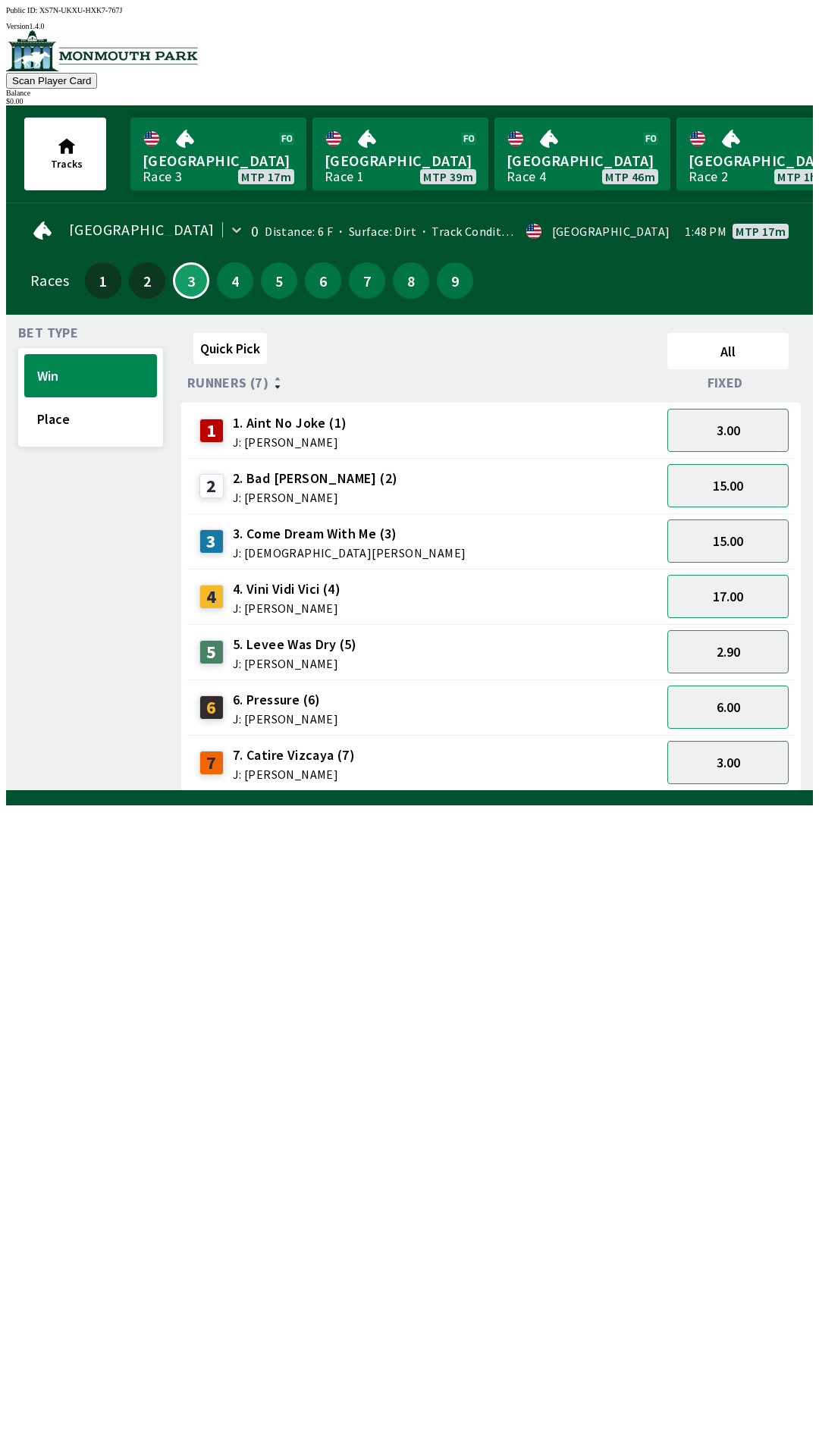
click at [510, 658] on div "5 5. Levee Was Dry (5) J: [PERSON_NAME]" at bounding box center [424, 652] width 462 height 38
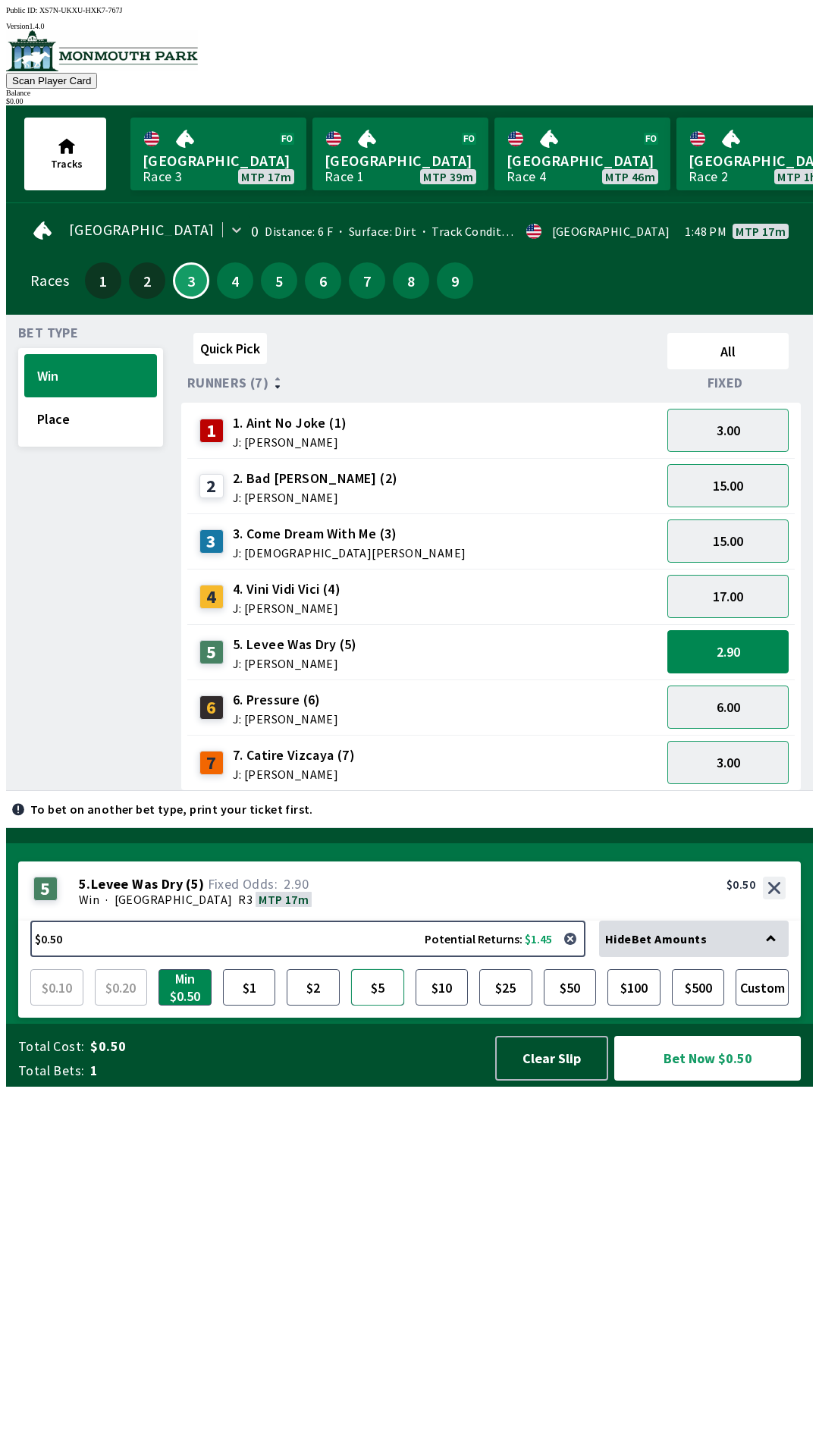
click at [380, 1005] on button "$5" at bounding box center [377, 987] width 53 height 37
click at [56, 416] on button "Place" at bounding box center [90, 419] width 133 height 44
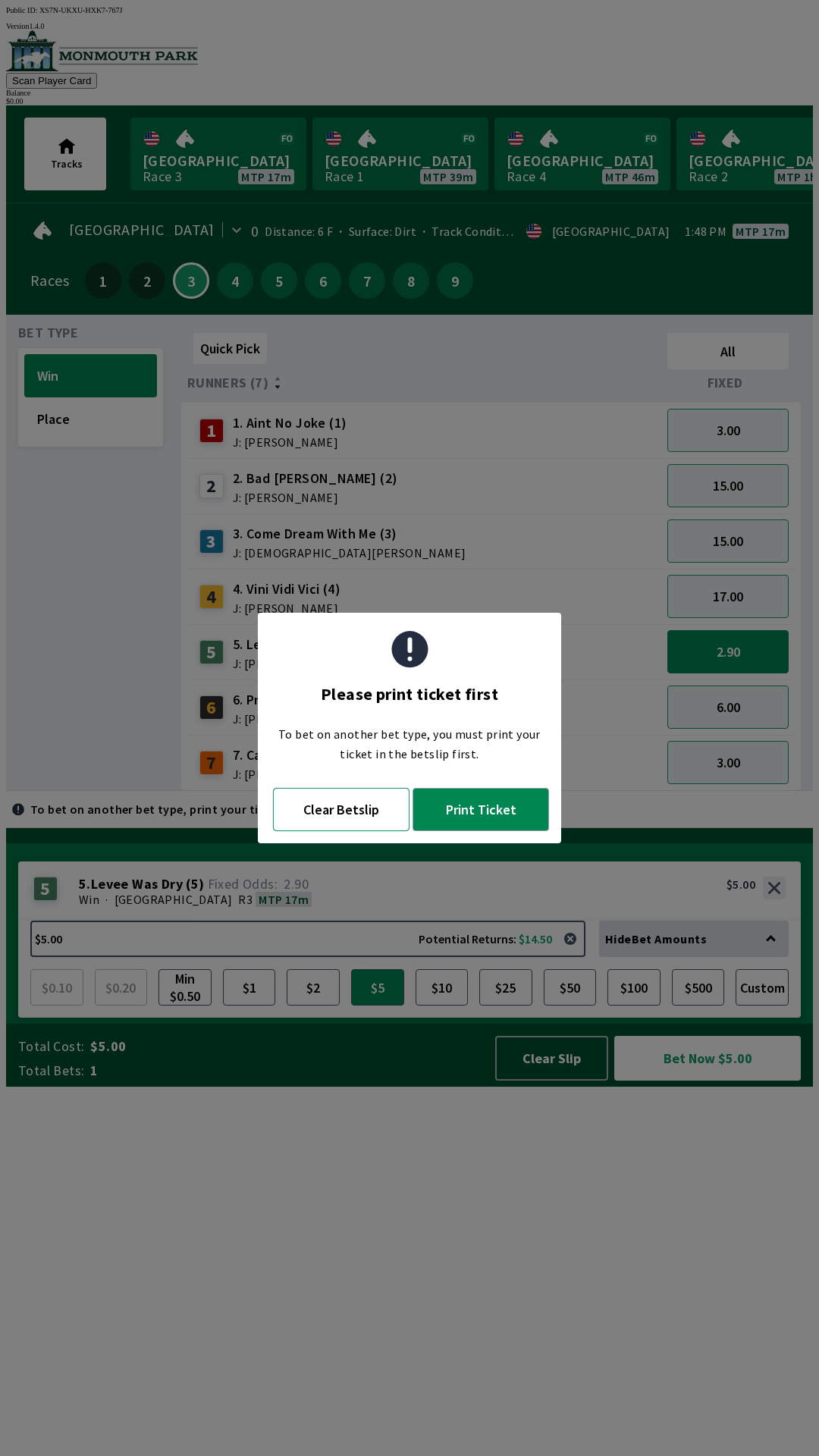
click at [322, 808] on button "Clear Betslip" at bounding box center [341, 809] width 136 height 44
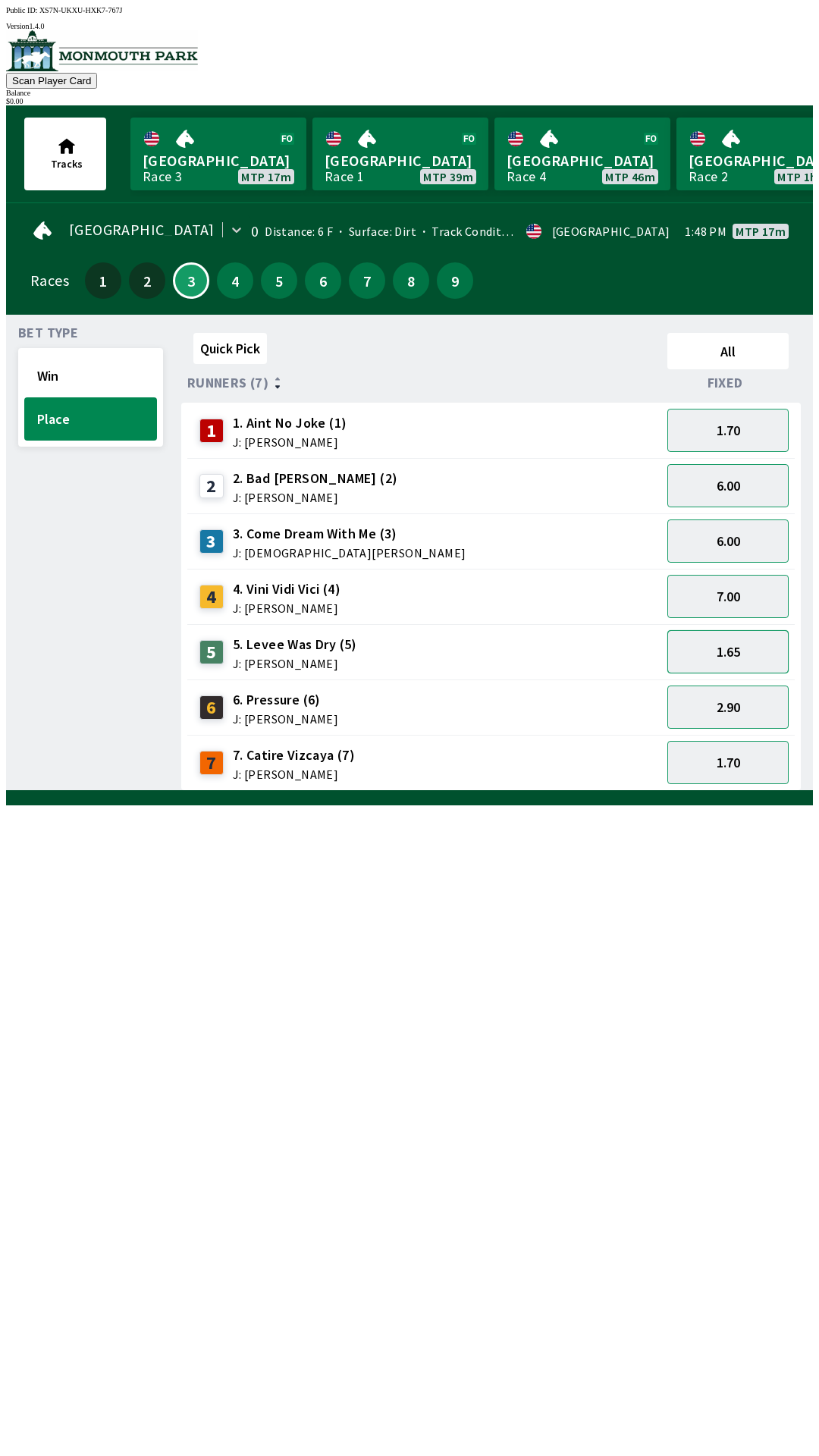
click at [718, 649] on button "1.65" at bounding box center [728, 651] width 121 height 44
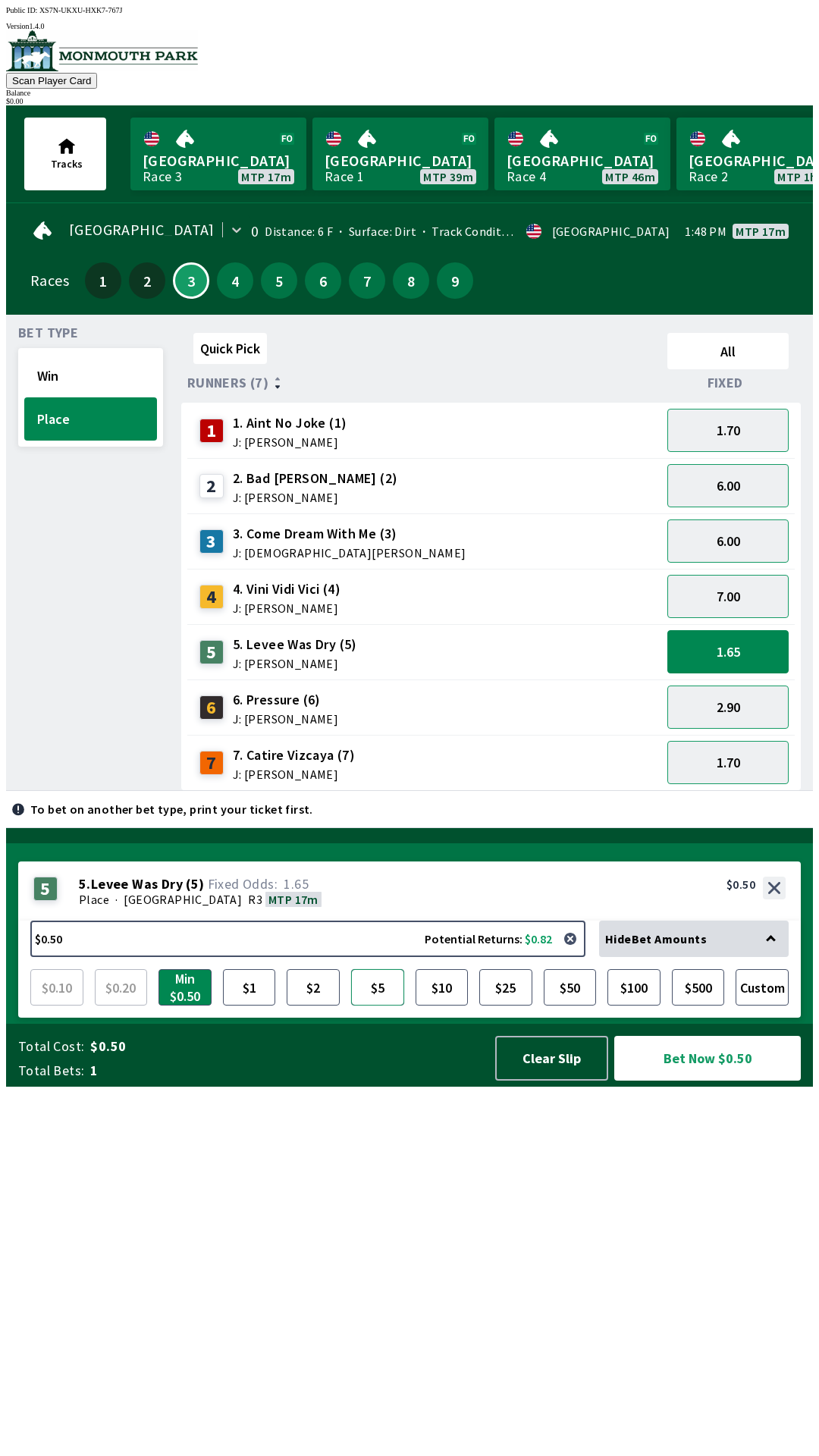
click at [368, 1005] on button "$5" at bounding box center [377, 987] width 53 height 37
click at [62, 355] on button "Win" at bounding box center [90, 376] width 133 height 44
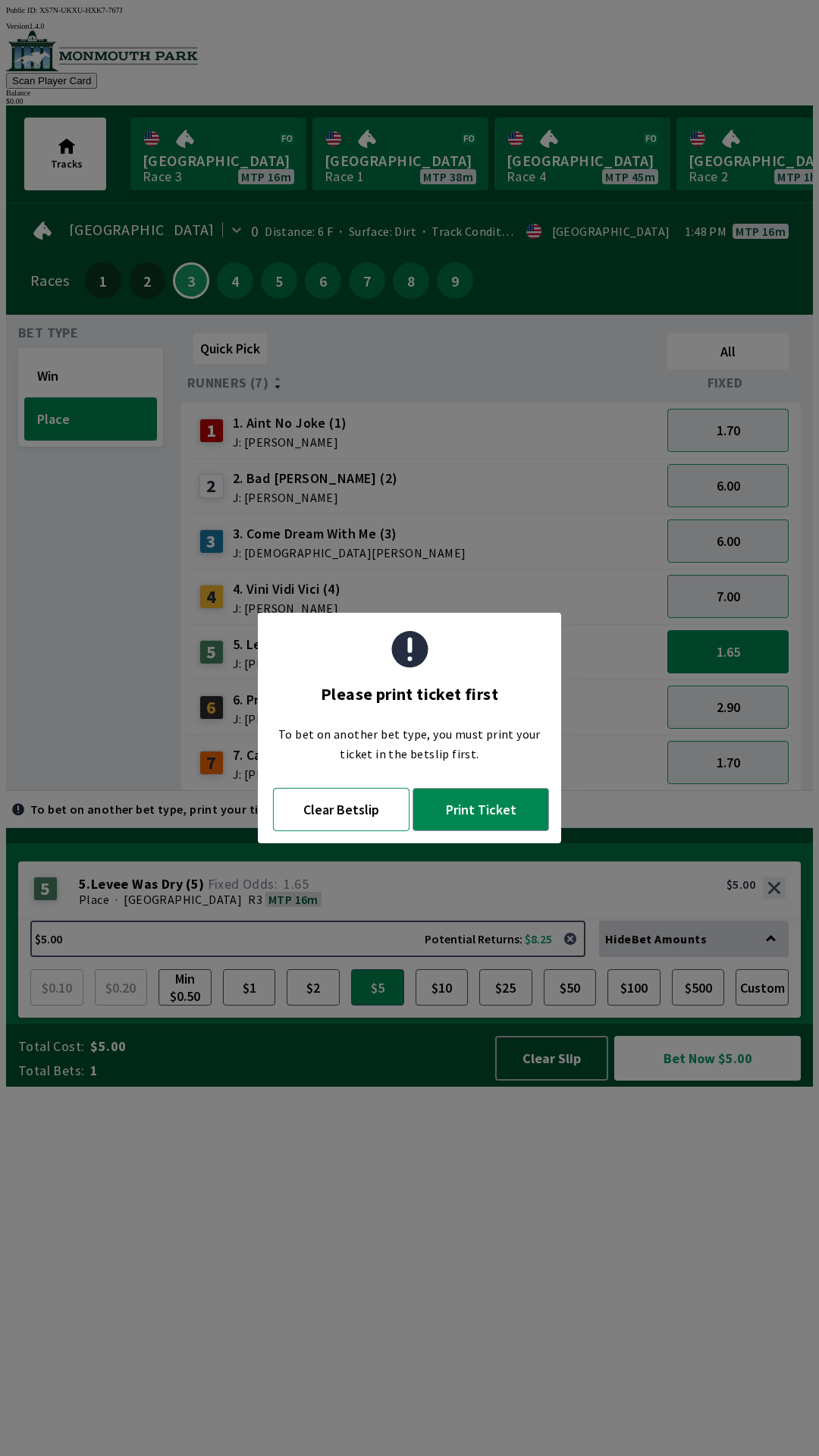
click at [334, 816] on button "Clear Betslip" at bounding box center [341, 809] width 136 height 44
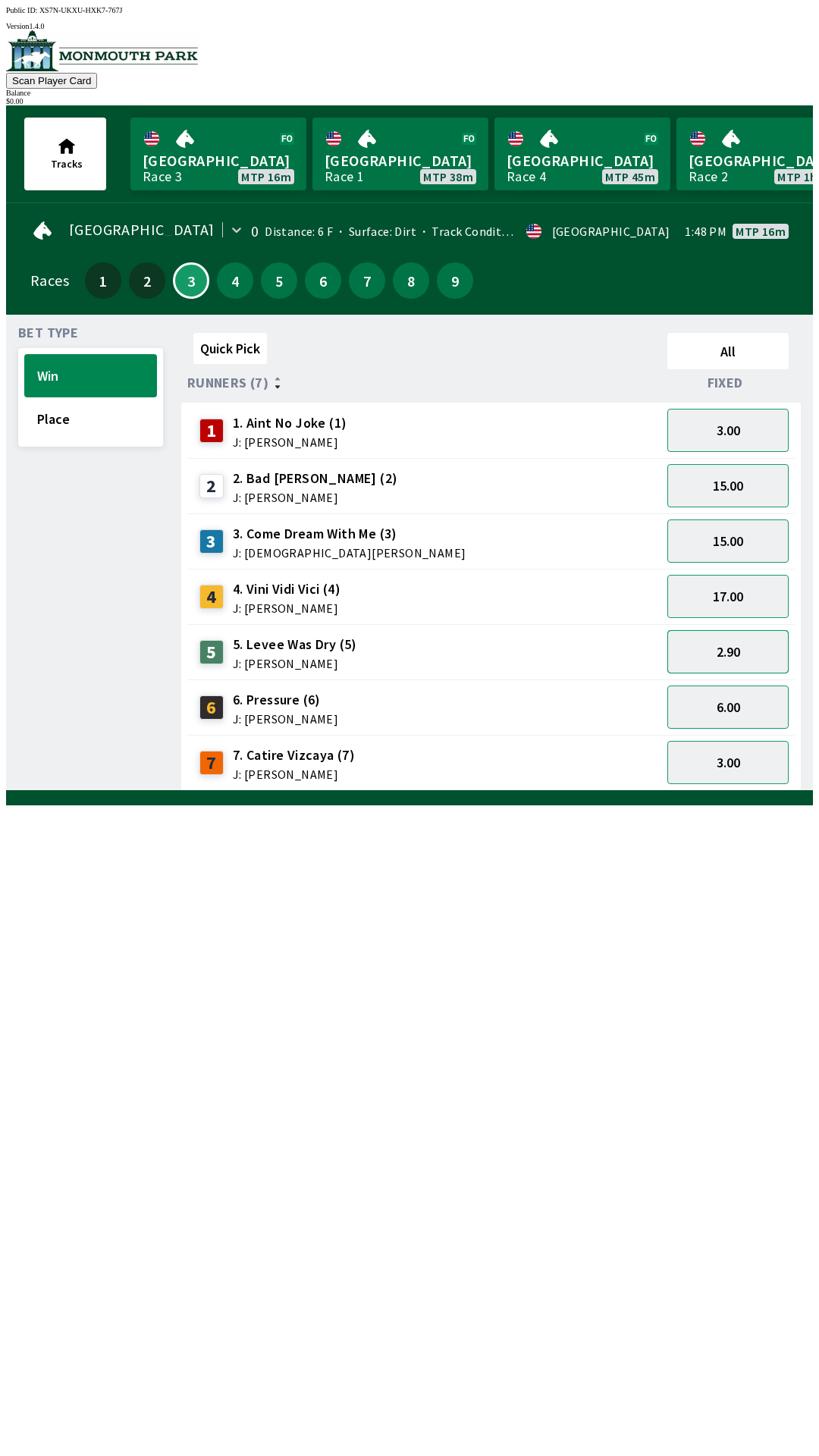
click at [700, 649] on button "2.90" at bounding box center [728, 651] width 121 height 44
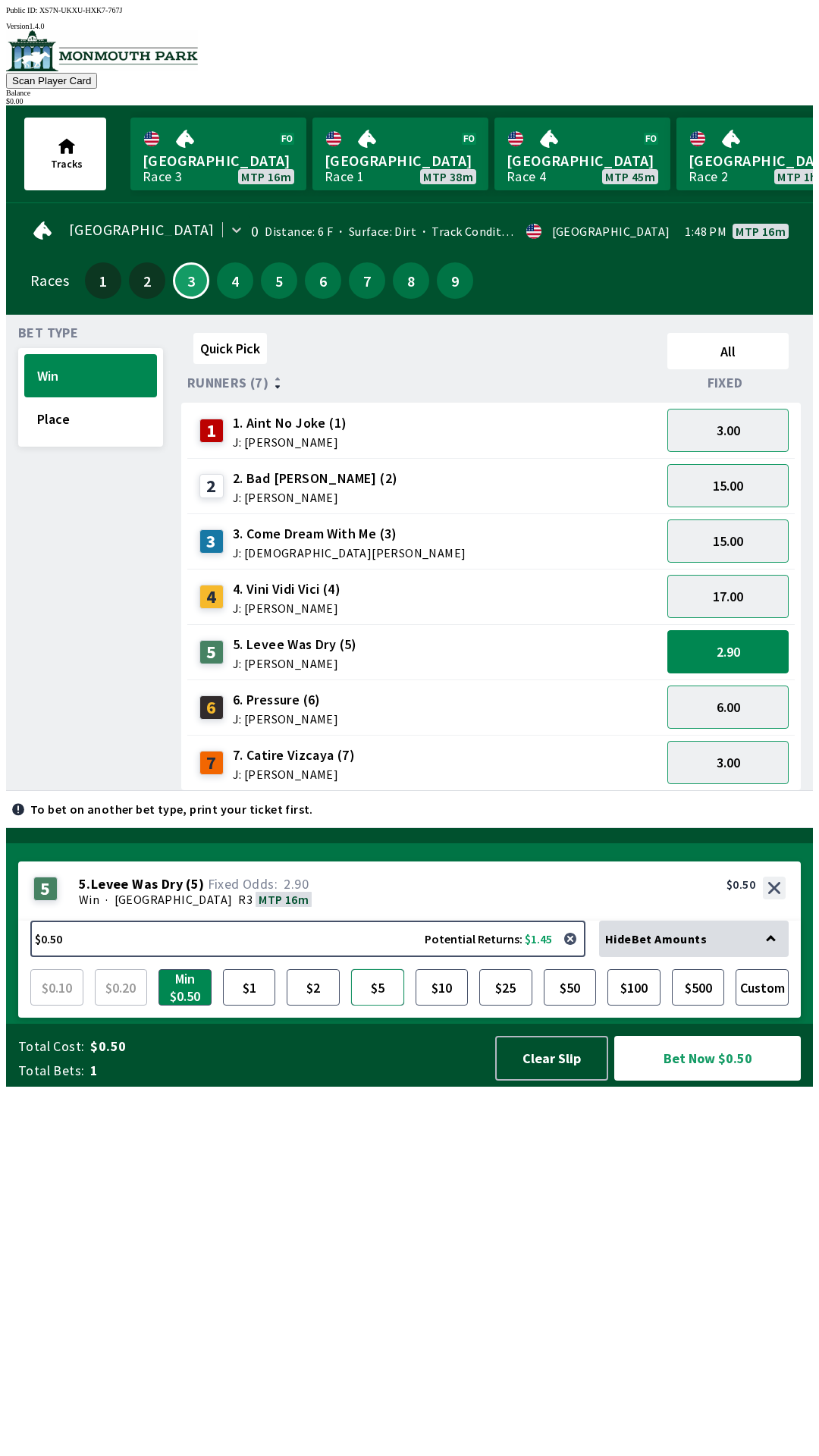
click at [385, 1005] on button "$5" at bounding box center [377, 987] width 53 height 37
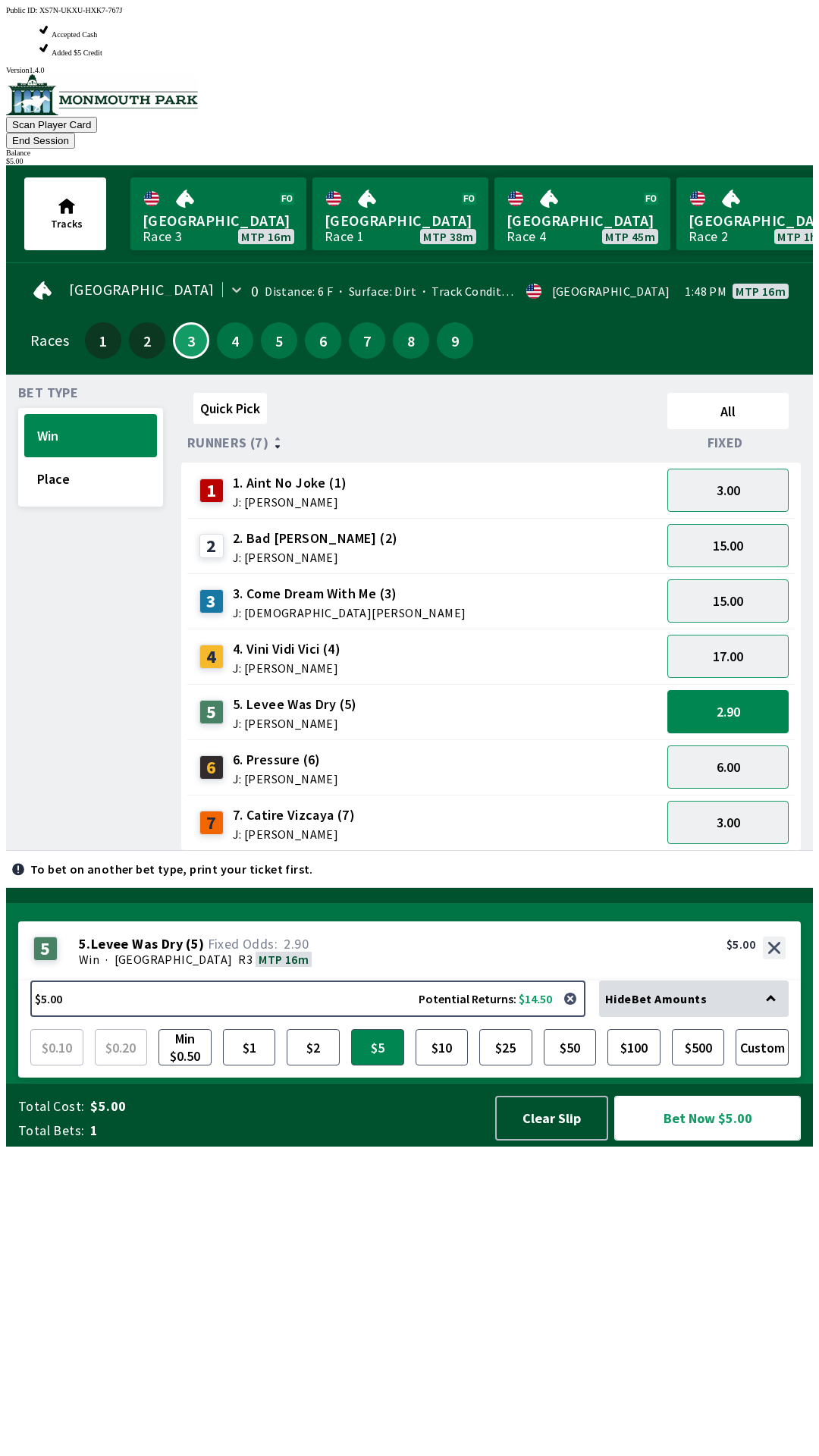
click at [717, 1141] on button "Bet Now $5.00" at bounding box center [707, 1118] width 187 height 44
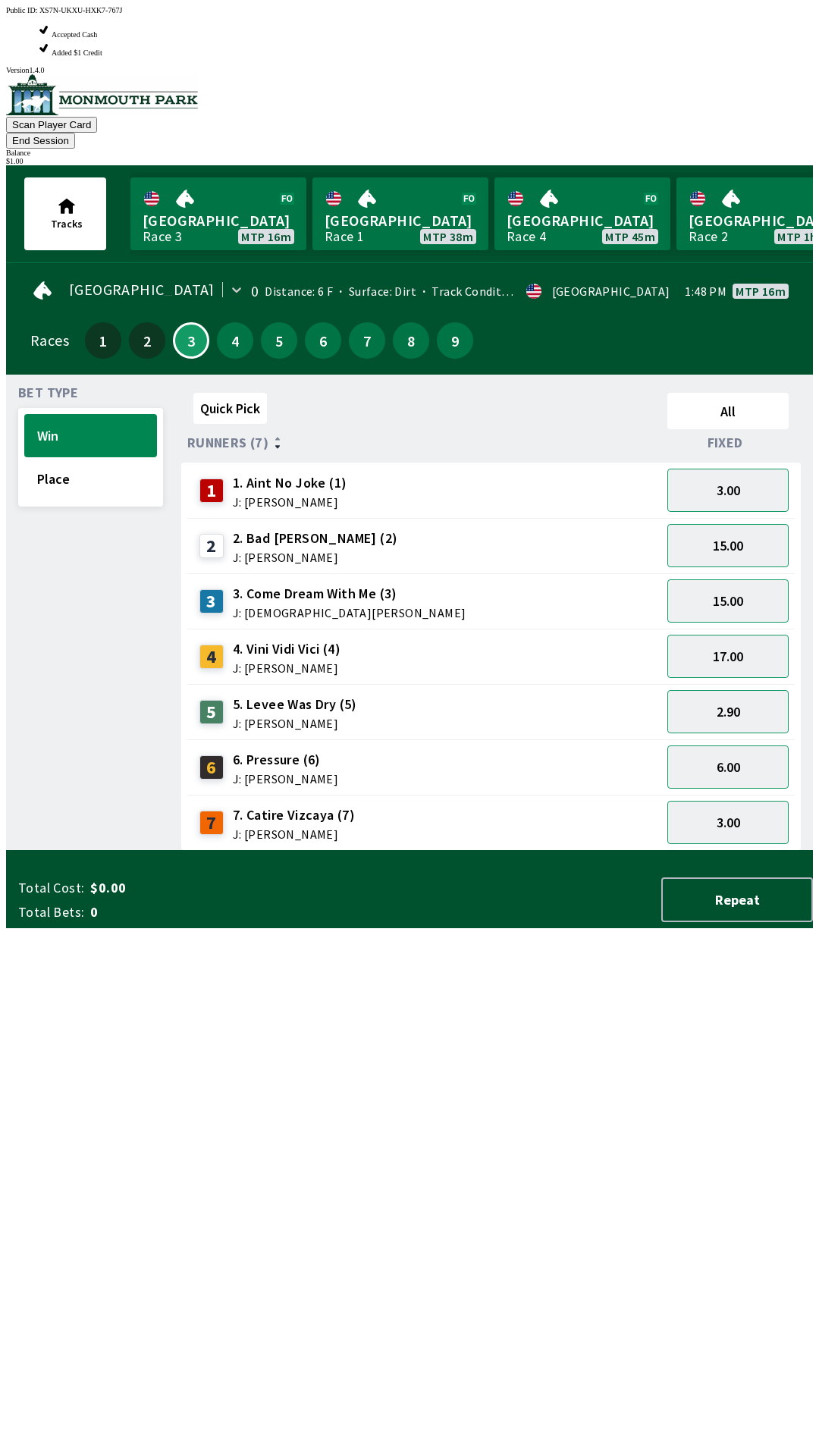
click at [698, 851] on div "Quick Pick All Runners (7) Fixed 1 1. Aint No Joke (1) J: [PERSON_NAME] 3.00 2 …" at bounding box center [497, 619] width 631 height 464
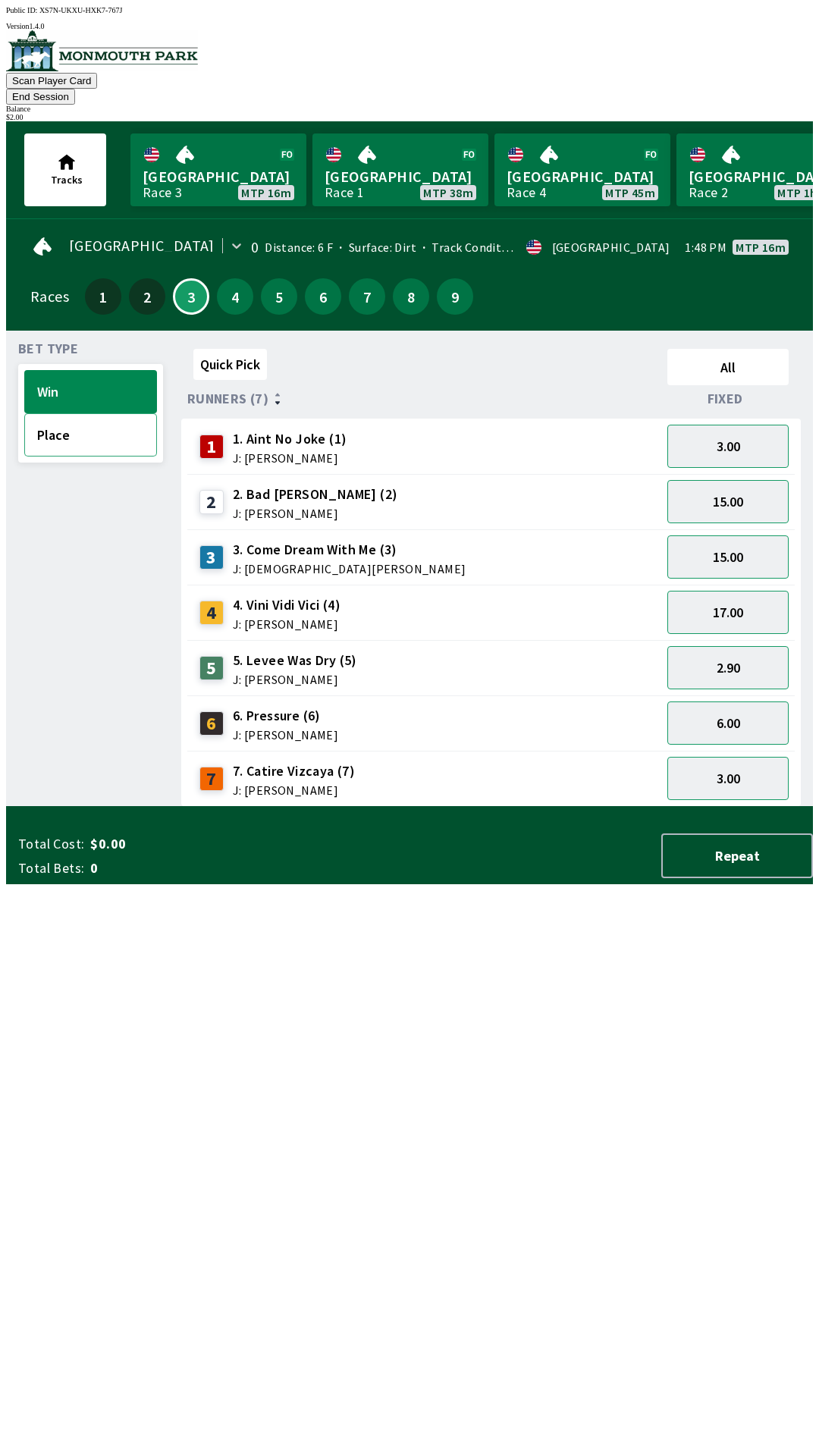
click at [99, 416] on button "Place" at bounding box center [90, 434] width 133 height 44
click at [752, 539] on button "6.00" at bounding box center [728, 556] width 121 height 44
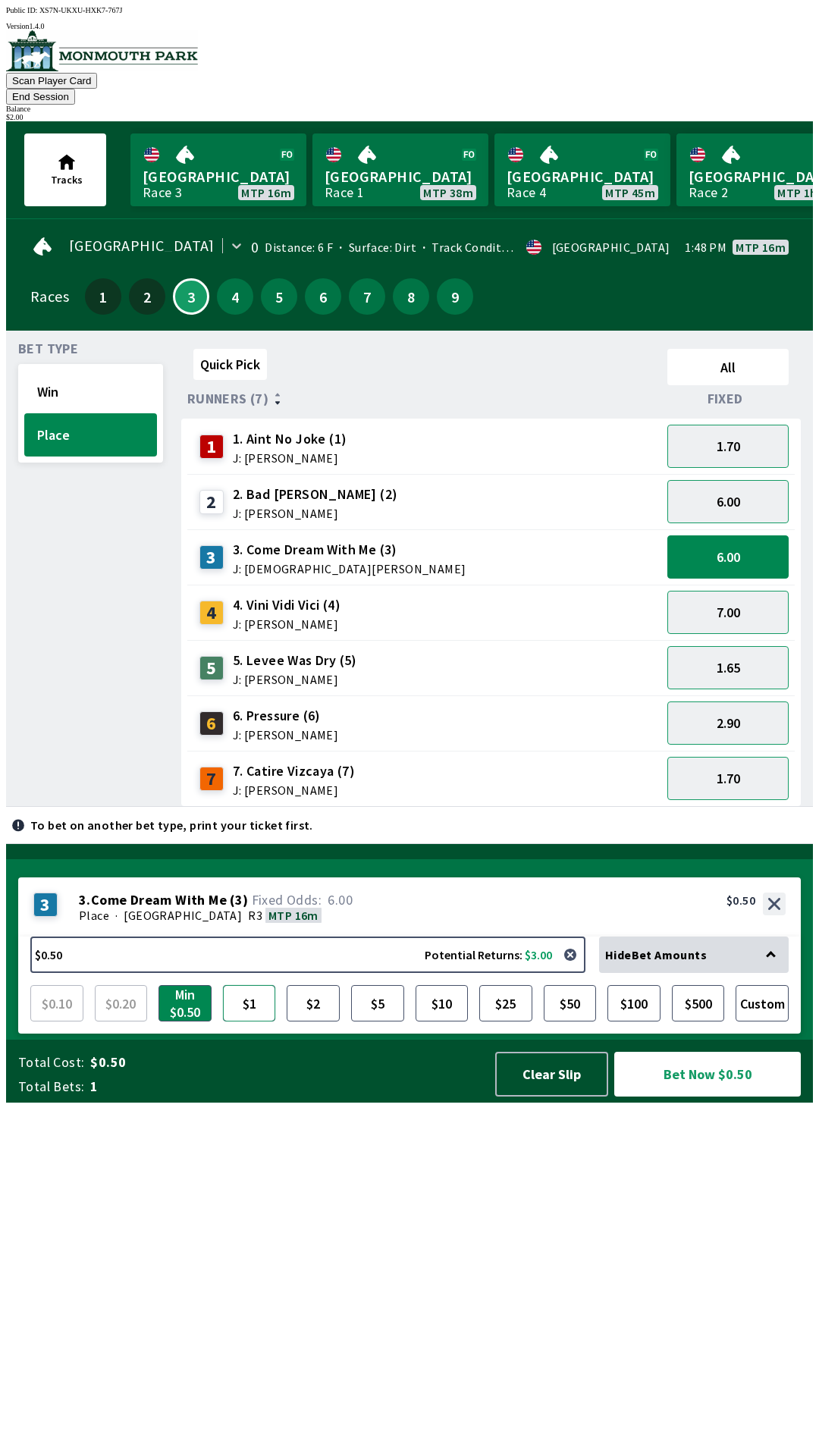
click at [259, 1022] on button "$1" at bounding box center [249, 1003] width 53 height 37
click at [694, 1097] on button "Bet Now $1.00" at bounding box center [707, 1075] width 187 height 44
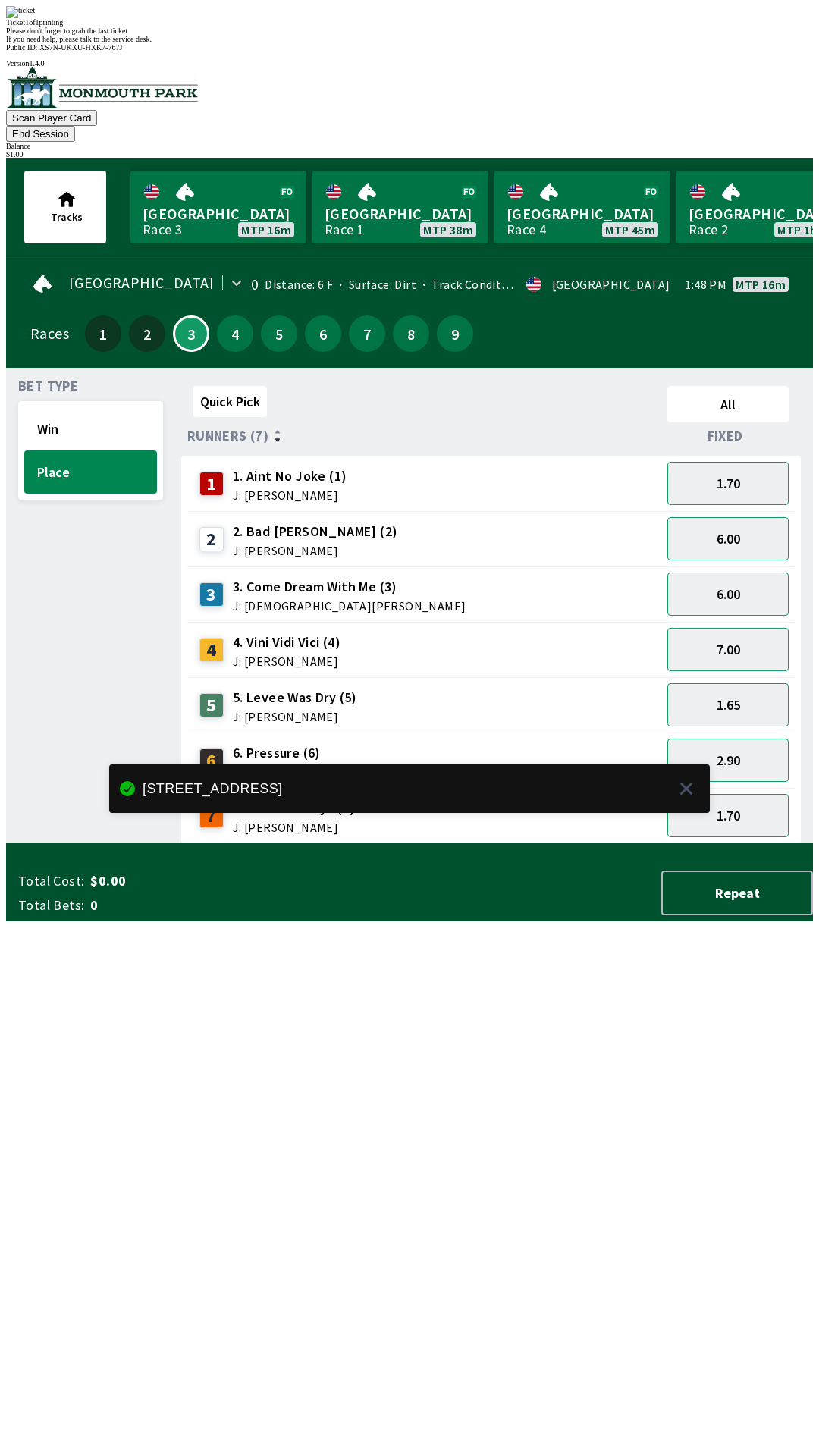
click at [540, 844] on div "Quick Pick All Runners (7) Fixed 1 1. Aint No Joke (1) J: [PERSON_NAME] 1.70 2 …" at bounding box center [497, 612] width 631 height 464
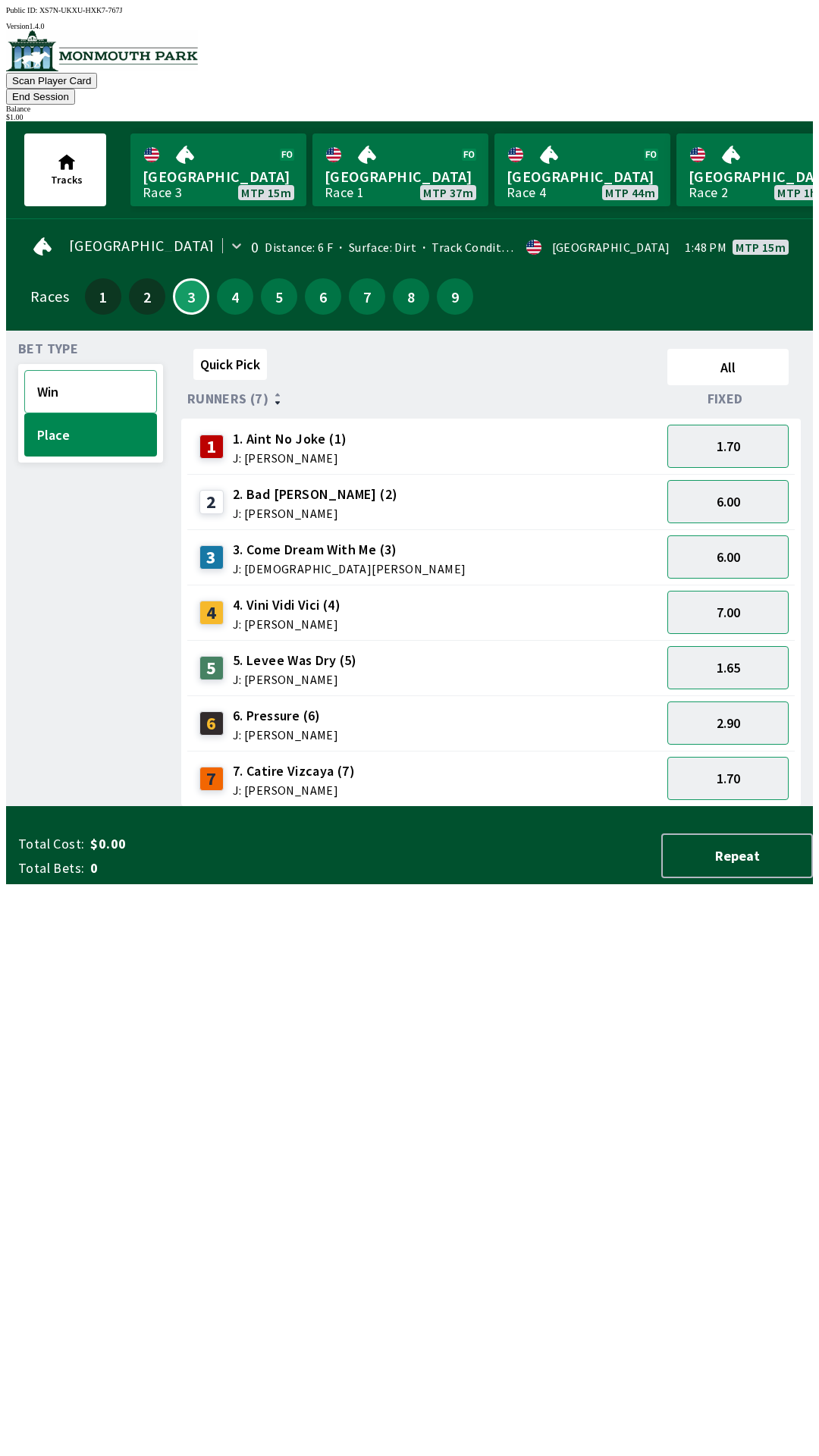
click at [96, 370] on button "Win" at bounding box center [90, 392] width 133 height 44
click at [739, 702] on button "6.00" at bounding box center [728, 723] width 121 height 44
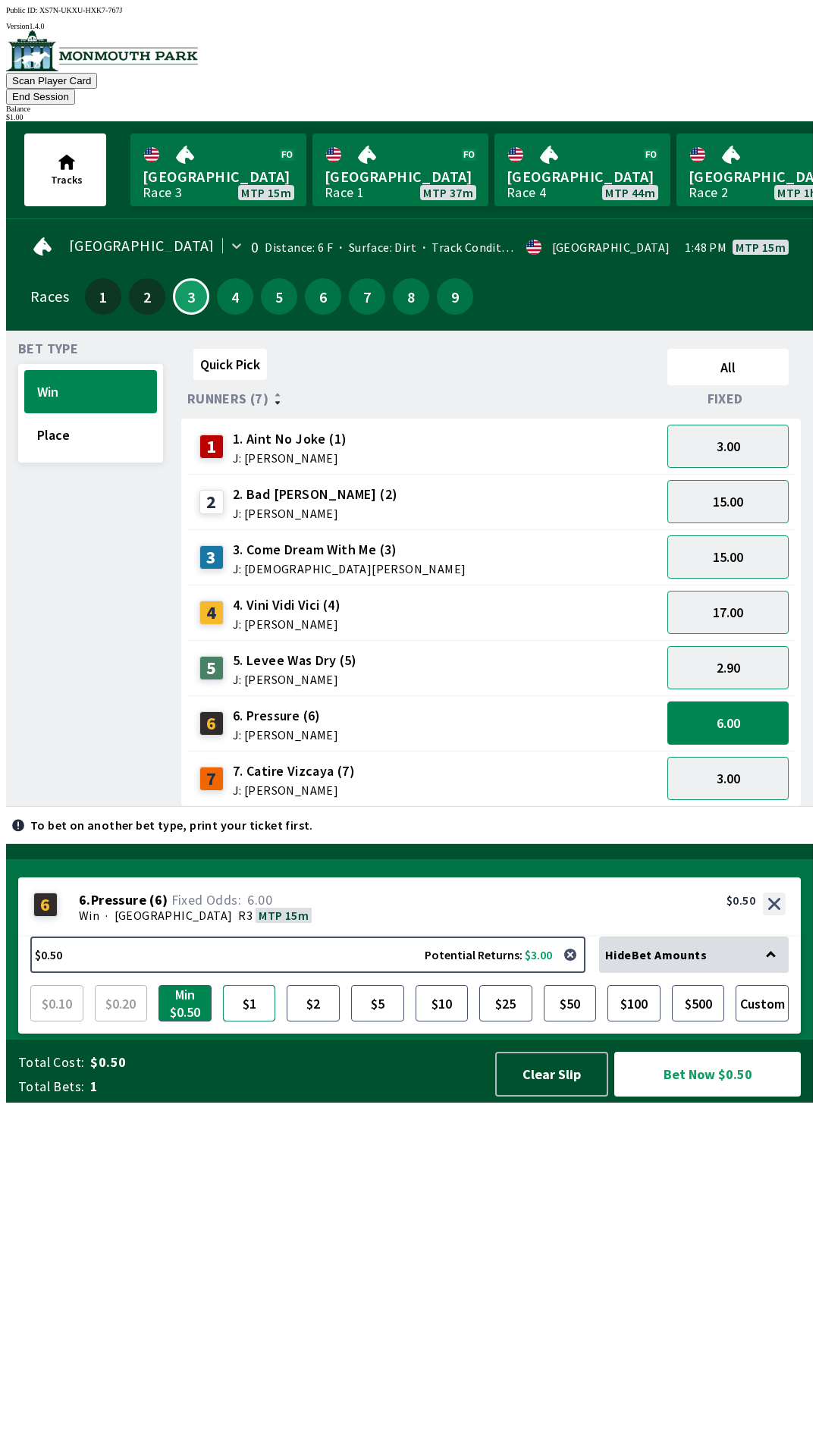
click at [241, 1022] on button "$1" at bounding box center [249, 1003] width 53 height 37
click at [714, 1097] on button "Bet Now $1.00" at bounding box center [707, 1075] width 187 height 44
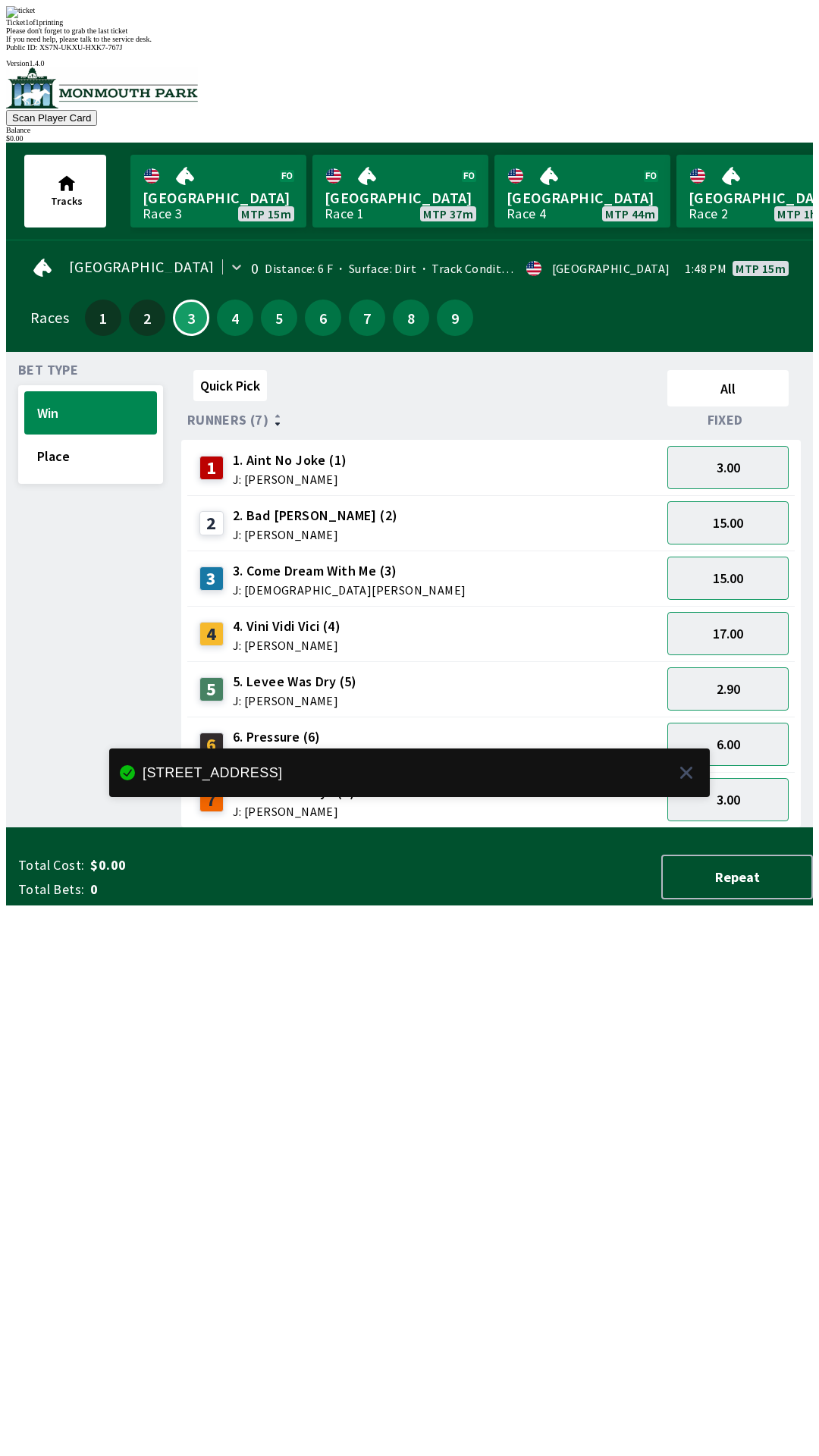
click at [382, 828] on div "Quick Pick All Runners (7) Fixed 1 1. Aint No Joke (1) J: [PERSON_NAME] 3.00 2 …" at bounding box center [497, 597] width 631 height 464
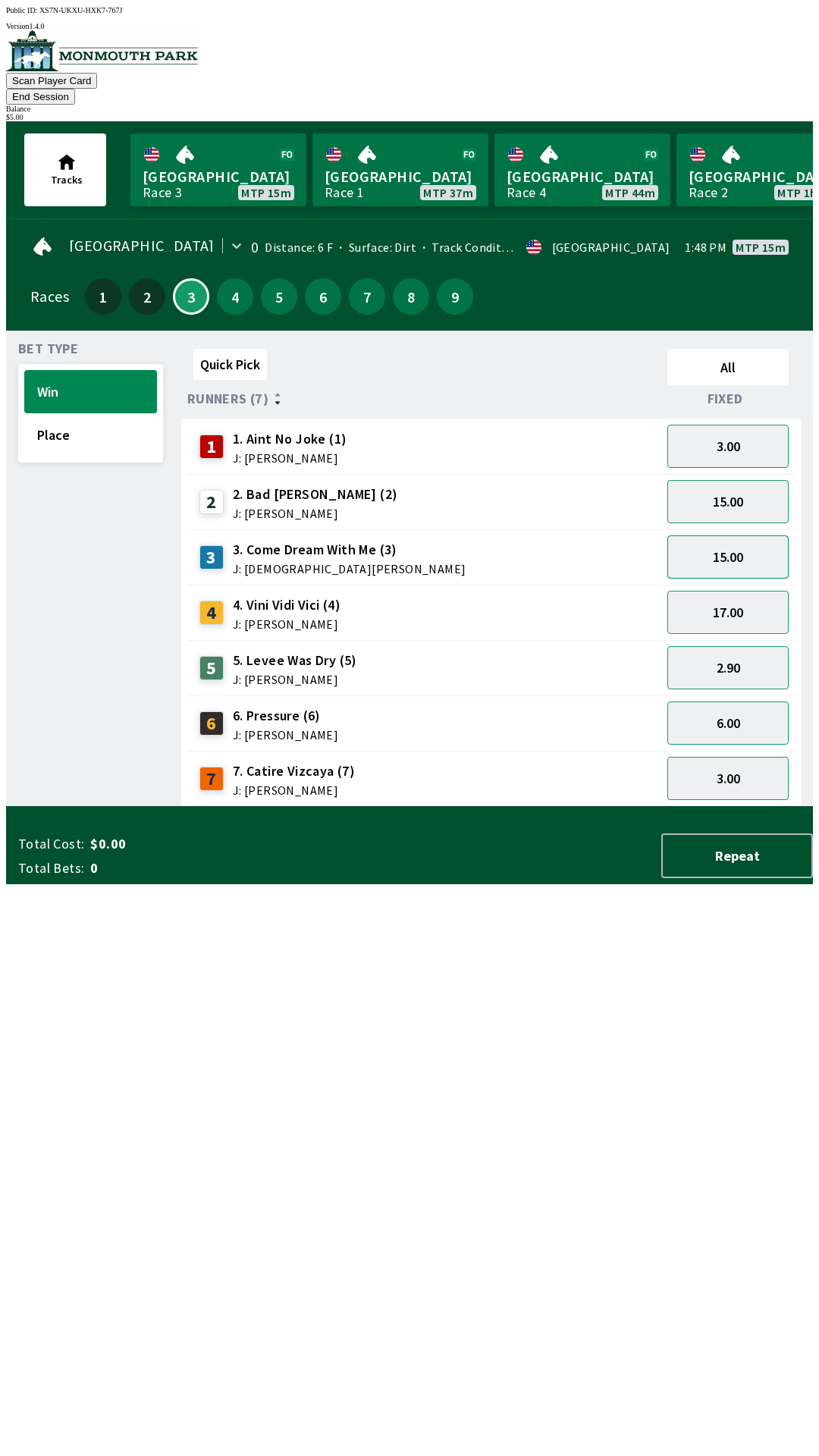
click at [739, 539] on button "15.00" at bounding box center [728, 556] width 121 height 44
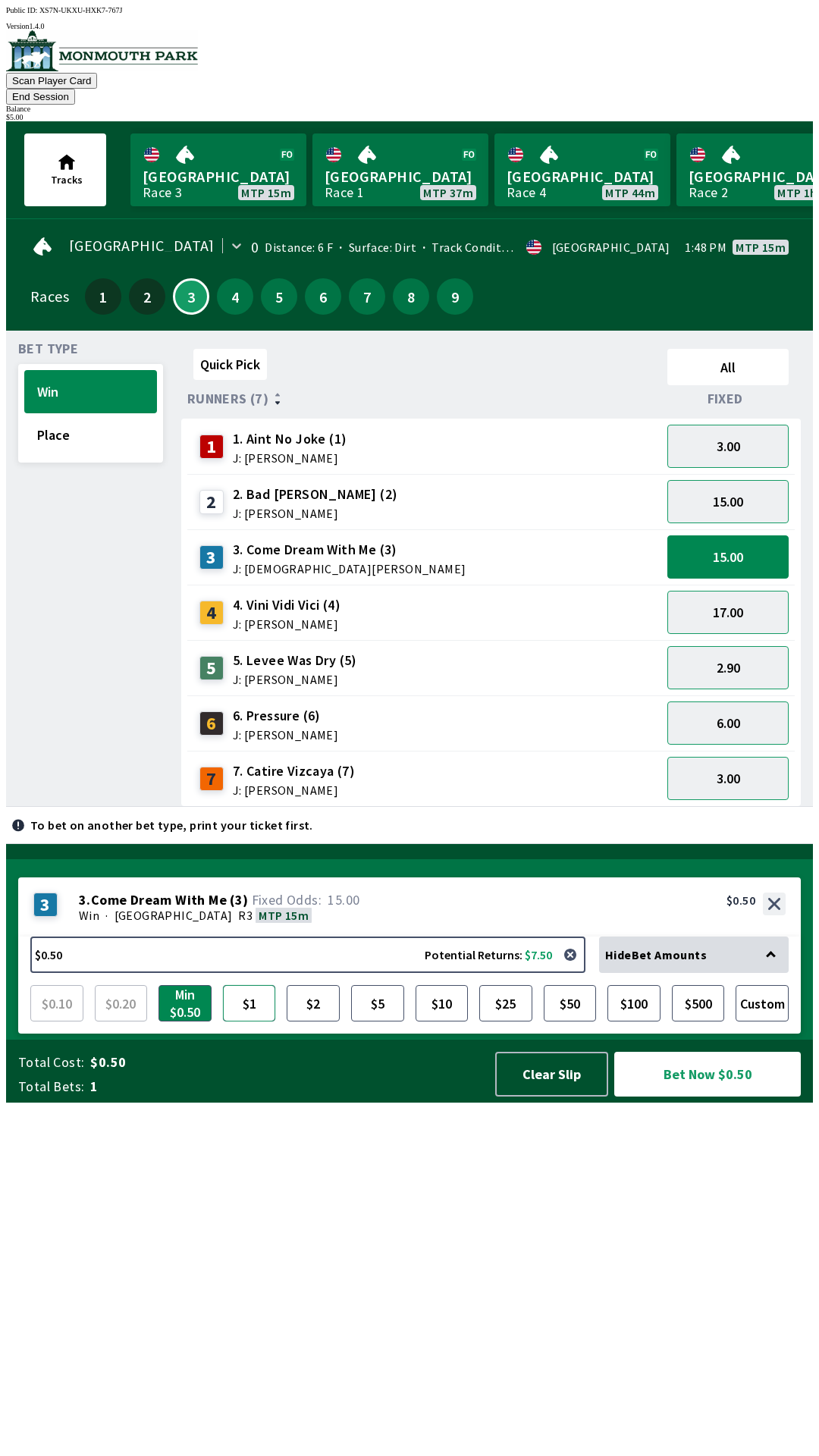
click at [255, 1022] on button "$1" at bounding box center [249, 1003] width 53 height 37
click at [713, 1097] on button "Bet Now $1.00" at bounding box center [707, 1075] width 187 height 44
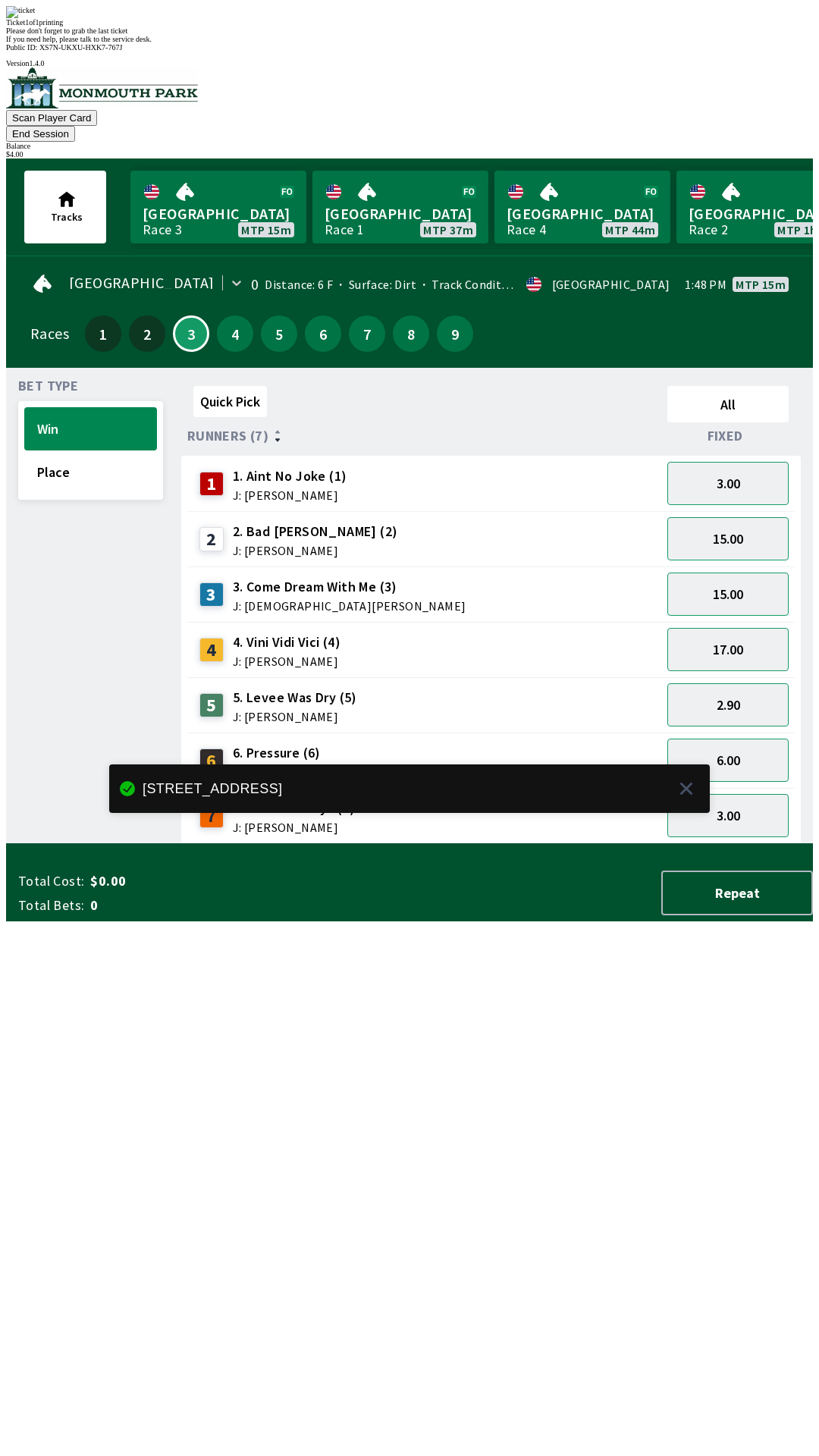
click at [216, 844] on div "Quick Pick All Runners (7) Fixed 1 1. Aint No Joke (1) J: [PERSON_NAME] 3.00 2 …" at bounding box center [497, 612] width 631 height 464
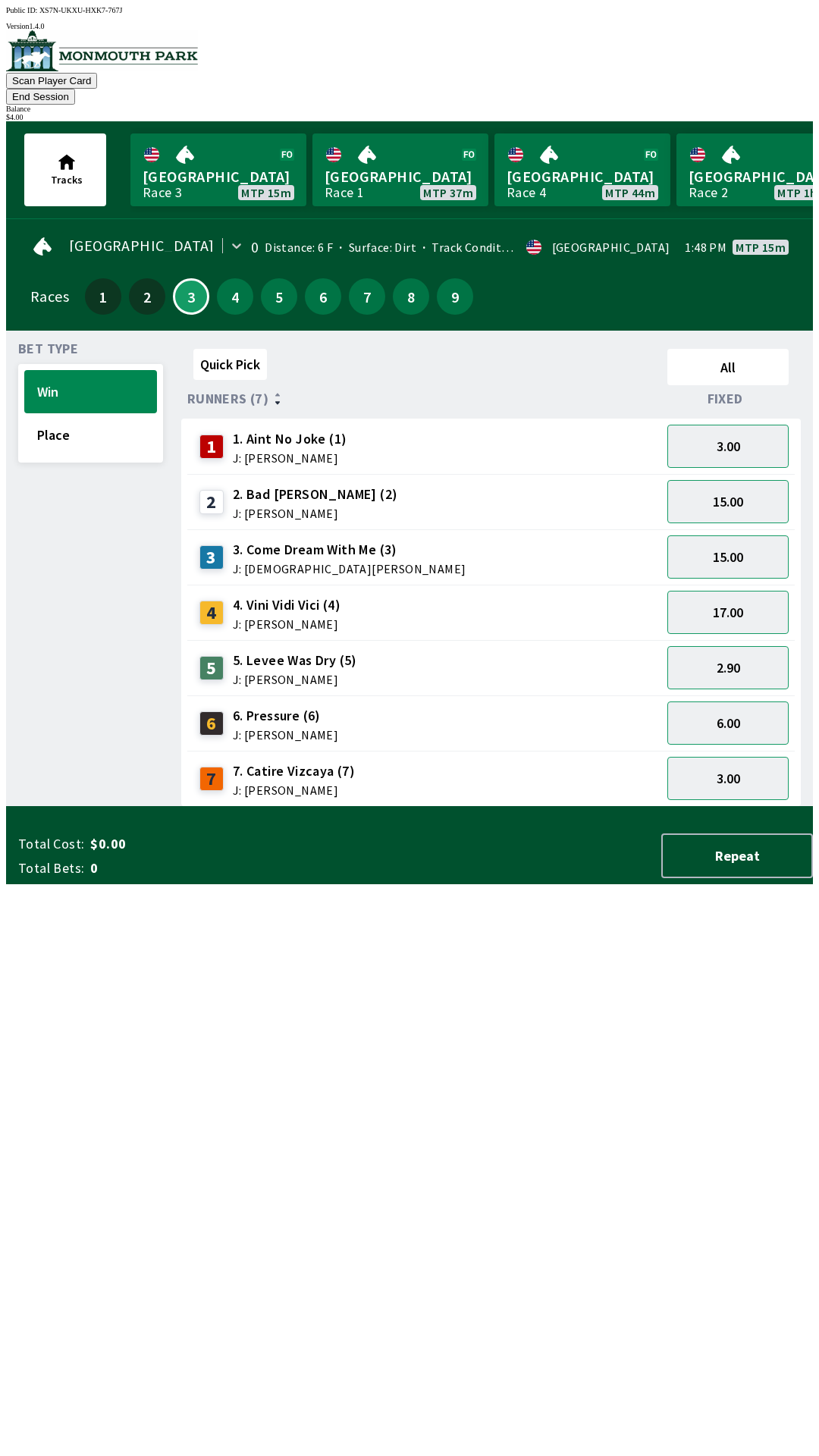
click at [75, 89] on button "End Session" at bounding box center [40, 96] width 69 height 16
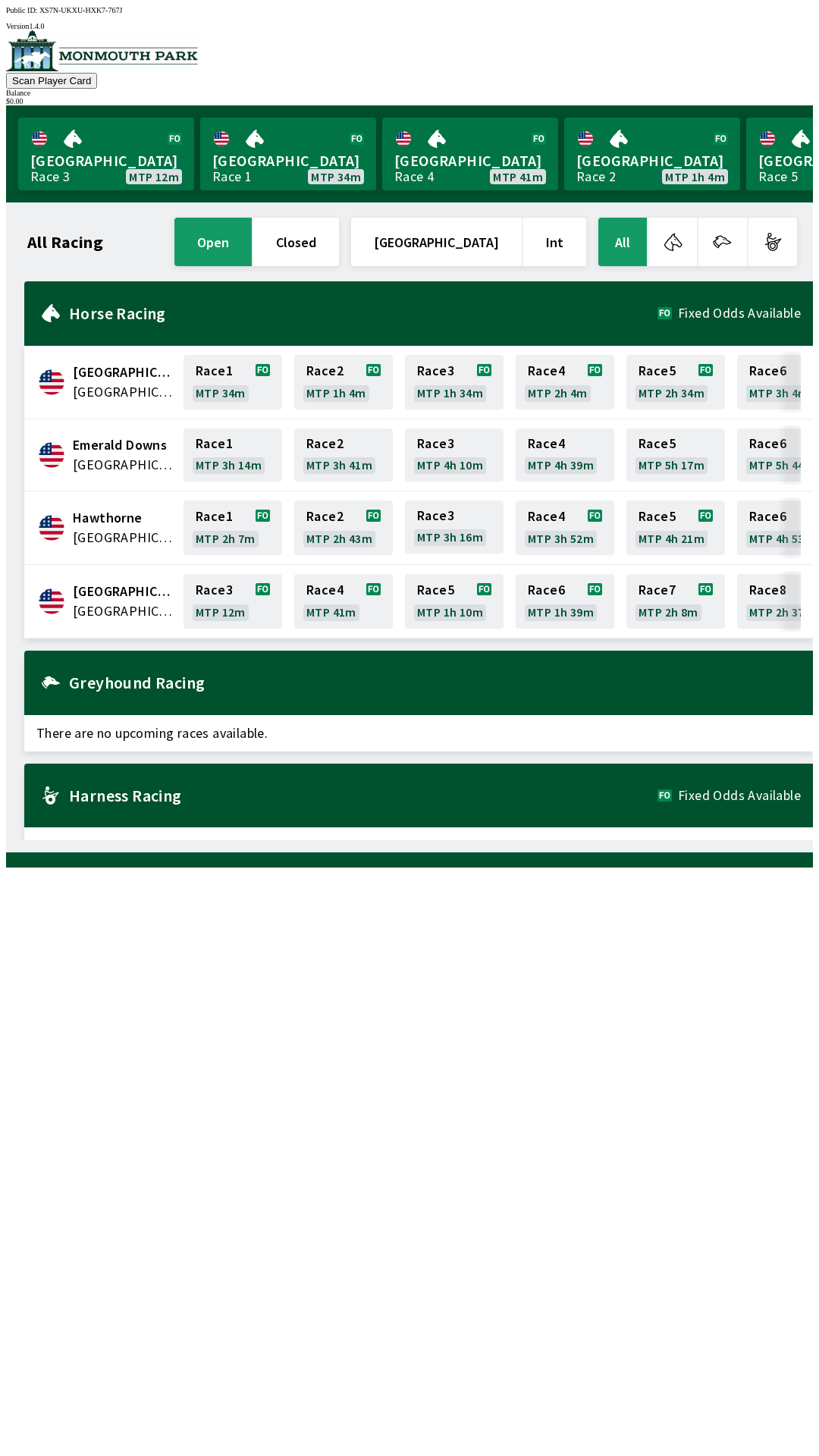
click at [339, 228] on button "closed" at bounding box center [296, 242] width 85 height 49
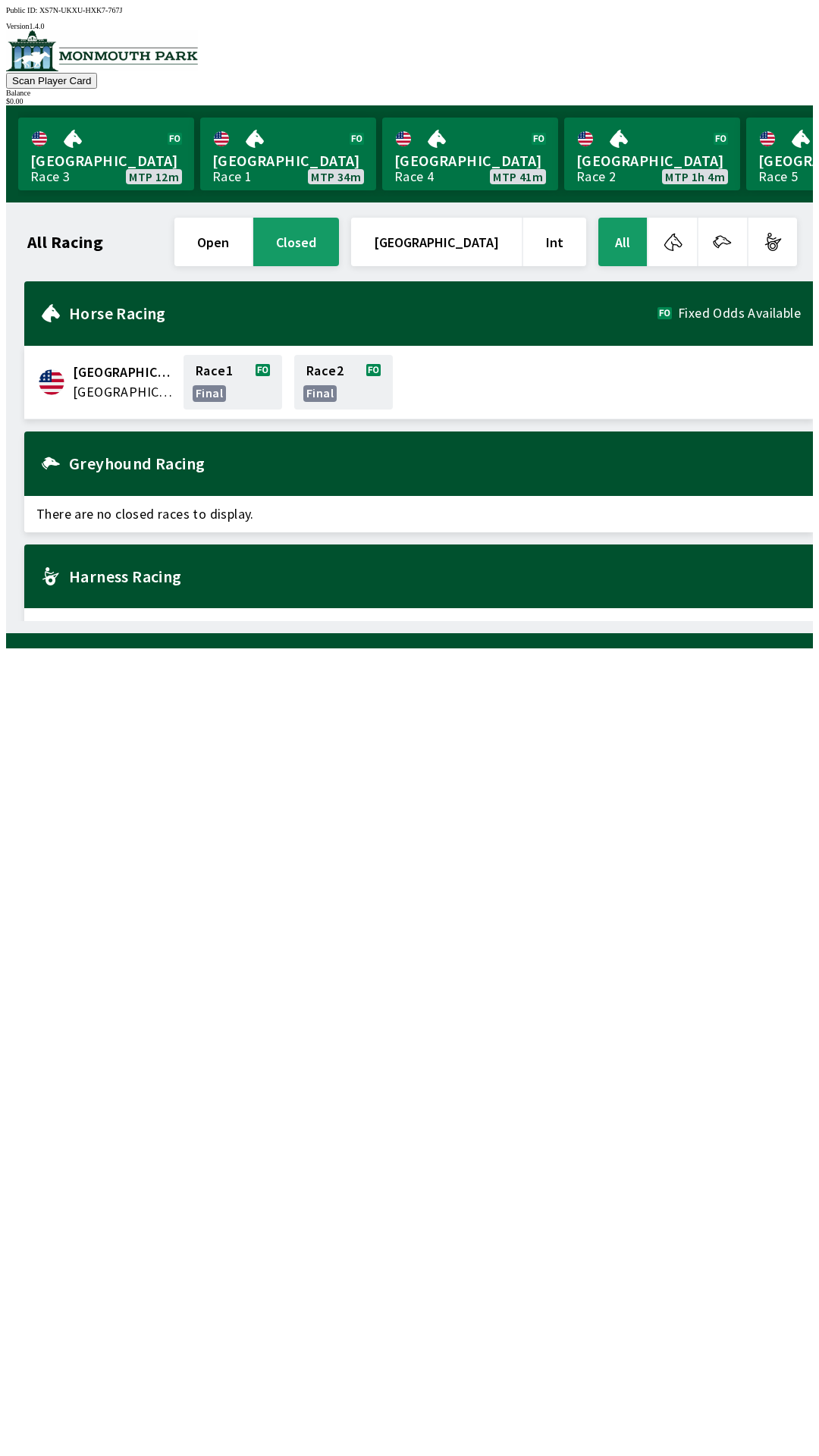
click at [237, 248] on button "open" at bounding box center [212, 242] width 78 height 49
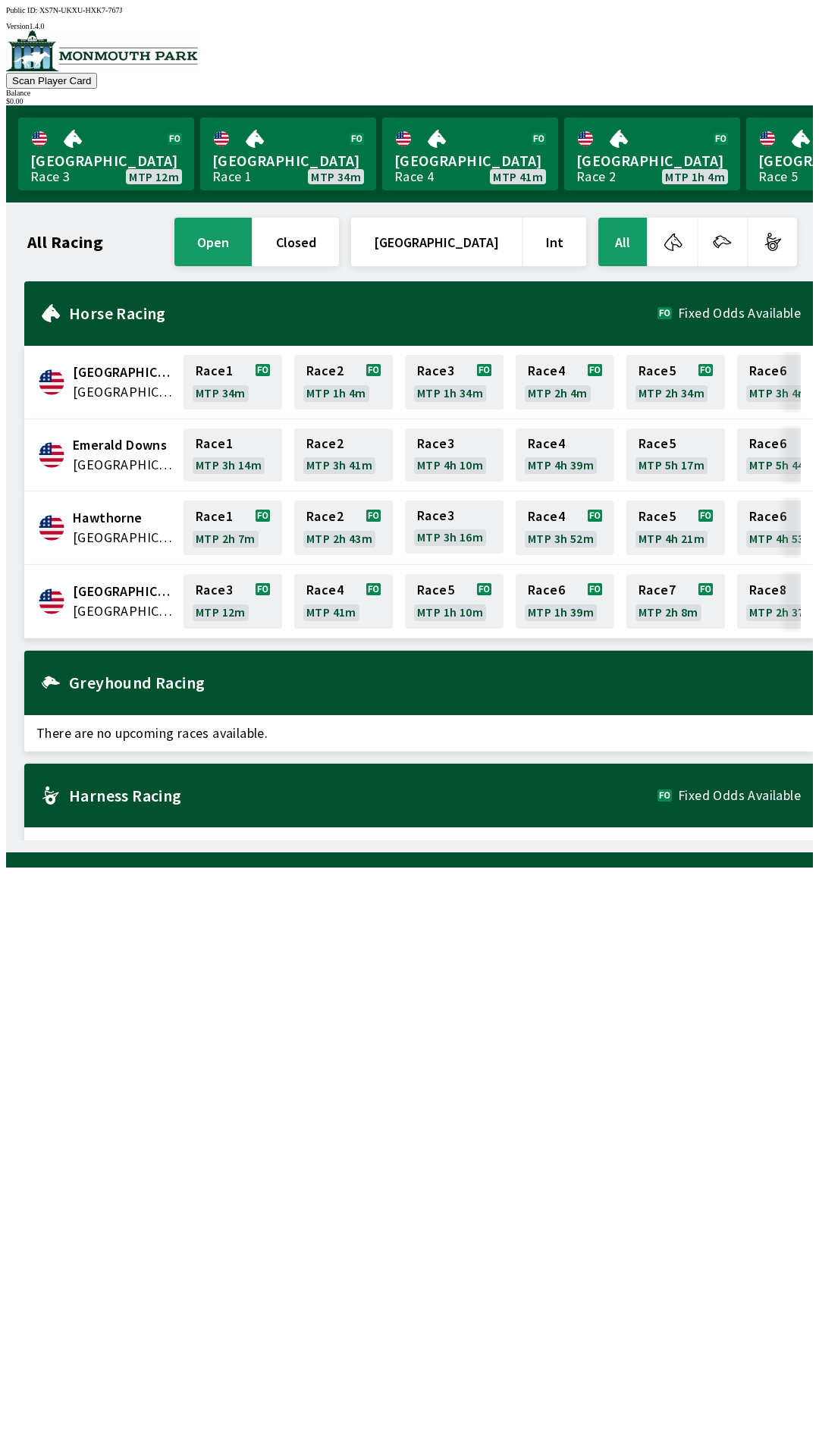
click at [339, 234] on button "closed" at bounding box center [296, 242] width 85 height 49
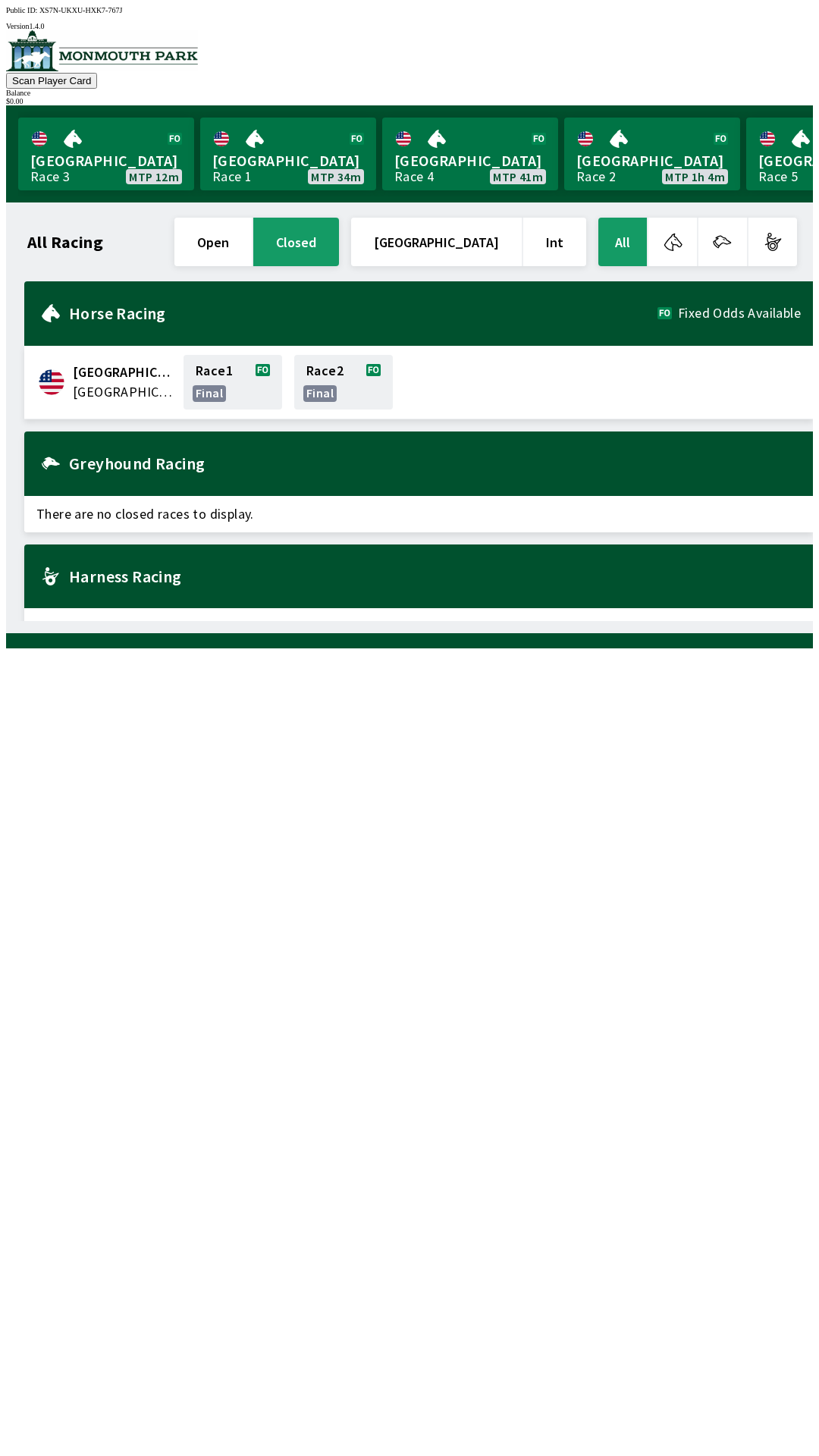
click at [252, 228] on button "open" at bounding box center [212, 242] width 78 height 49
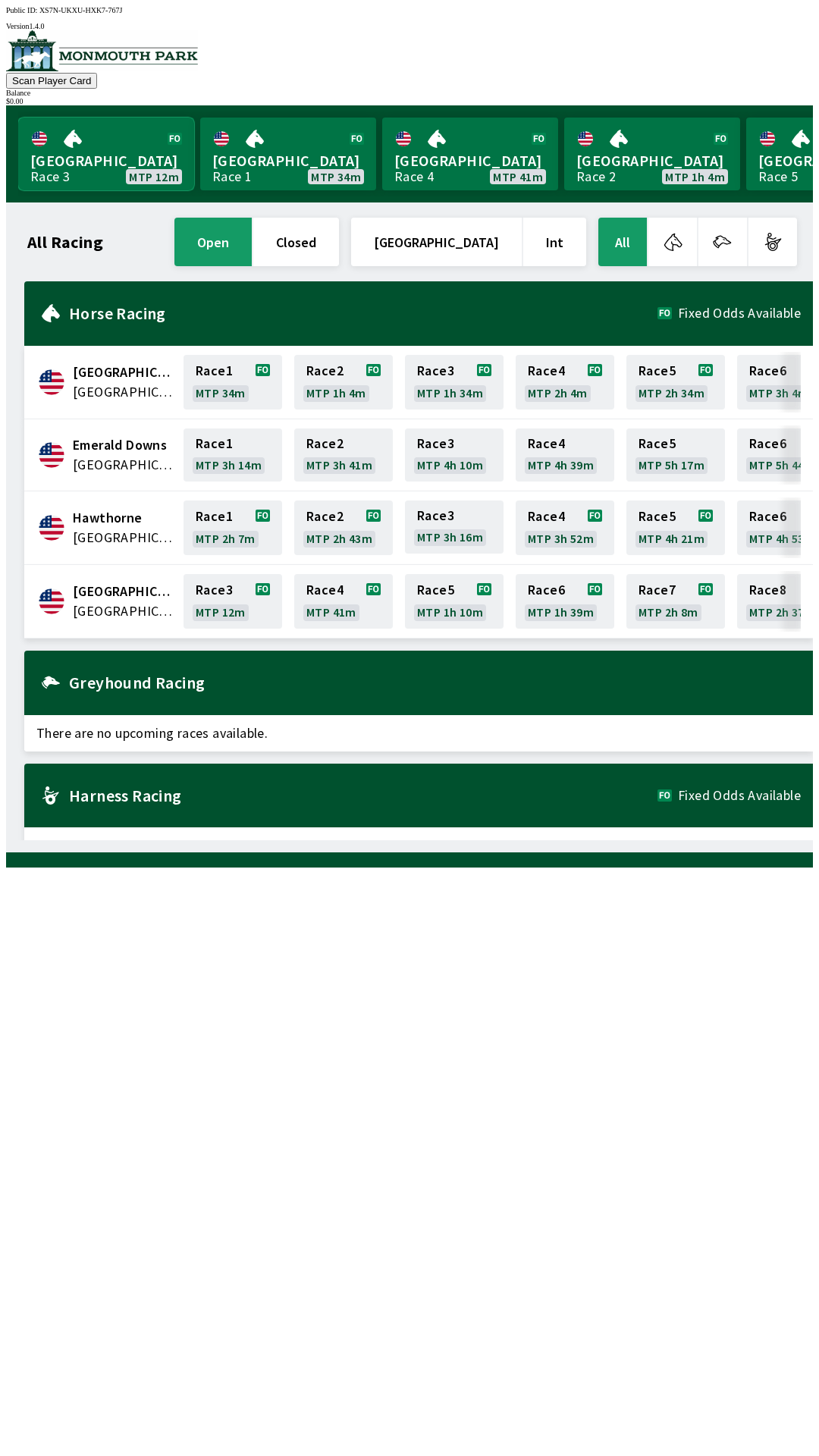
click at [85, 151] on link "Monmouth Park Race 3 MTP 12m" at bounding box center [106, 154] width 176 height 73
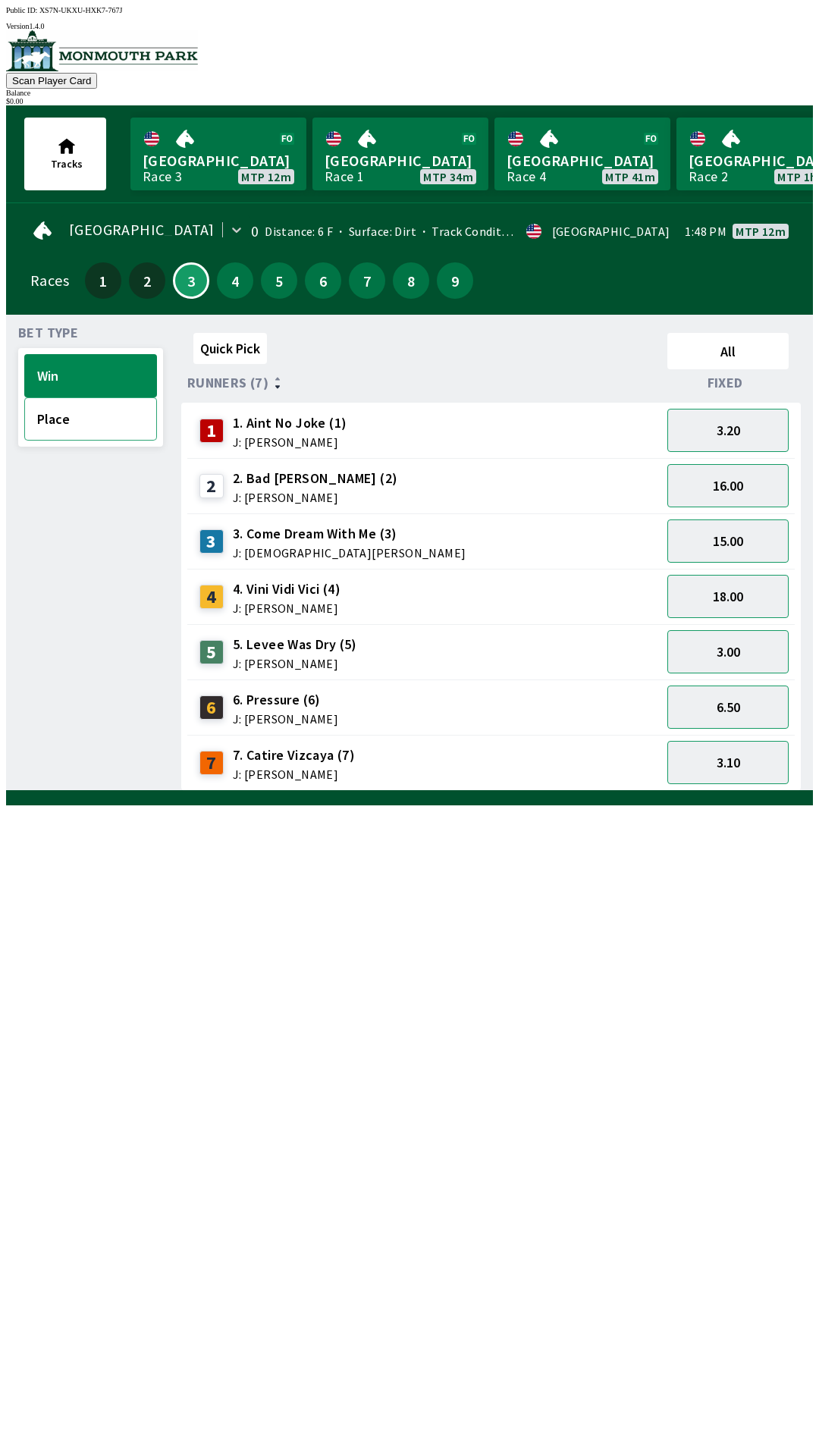
click at [85, 416] on button "Place" at bounding box center [90, 419] width 133 height 44
click at [99, 362] on button "Win" at bounding box center [90, 376] width 133 height 44
click at [729, 701] on button "6.50" at bounding box center [728, 707] width 121 height 44
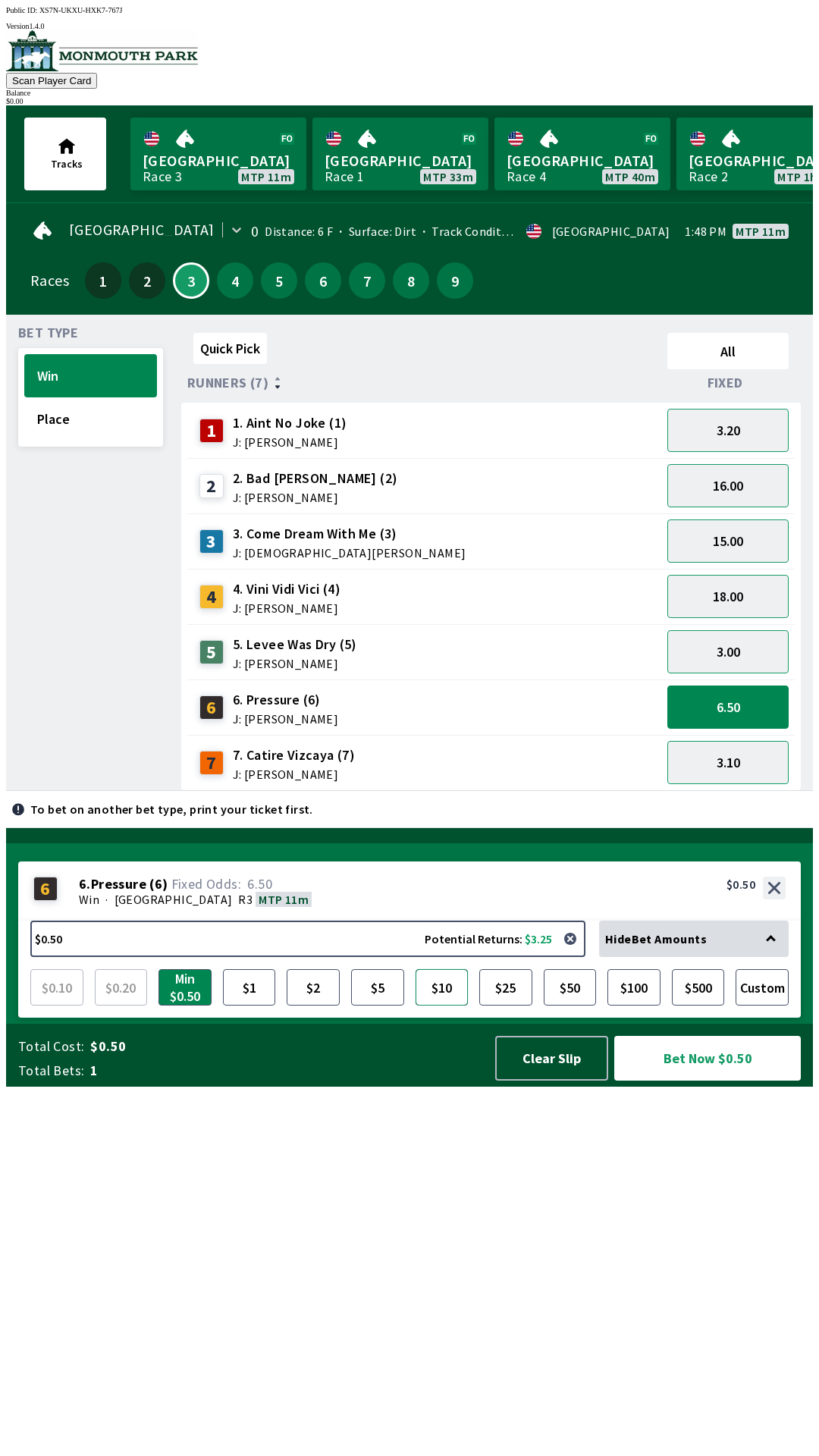
click at [450, 1005] on button "$10" at bounding box center [442, 987] width 53 height 37
click at [696, 1080] on button "Bet Now $10.00" at bounding box center [707, 1058] width 187 height 44
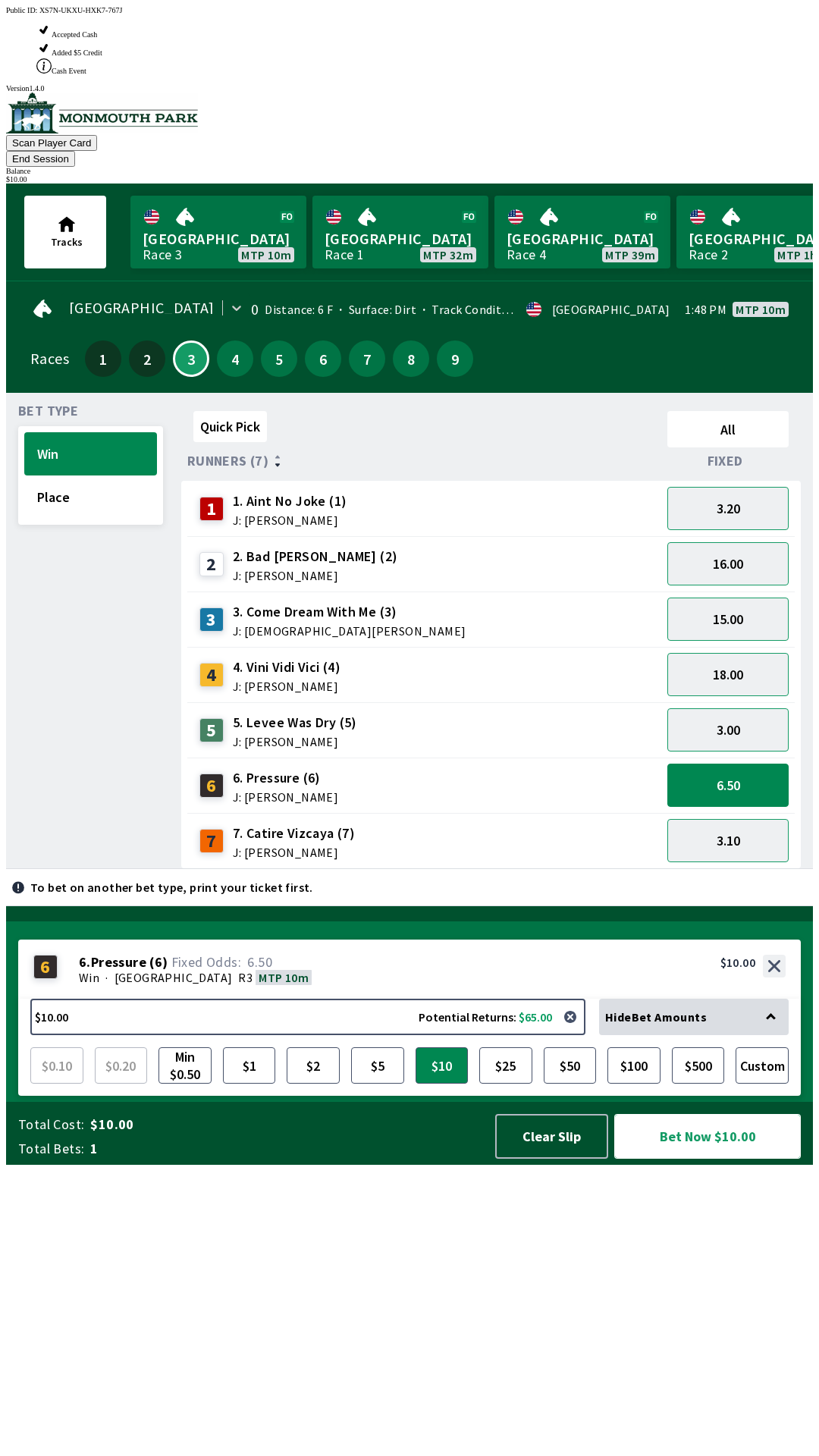
click at [733, 1159] on button "Bet Now $10.00" at bounding box center [707, 1136] width 187 height 44
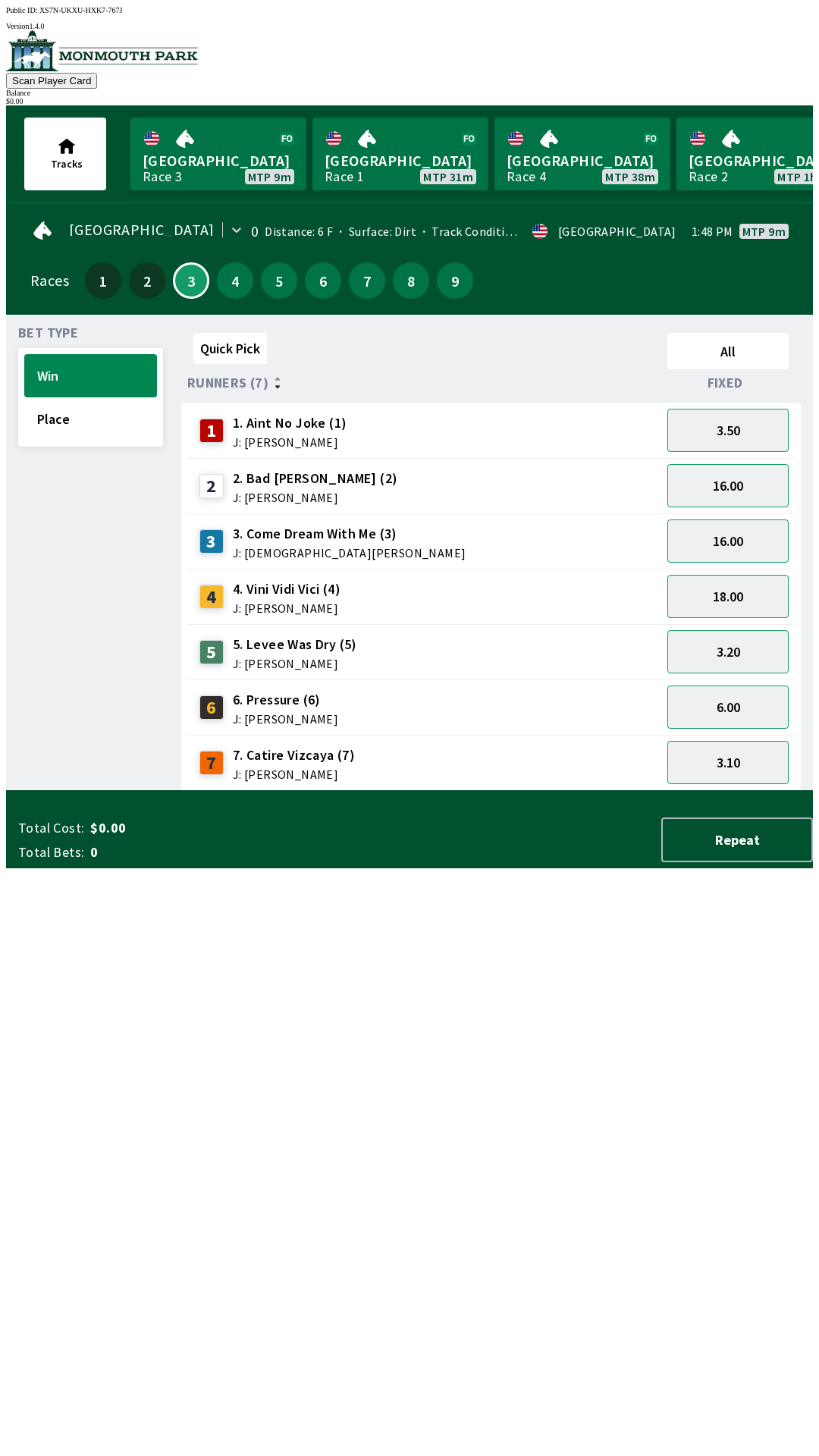
click at [704, 791] on div "Quick Pick All Runners (7) Fixed 1 1. Aint No Joke (1) J: [PERSON_NAME] 3.50 2 …" at bounding box center [497, 559] width 631 height 464
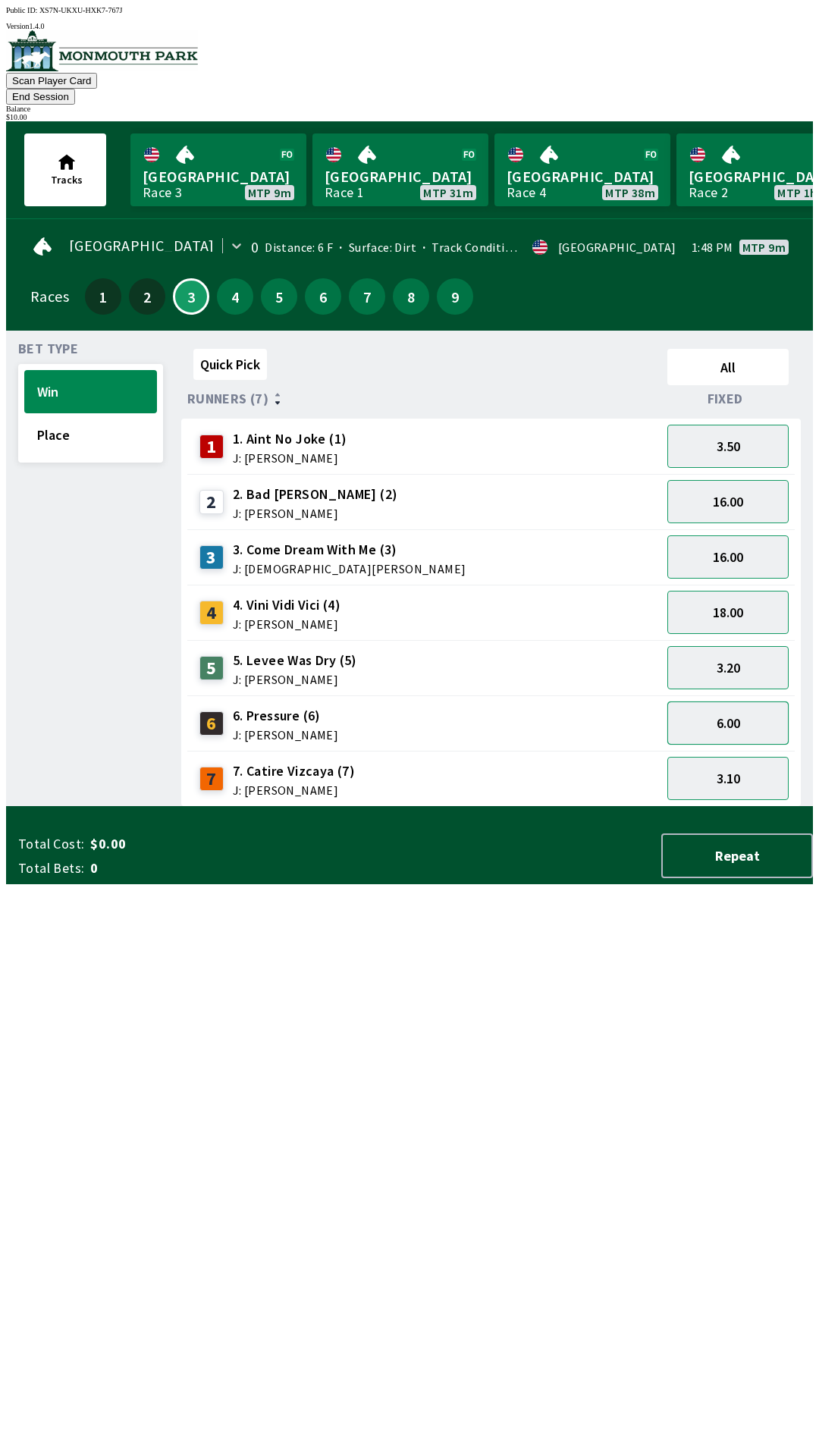
click at [712, 702] on button "6.00" at bounding box center [728, 723] width 121 height 44
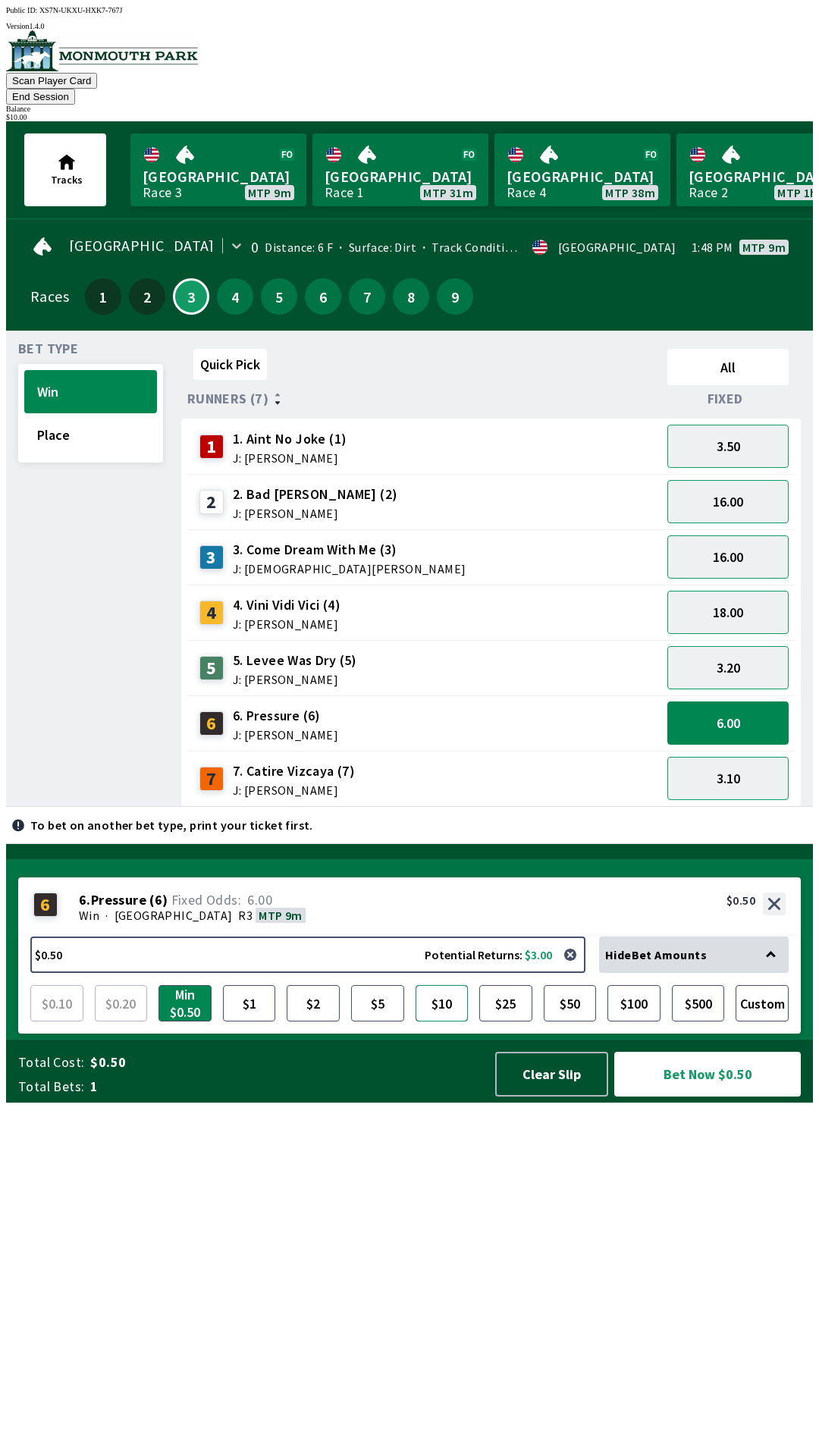
click at [452, 1022] on button "$10" at bounding box center [442, 1003] width 53 height 37
click at [695, 1097] on button "Bet Now $10.00" at bounding box center [707, 1075] width 187 height 44
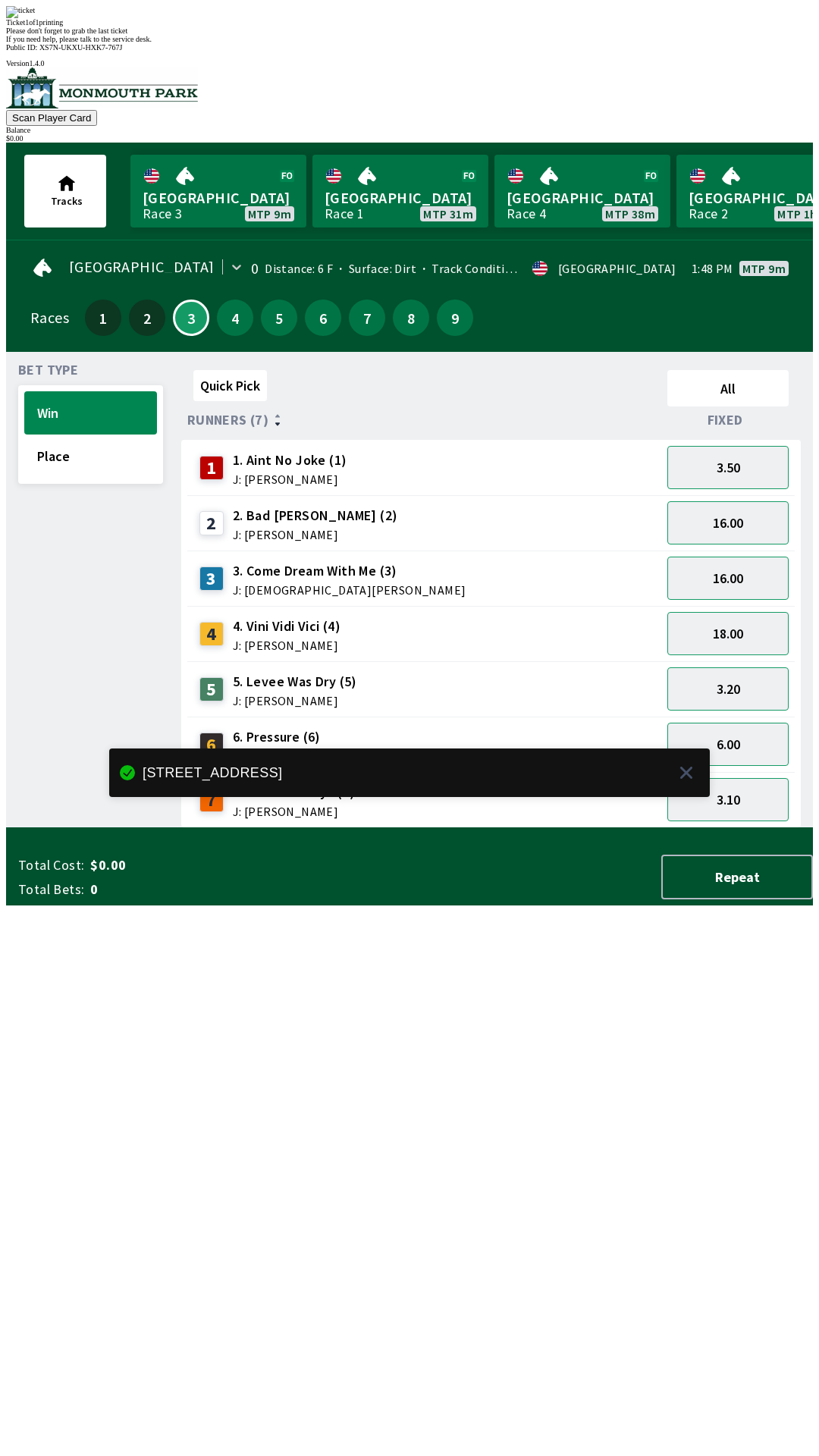
click at [311, 828] on div "Quick Pick All Runners (7) Fixed 1 1. Aint No Joke (1) J: [PERSON_NAME] 3.50 2 …" at bounding box center [497, 597] width 631 height 464
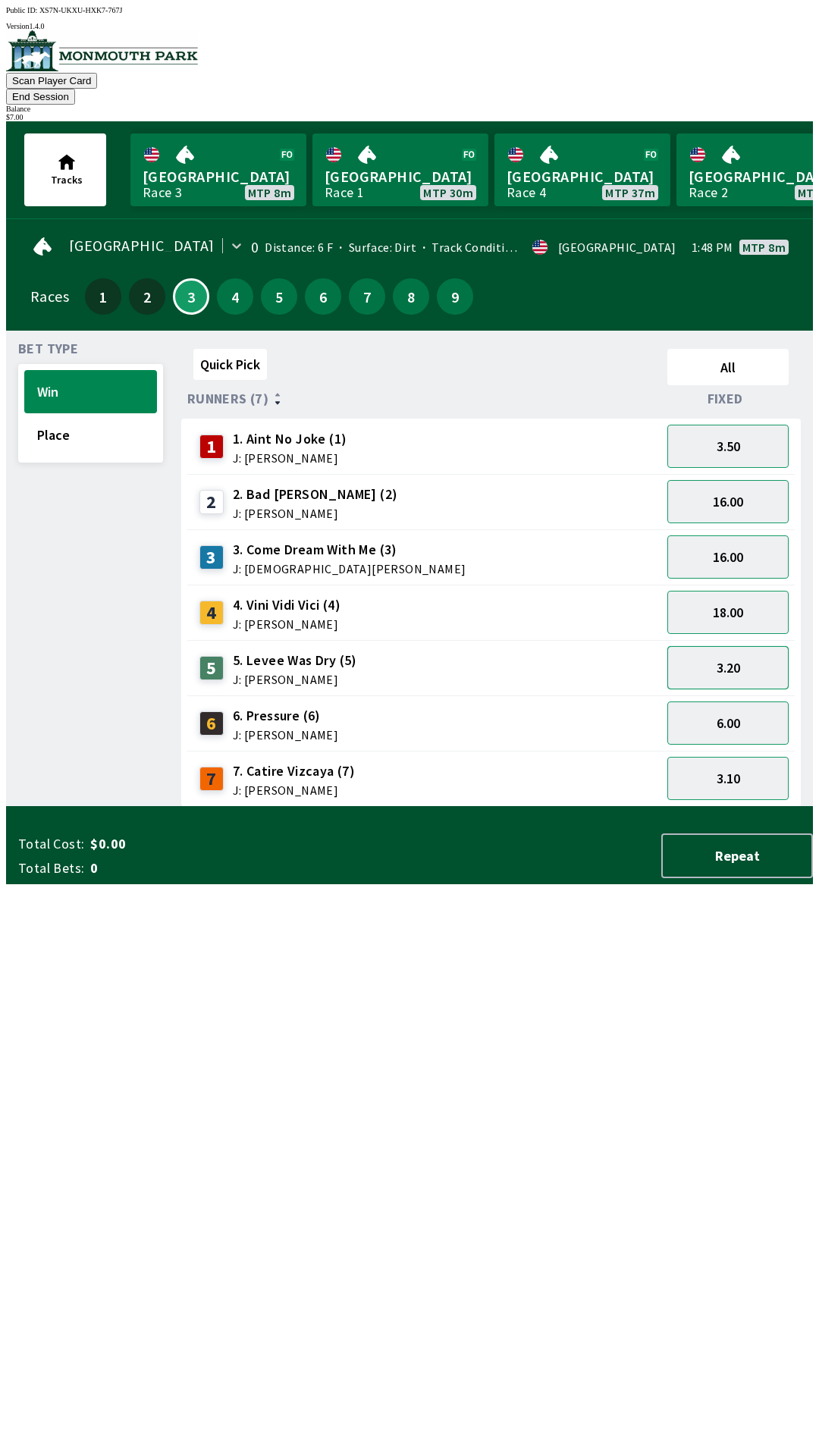
click at [715, 646] on button "3.20" at bounding box center [728, 667] width 121 height 44
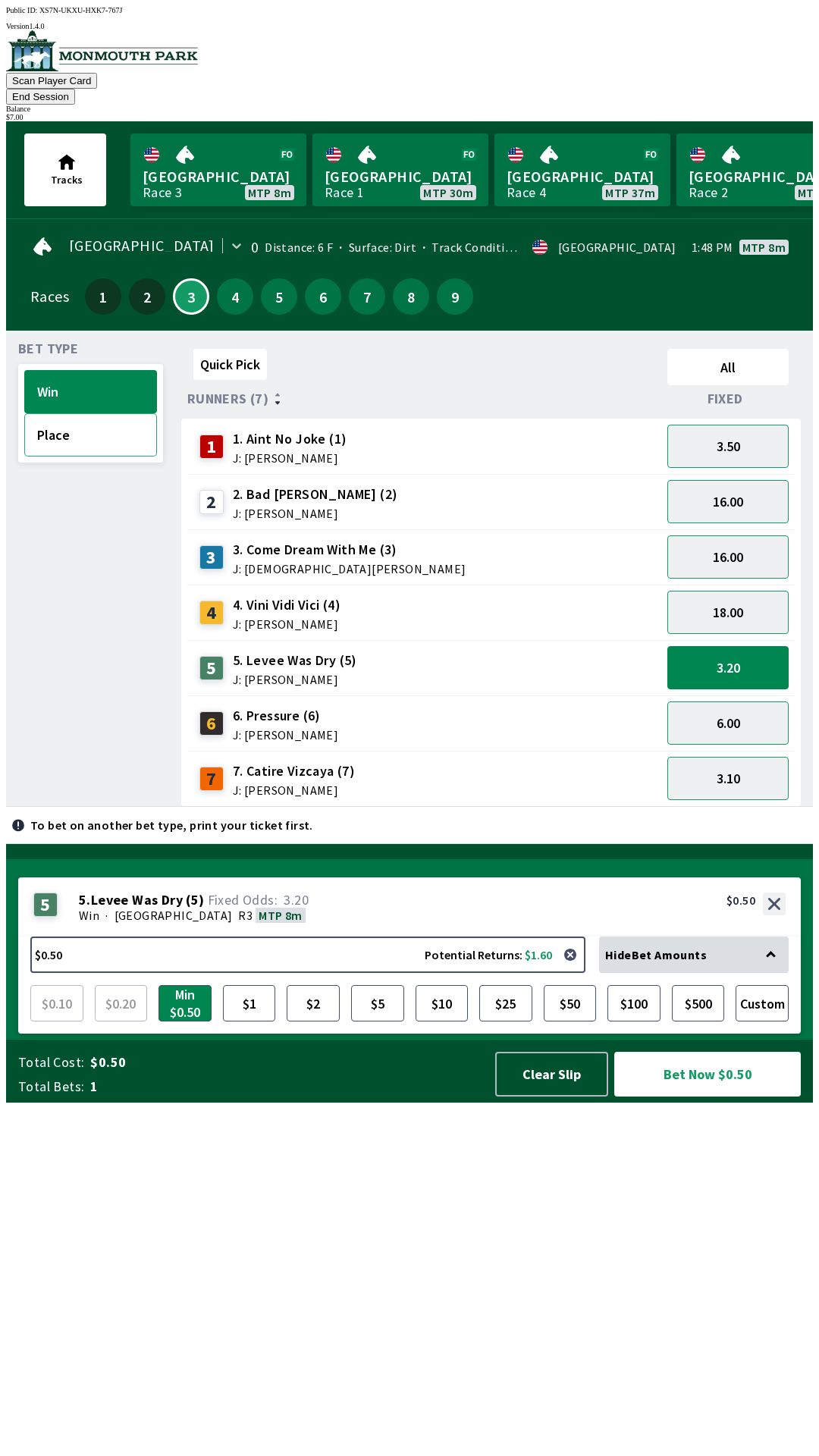
click at [82, 413] on button "Place" at bounding box center [90, 434] width 133 height 44
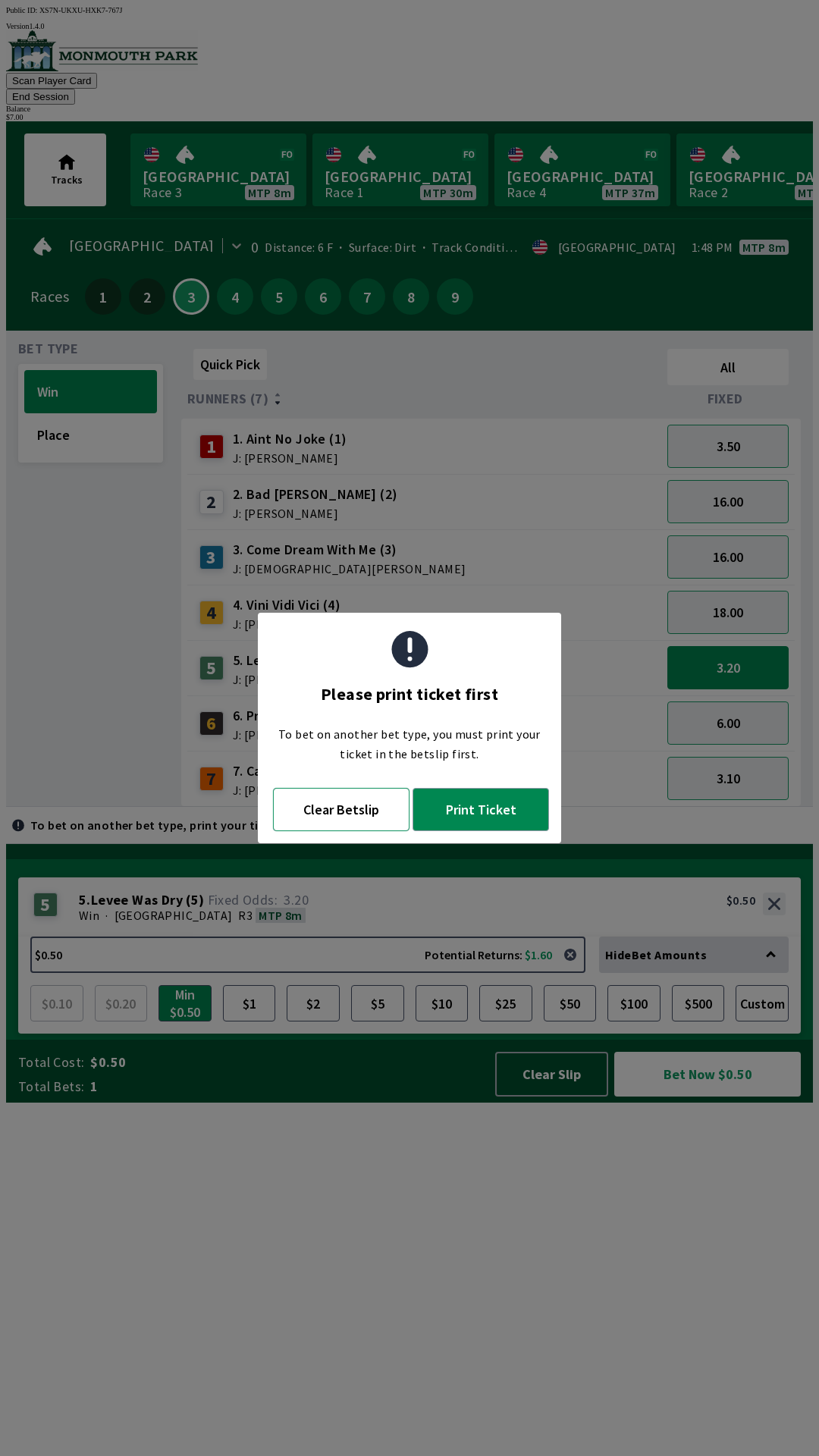
click at [352, 814] on button "Clear Betslip" at bounding box center [341, 809] width 136 height 44
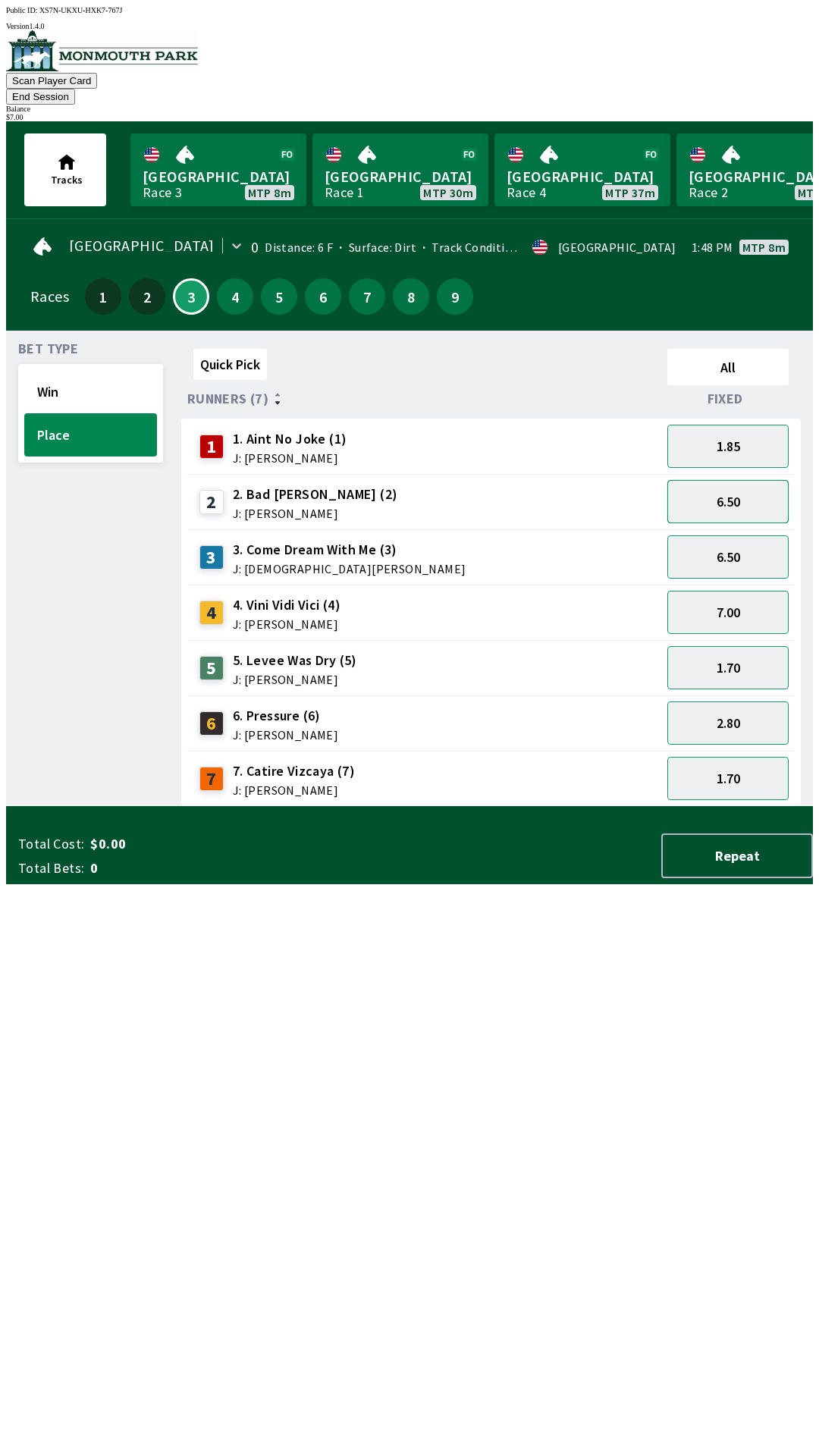
click at [722, 485] on button "6.50" at bounding box center [728, 502] width 121 height 44
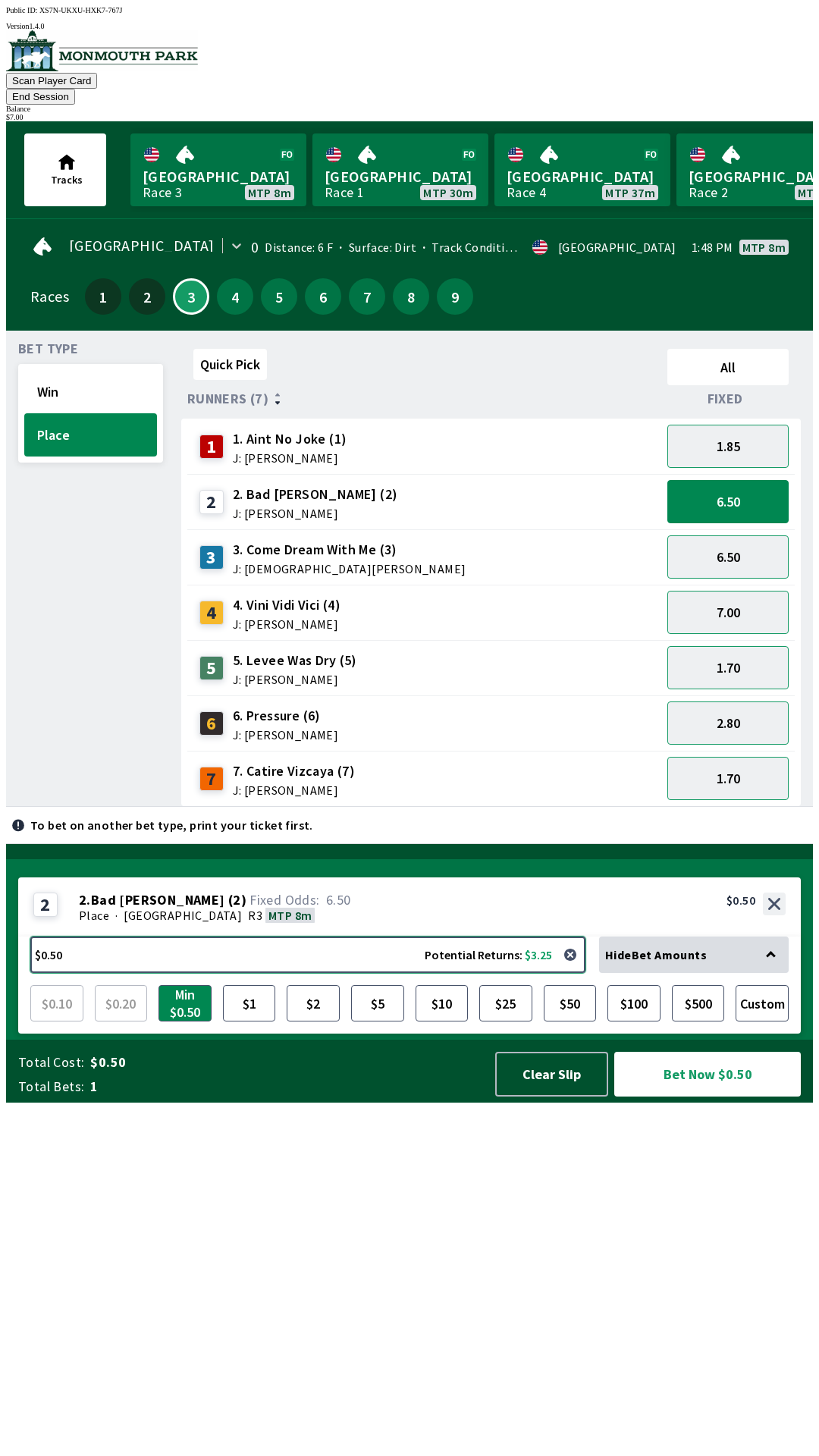
click at [261, 973] on button "$0.50 Potential Returns: $3.25" at bounding box center [308, 955] width 555 height 37
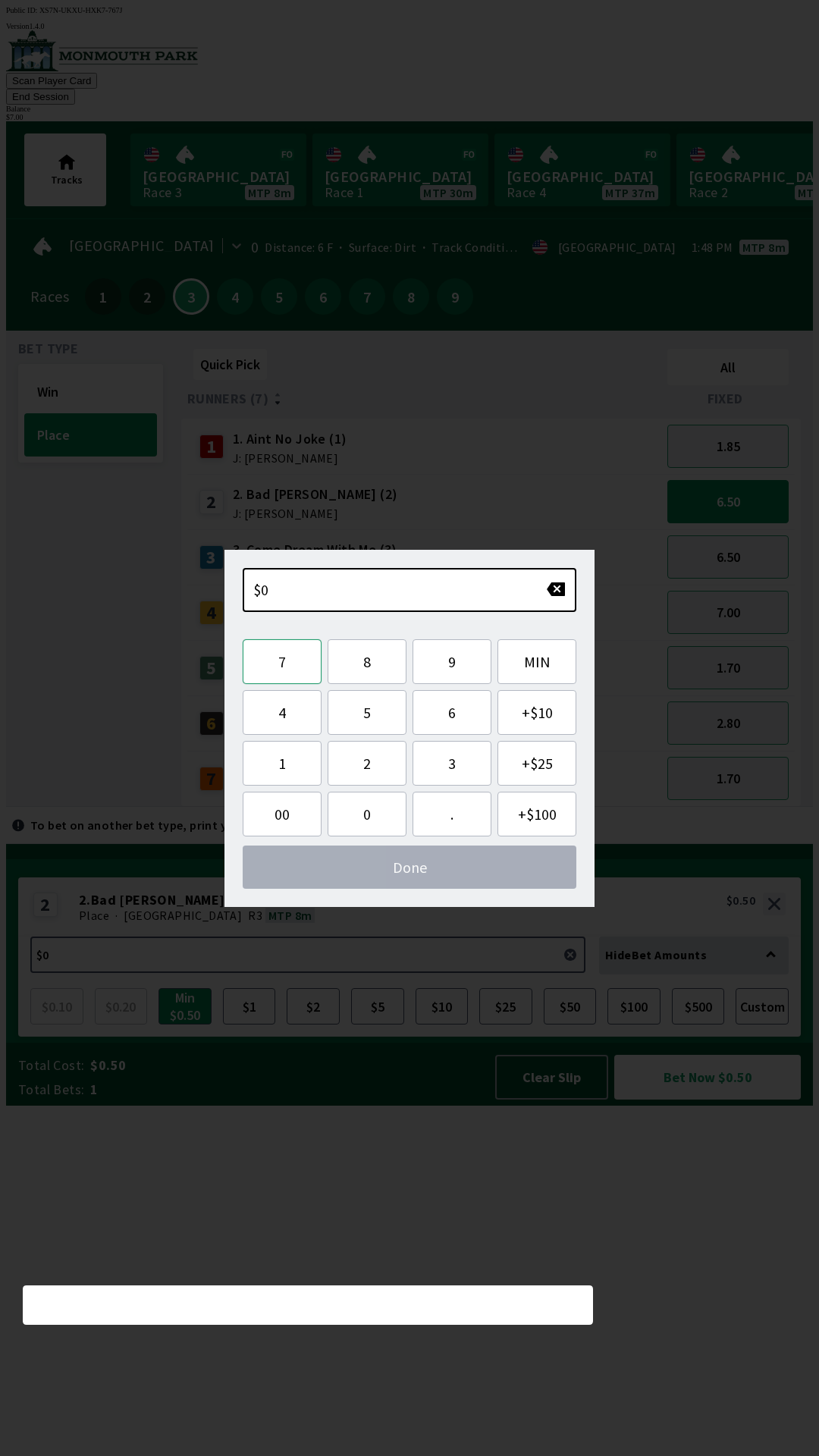
click at [289, 667] on button "7" at bounding box center [282, 661] width 78 height 44
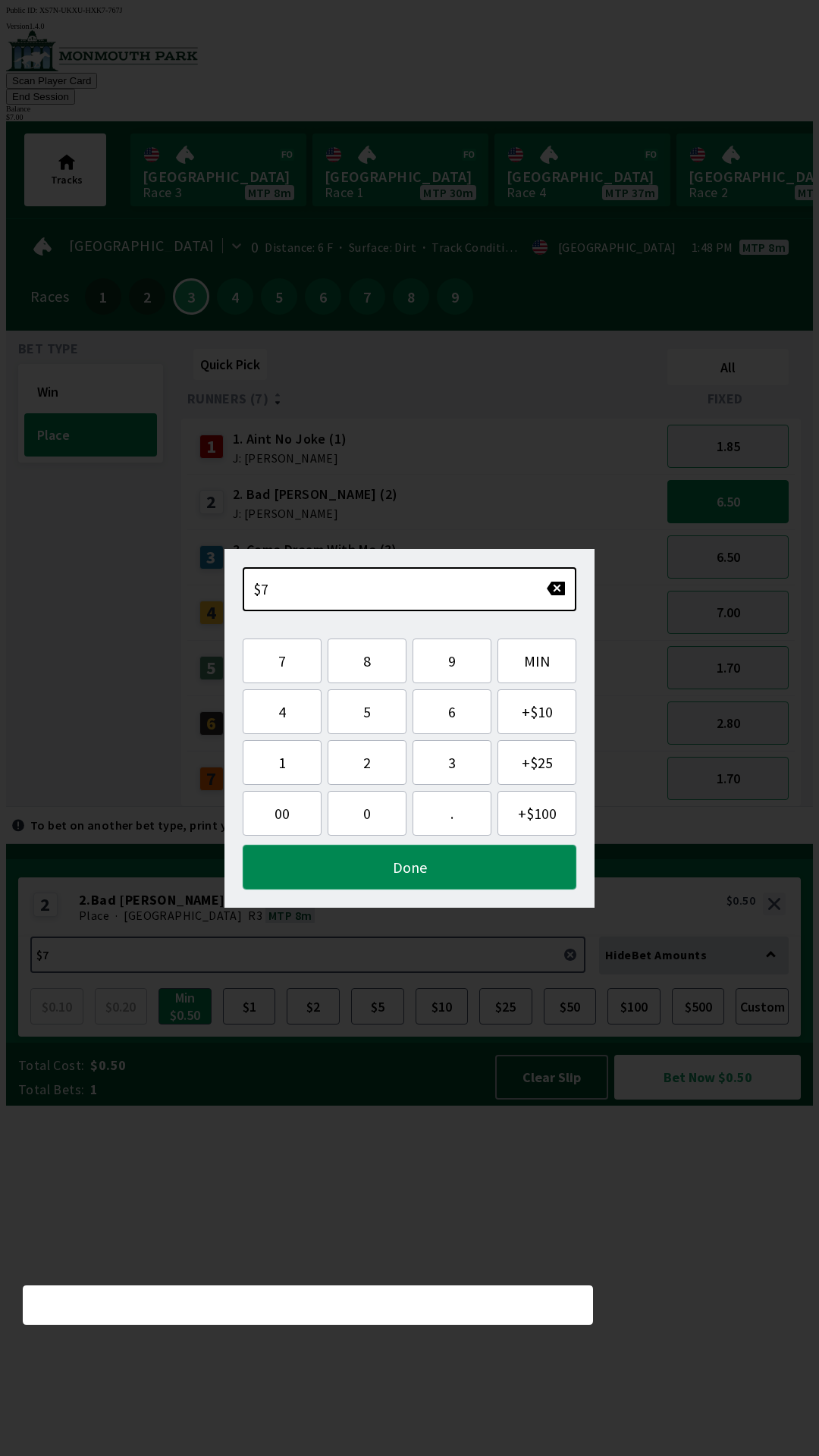
click at [408, 867] on button "Done" at bounding box center [409, 867] width 334 height 44
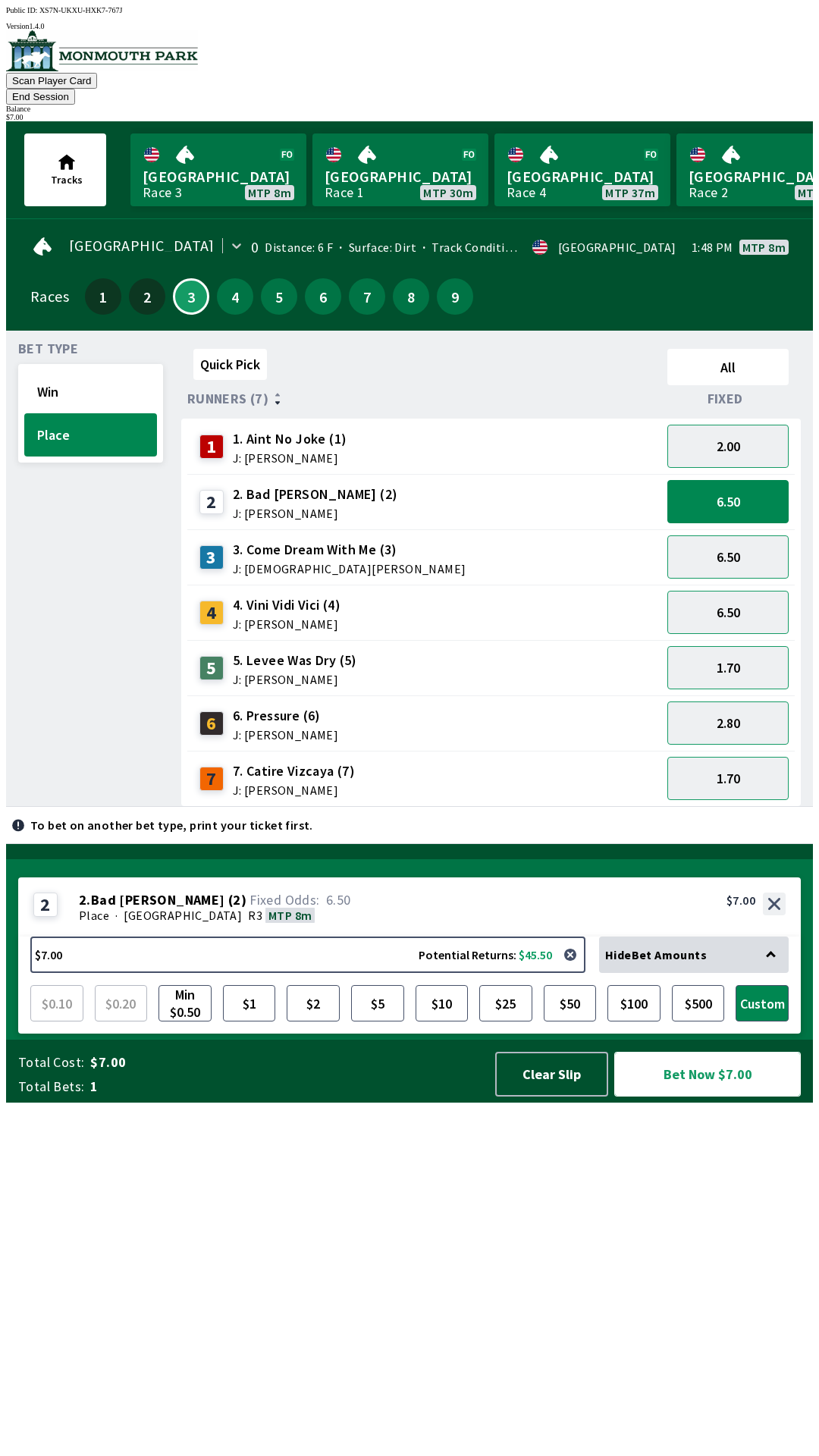
click at [698, 1097] on button "Bet Now $7.00" at bounding box center [707, 1075] width 187 height 44
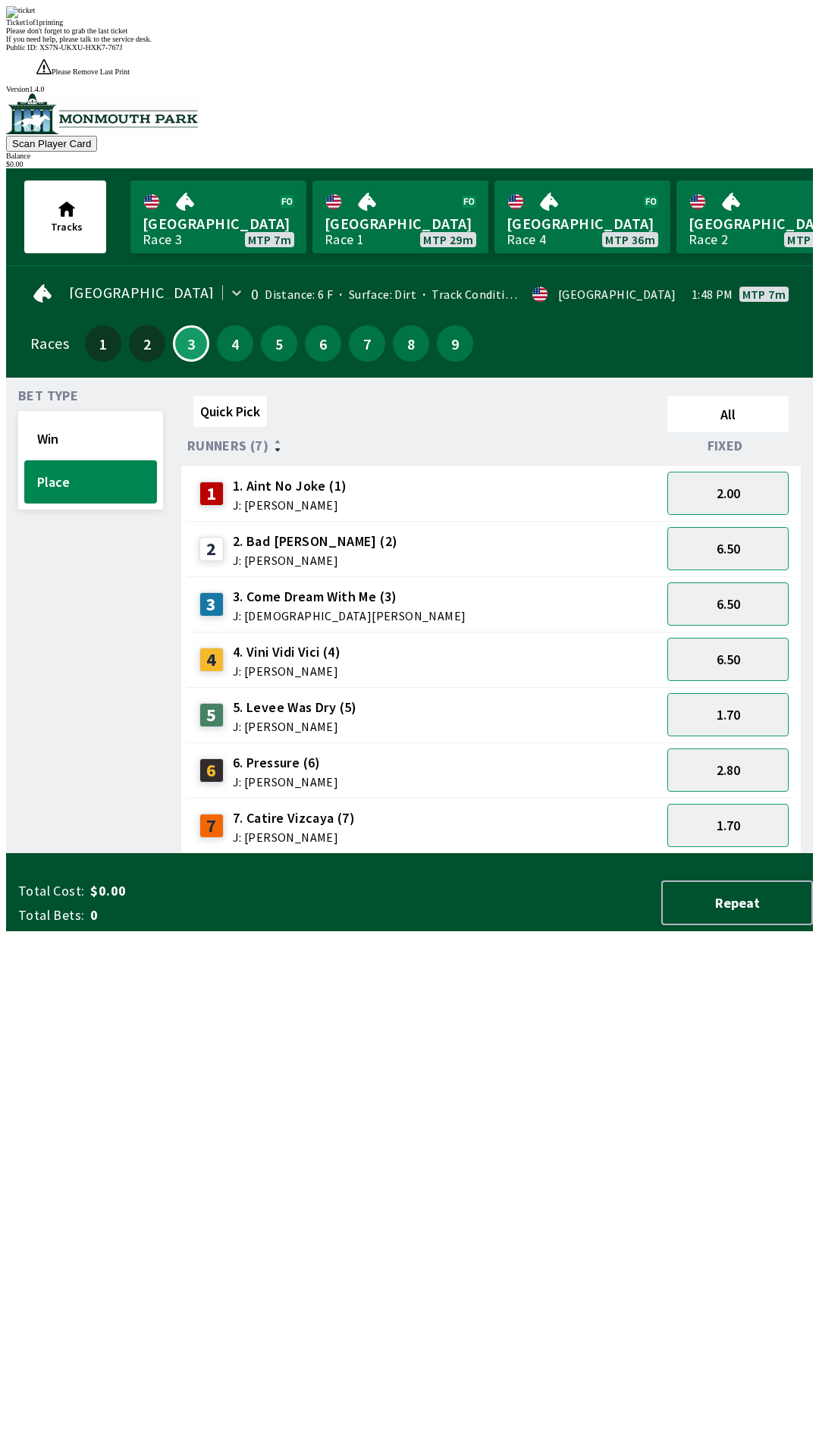
click at [543, 854] on div "Quick Pick All Runners (7) Fixed 1 1. Aint No Joke (1) J: [PERSON_NAME] 2.00 2 …" at bounding box center [497, 622] width 631 height 464
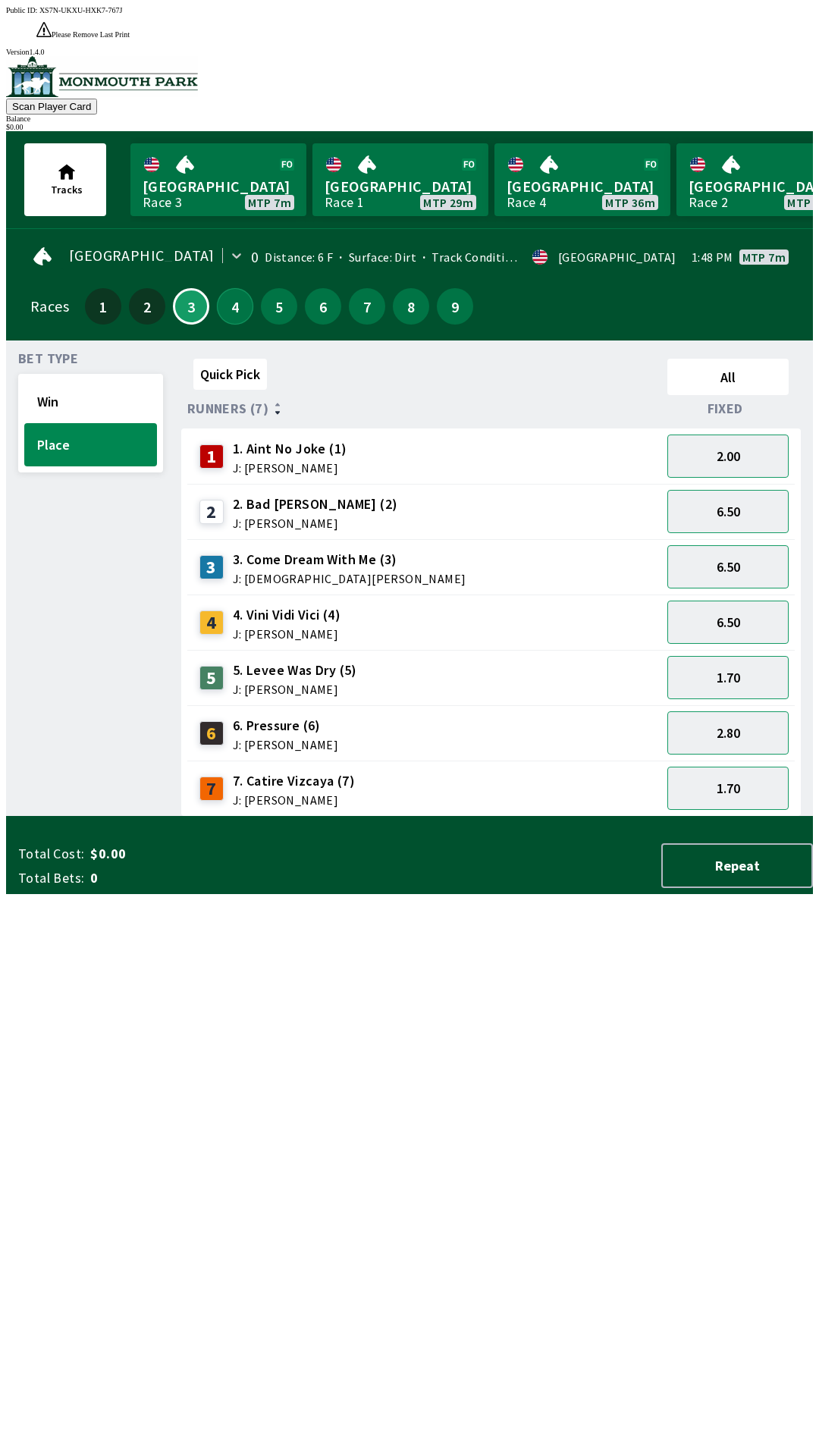
click at [234, 288] on button "4" at bounding box center [235, 306] width 37 height 37
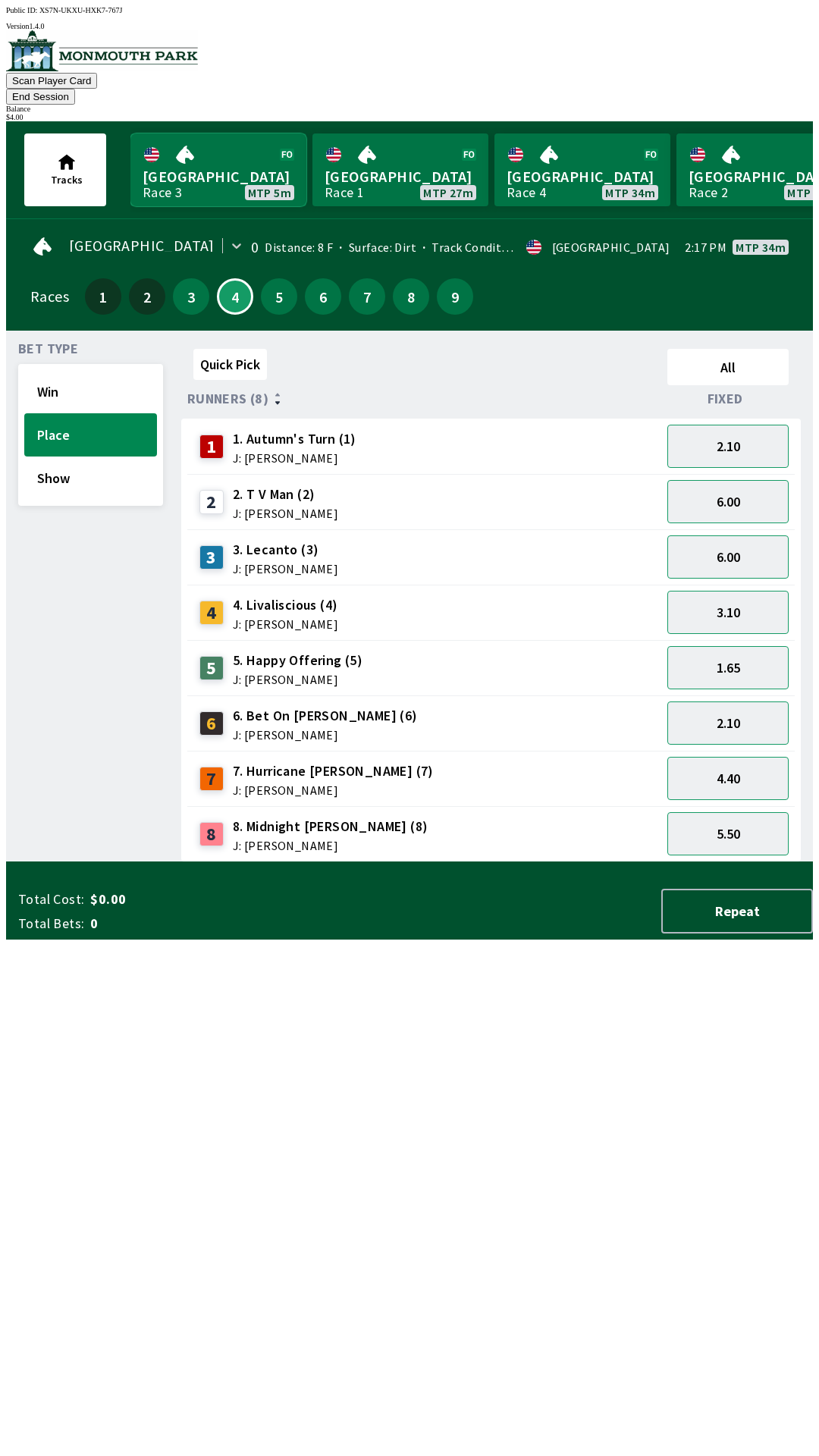
click at [195, 140] on link "Monmouth Park Race 3 MTP 5m" at bounding box center [218, 169] width 176 height 73
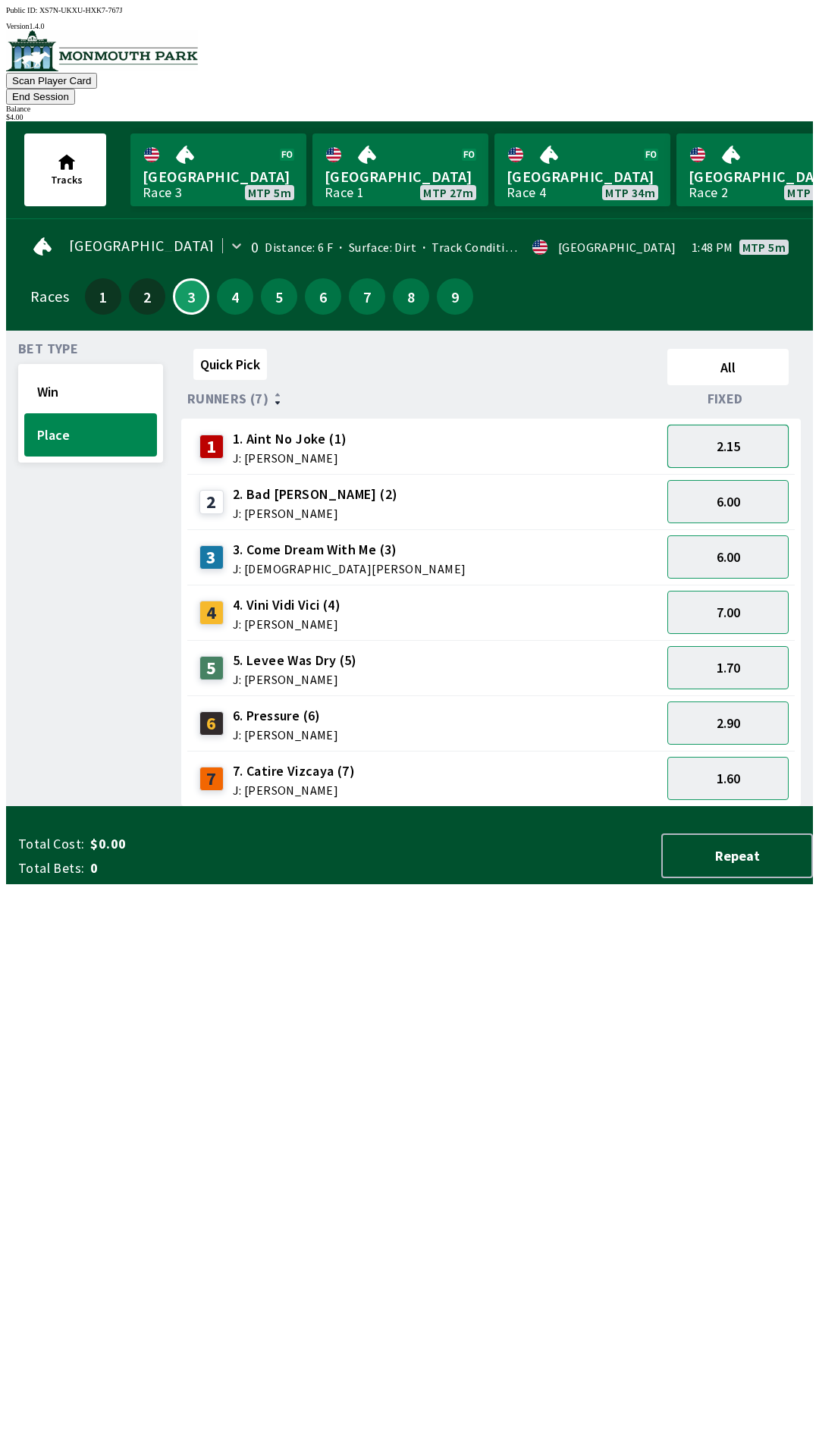
click at [761, 428] on button "2.15" at bounding box center [728, 446] width 121 height 44
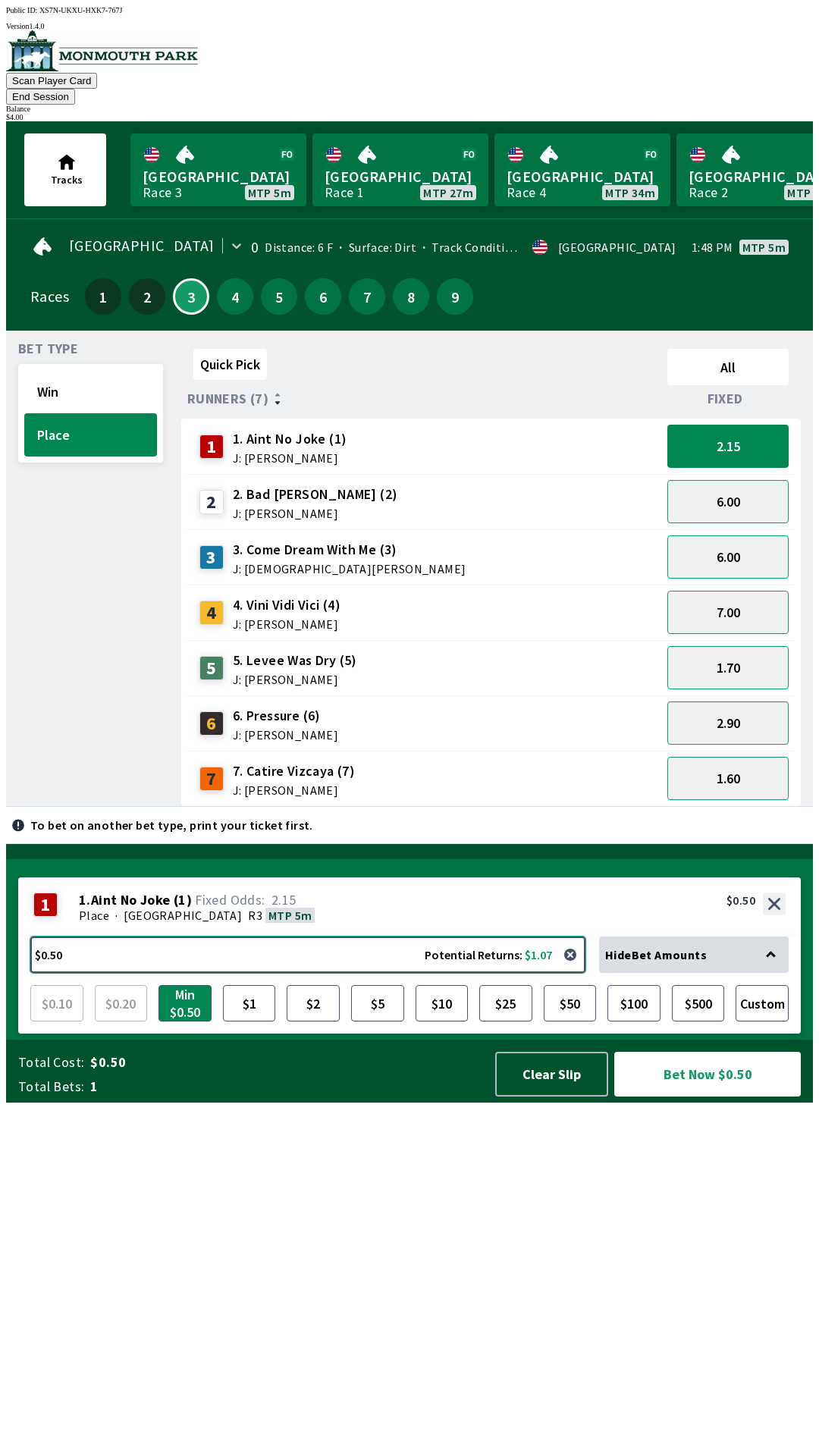
click at [343, 973] on button "$0.50 Potential Returns: $1.07" at bounding box center [308, 955] width 555 height 37
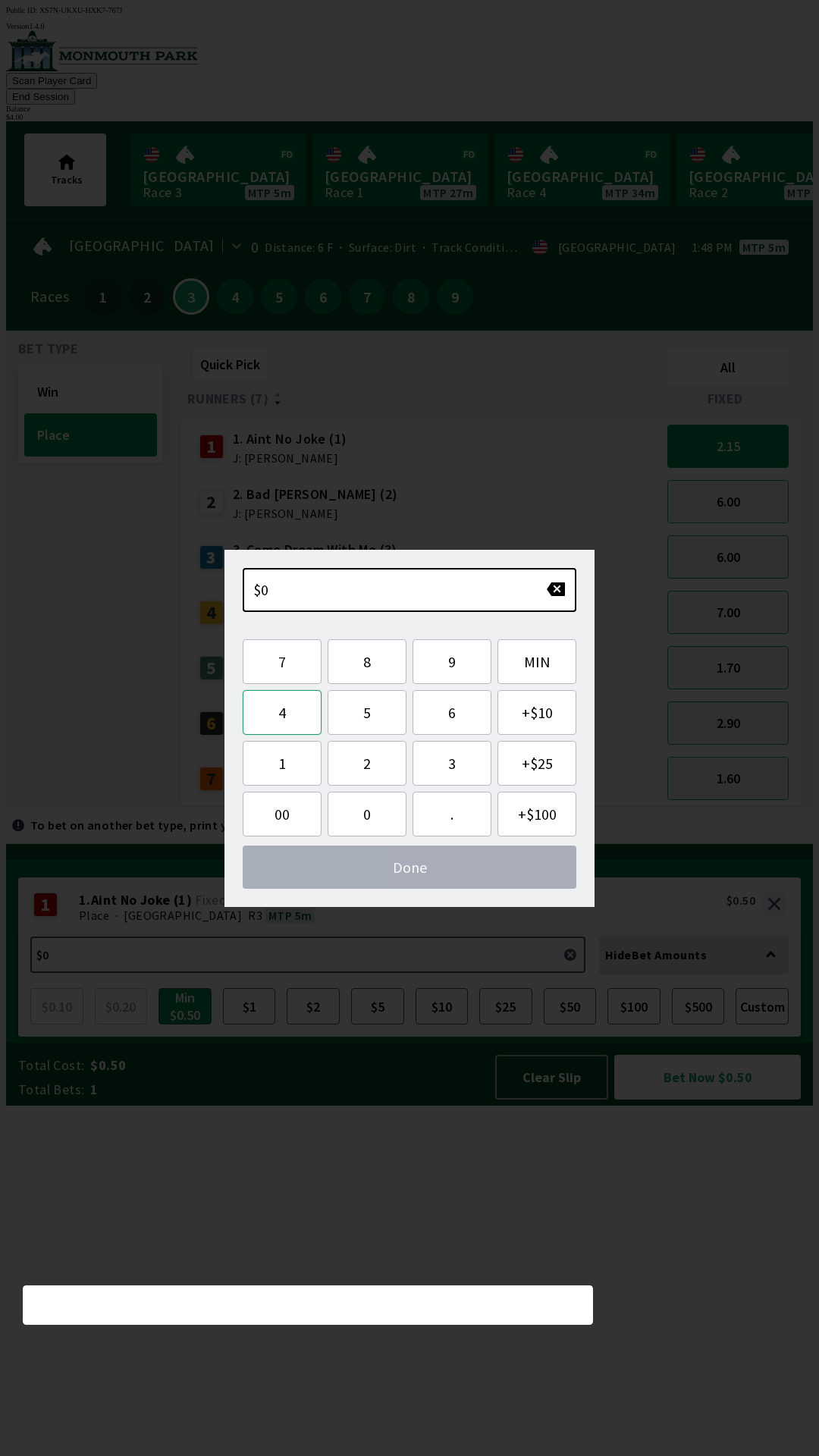
click at [303, 714] on button "4" at bounding box center [282, 713] width 78 height 44
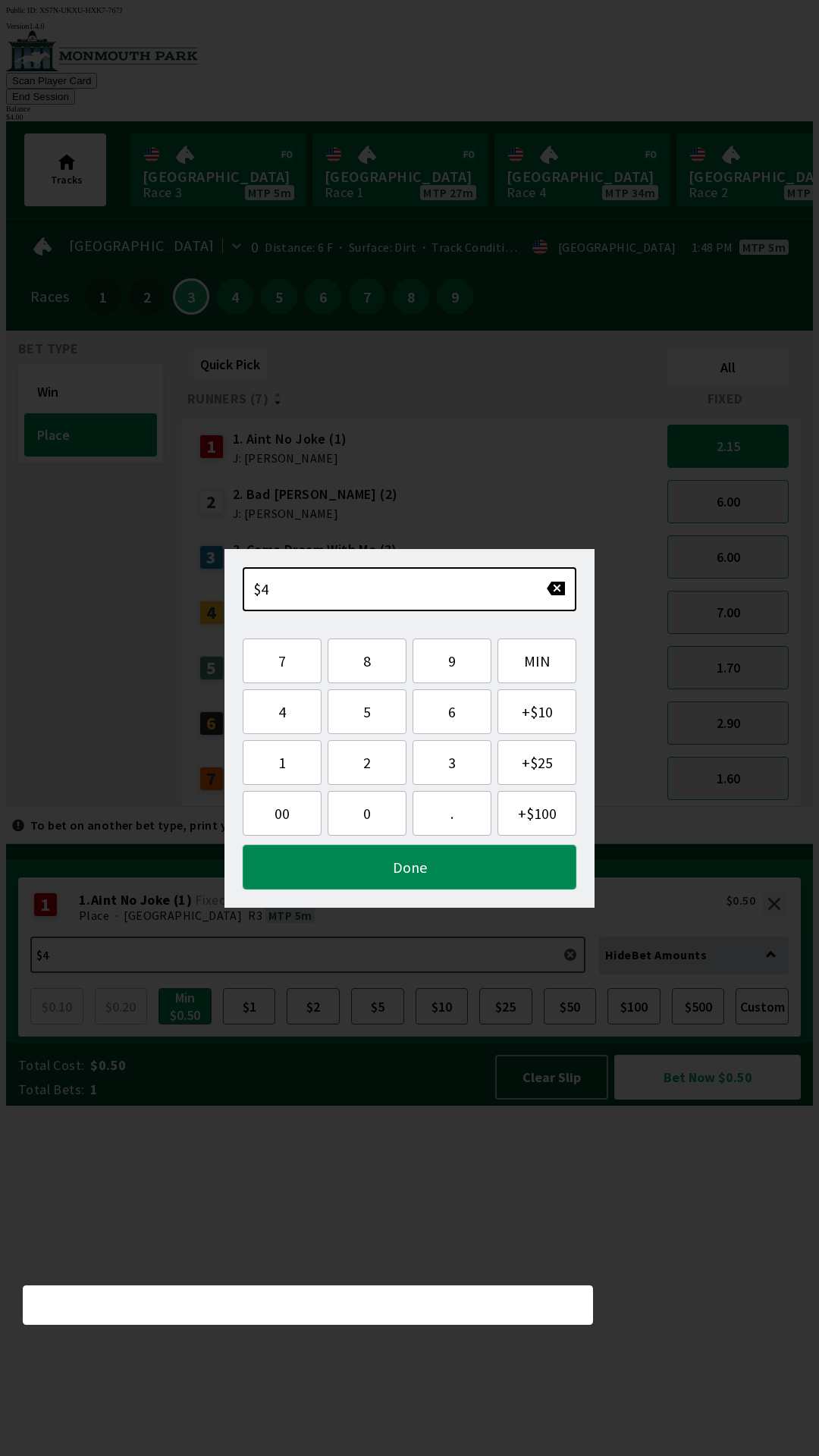
click at [453, 873] on button "Done" at bounding box center [409, 867] width 334 height 44
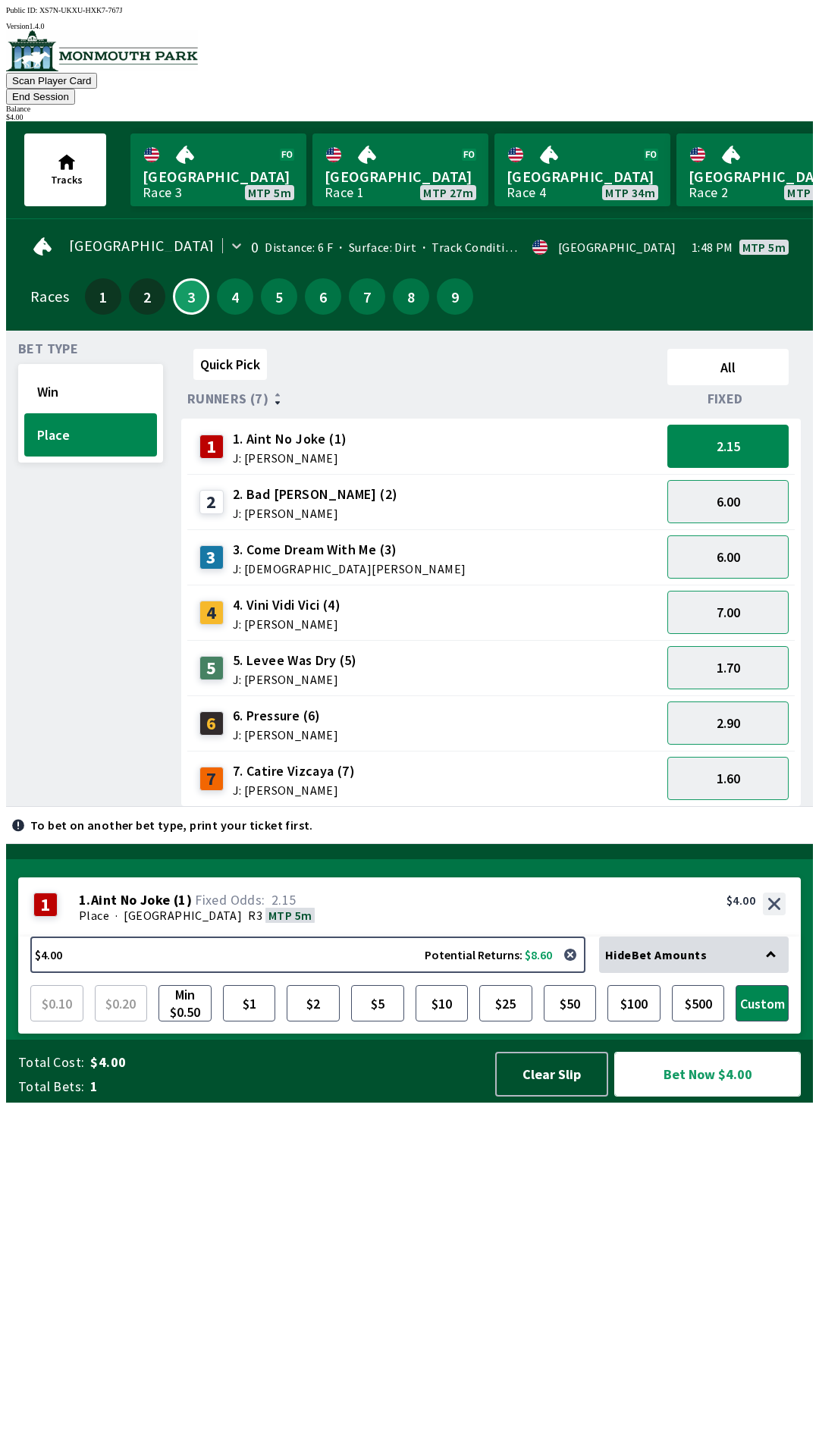
click at [728, 1097] on button "Bet Now $4.00" at bounding box center [707, 1075] width 187 height 44
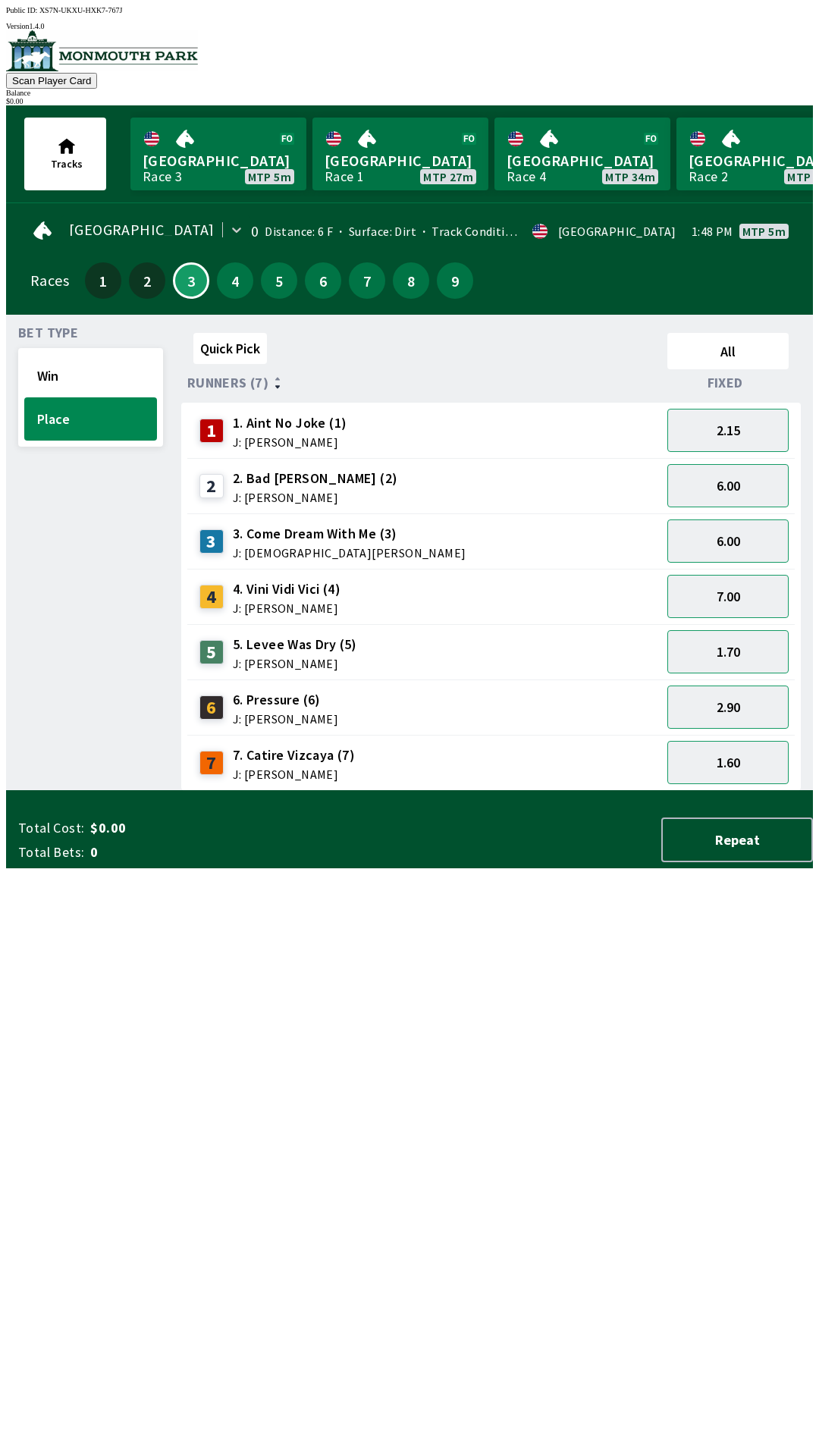
click at [266, 791] on div "Quick Pick All Runners (7) Fixed 1 1. Aint No Joke (1) J: [PERSON_NAME] 2.15 2 …" at bounding box center [497, 559] width 631 height 464
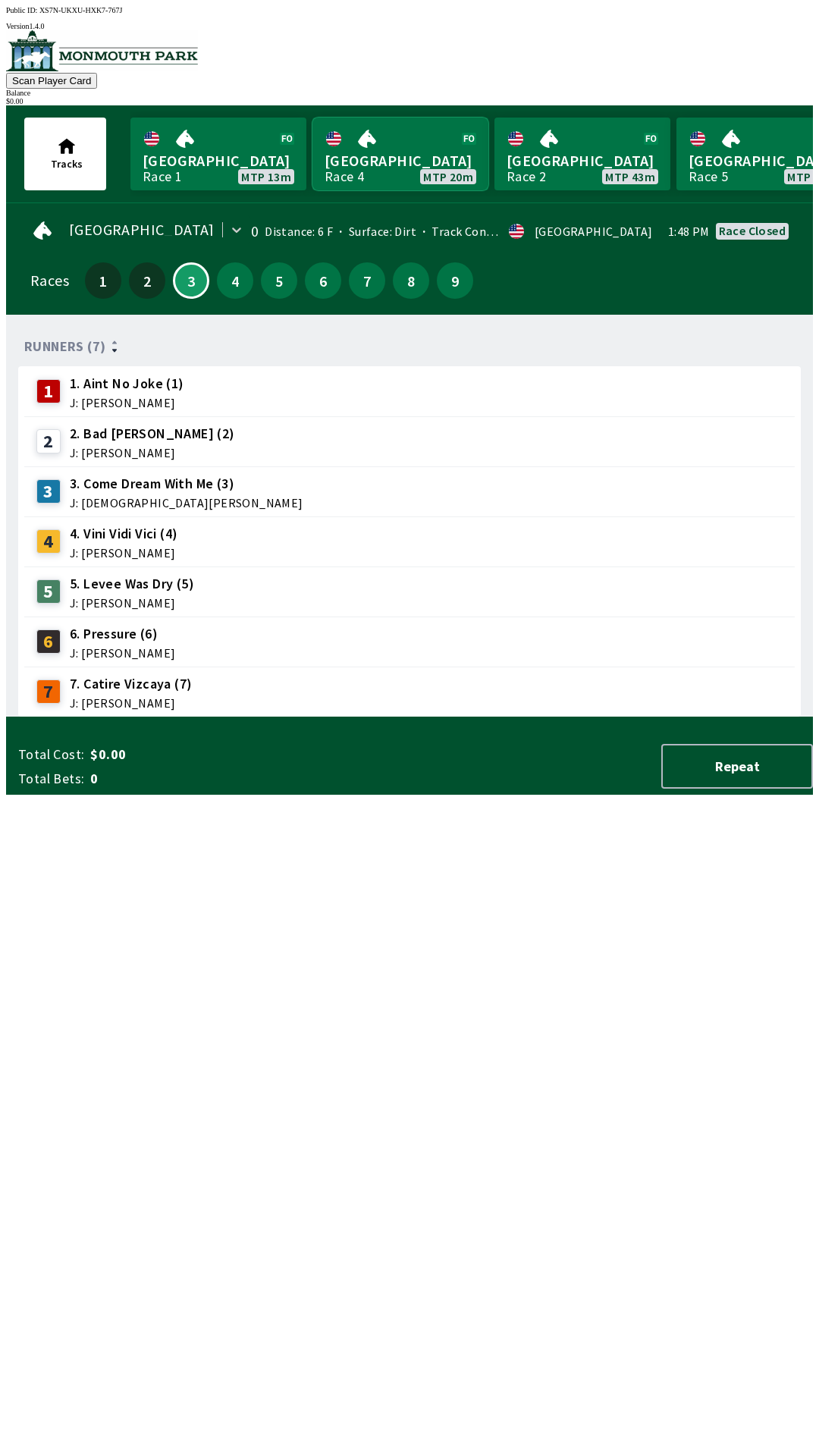
click at [395, 149] on link "[GEOGRAPHIC_DATA] Race 4 MTP 20m" at bounding box center [400, 154] width 176 height 73
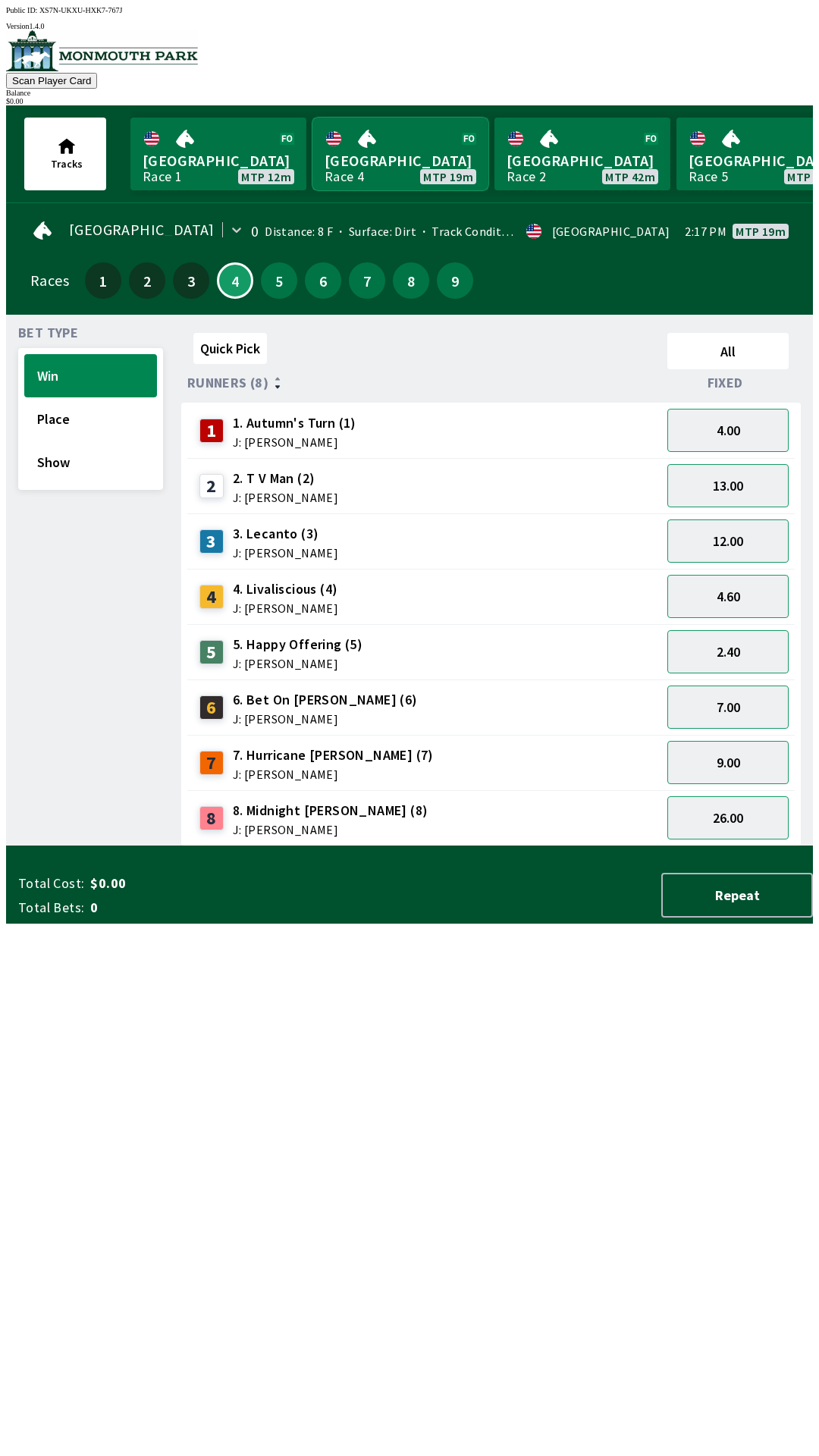
scroll to position [1, 0]
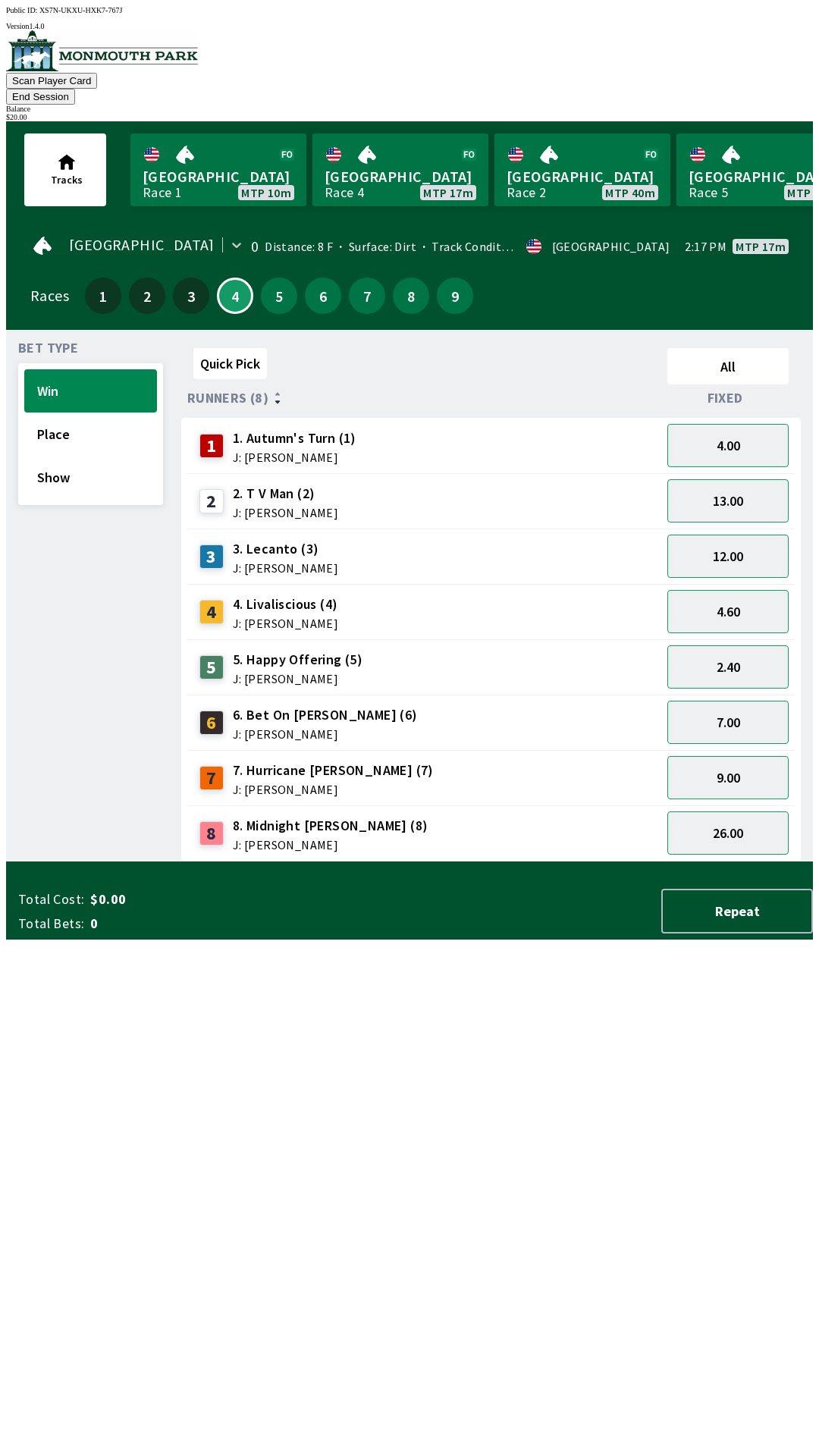
click at [242, 451] on span "J: [PERSON_NAME]" at bounding box center [294, 457] width 124 height 12
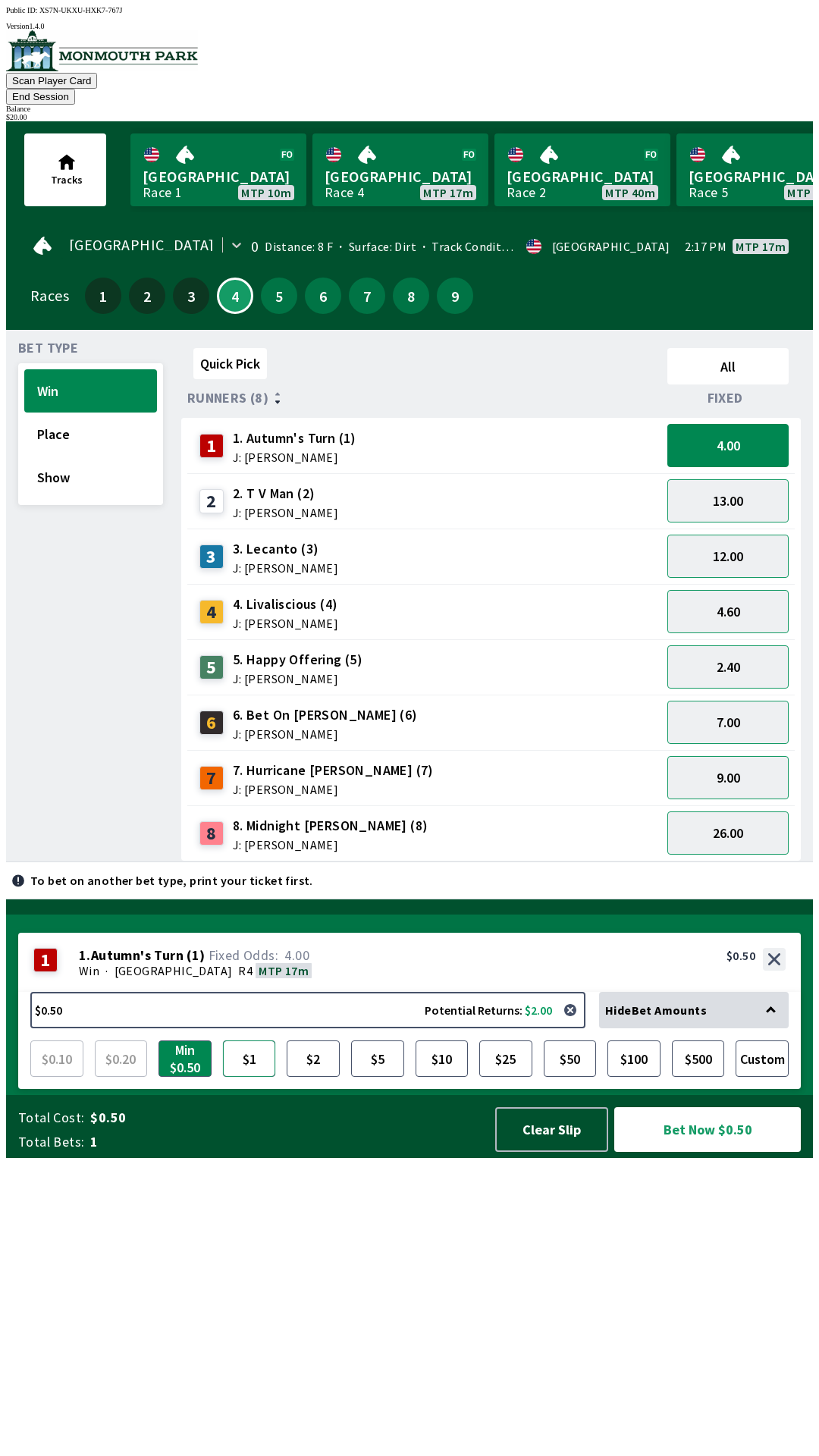
click at [248, 1077] on button "$1" at bounding box center [249, 1058] width 53 height 37
click at [276, 507] on span "J: [PERSON_NAME]" at bounding box center [286, 513] width 106 height 12
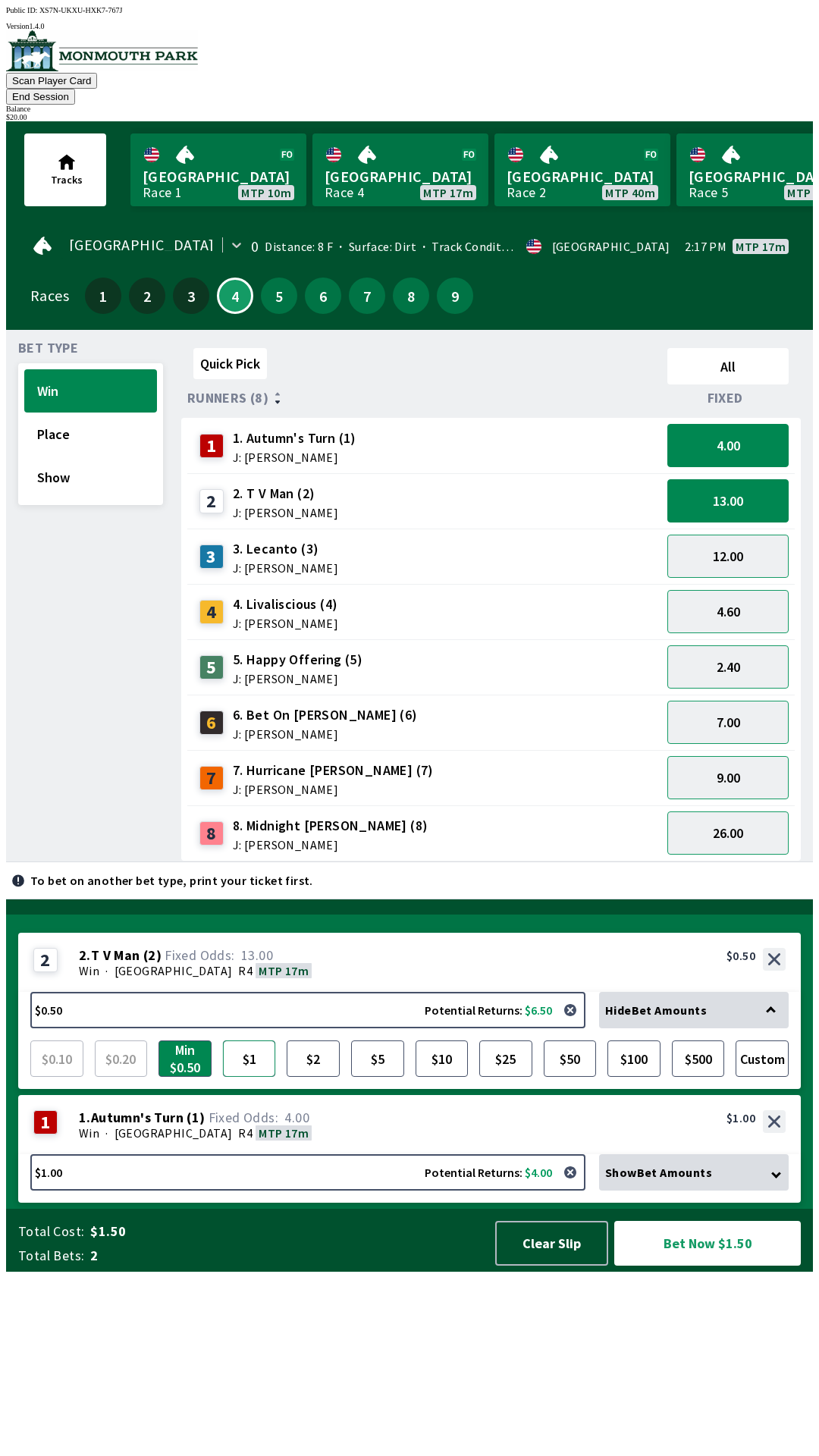
click at [255, 1077] on button "$1" at bounding box center [249, 1058] width 53 height 37
click at [247, 839] on span "J: [PERSON_NAME]" at bounding box center [330, 845] width 195 height 12
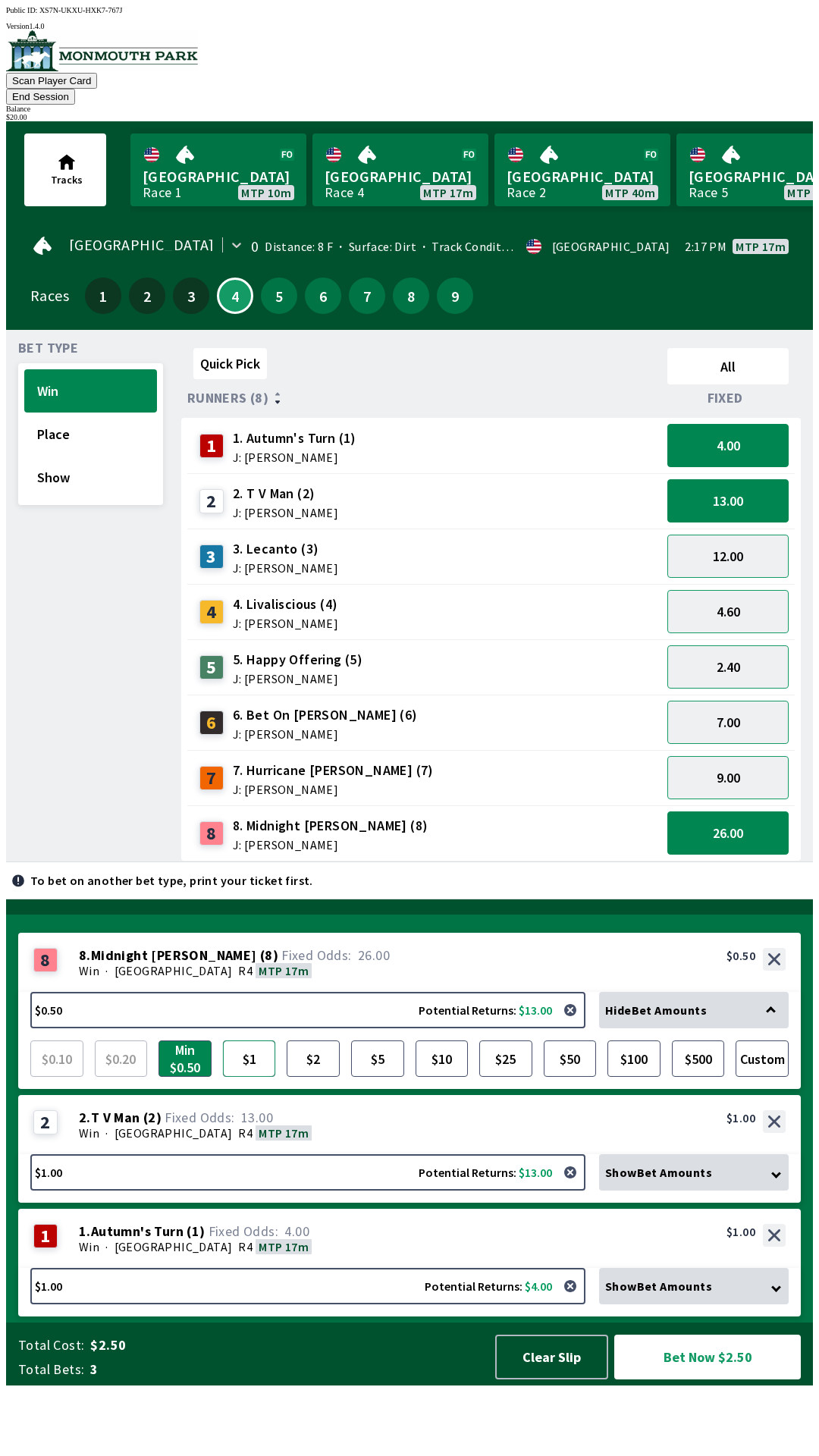
click at [254, 1077] on button "$1" at bounding box center [249, 1058] width 53 height 37
click at [91, 460] on button "Show" at bounding box center [90, 477] width 133 height 44
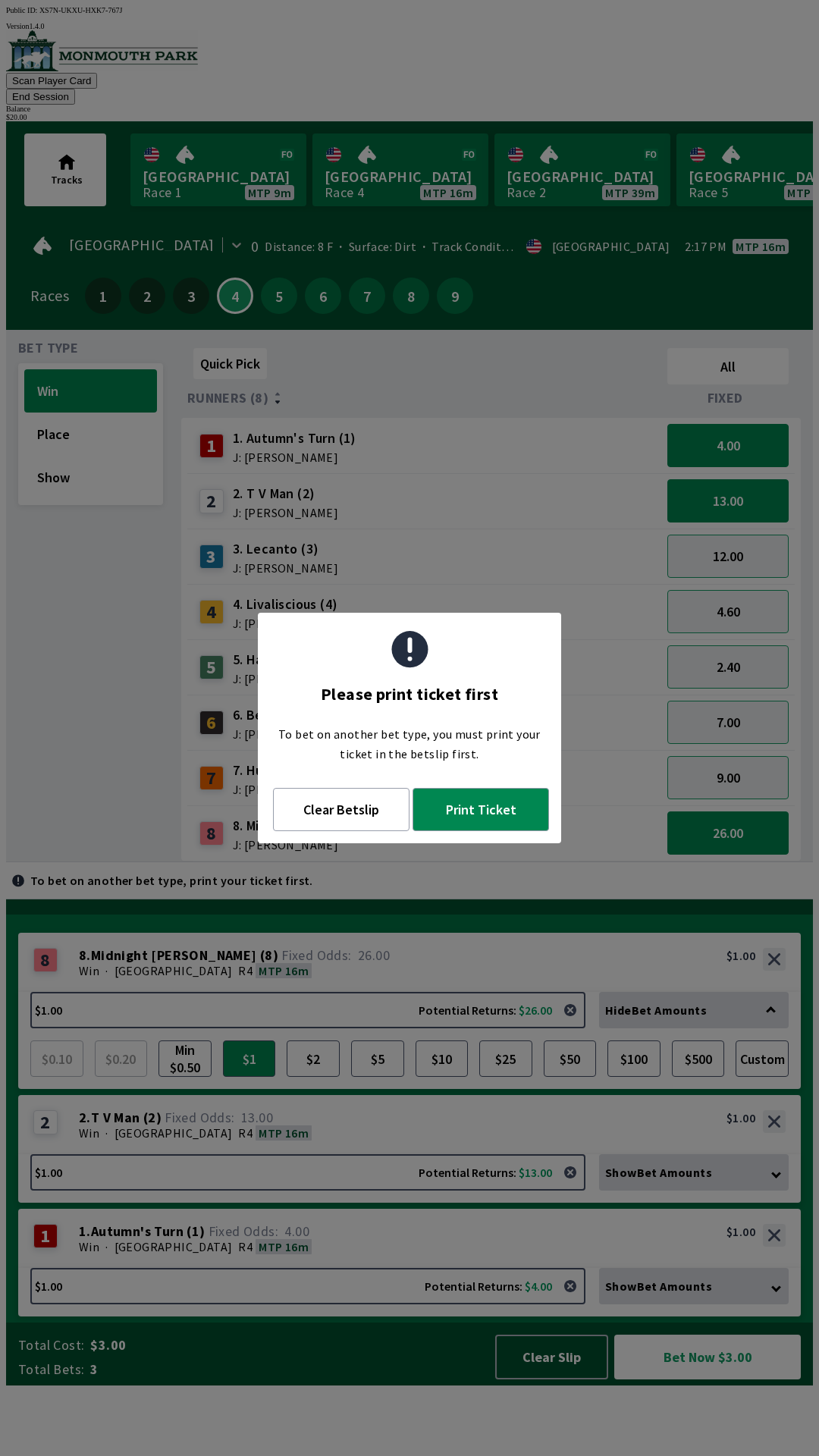
click at [108, 719] on div "Bet Type Win Place Show" at bounding box center [90, 602] width 145 height 520
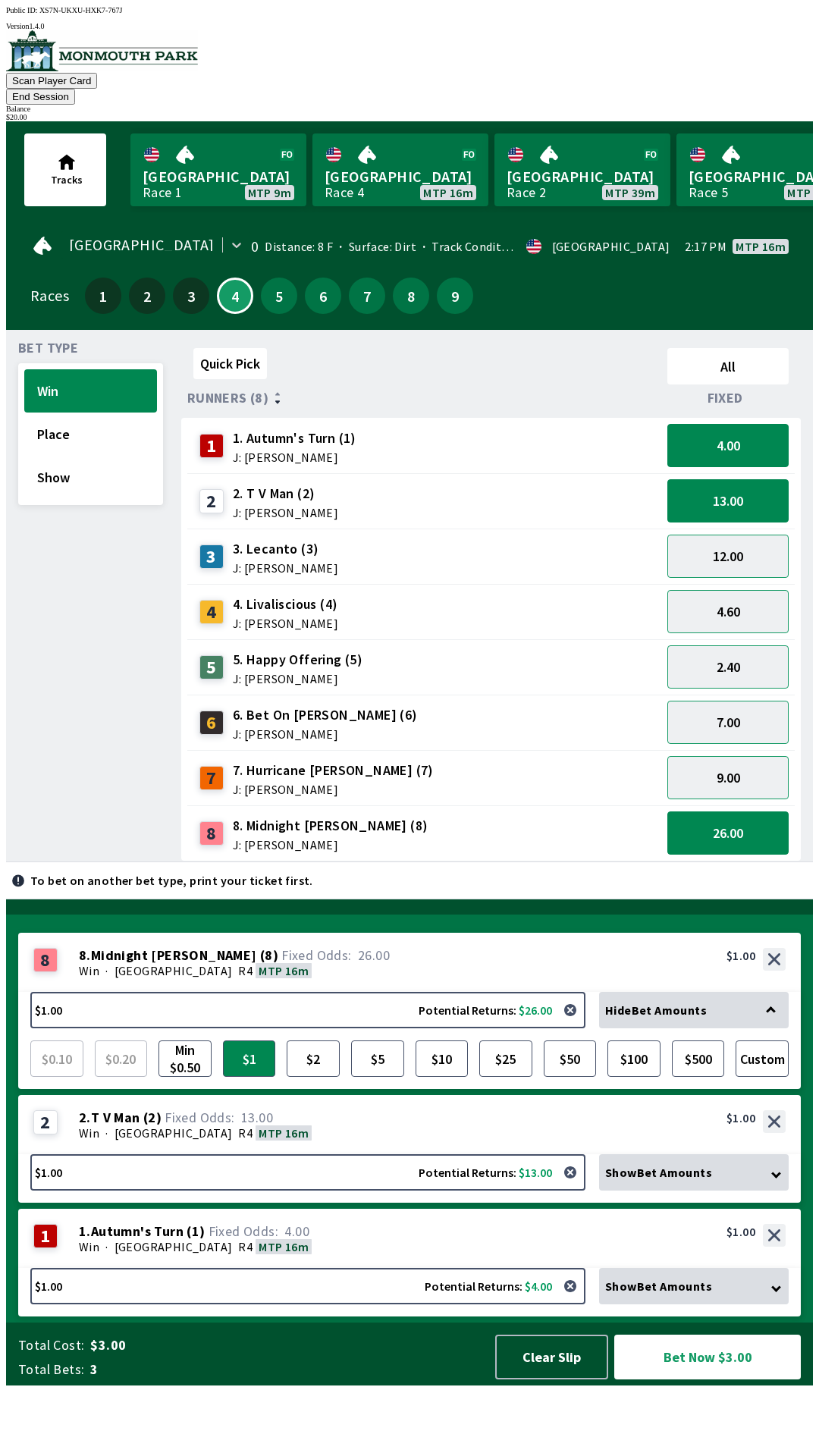
click at [394, 1255] on div "Win · [STREET_ADDRESS]" at bounding box center [432, 1247] width 706 height 15
click at [396, 1301] on button "$1.00 Potential Returns: $4.00" at bounding box center [308, 1286] width 555 height 37
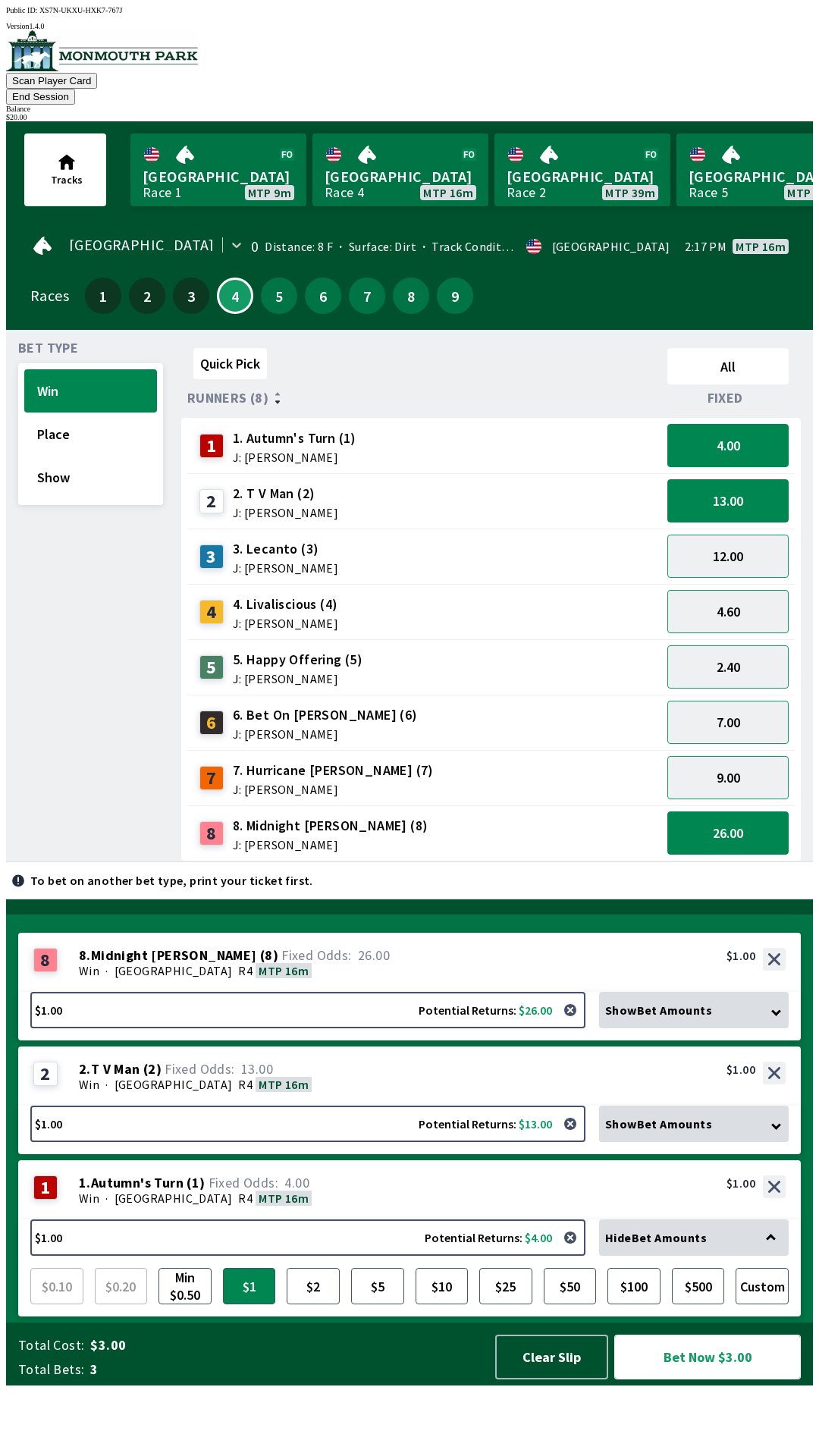
click at [710, 1380] on button "Bet Now $3.00" at bounding box center [707, 1357] width 187 height 44
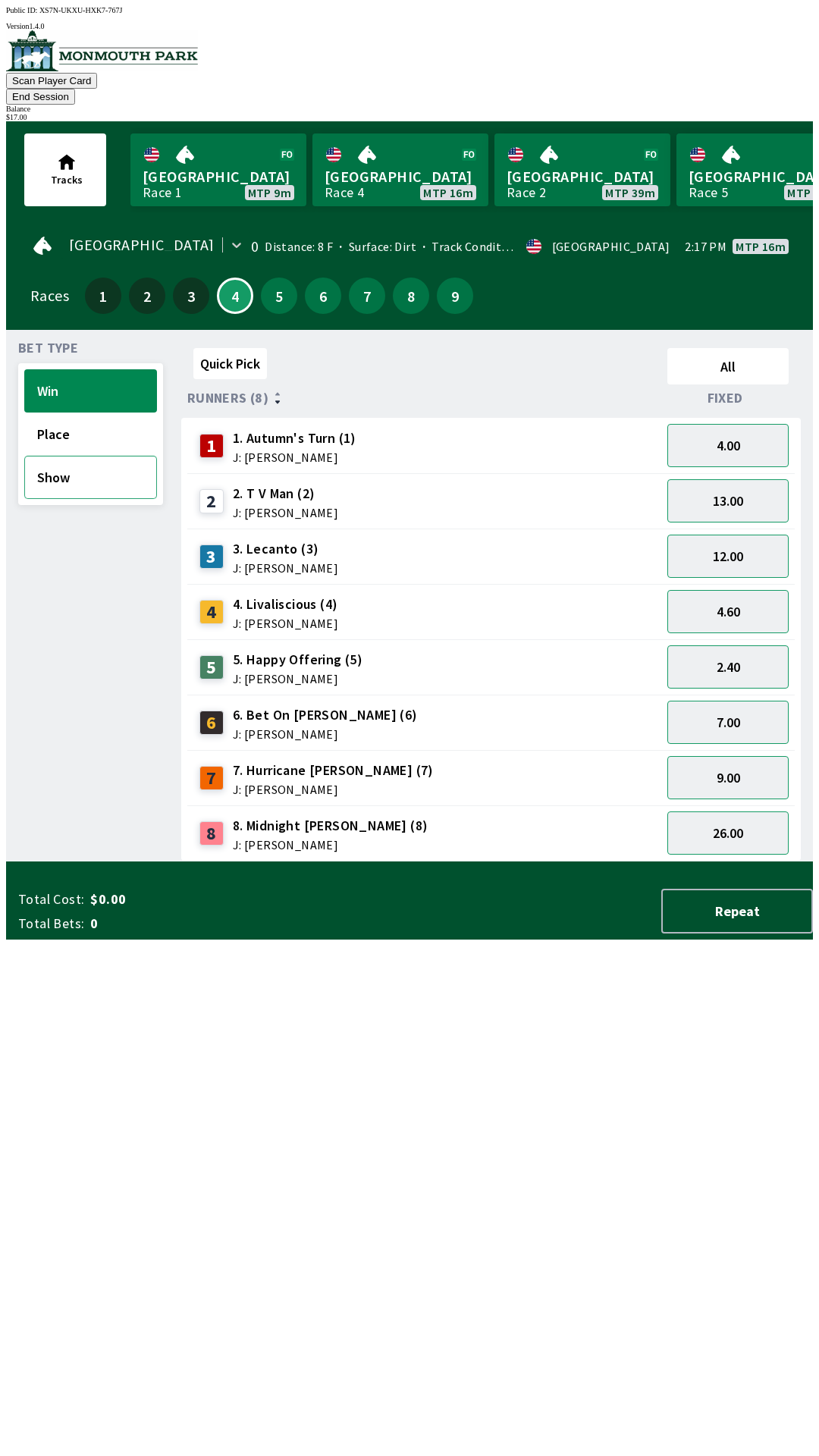
click at [77, 470] on button "Show" at bounding box center [90, 477] width 133 height 44
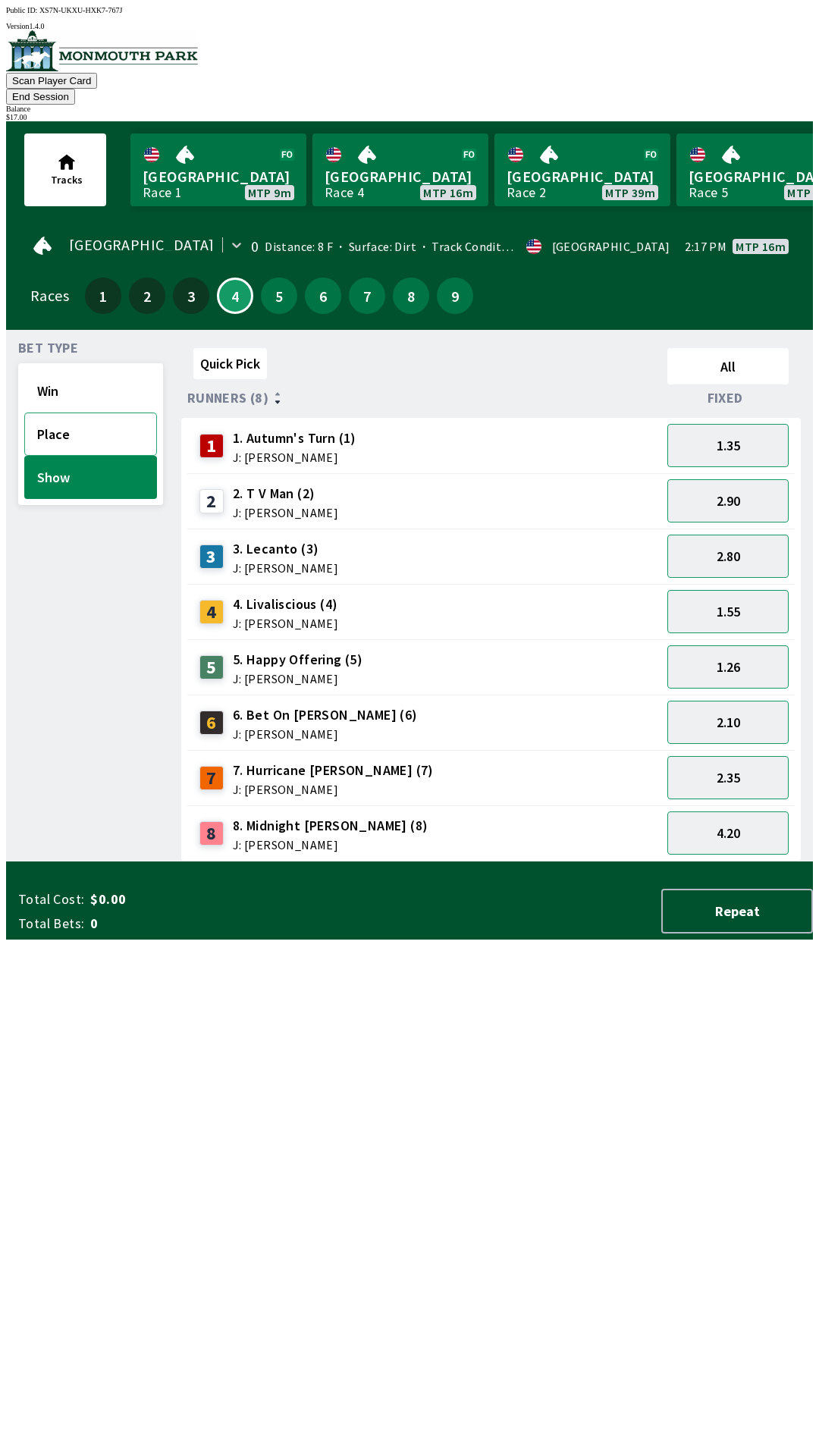
click at [73, 422] on button "Place" at bounding box center [90, 434] width 133 height 44
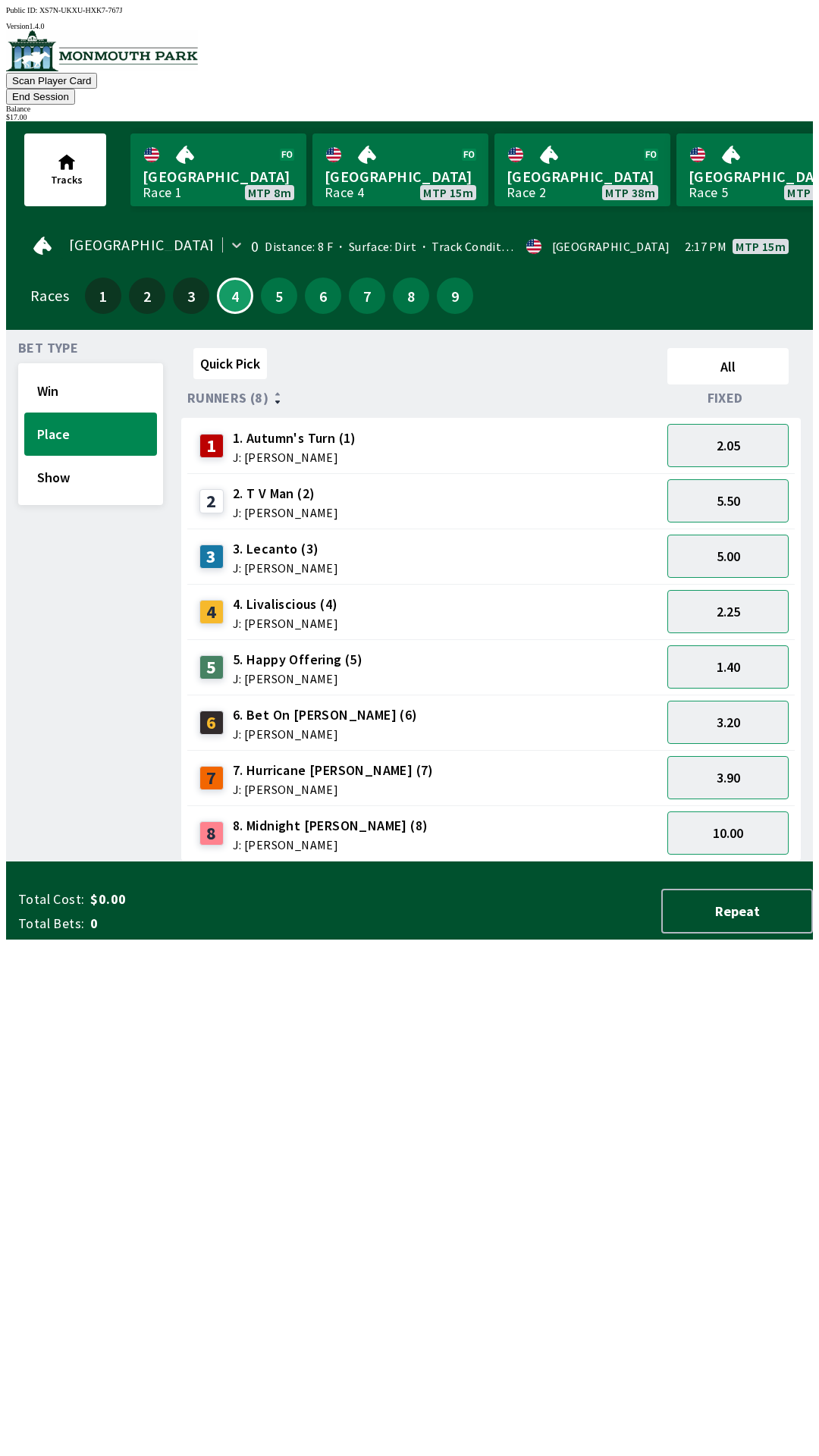
click at [501, 814] on div "8 8. Midnight [PERSON_NAME] (8) J: [PERSON_NAME]" at bounding box center [424, 833] width 462 height 38
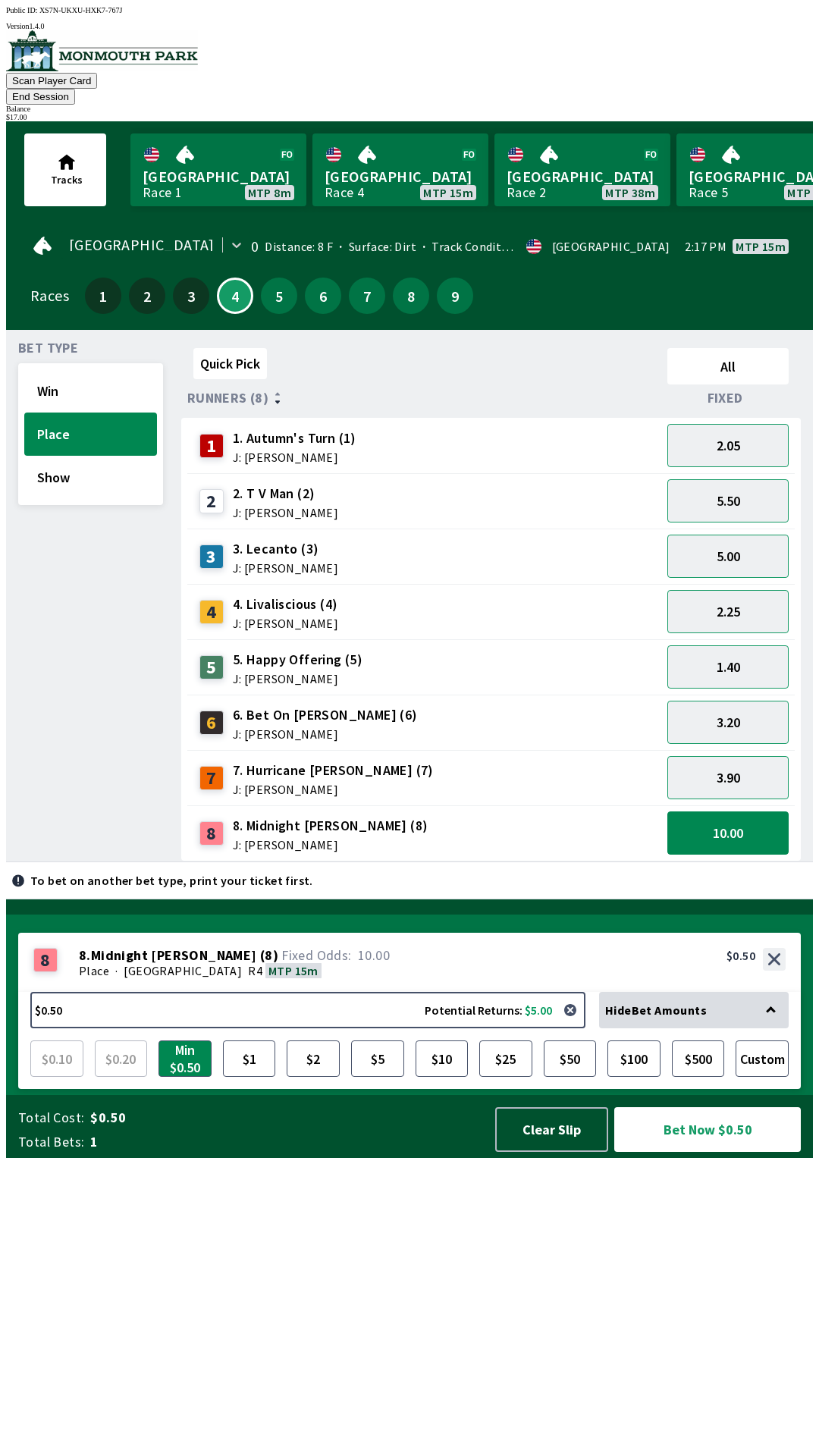
click at [451, 484] on div "2 2. T V Man (2) J: [PERSON_NAME]" at bounding box center [424, 501] width 462 height 38
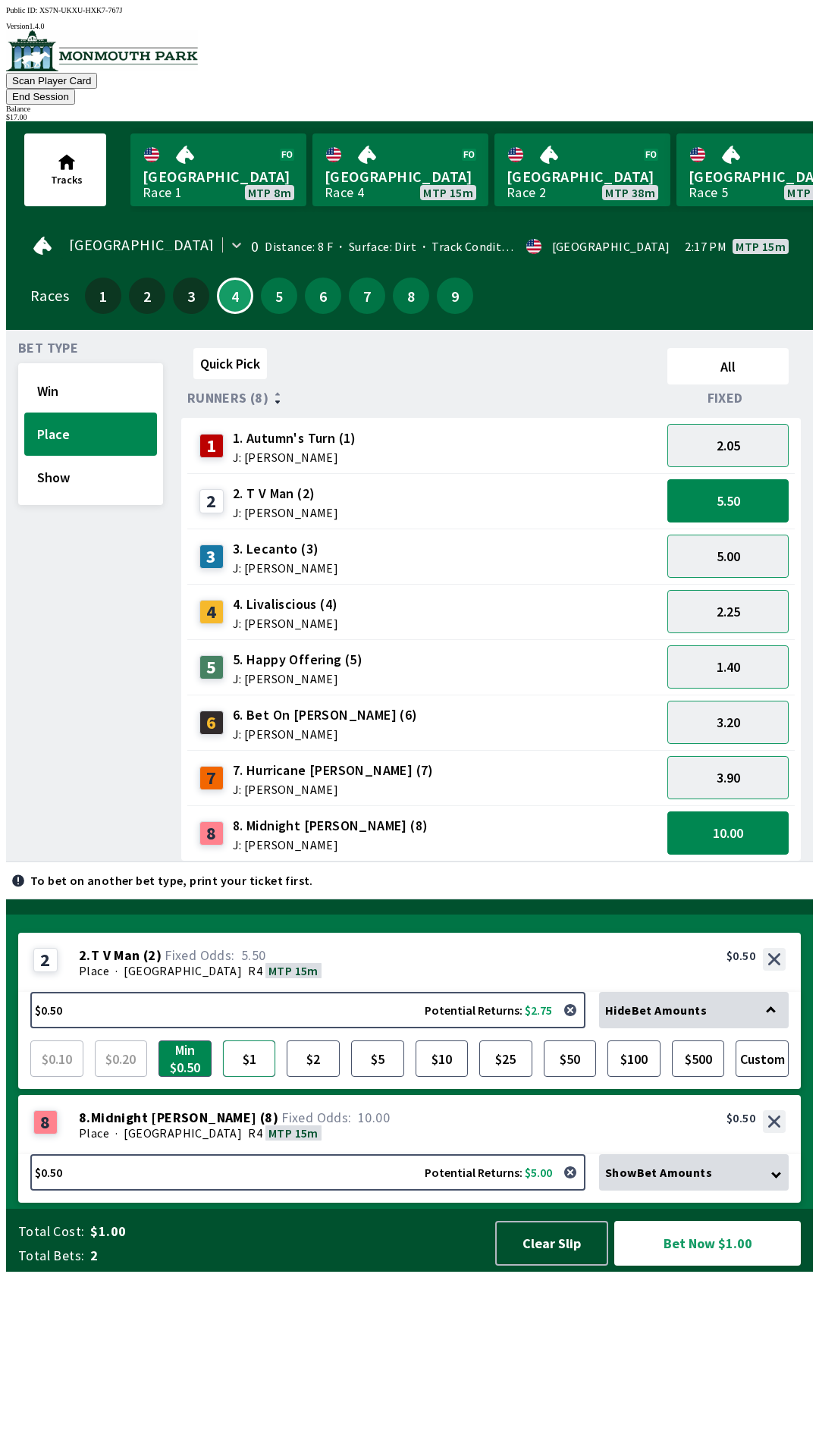
click at [250, 1077] on button "$1" at bounding box center [249, 1058] width 53 height 37
click at [525, 427] on div "1 1. Autumn's Turn (1) J: [PERSON_NAME]" at bounding box center [424, 446] width 462 height 38
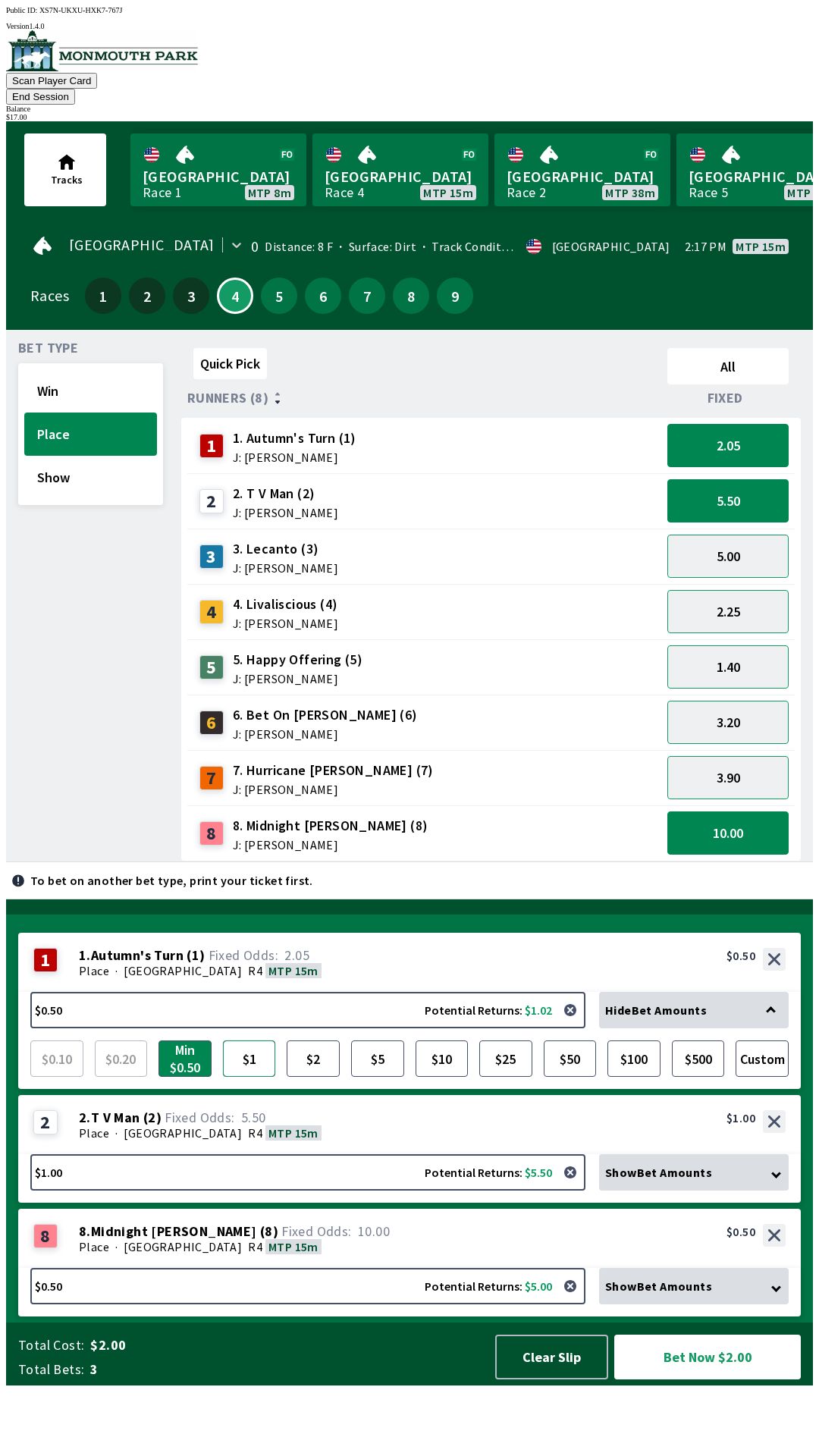
click at [248, 1077] on button "$1" at bounding box center [249, 1058] width 53 height 37
click at [191, 1077] on button "Min $0.50" at bounding box center [185, 1058] width 53 height 37
click at [464, 704] on div "6 6. Bet On [PERSON_NAME] (6) J: [PERSON_NAME]" at bounding box center [424, 723] width 462 height 38
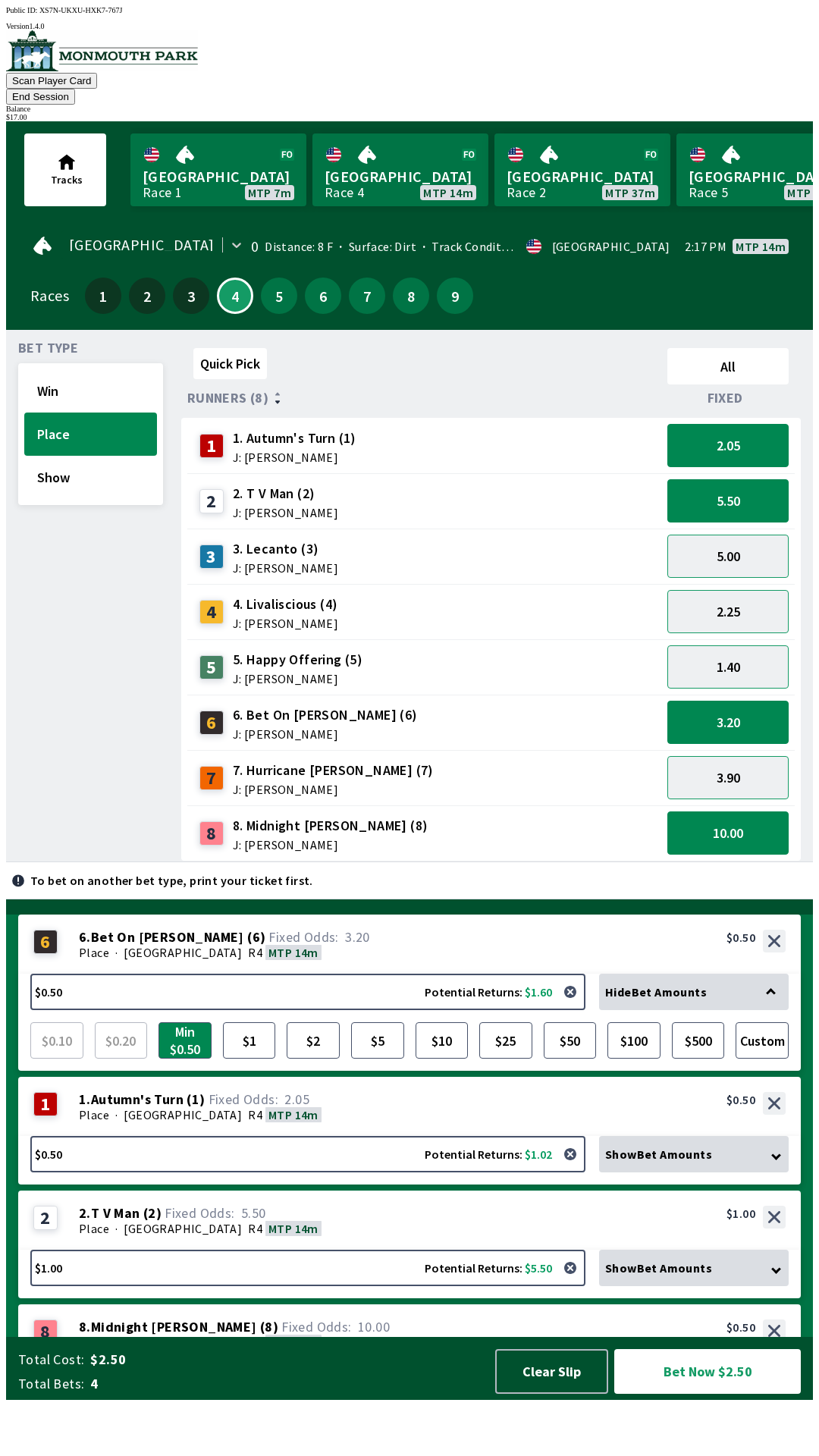
scroll to position [0, 0]
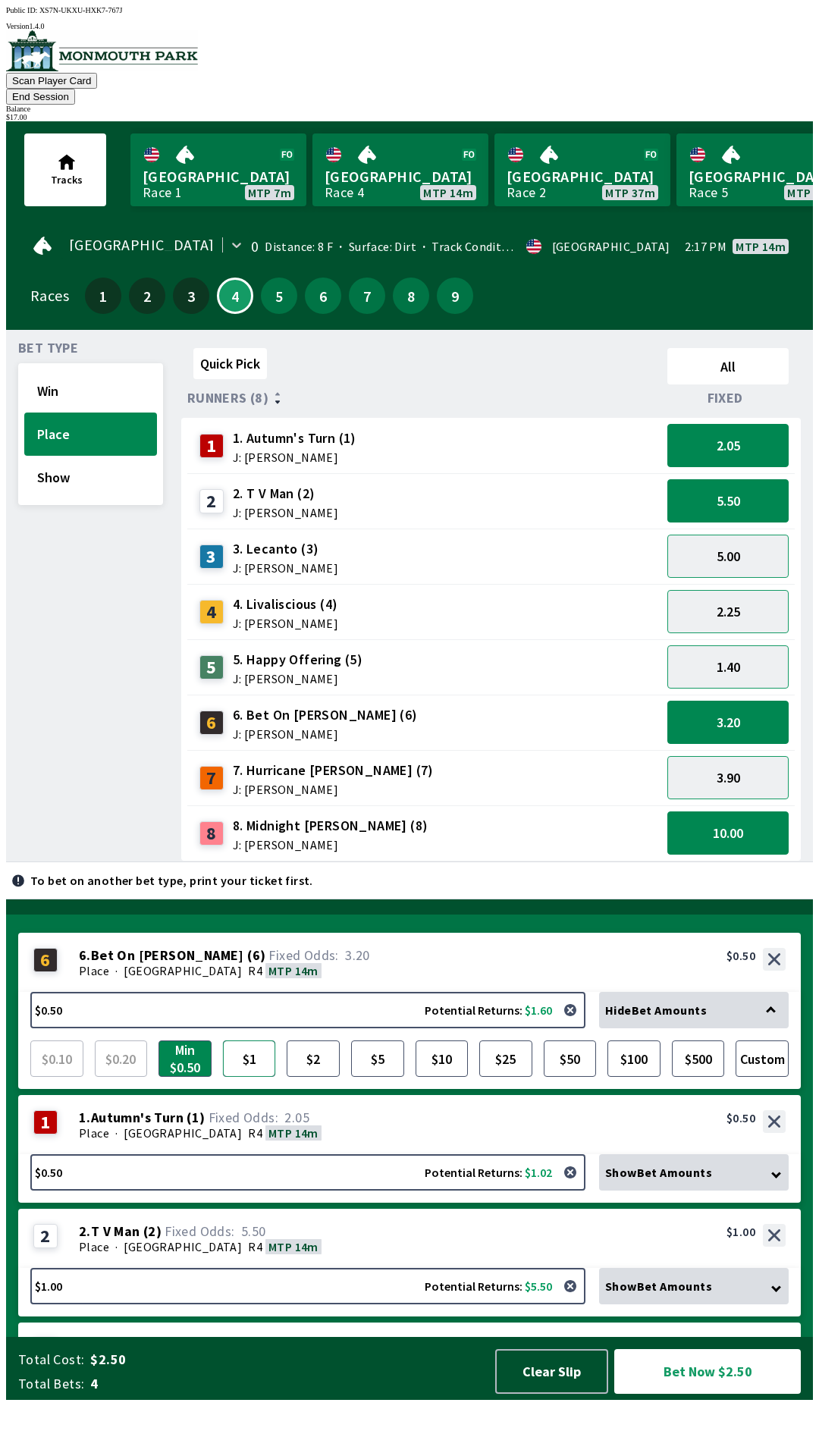
click at [259, 1077] on button "$1" at bounding box center [249, 1058] width 53 height 37
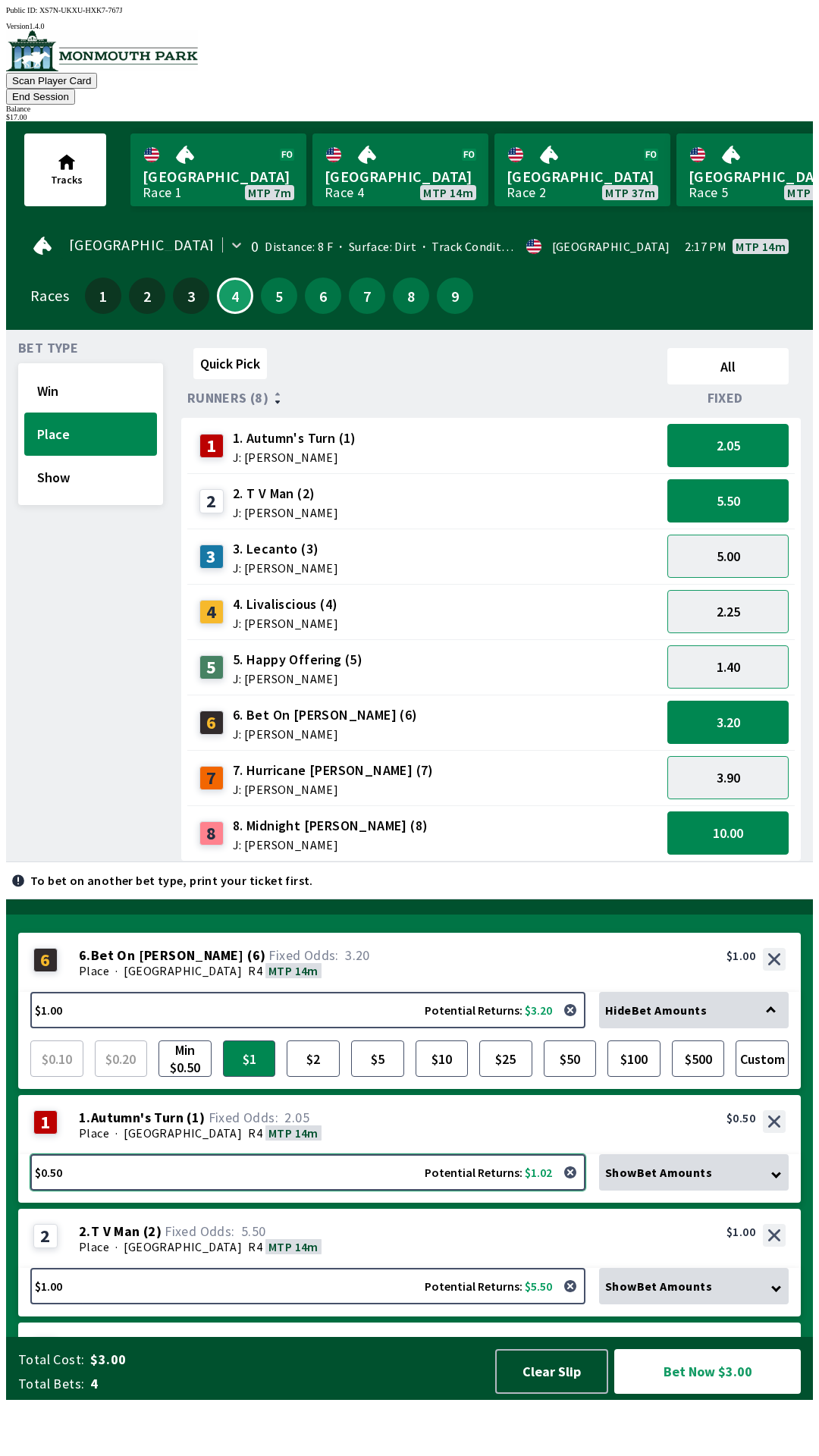
click at [291, 1191] on button "$0.50 Potential Returns: $1.02" at bounding box center [308, 1173] width 555 height 37
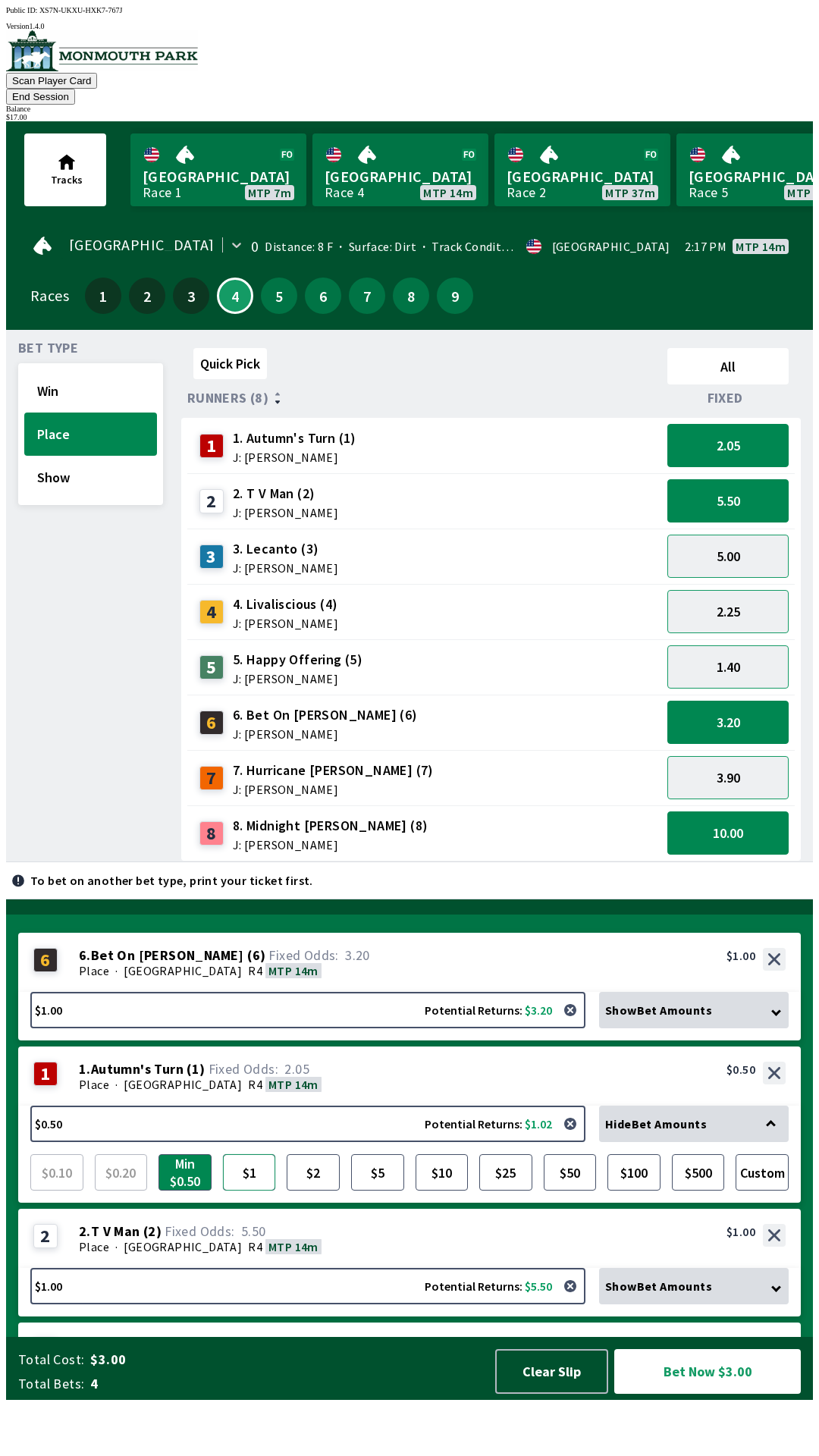
click at [241, 1191] on button "$1" at bounding box center [249, 1173] width 53 height 37
click at [315, 1191] on button "$2" at bounding box center [313, 1173] width 53 height 37
click at [261, 1191] on button "$1" at bounding box center [249, 1173] width 53 height 37
click at [387, 1191] on button "$5" at bounding box center [377, 1173] width 53 height 37
click at [317, 1191] on button "$2" at bounding box center [313, 1173] width 53 height 37
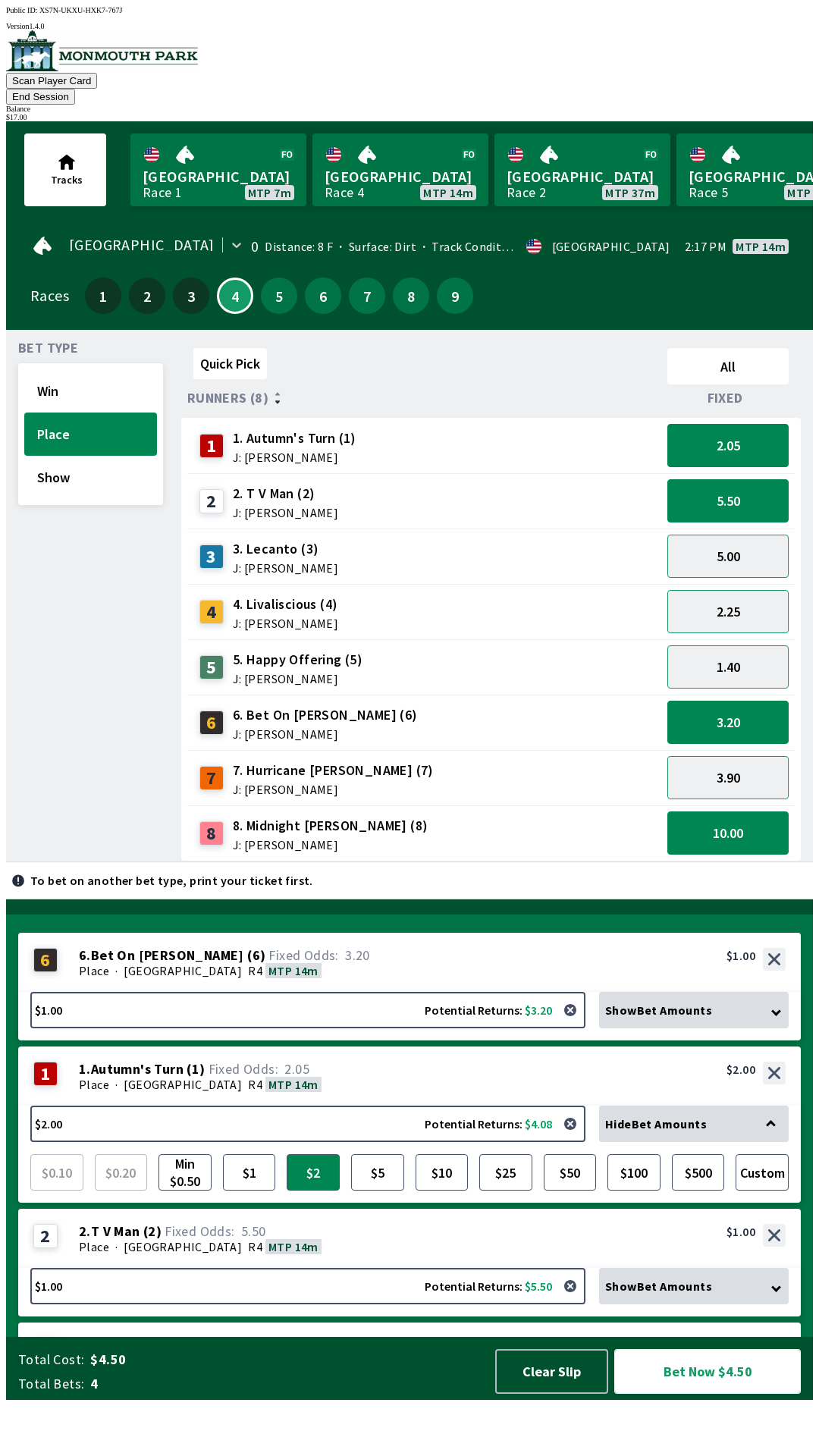
click at [740, 1394] on button "Bet Now $4.50" at bounding box center [707, 1372] width 187 height 44
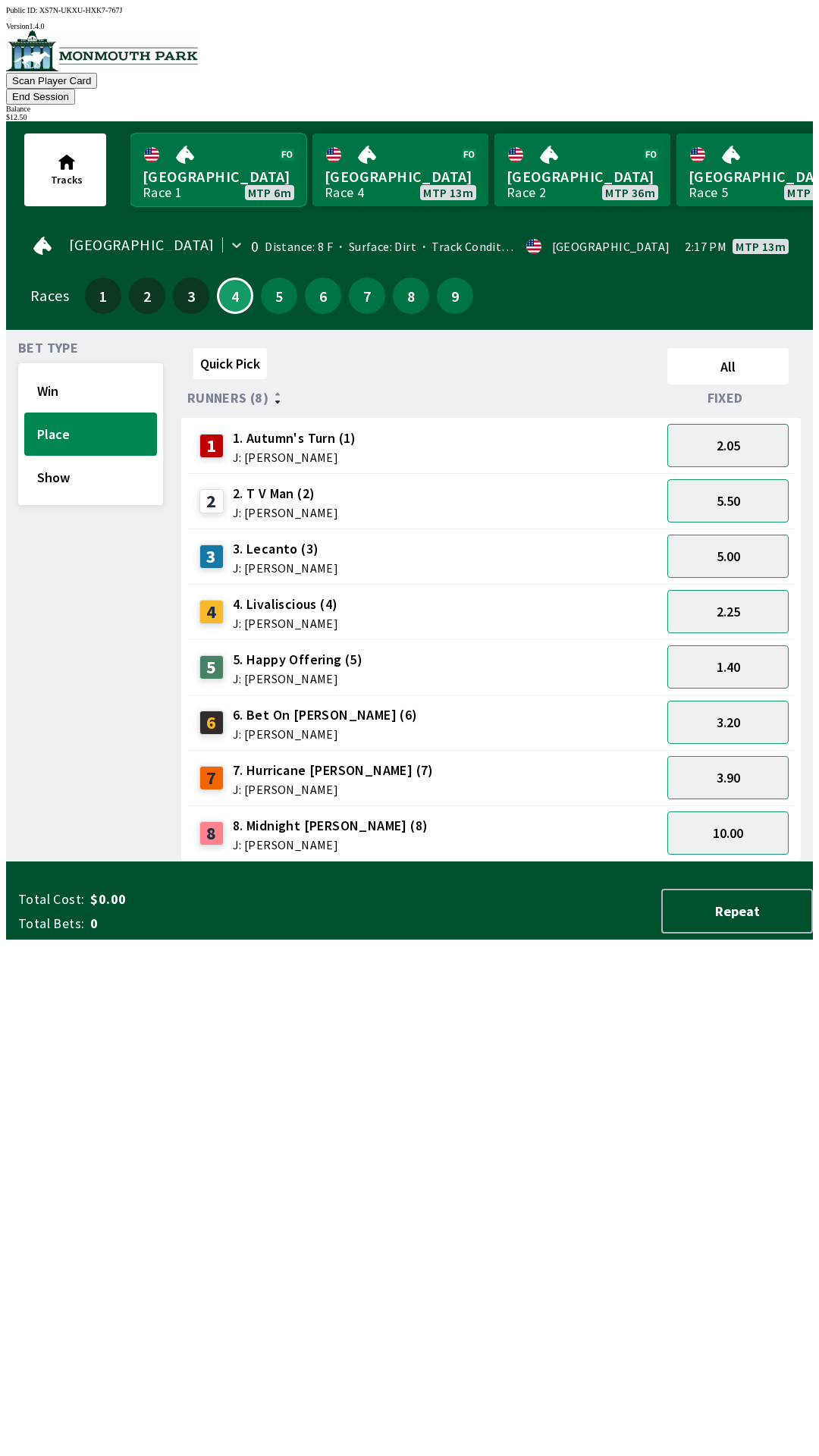
click at [200, 145] on link "Canterbury Park Race 1 MTP 6m" at bounding box center [218, 169] width 176 height 73
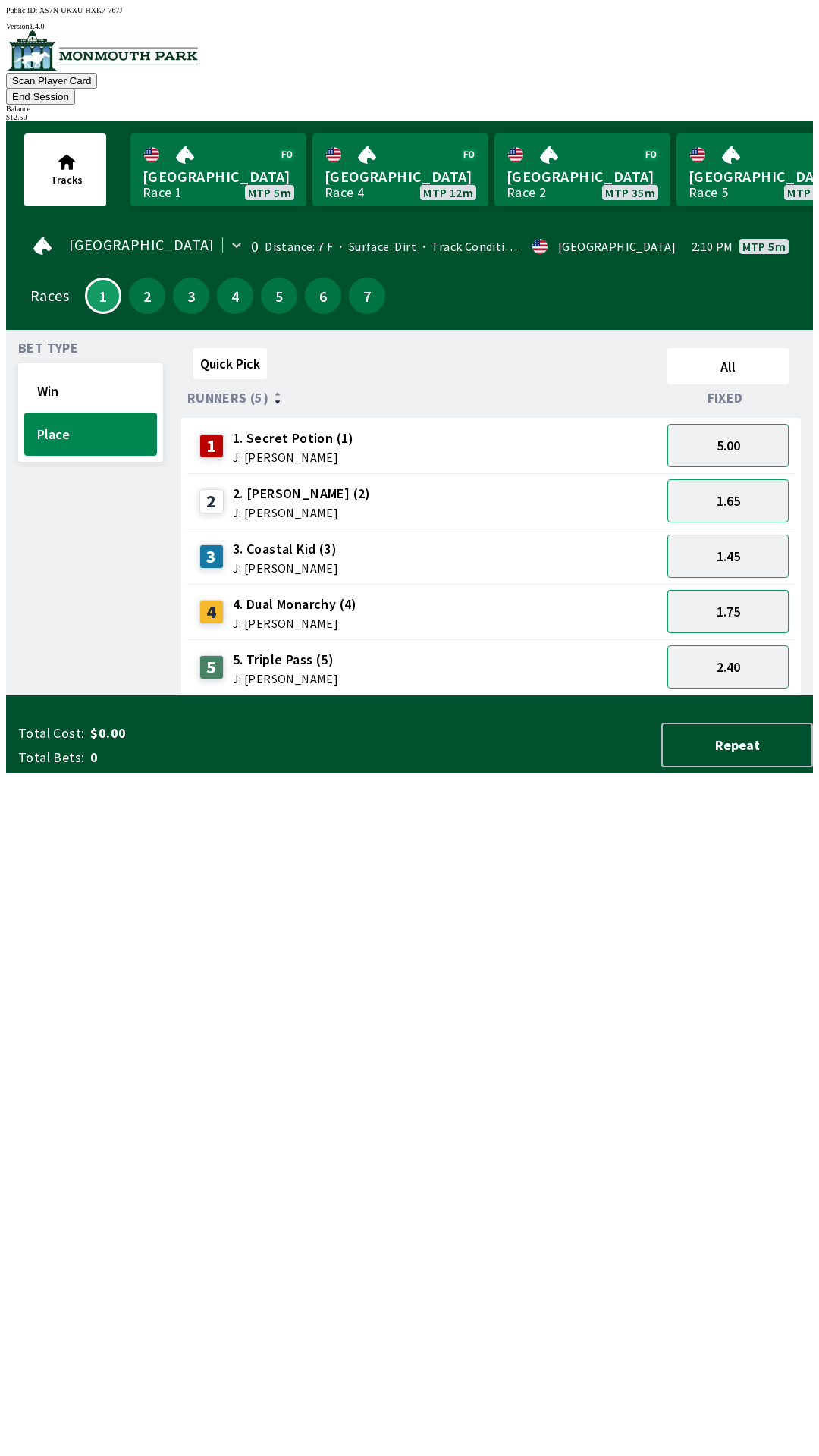
click at [746, 590] on button "1.75" at bounding box center [728, 611] width 121 height 44
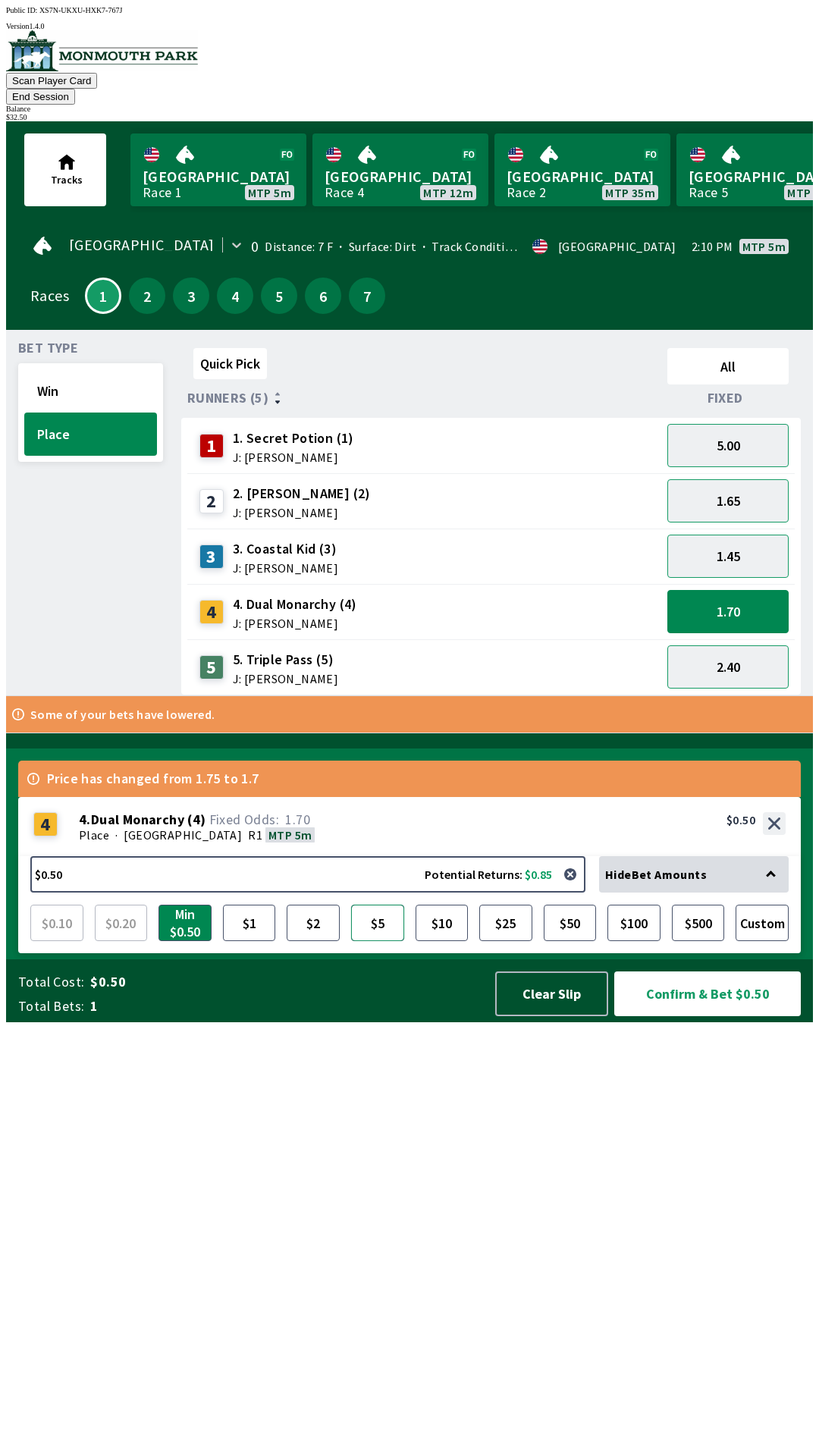
click at [382, 941] on button "$5" at bounding box center [377, 923] width 53 height 37
click at [442, 941] on button "$10" at bounding box center [442, 923] width 53 height 37
click at [712, 1016] on button "Confirm & Bet $10.00" at bounding box center [707, 993] width 187 height 44
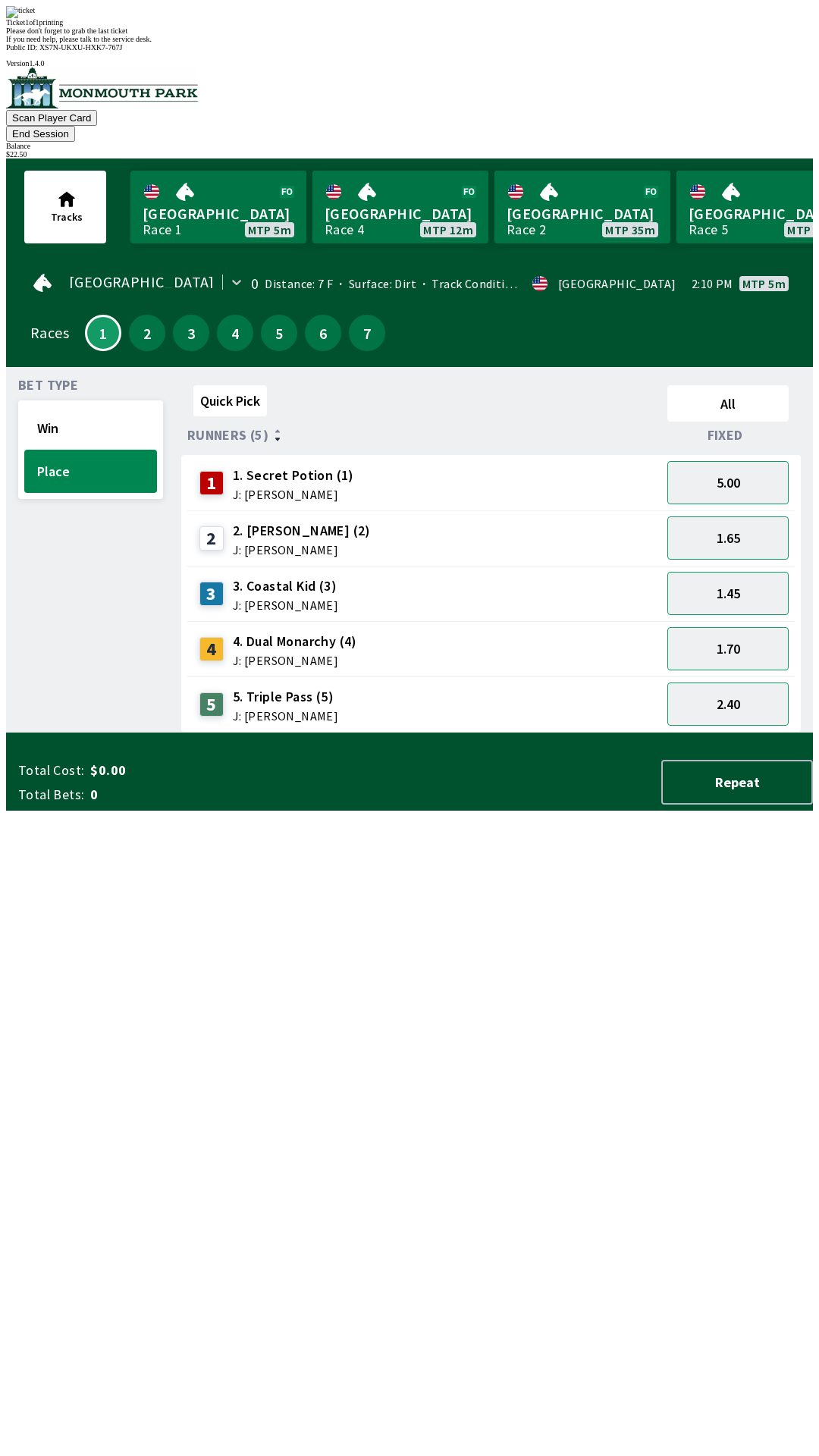
click at [624, 732] on div "Quick Pick All Runners (5) Fixed 1 1. Secret Potion (1) J: [PERSON_NAME] 5.00 2…" at bounding box center [497, 556] width 631 height 353
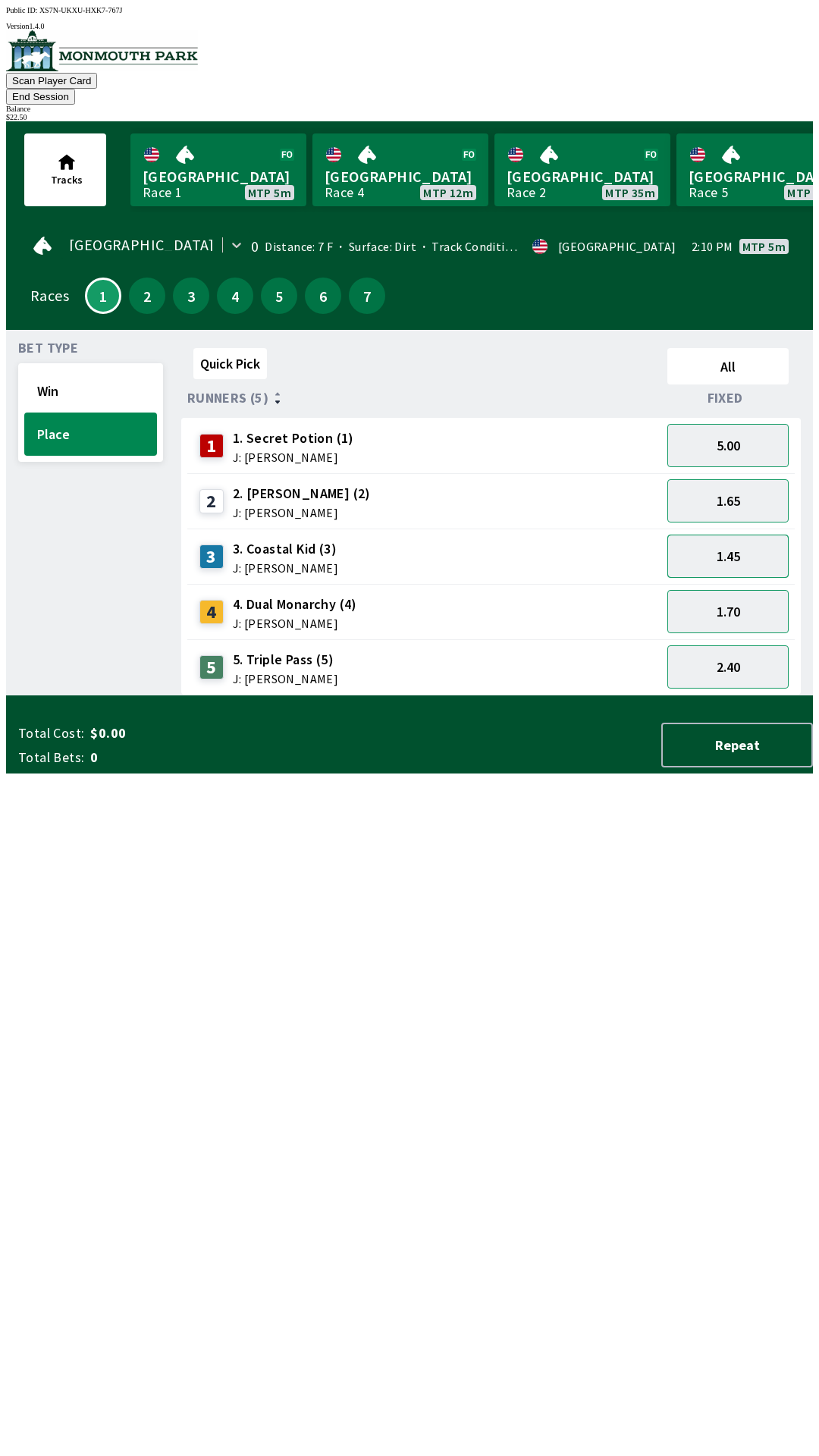
click at [741, 536] on button "1.45" at bounding box center [728, 556] width 121 height 44
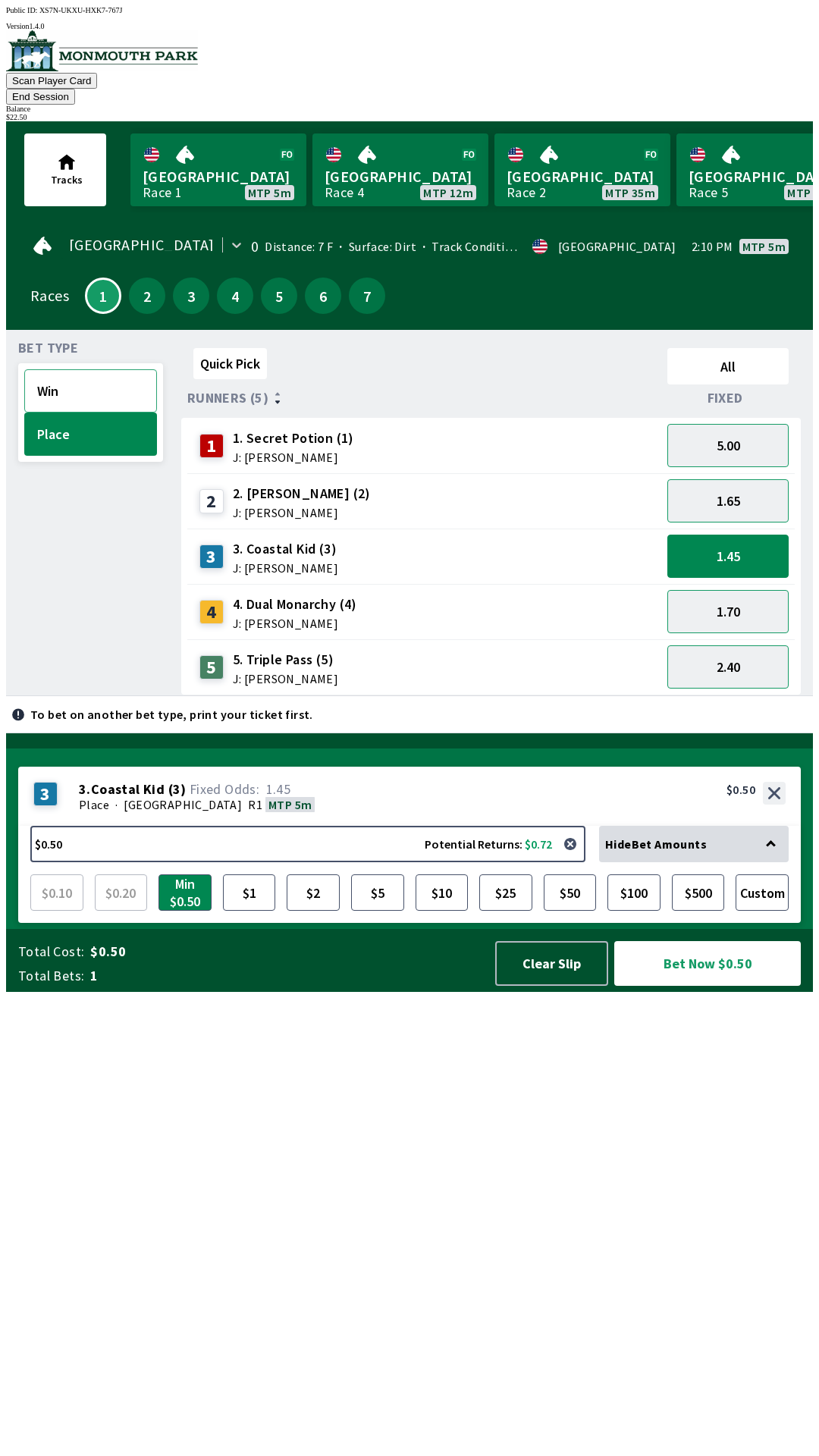
click at [92, 370] on button "Win" at bounding box center [90, 391] width 133 height 44
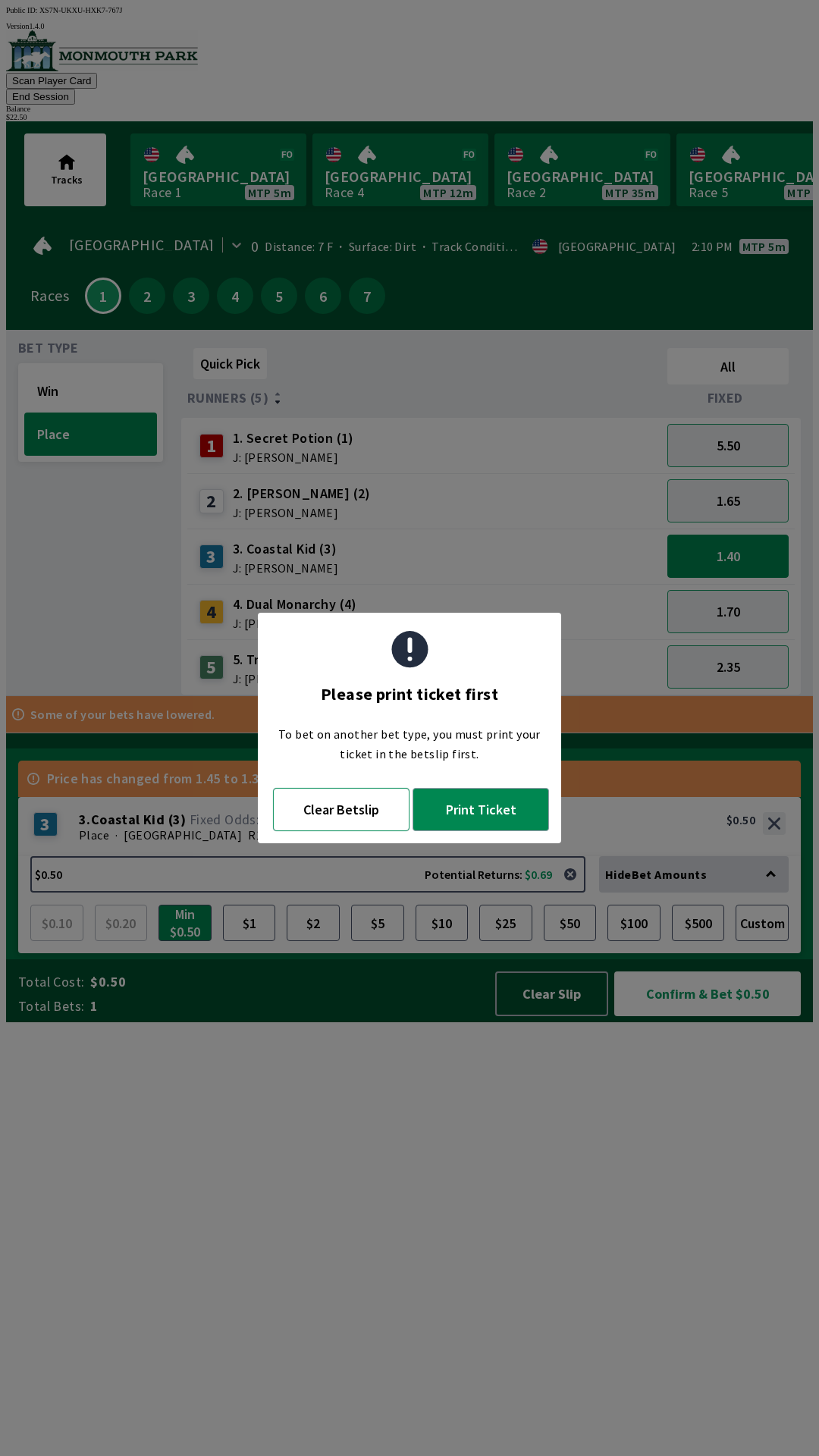
click at [340, 817] on button "Clear Betslip" at bounding box center [341, 809] width 136 height 44
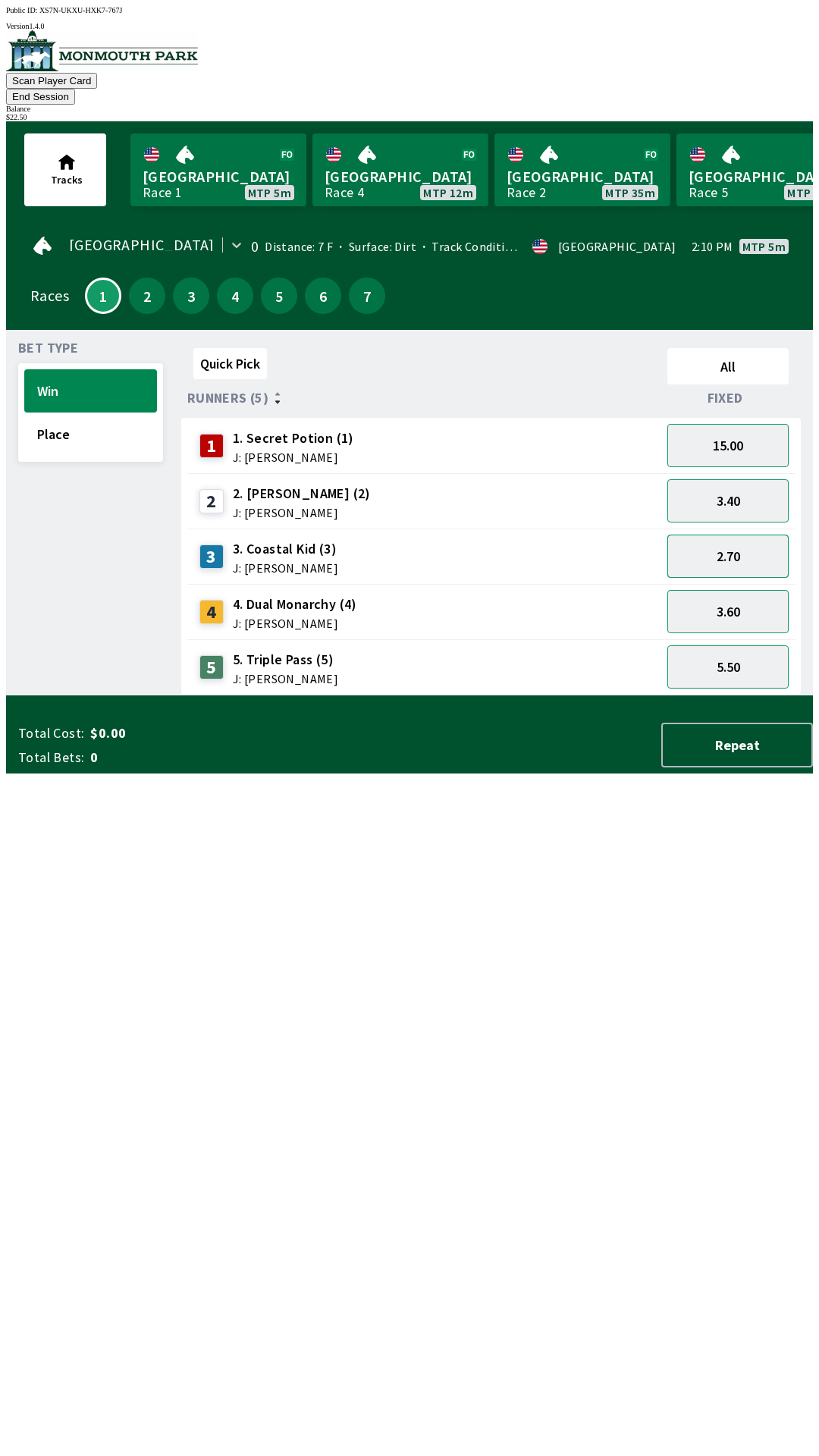
click at [741, 537] on button "2.70" at bounding box center [728, 556] width 121 height 44
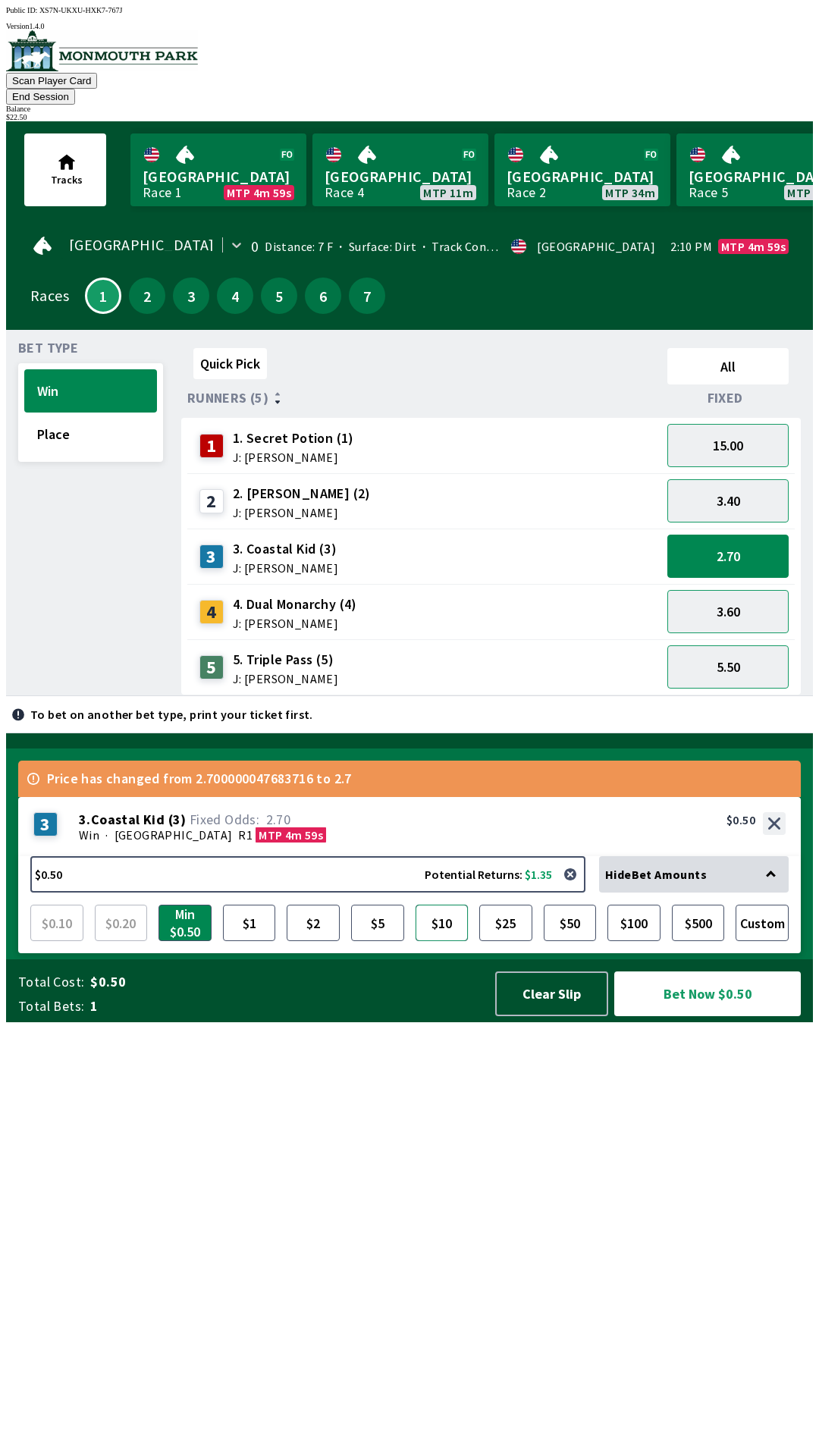
click at [429, 941] on button "$10" at bounding box center [442, 923] width 53 height 37
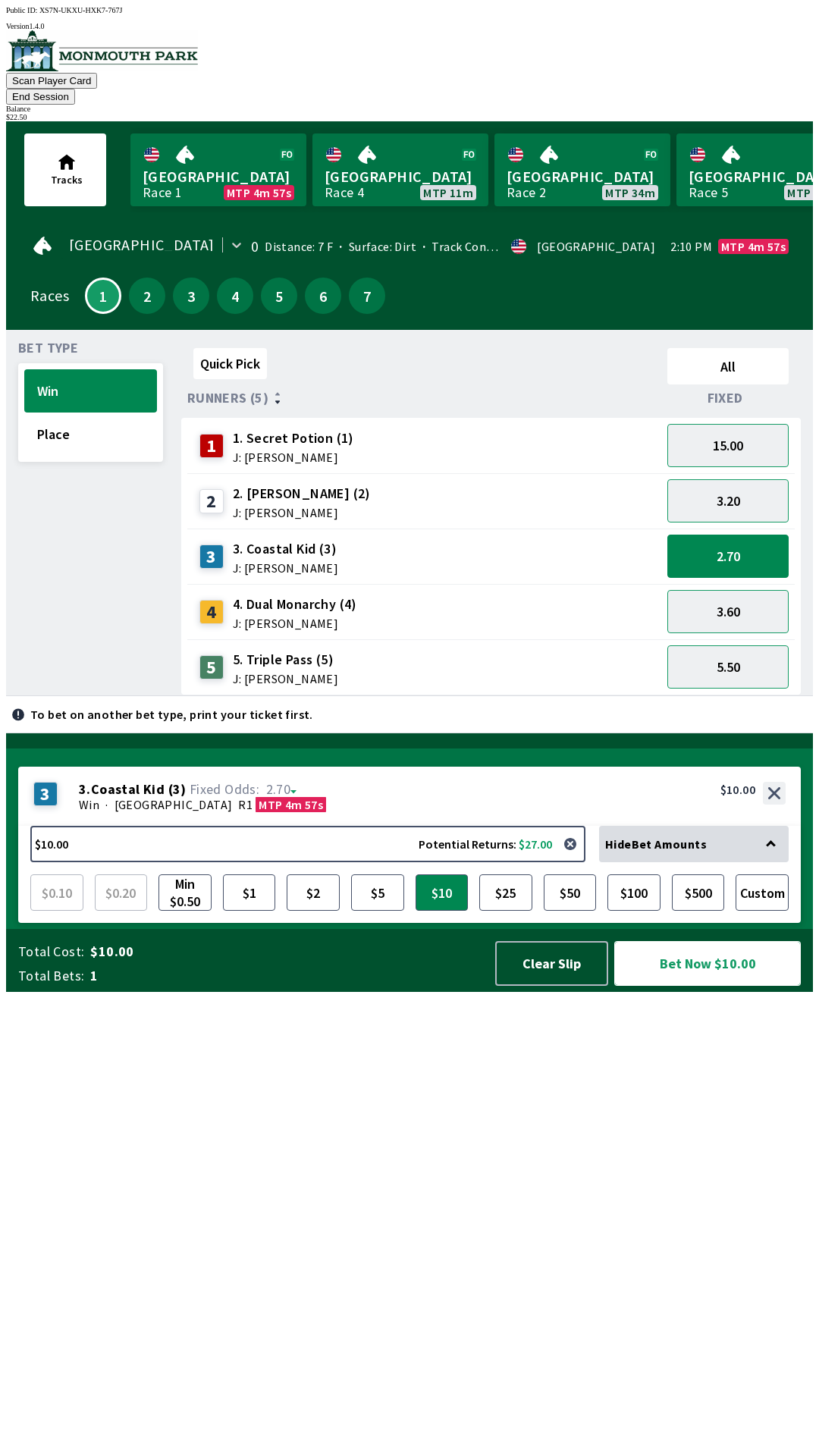
click at [706, 986] on button "Bet Now $10.00" at bounding box center [707, 964] width 187 height 44
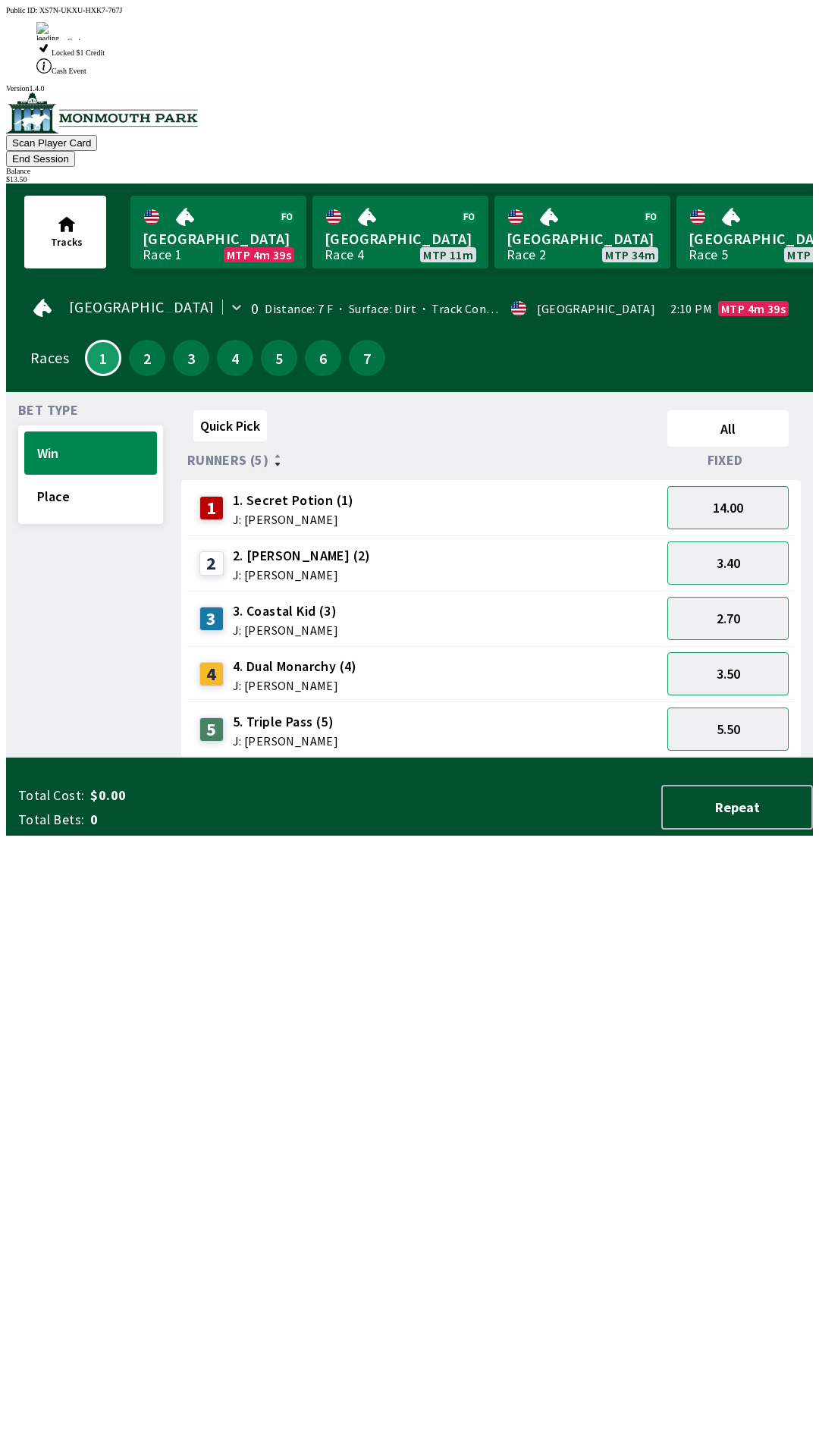
click at [398, 758] on div "Quick Pick All Runners (5) Fixed 1 1. Secret Potion (1) J: [PERSON_NAME] 14.00 …" at bounding box center [497, 581] width 631 height 353
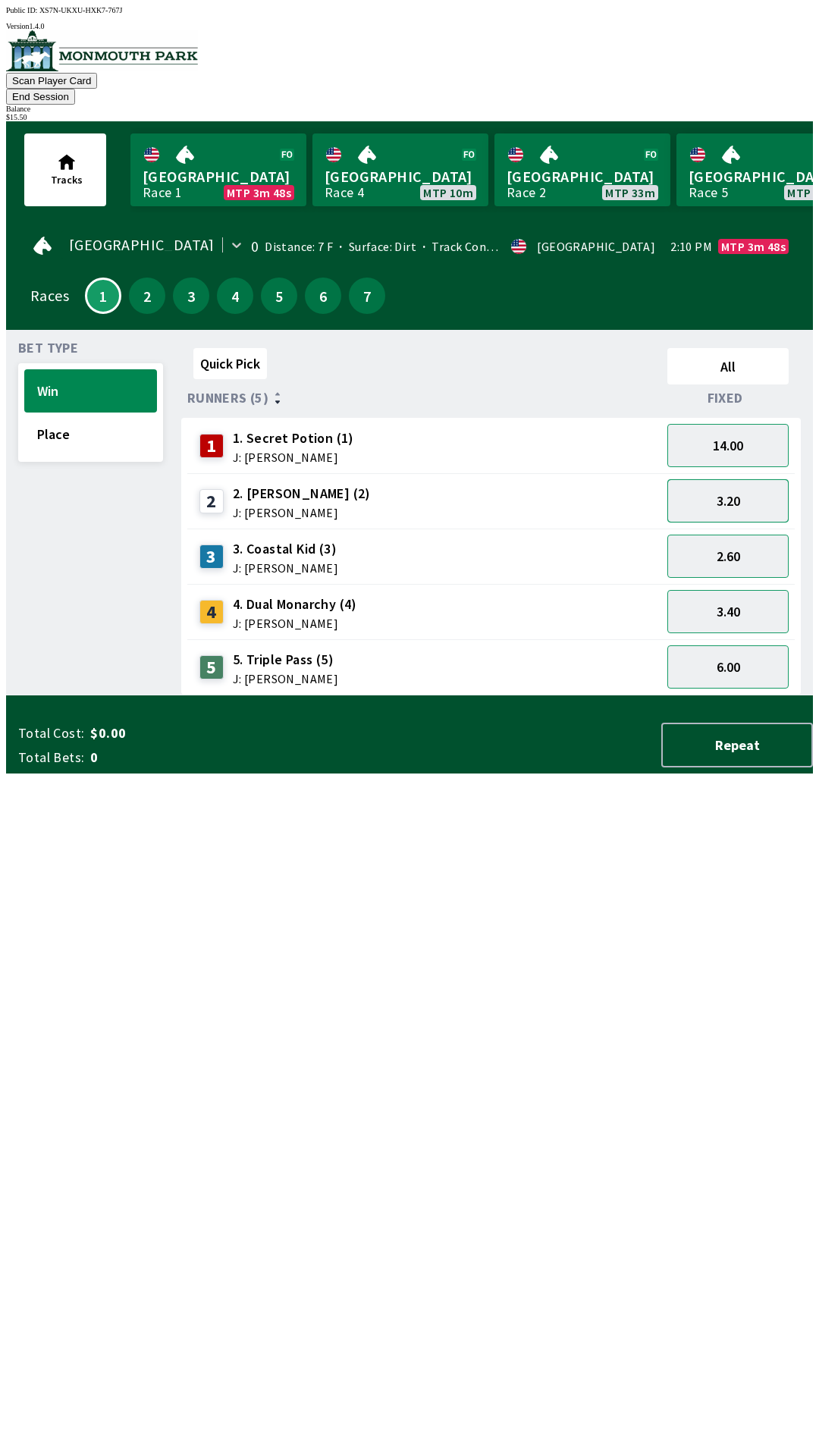
click at [746, 480] on button "3.20" at bounding box center [728, 501] width 121 height 44
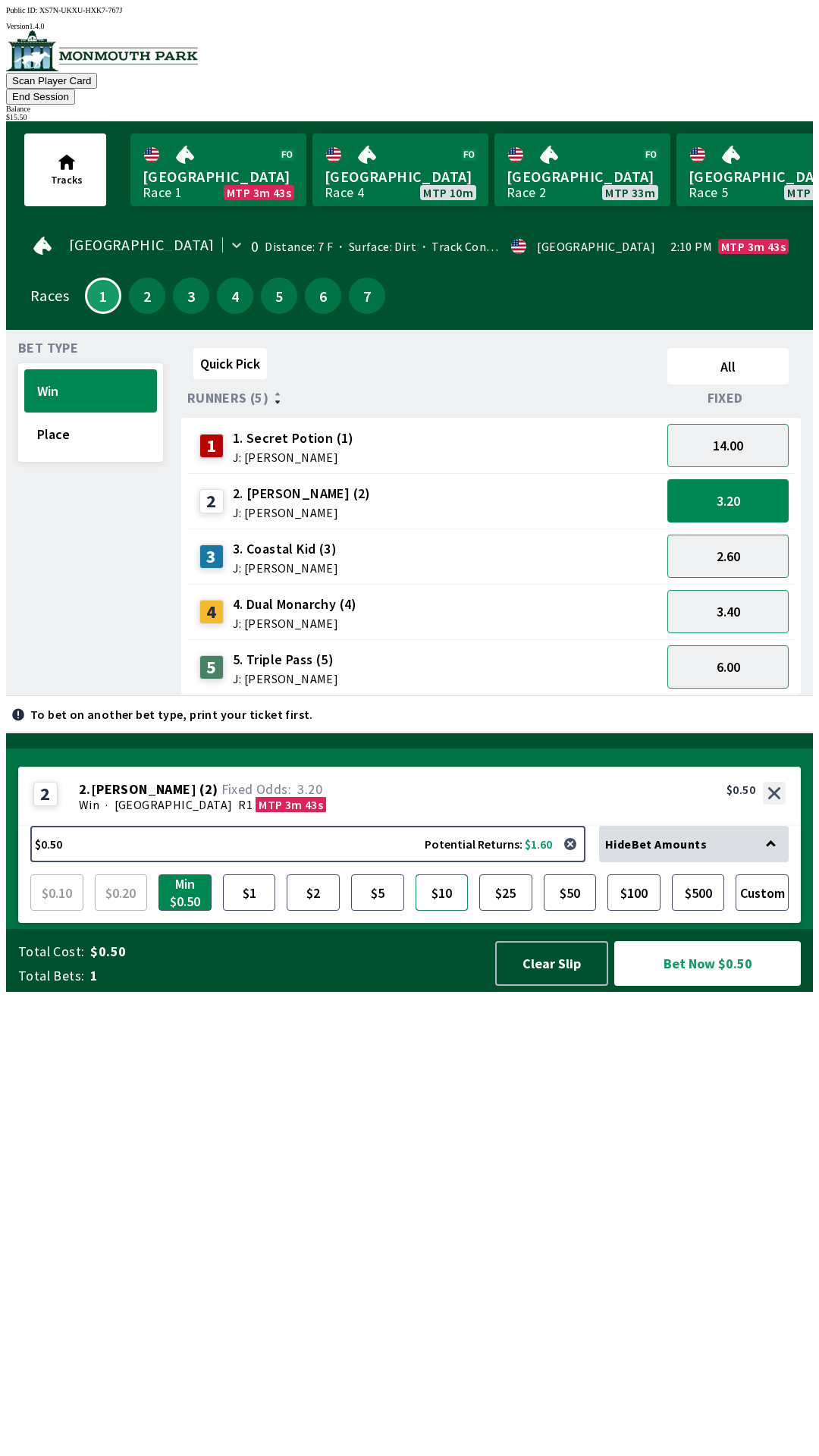
click at [450, 911] on button "$10" at bounding box center [442, 893] width 53 height 37
click at [718, 986] on button "Bet Now $10.00" at bounding box center [707, 964] width 187 height 44
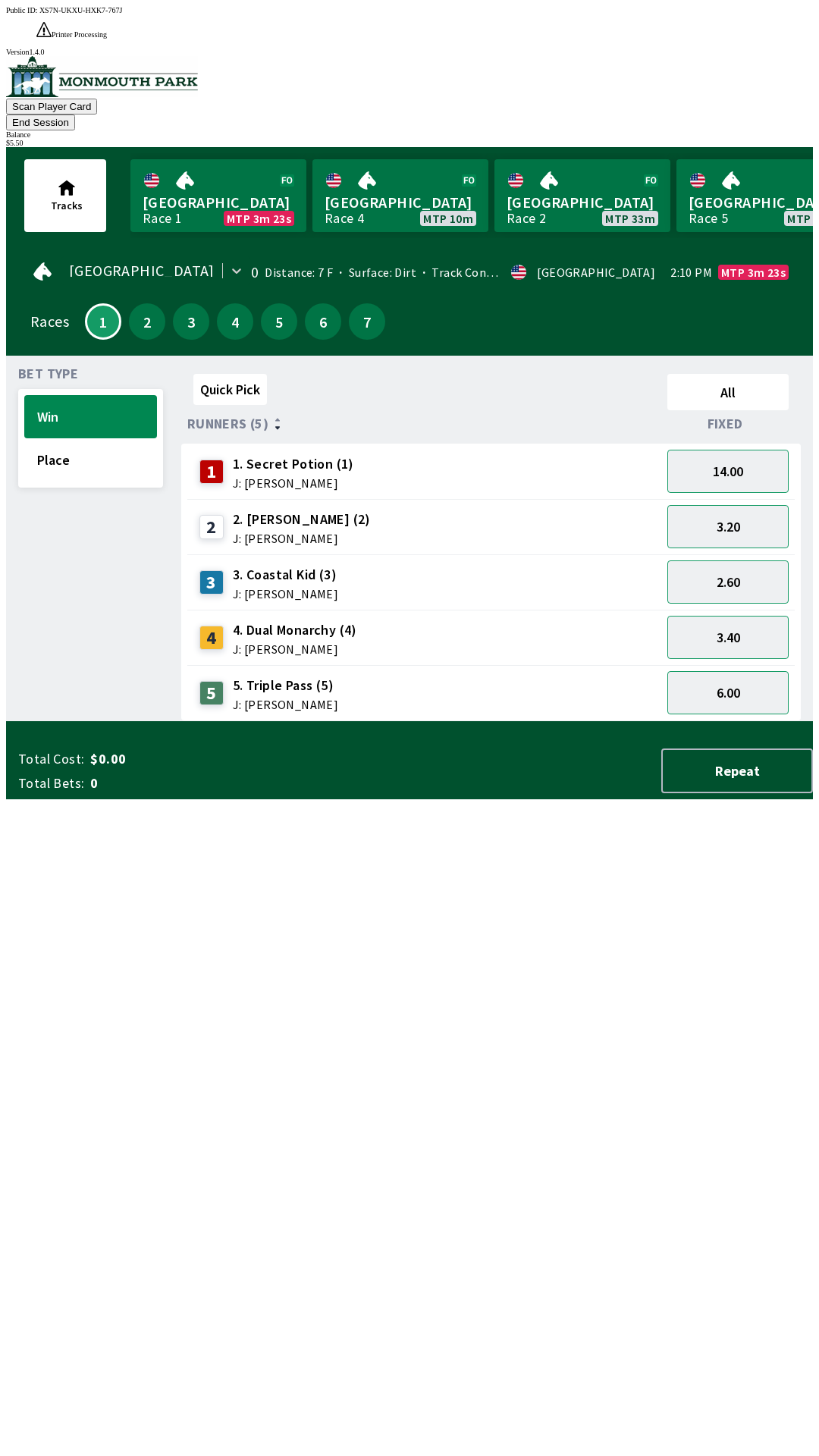
click at [536, 721] on div "Quick Pick All Runners (5) Fixed 1 1. Secret Potion (1) J: [PERSON_NAME] 14.00 …" at bounding box center [497, 545] width 631 height 353
click at [94, 439] on button "Place" at bounding box center [90, 460] width 133 height 44
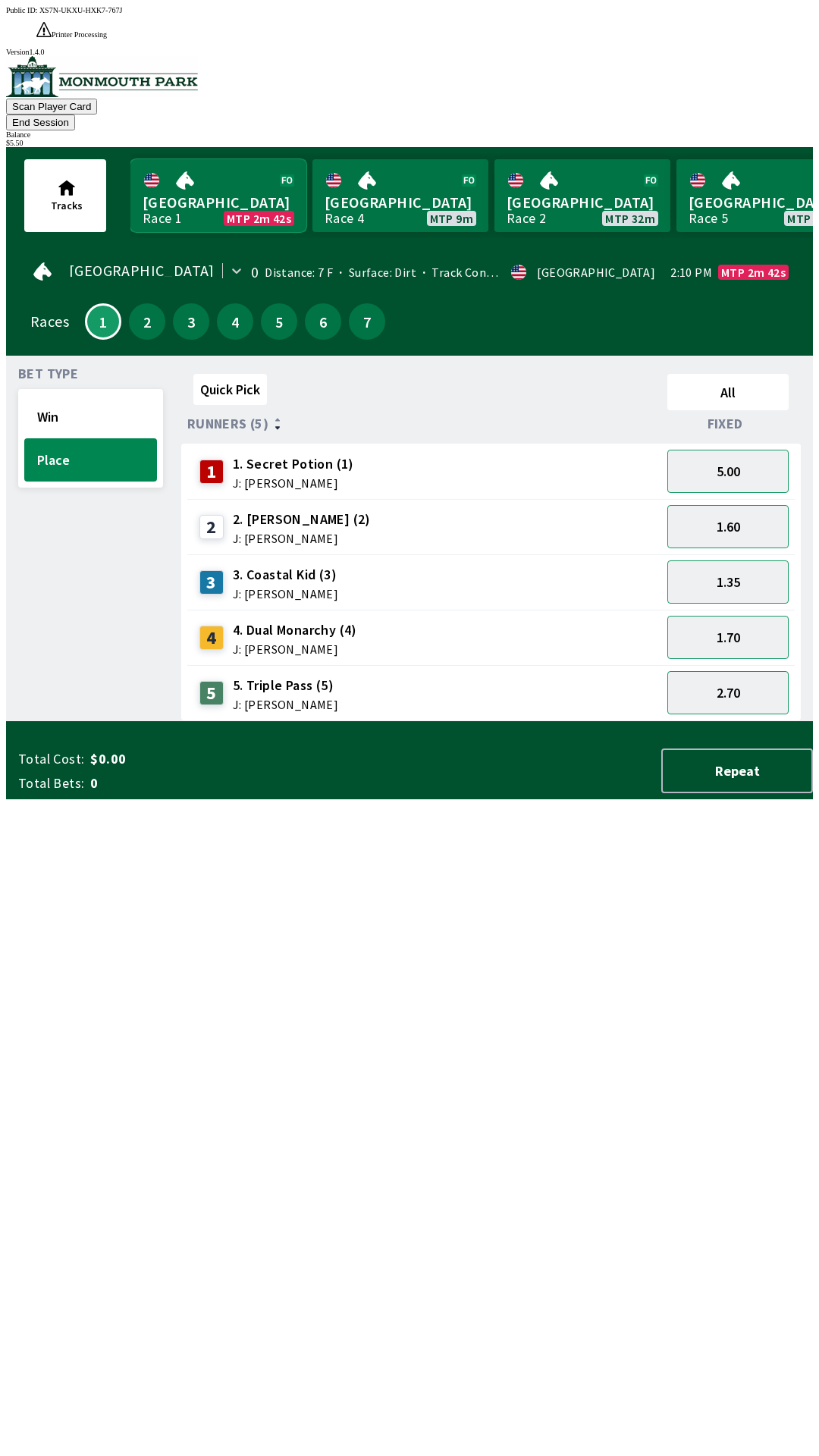
click at [223, 160] on link "Canterbury Park Race 1 MTP 2m 42s" at bounding box center [218, 195] width 176 height 73
click at [200, 170] on link "Canterbury Park Race 1 MTP 2m 41s" at bounding box center [218, 195] width 176 height 73
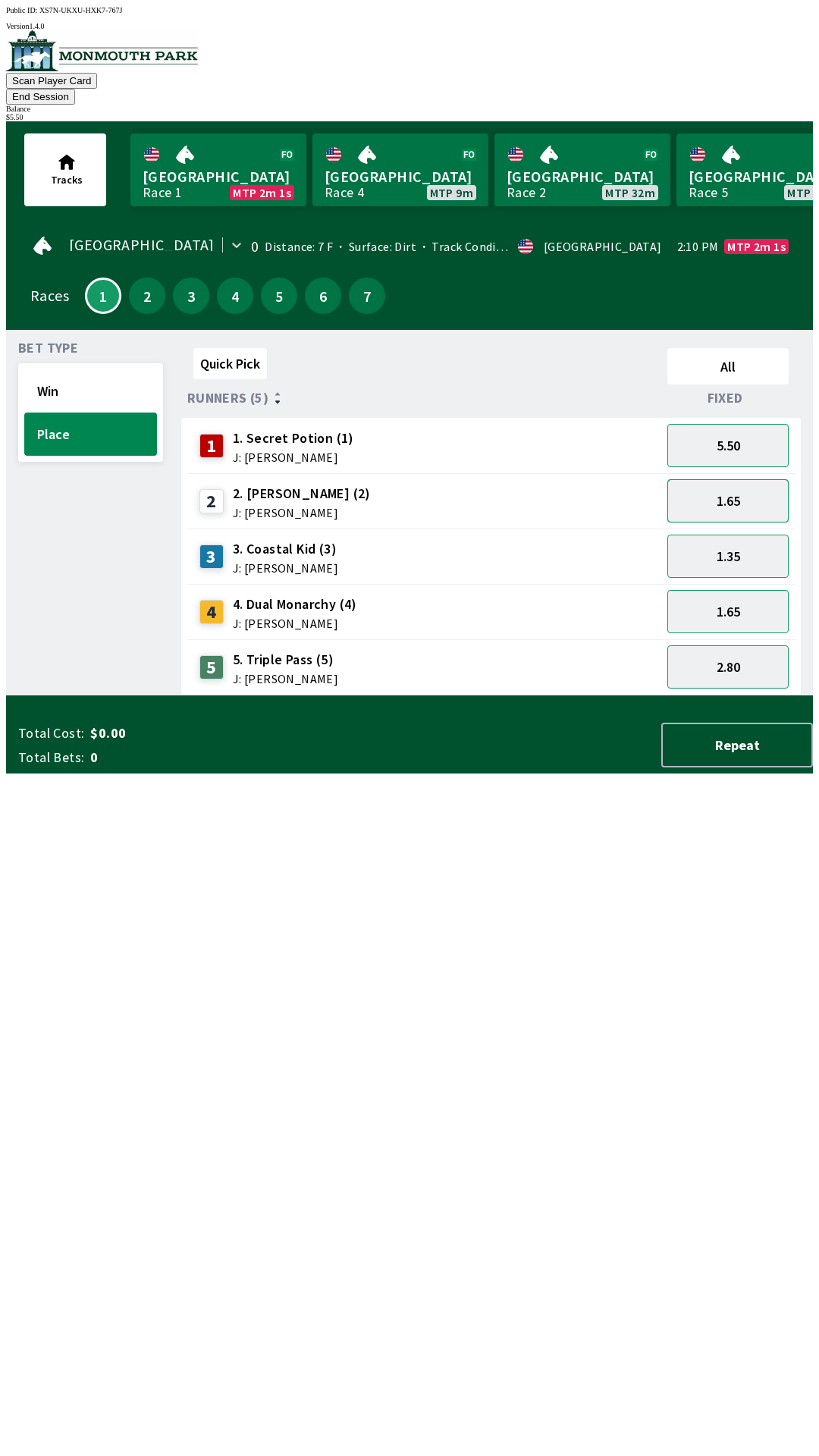
click at [752, 486] on button "1.65" at bounding box center [728, 501] width 121 height 44
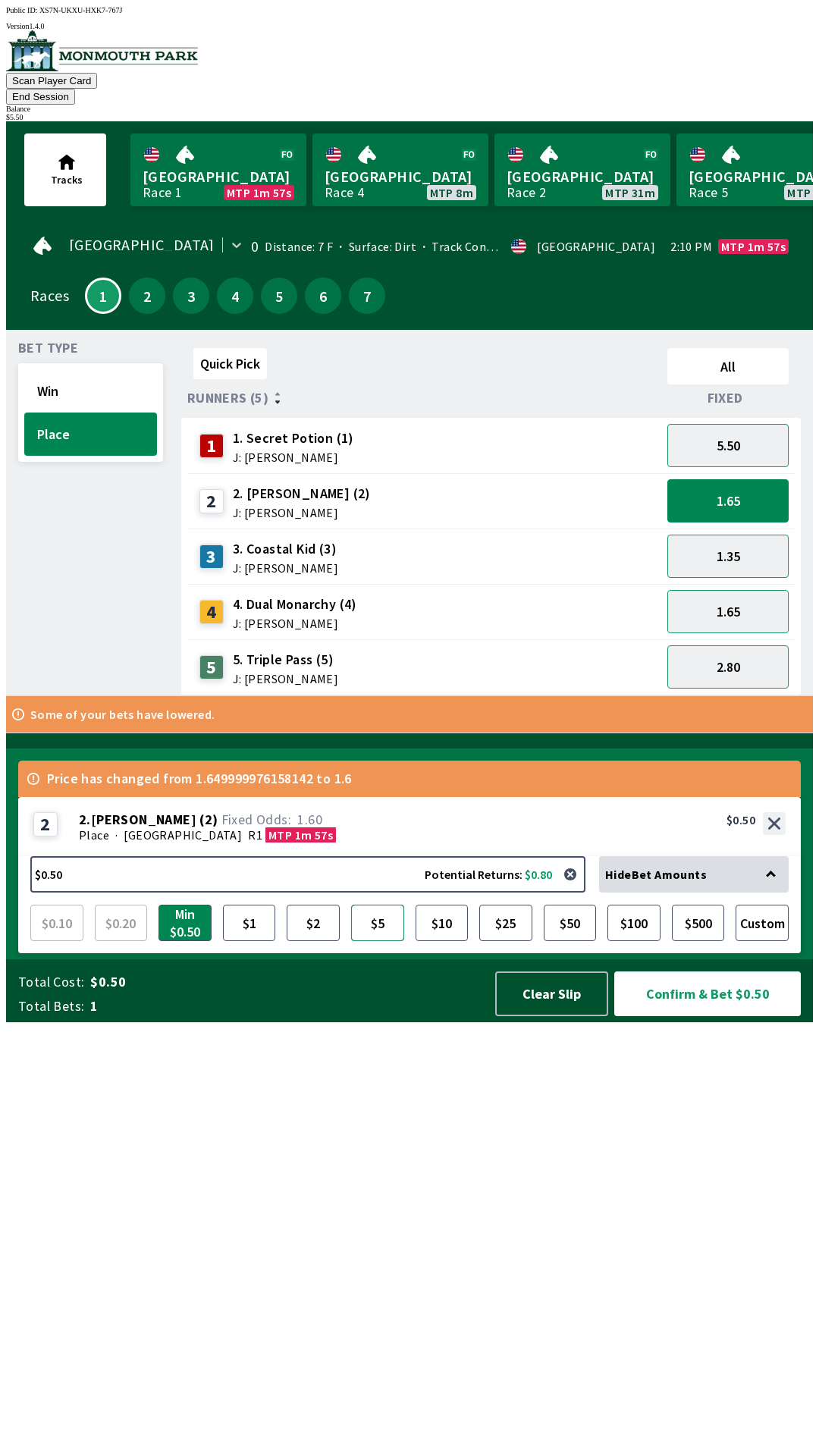
click at [383, 941] on button "$5" at bounding box center [377, 923] width 53 height 37
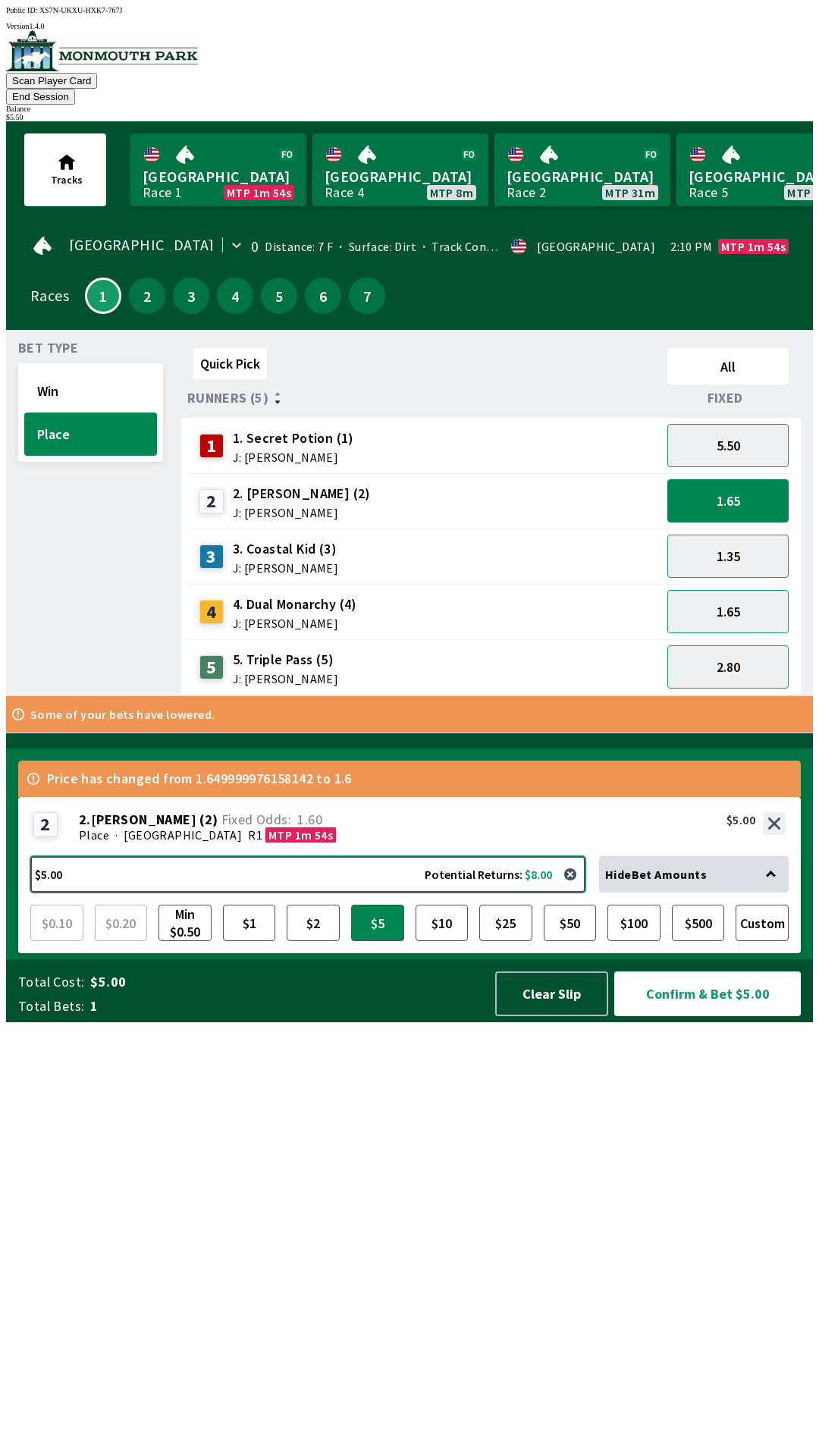
click at [385, 893] on button "$5.00 Potential Returns: $8.00" at bounding box center [308, 874] width 555 height 37
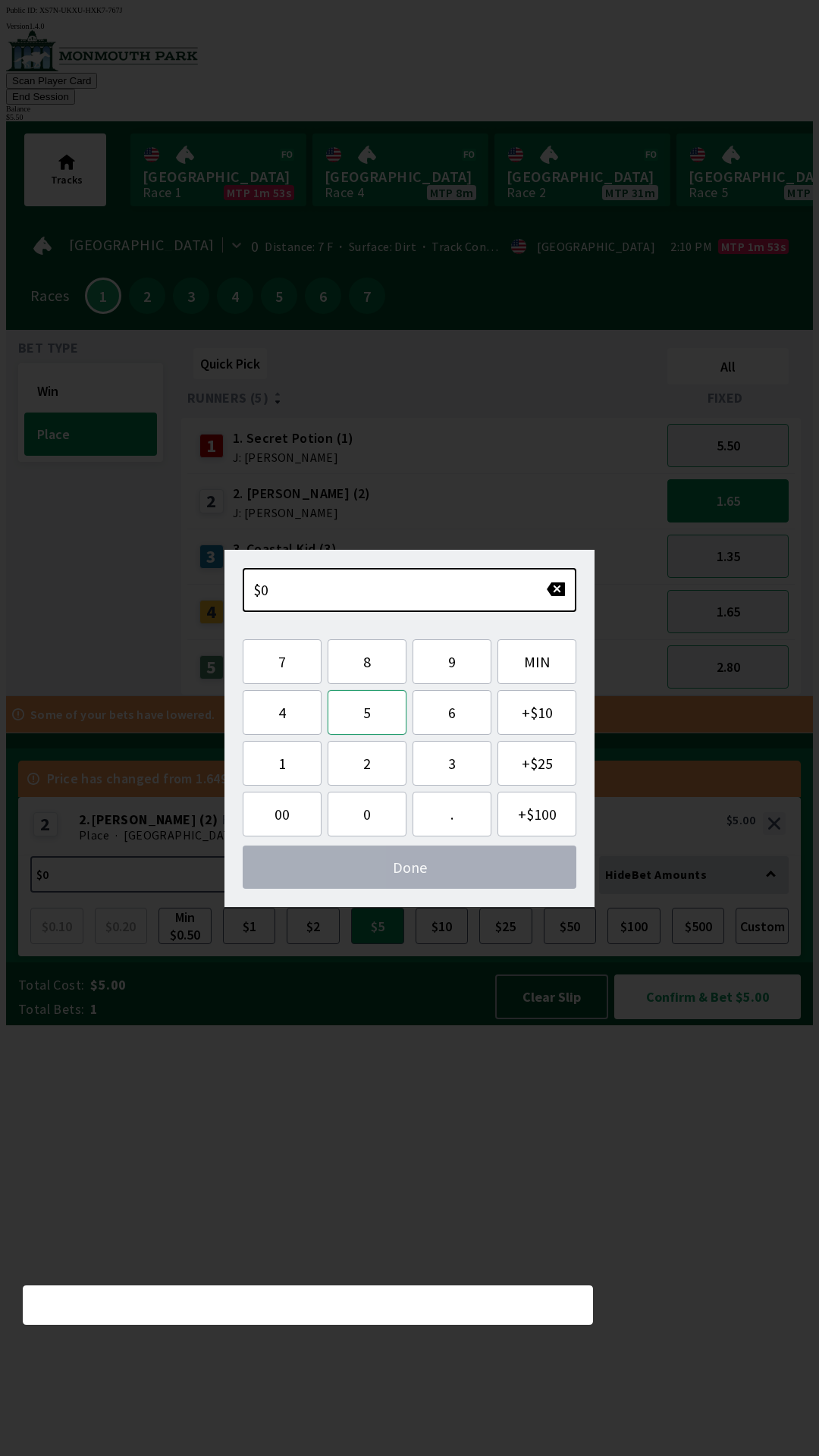
click at [383, 713] on button "5" at bounding box center [367, 713] width 78 height 44
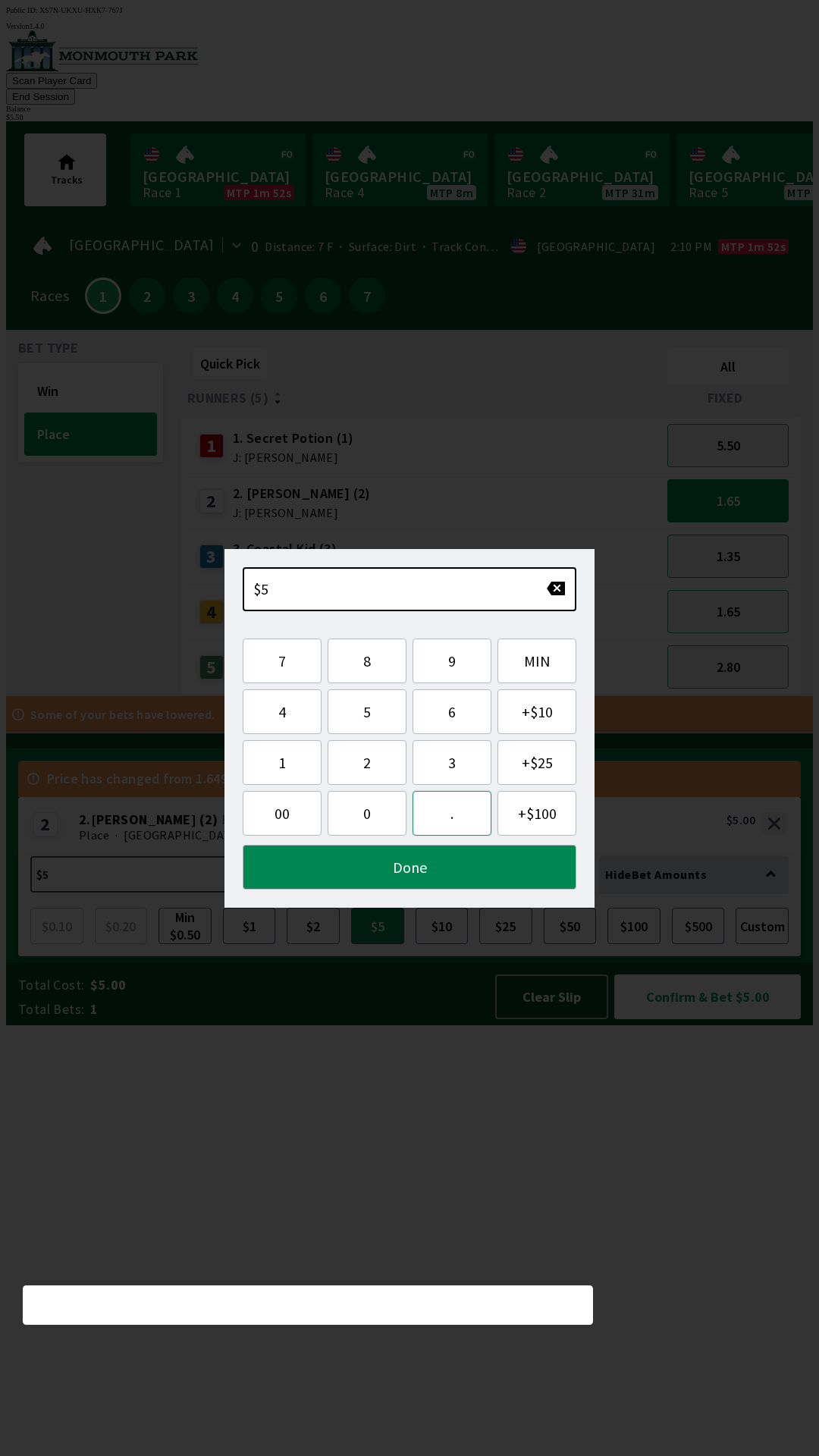
click at [456, 814] on button "." at bounding box center [451, 813] width 78 height 44
click at [375, 718] on button "5" at bounding box center [367, 712] width 78 height 44
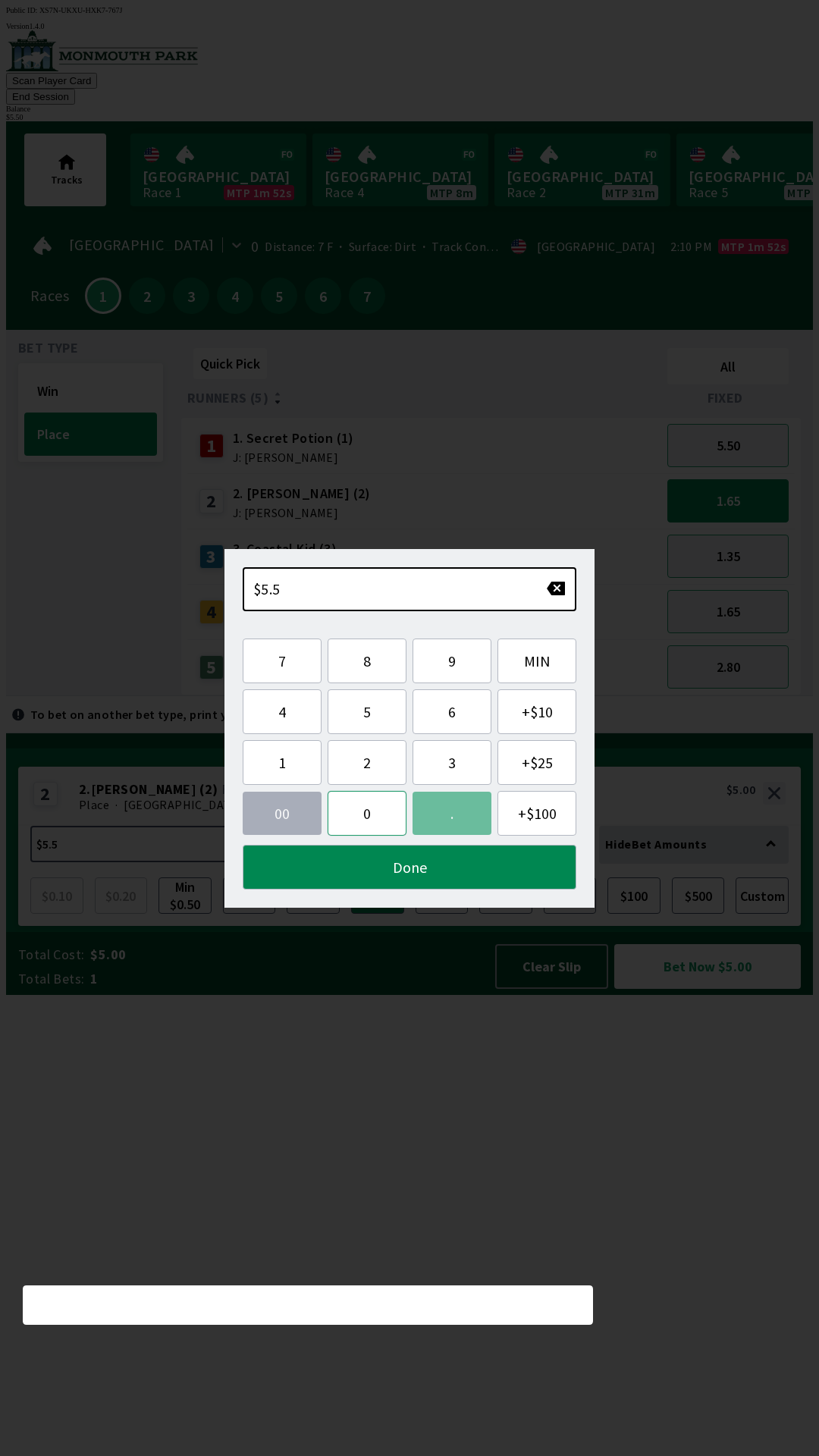
click at [363, 823] on button "0" at bounding box center [367, 813] width 78 height 44
click at [453, 875] on button "Done" at bounding box center [409, 867] width 334 height 44
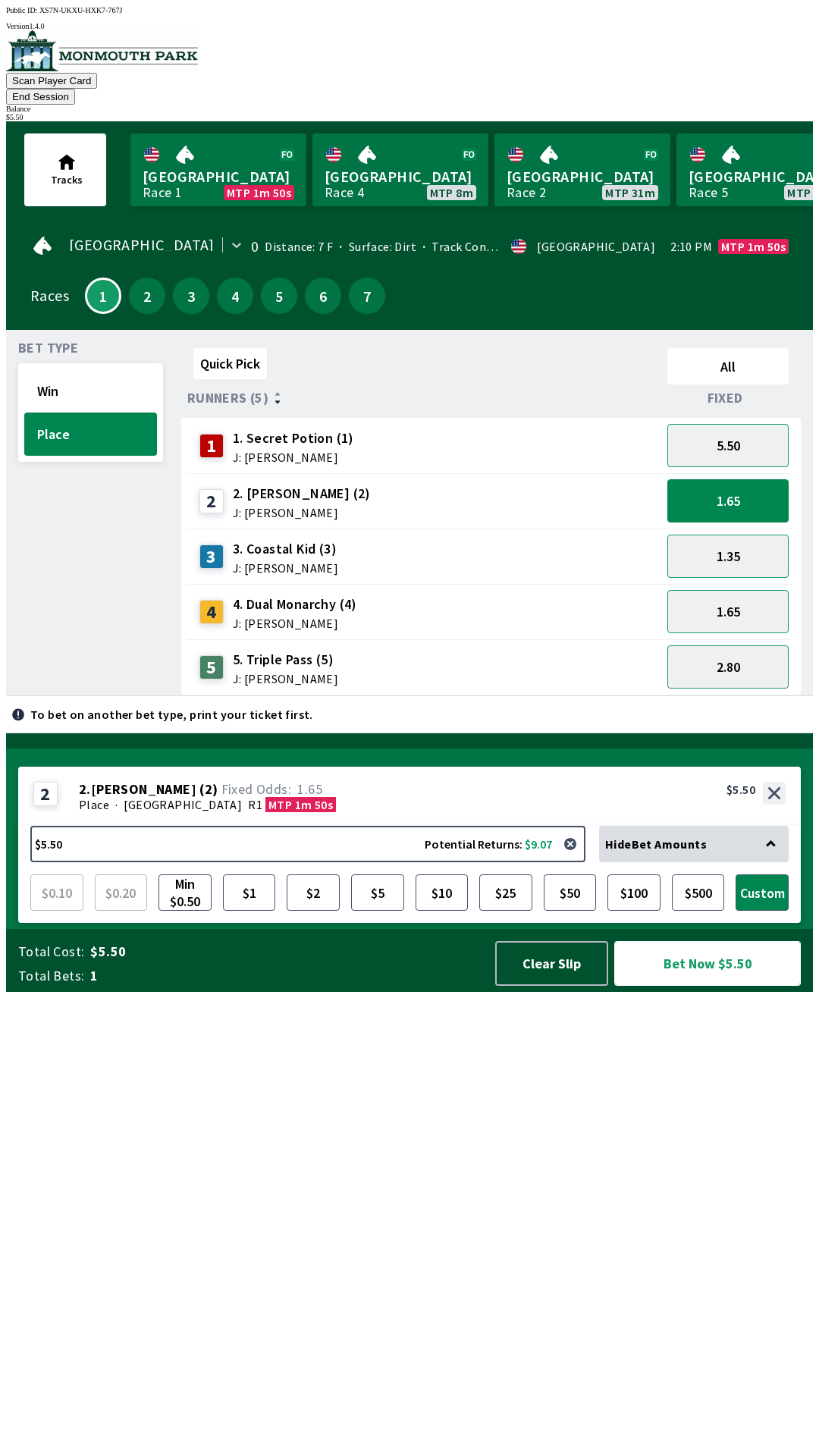
click at [722, 986] on button "Bet Now $5.50" at bounding box center [707, 964] width 187 height 44
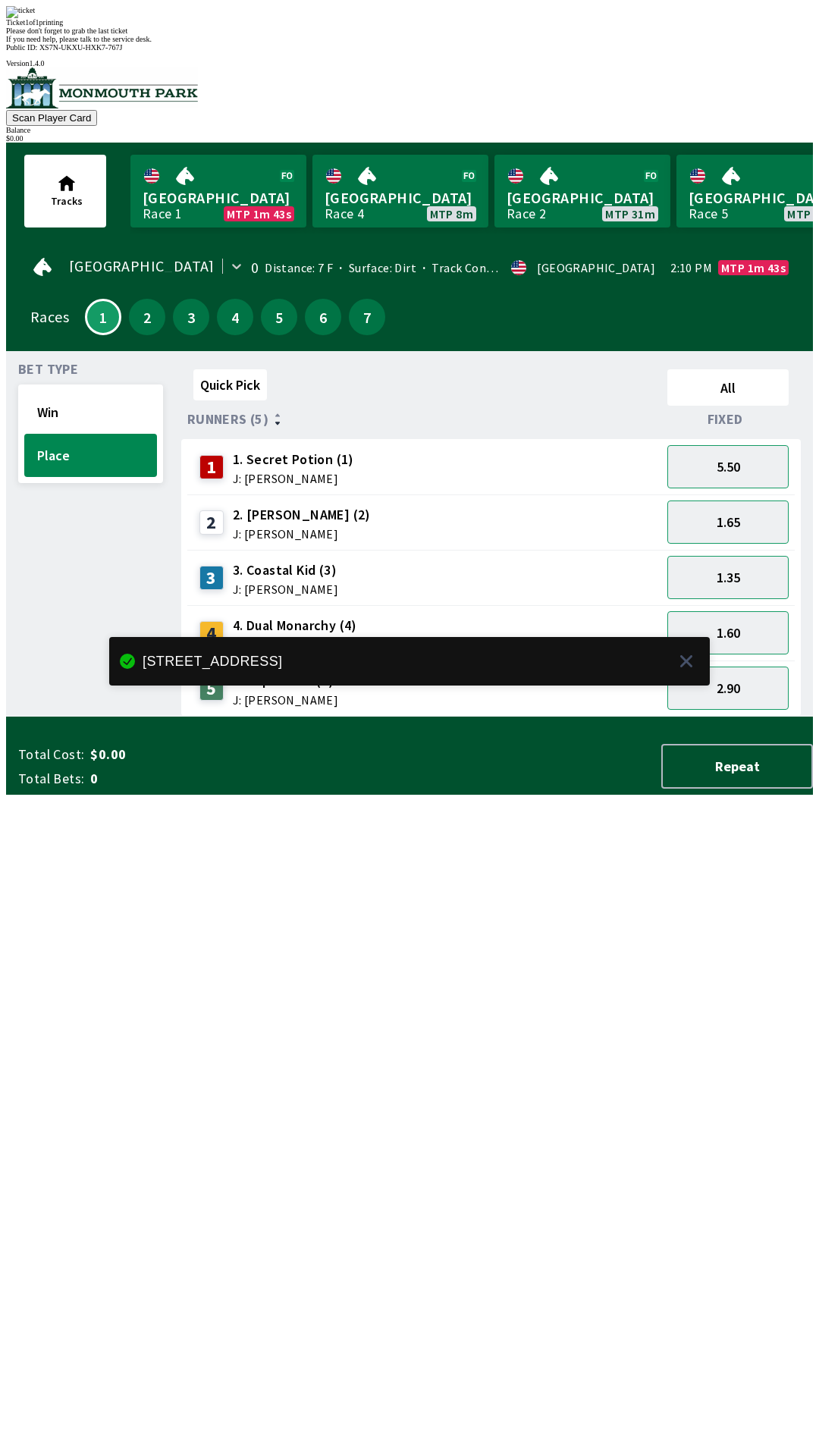
click at [547, 717] on div "Quick Pick All Runners (5) Fixed 1 1. Secret Potion (1) J: [PERSON_NAME] 5.50 2…" at bounding box center [497, 540] width 631 height 353
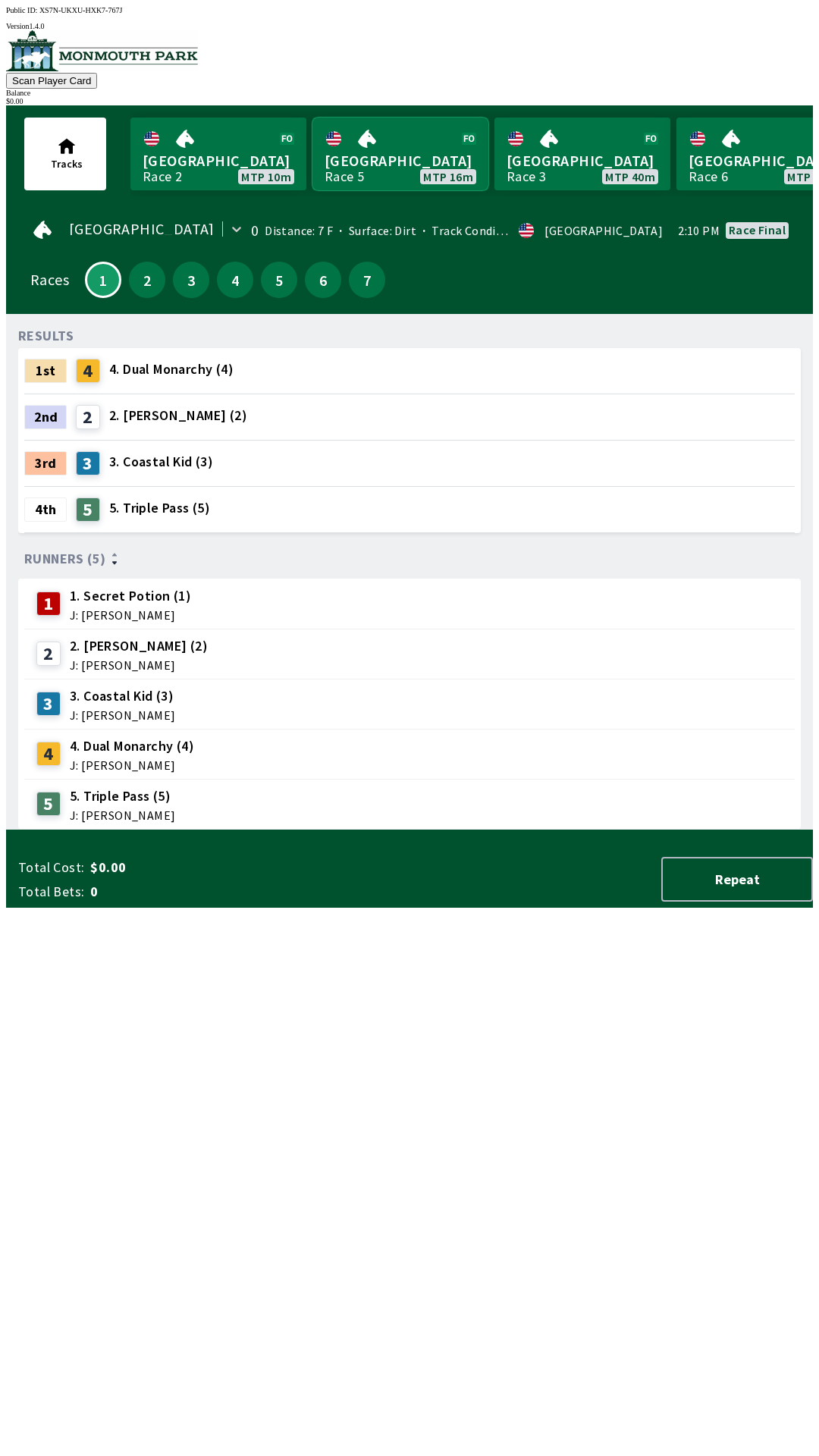
click at [395, 143] on link "[GEOGRAPHIC_DATA] Race 5 MTP 16m" at bounding box center [400, 154] width 176 height 73
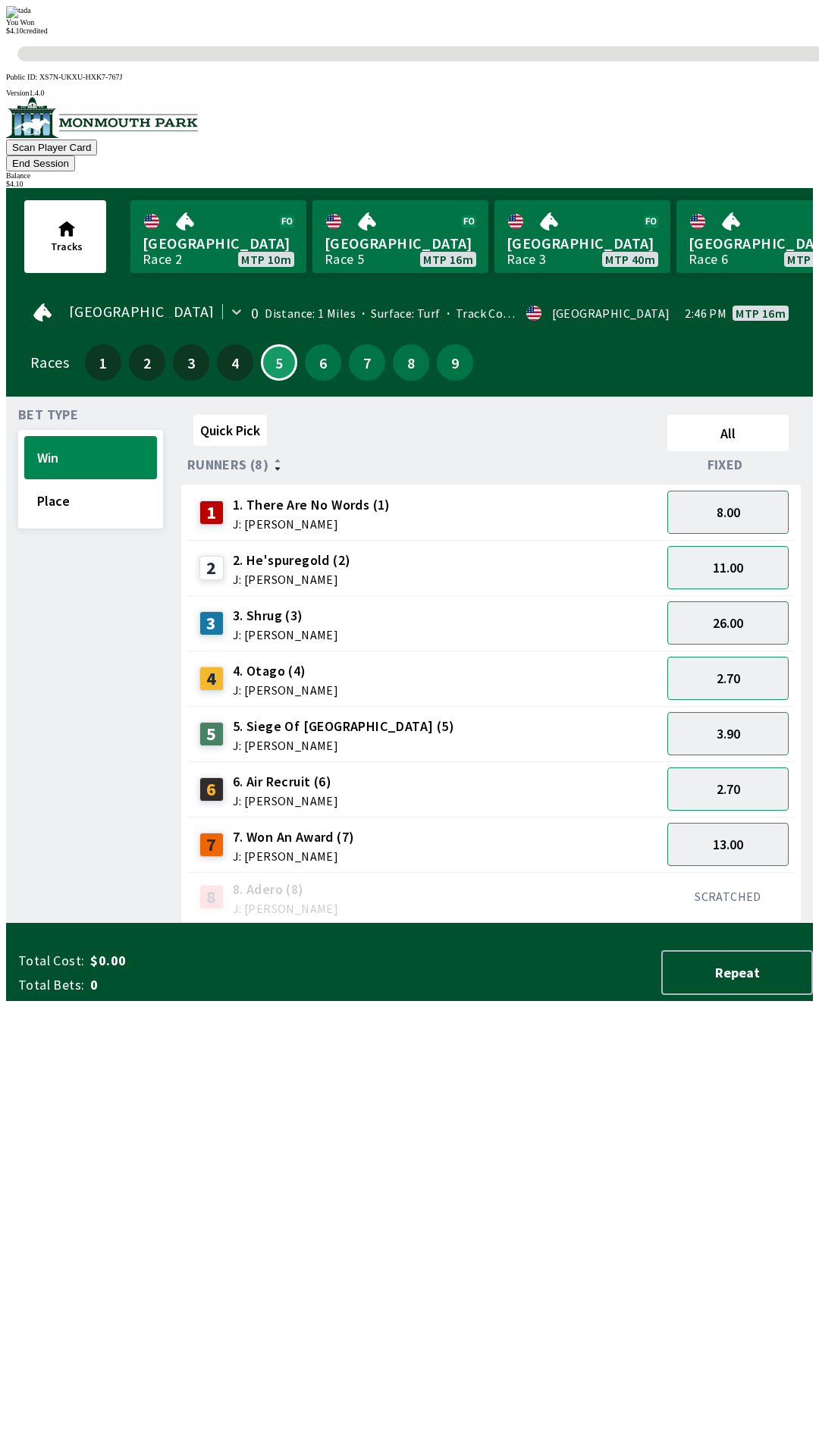
click at [519, 923] on div "Quick Pick All Runners (8) Fixed 1 1. There Are No Words (1) J: [PERSON_NAME] 8…" at bounding box center [497, 666] width 631 height 515
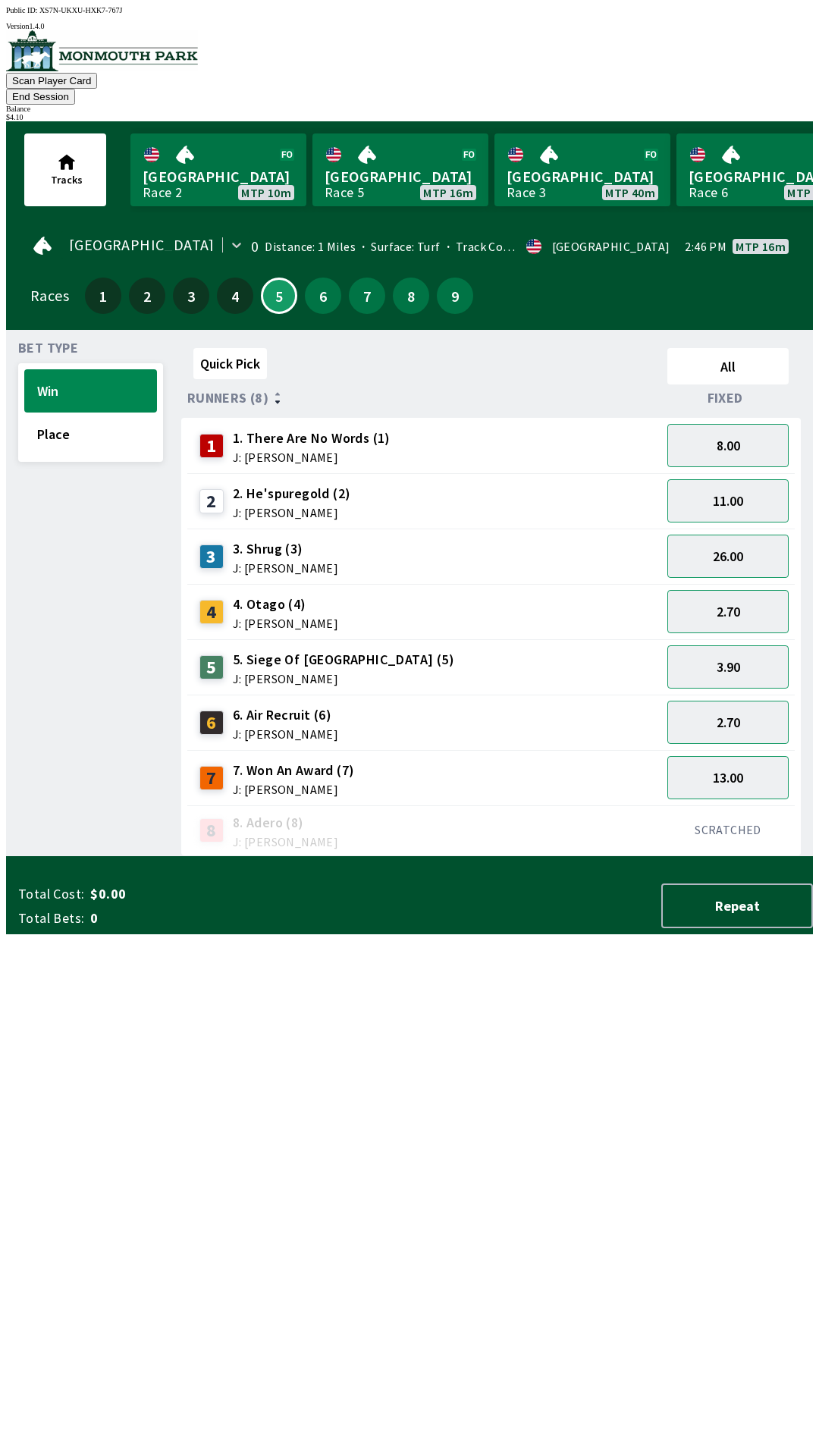
click at [439, 704] on div "6 6. Air Recruit (6) J: [PERSON_NAME]" at bounding box center [424, 723] width 462 height 38
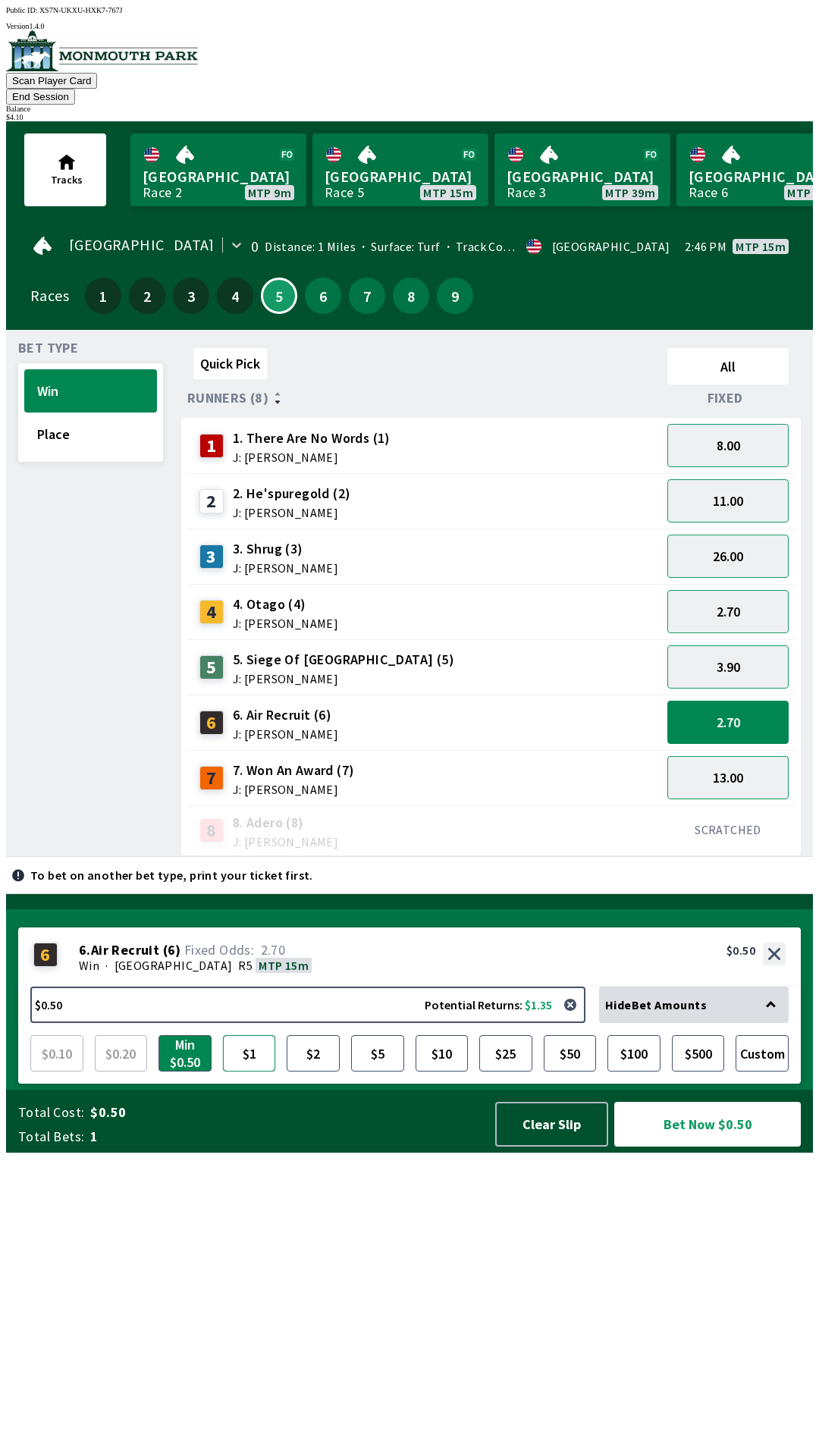
click at [252, 1072] on button "$1" at bounding box center [249, 1053] width 53 height 37
click at [313, 1072] on button "$2" at bounding box center [313, 1053] width 53 height 37
click at [287, 1035] on button "$2" at bounding box center [313, 1053] width 53 height 37
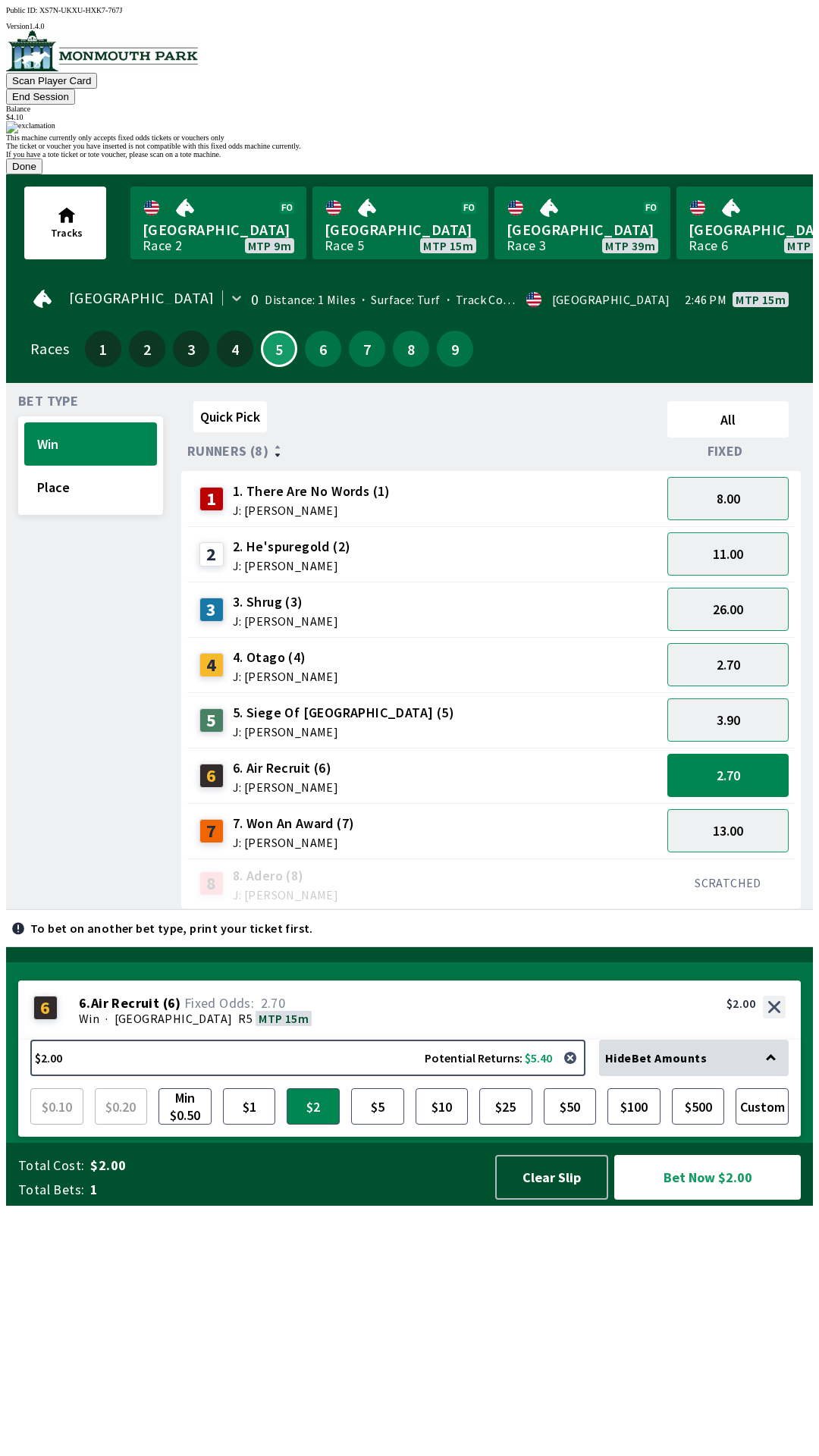
click at [43, 174] on button "Done" at bounding box center [24, 166] width 37 height 16
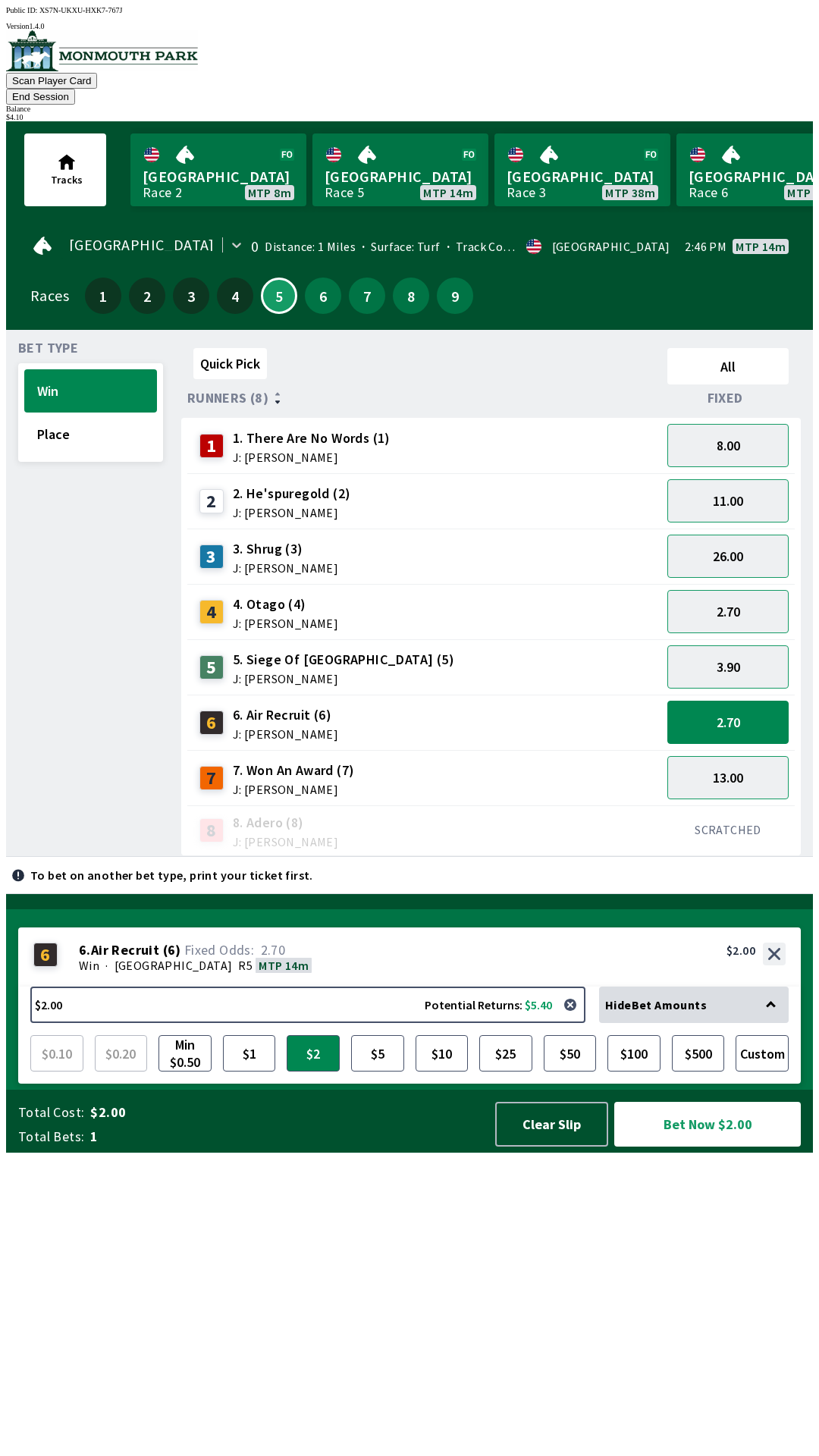
click at [532, 438] on div "1 1. There Are No Words (1) J: [PERSON_NAME]" at bounding box center [424, 446] width 462 height 38
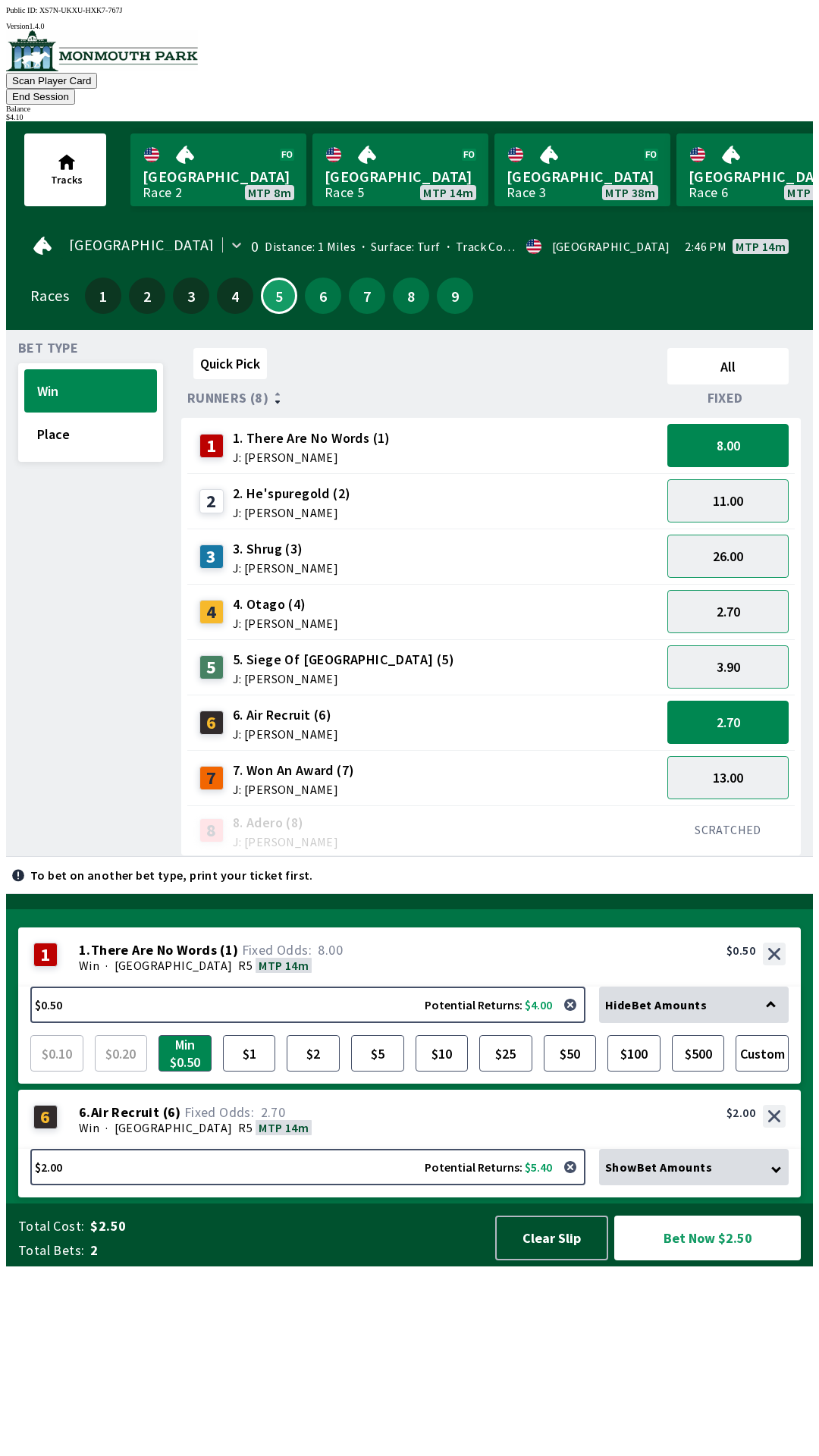
click at [439, 482] on div "2 2. He'spuregold (2) J: [PERSON_NAME]" at bounding box center [424, 501] width 462 height 38
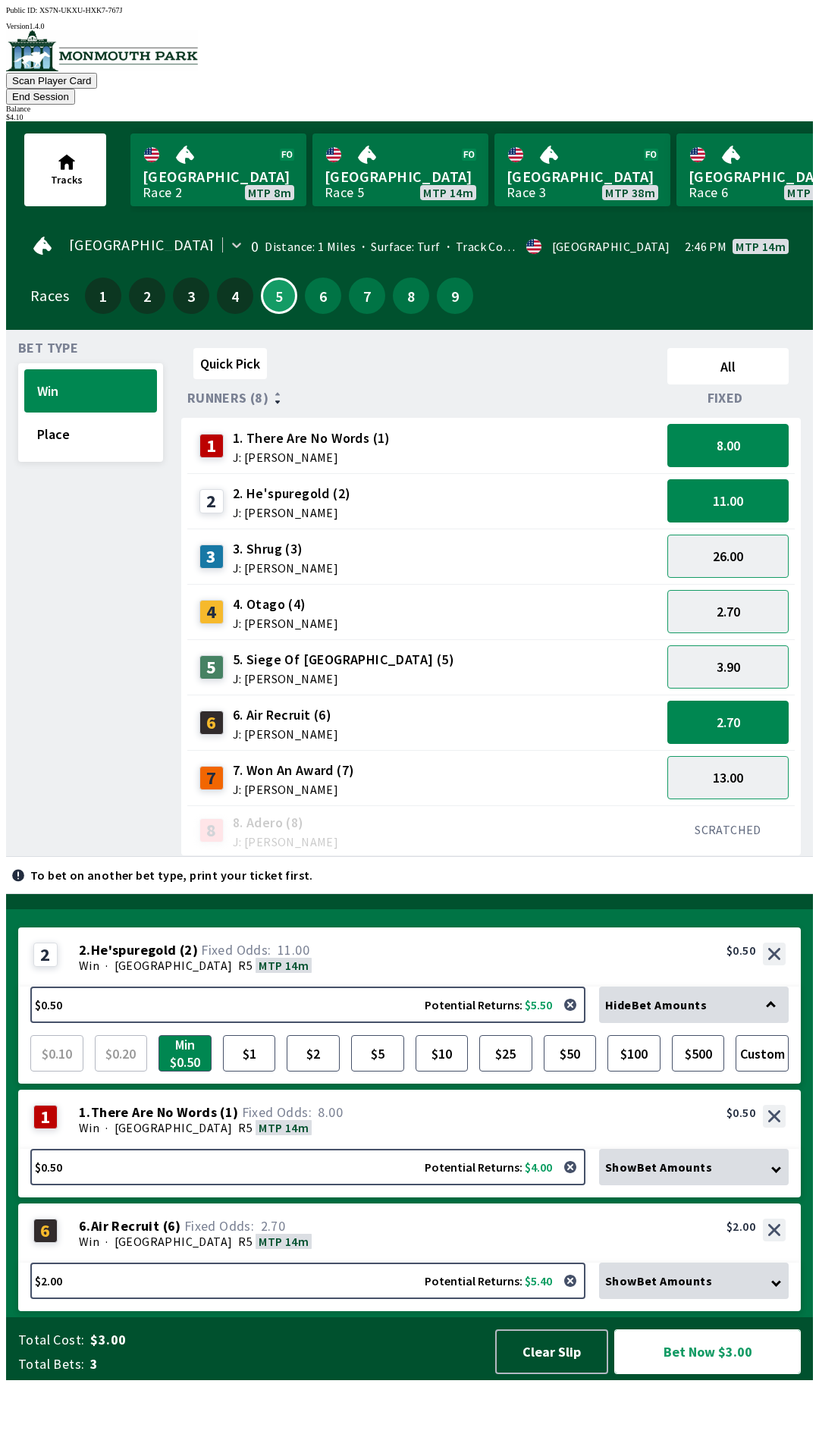
click at [749, 1374] on button "Bet Now $3.00" at bounding box center [707, 1352] width 187 height 44
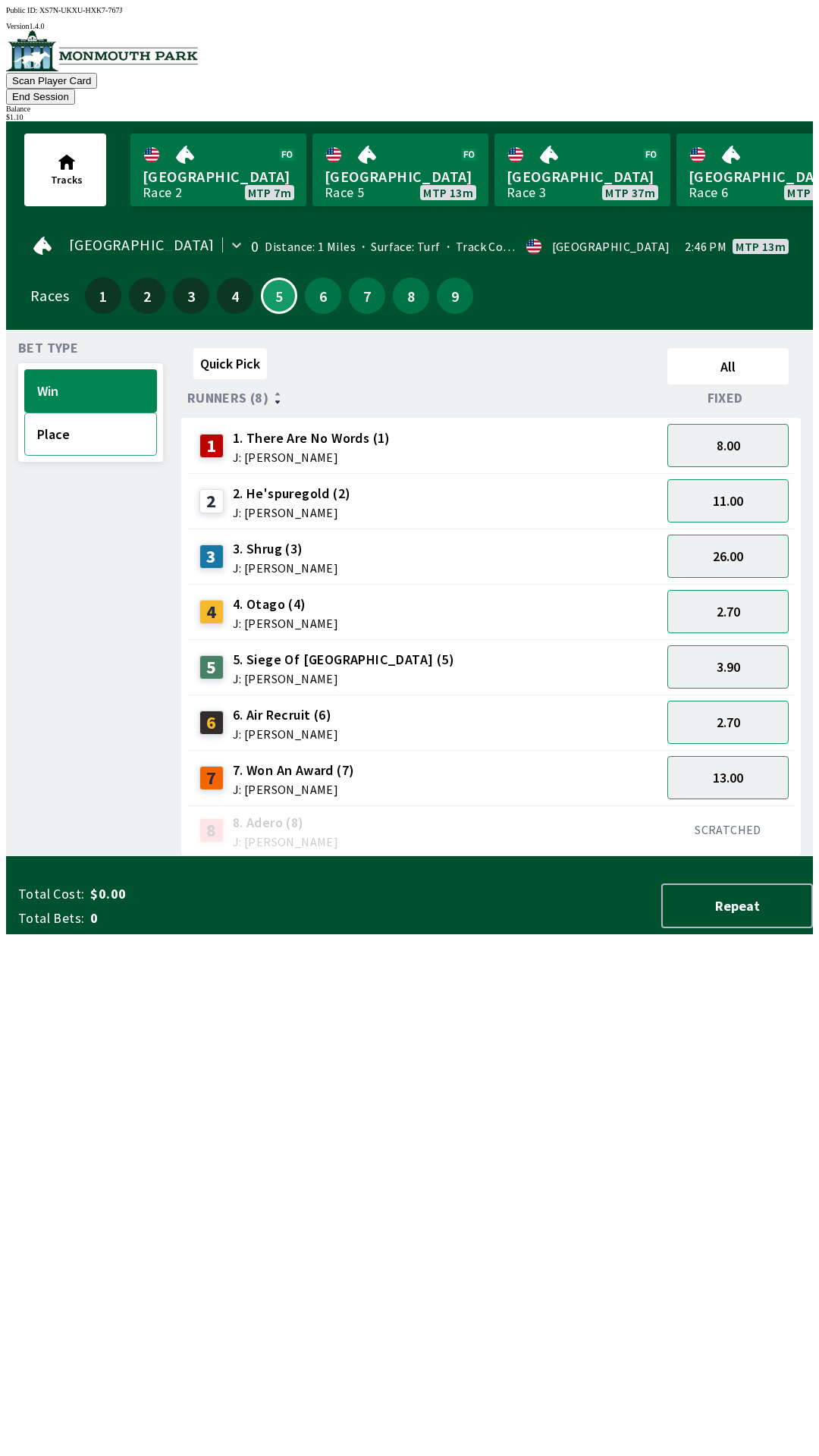
click at [104, 414] on button "Place" at bounding box center [90, 434] width 133 height 44
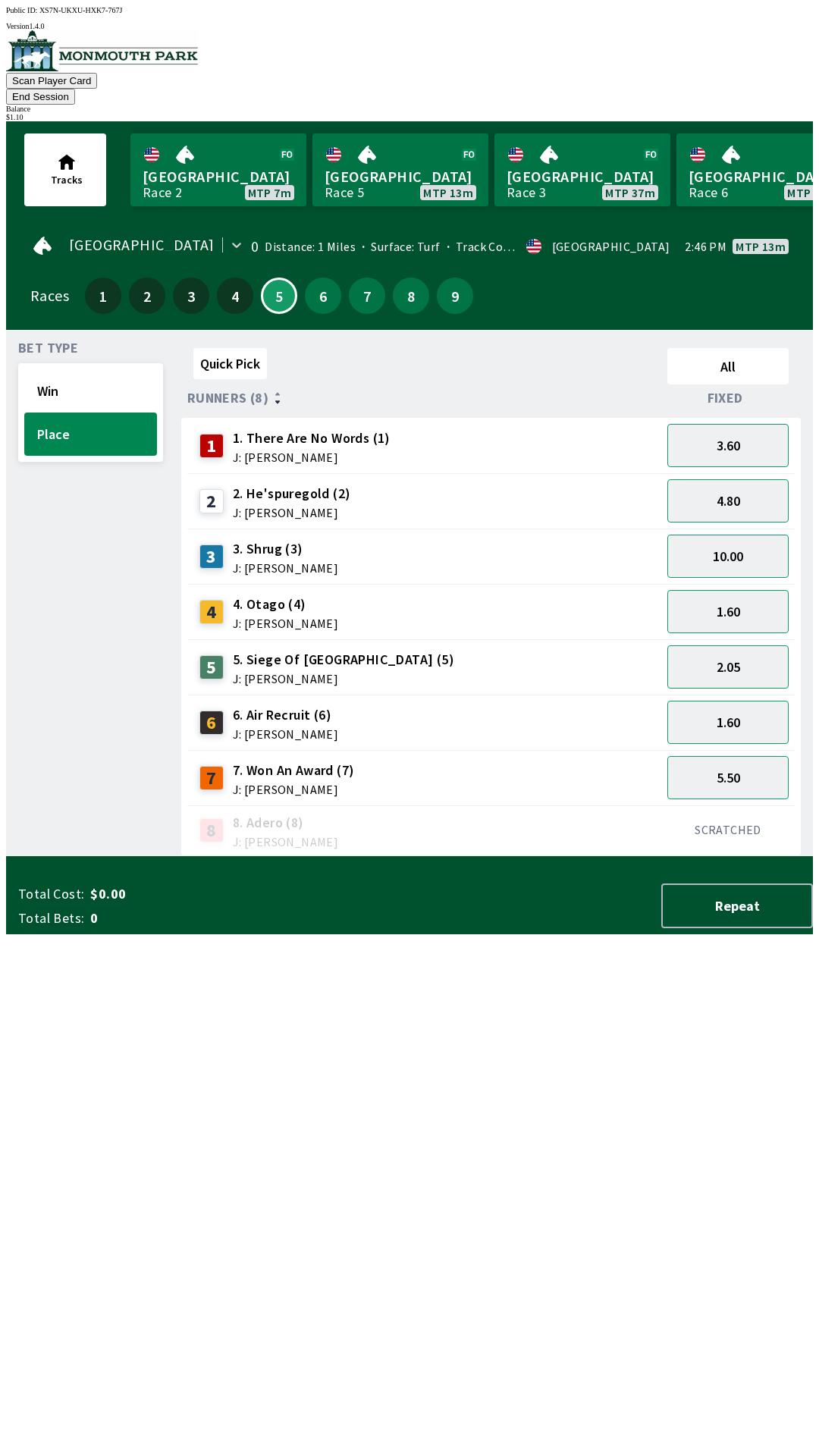
click at [489, 704] on div "6 6. Air Recruit (6) J: [PERSON_NAME]" at bounding box center [424, 723] width 462 height 38
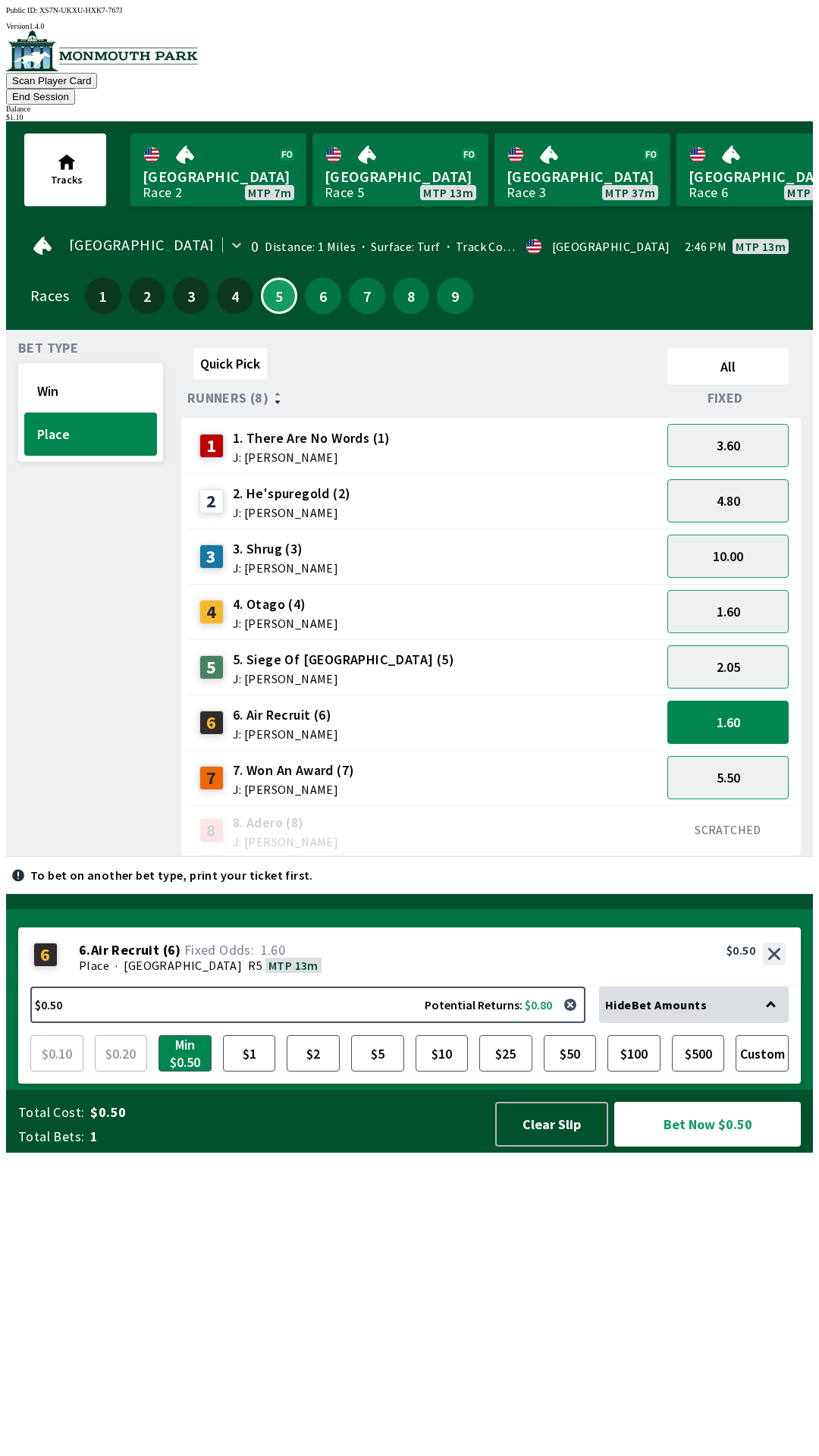
click at [465, 538] on div "3 3. Shrug (3) J: [PERSON_NAME]" at bounding box center [424, 556] width 462 height 38
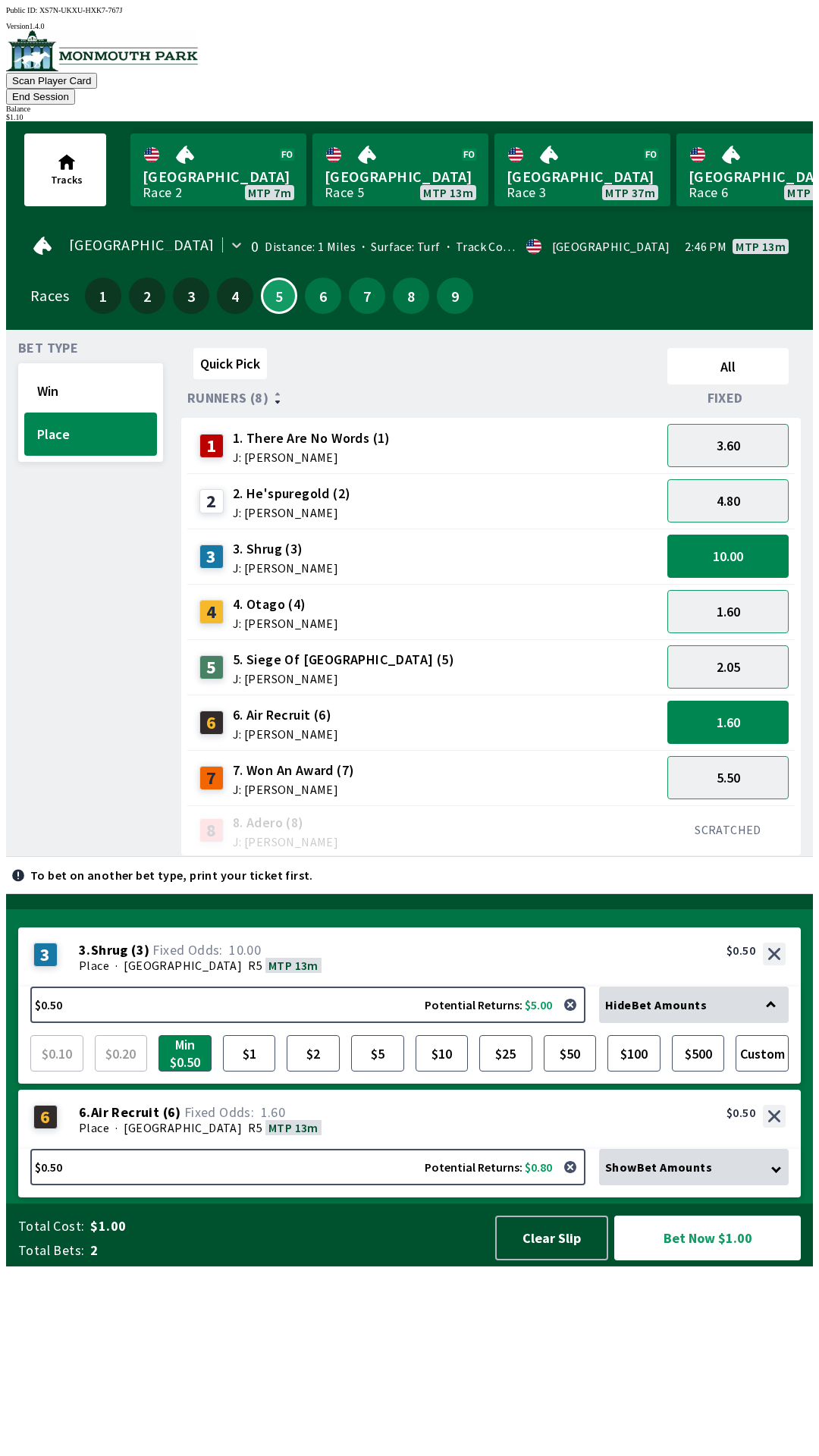
click at [423, 482] on div "2 2. He'spuregold (2) J: [PERSON_NAME]" at bounding box center [424, 501] width 462 height 38
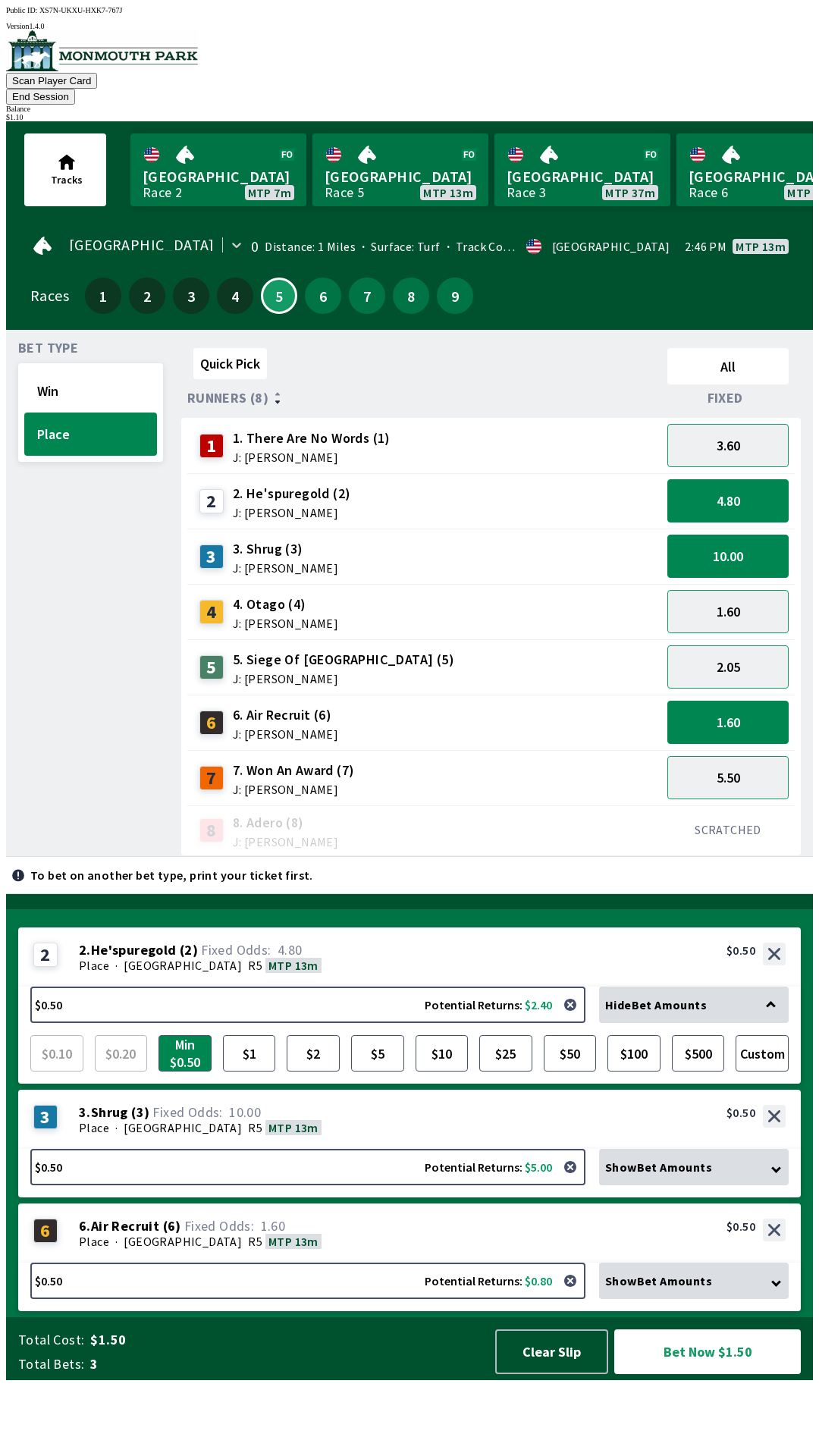
click at [532, 427] on div "1 1. There Are No Words (1) J: [PERSON_NAME]" at bounding box center [424, 446] width 462 height 38
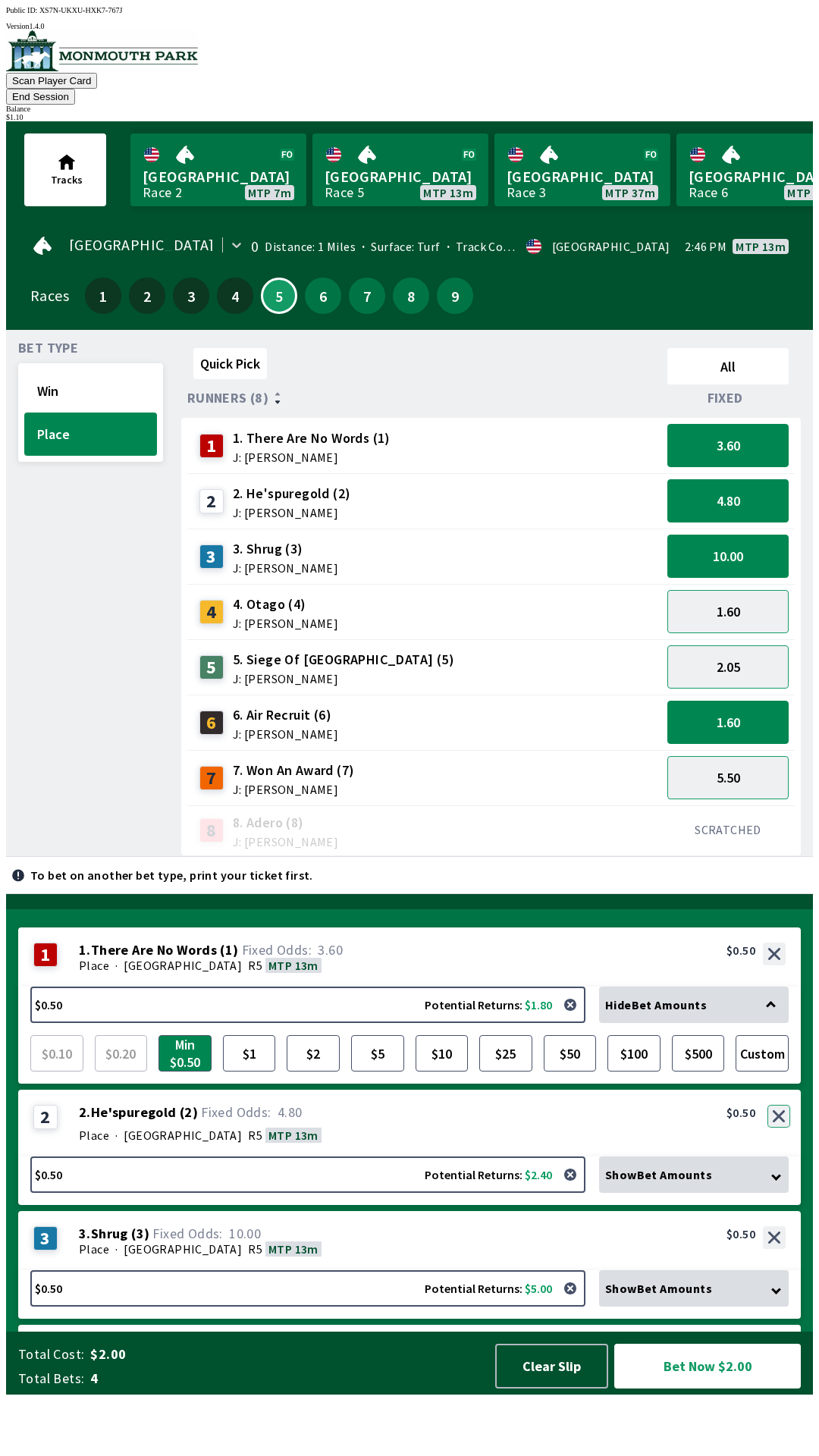
click at [780, 1127] on button "button" at bounding box center [778, 1116] width 23 height 23
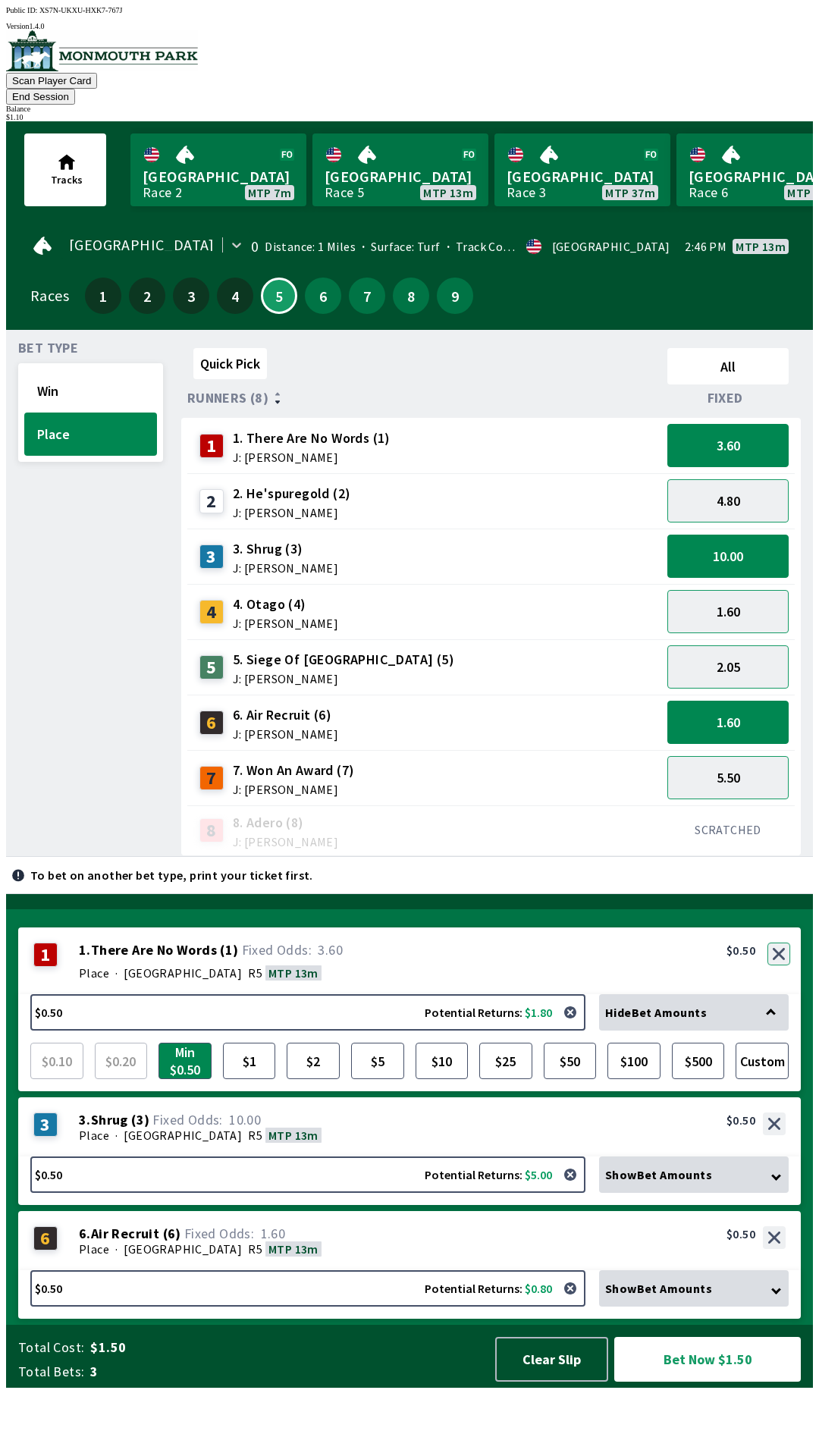
click at [782, 965] on button "button" at bounding box center [778, 954] width 23 height 23
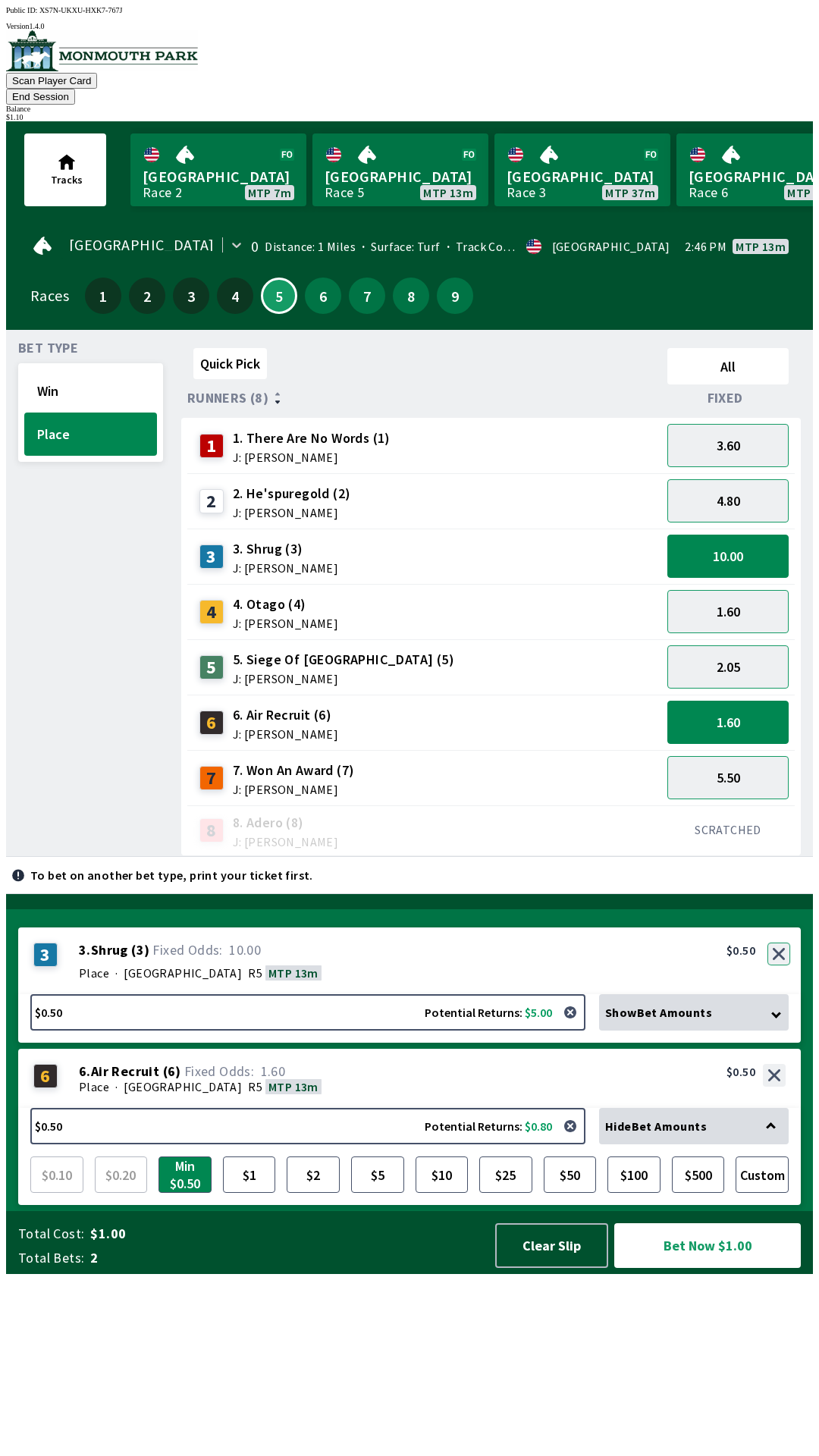
click at [781, 965] on button "button" at bounding box center [778, 954] width 23 height 23
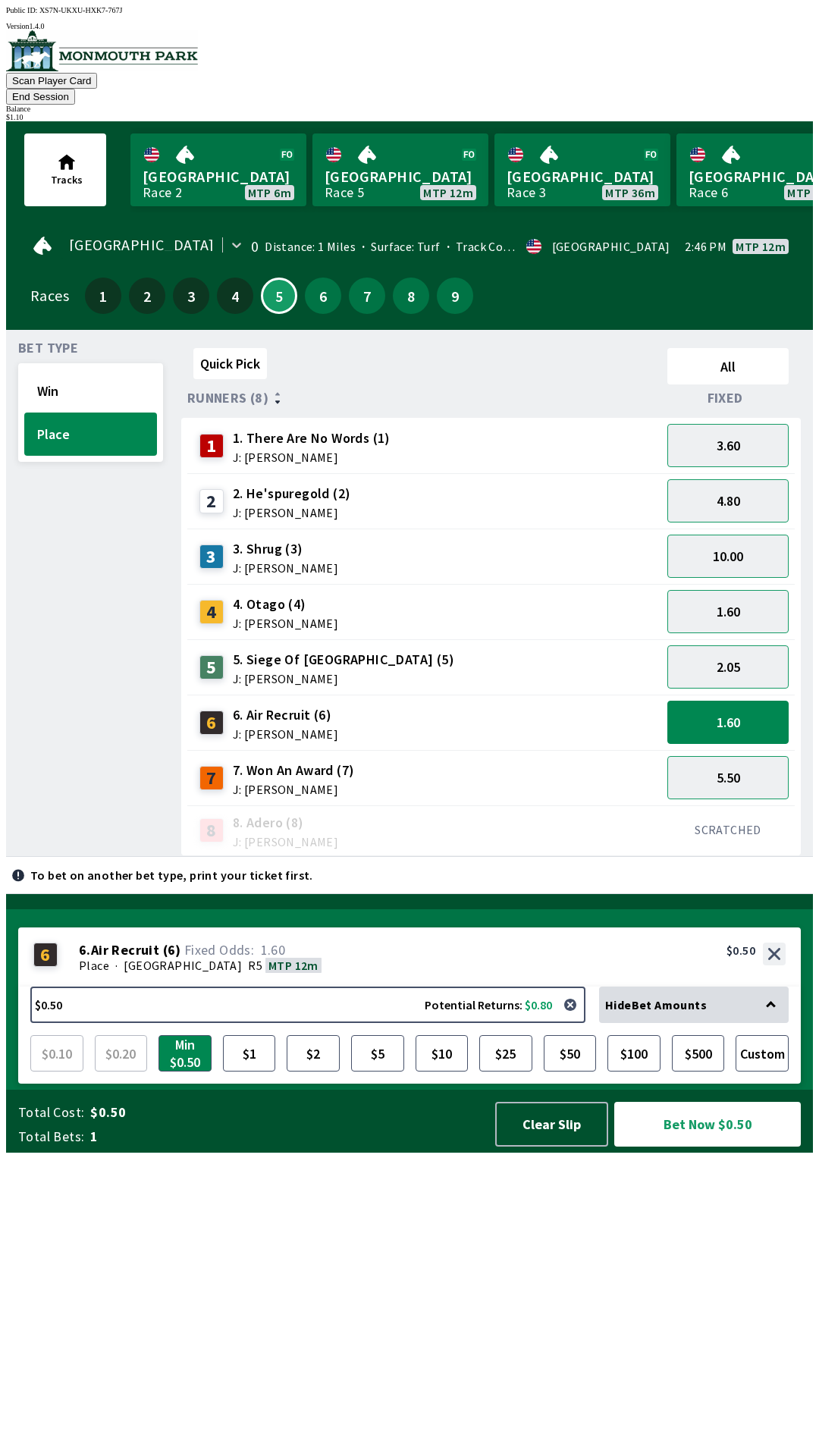
click at [519, 482] on div "2 2. He'spuregold (2) J: [PERSON_NAME]" at bounding box center [424, 501] width 462 height 38
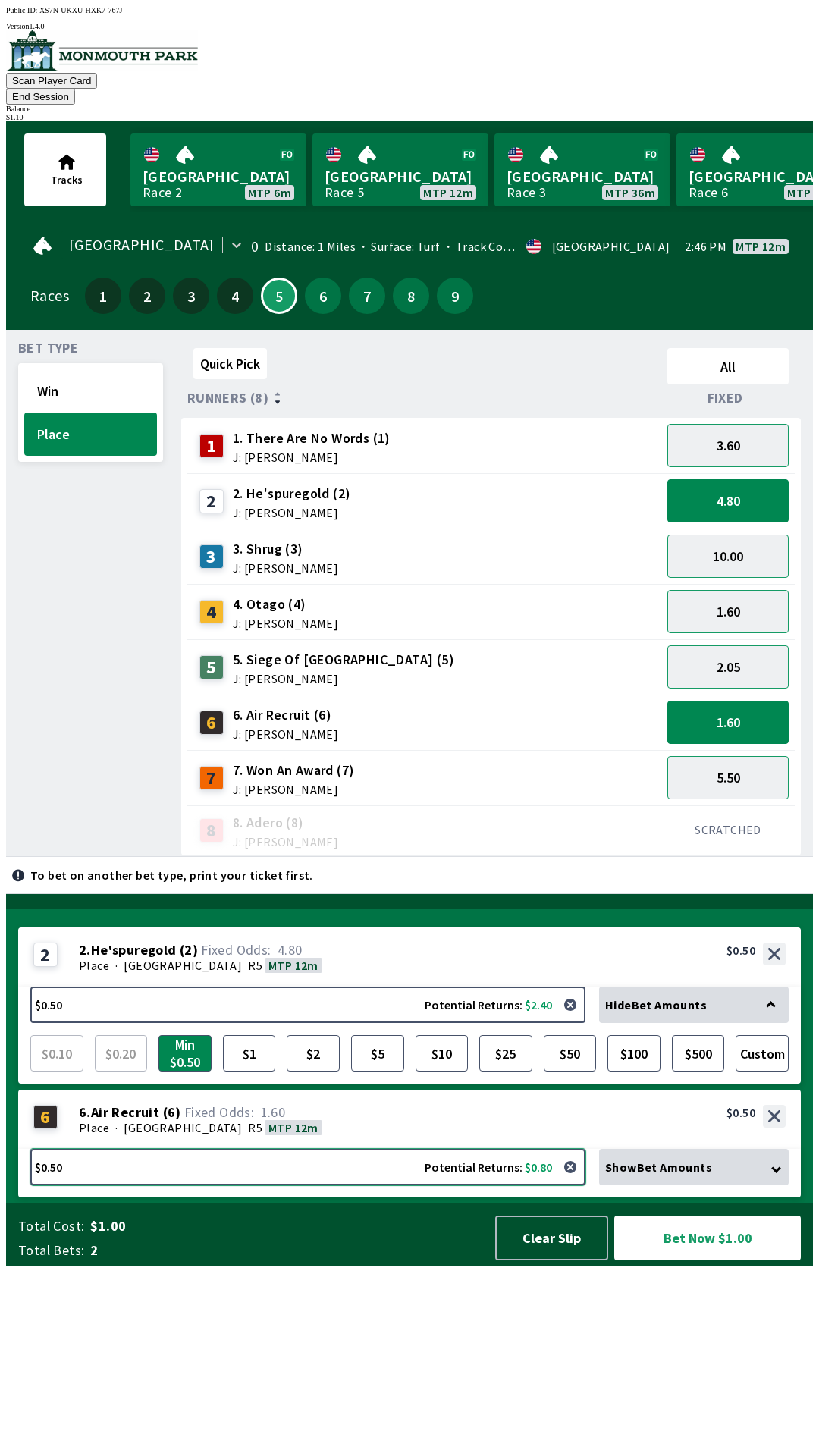
click at [214, 1185] on button "$0.50 Potential Returns: $0.80" at bounding box center [308, 1167] width 555 height 37
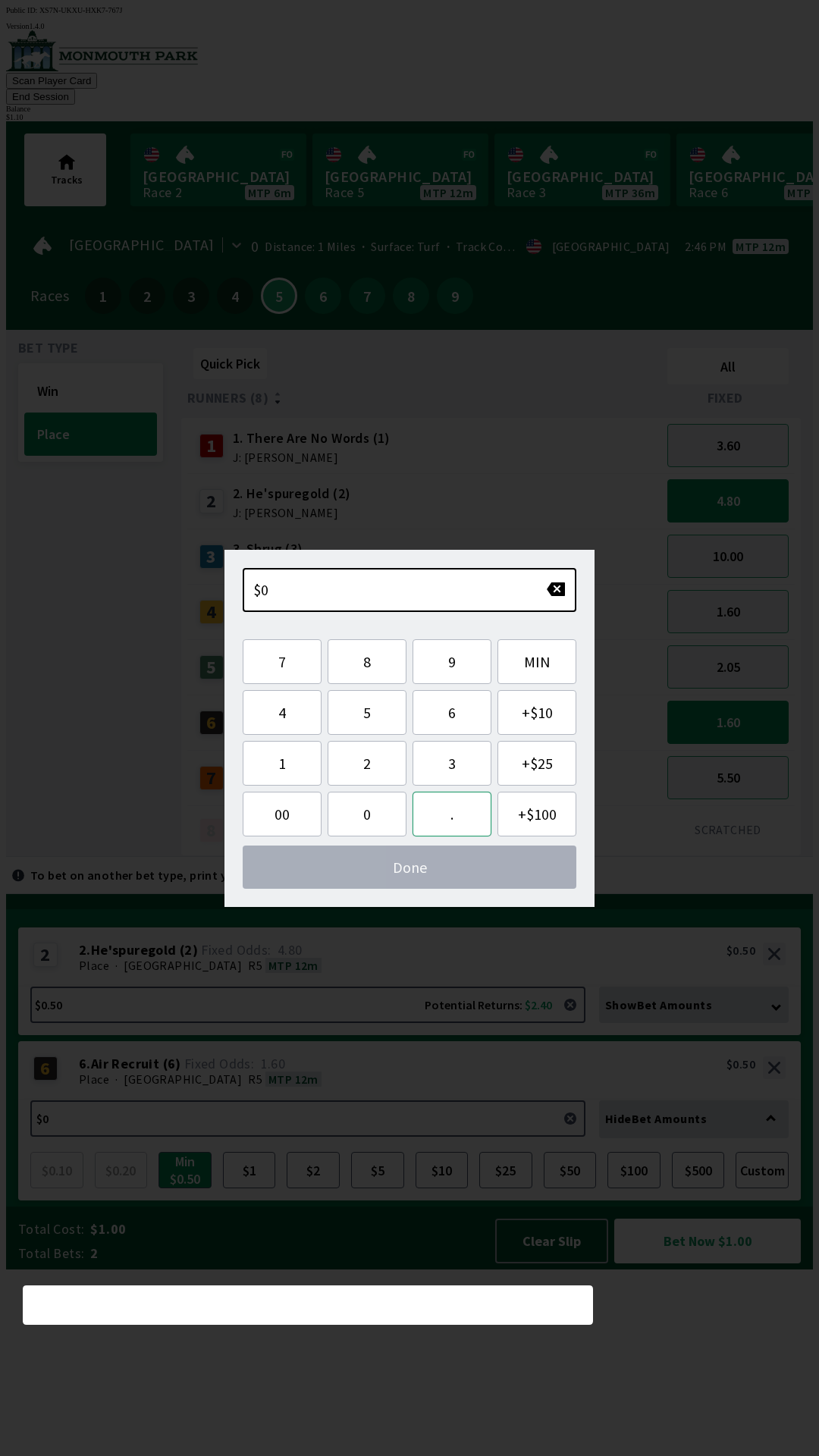
click at [453, 821] on button "." at bounding box center [451, 814] width 78 height 44
click at [451, 715] on button "6" at bounding box center [451, 713] width 78 height 44
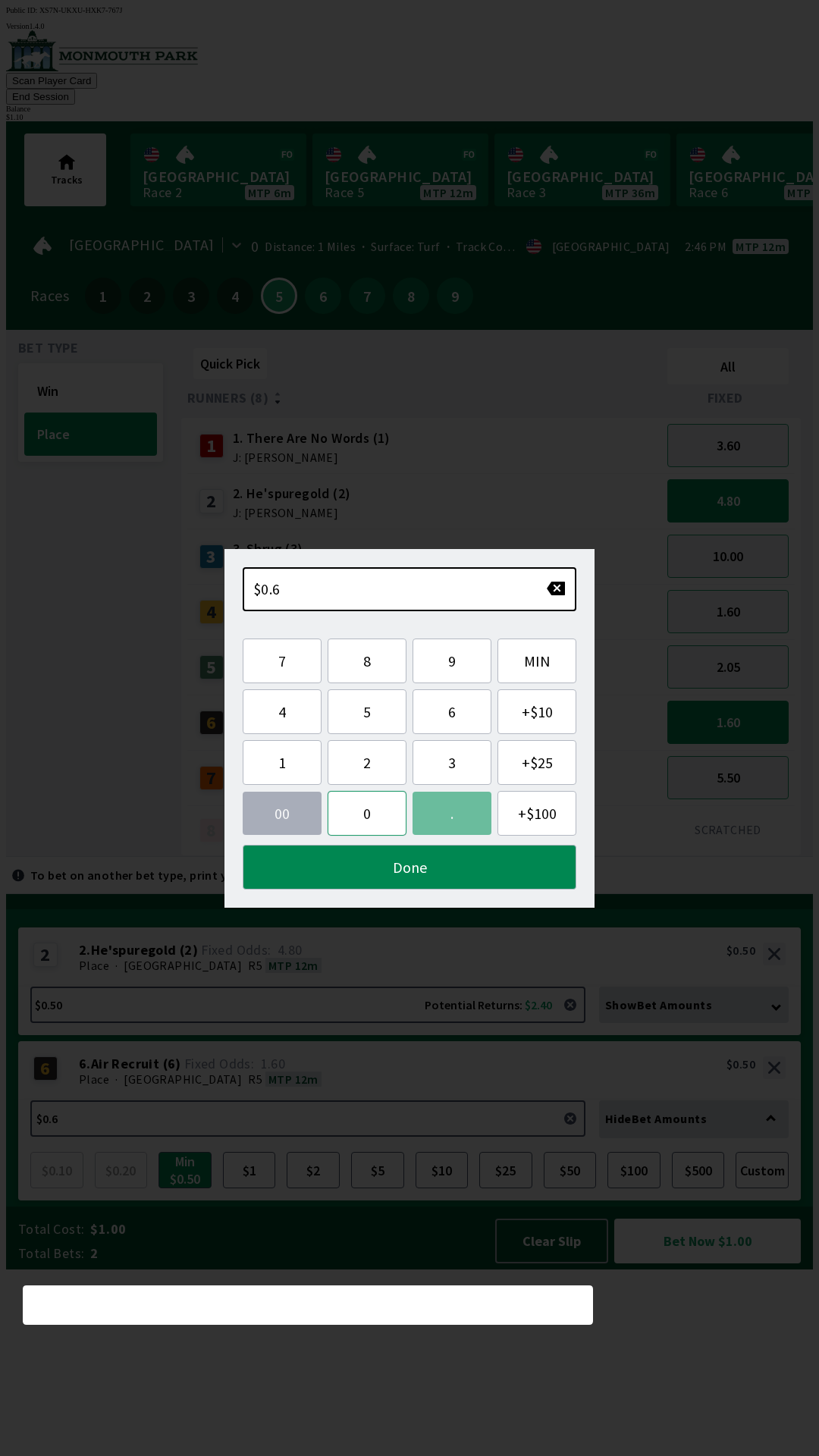
click at [376, 819] on button "0" at bounding box center [367, 813] width 78 height 44
click at [450, 869] on button "Done" at bounding box center [409, 867] width 334 height 44
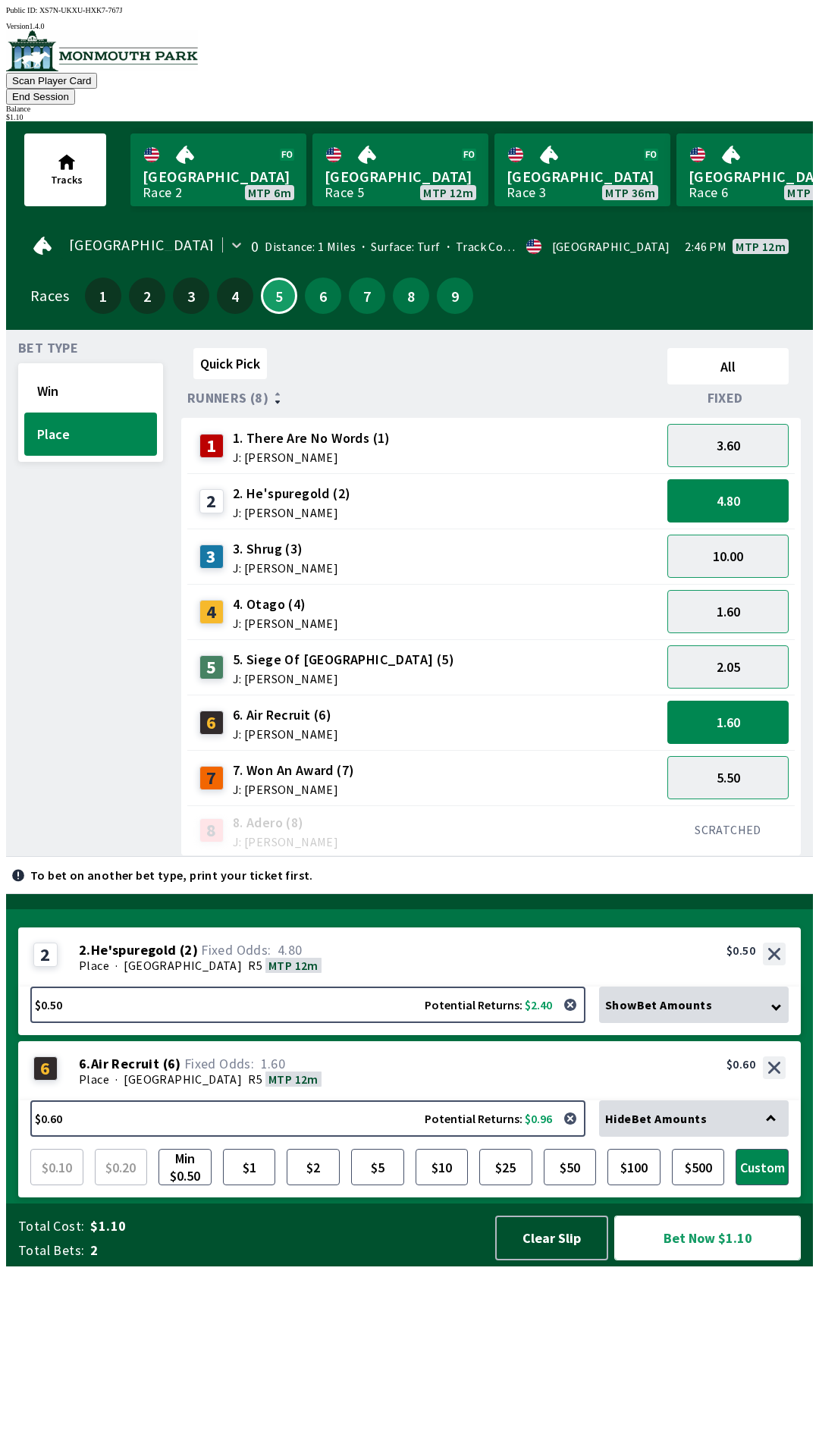
click at [705, 1261] on button "Bet Now $1.10" at bounding box center [707, 1238] width 187 height 44
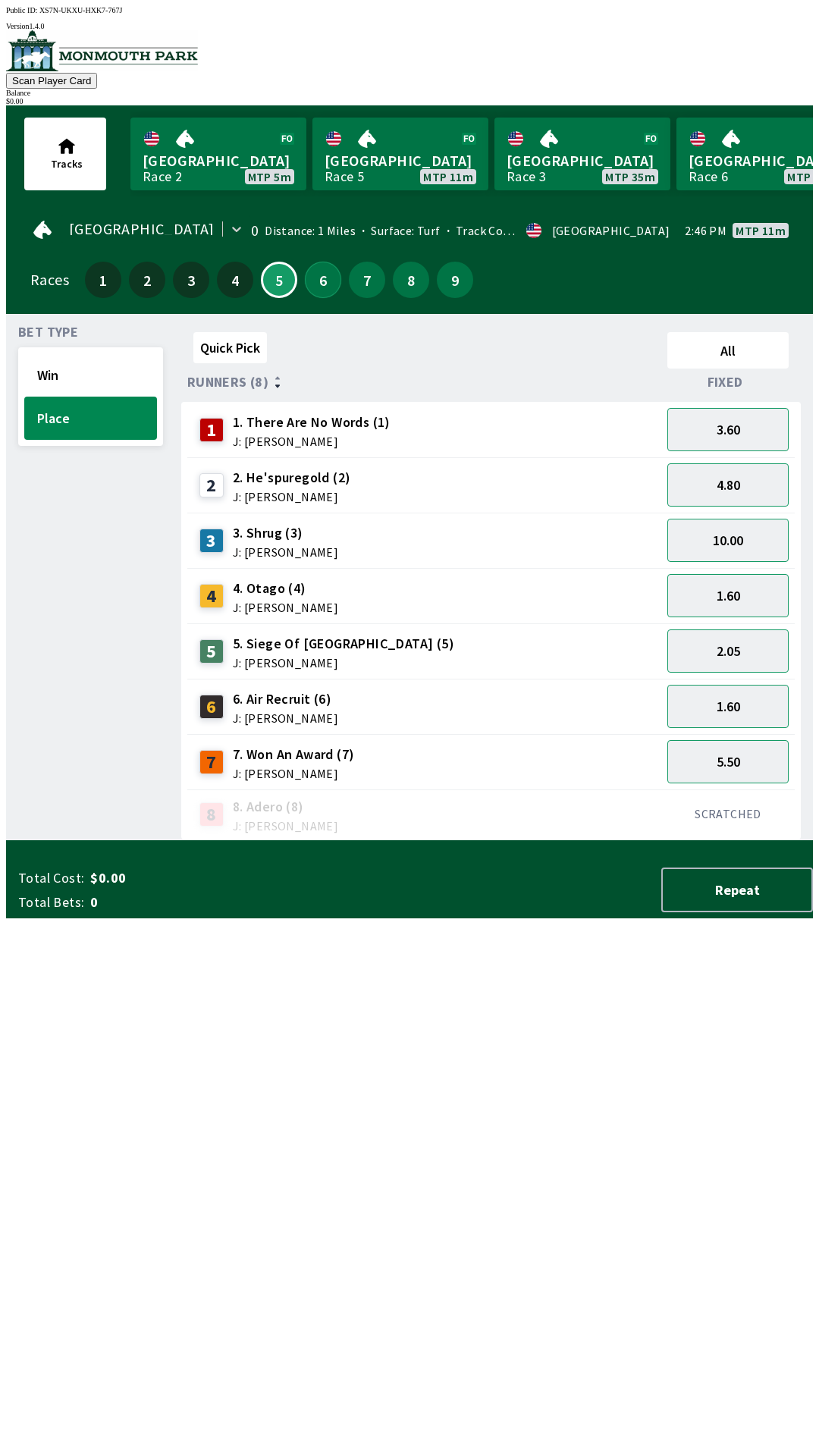
click at [316, 265] on button "6" at bounding box center [322, 280] width 37 height 37
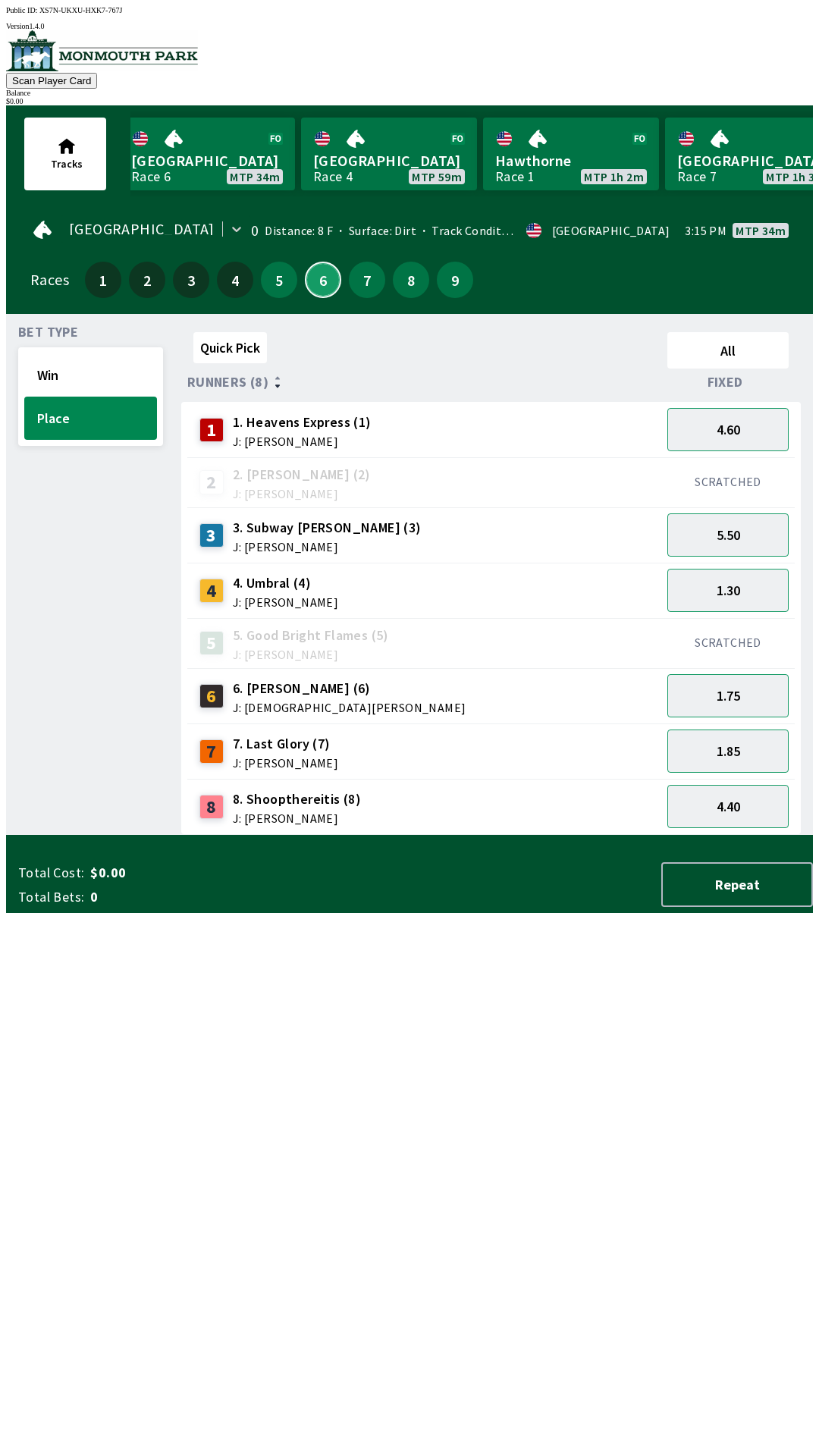
scroll to position [0, 562]
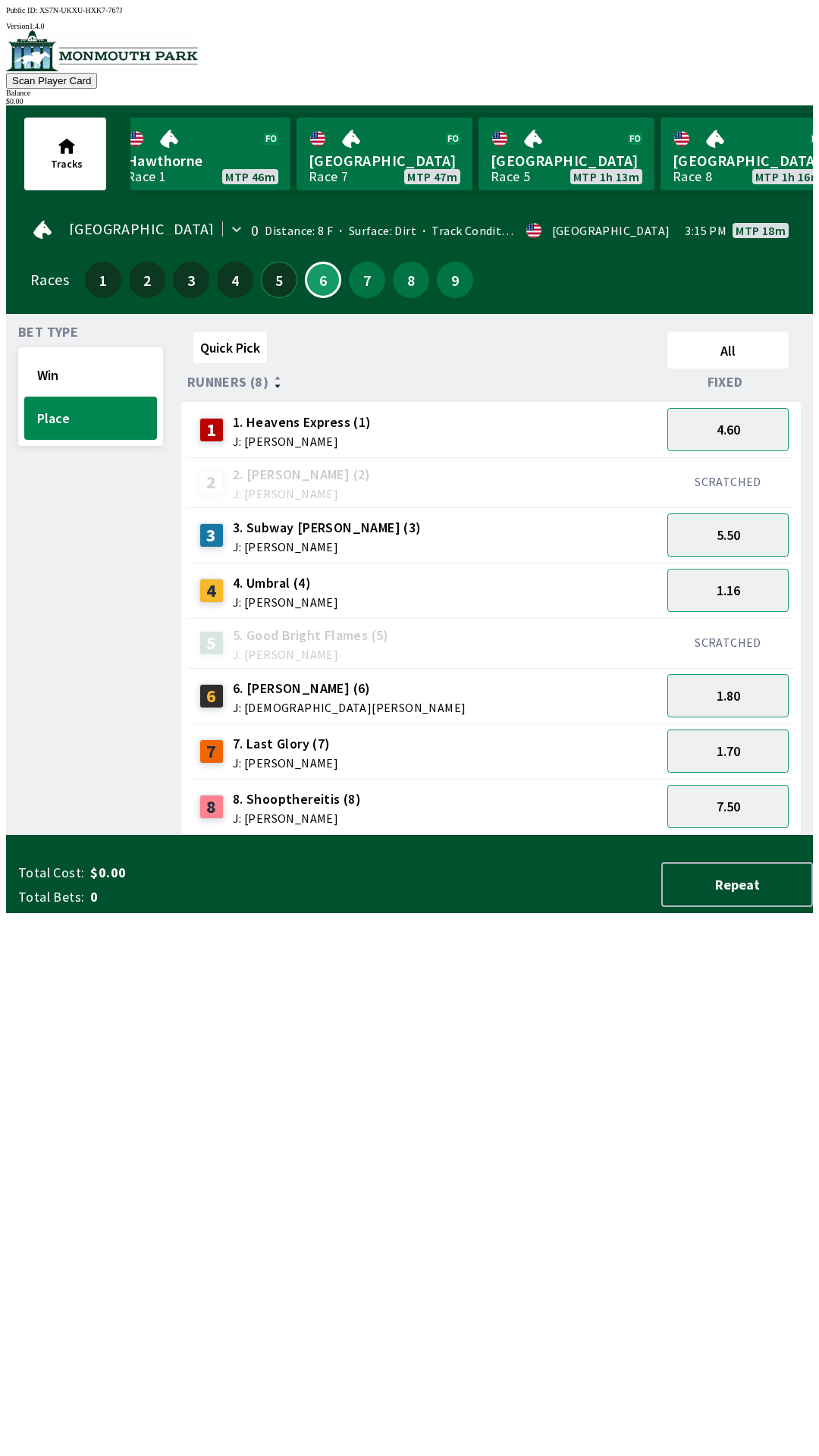
click at [270, 262] on button "5" at bounding box center [279, 280] width 37 height 37
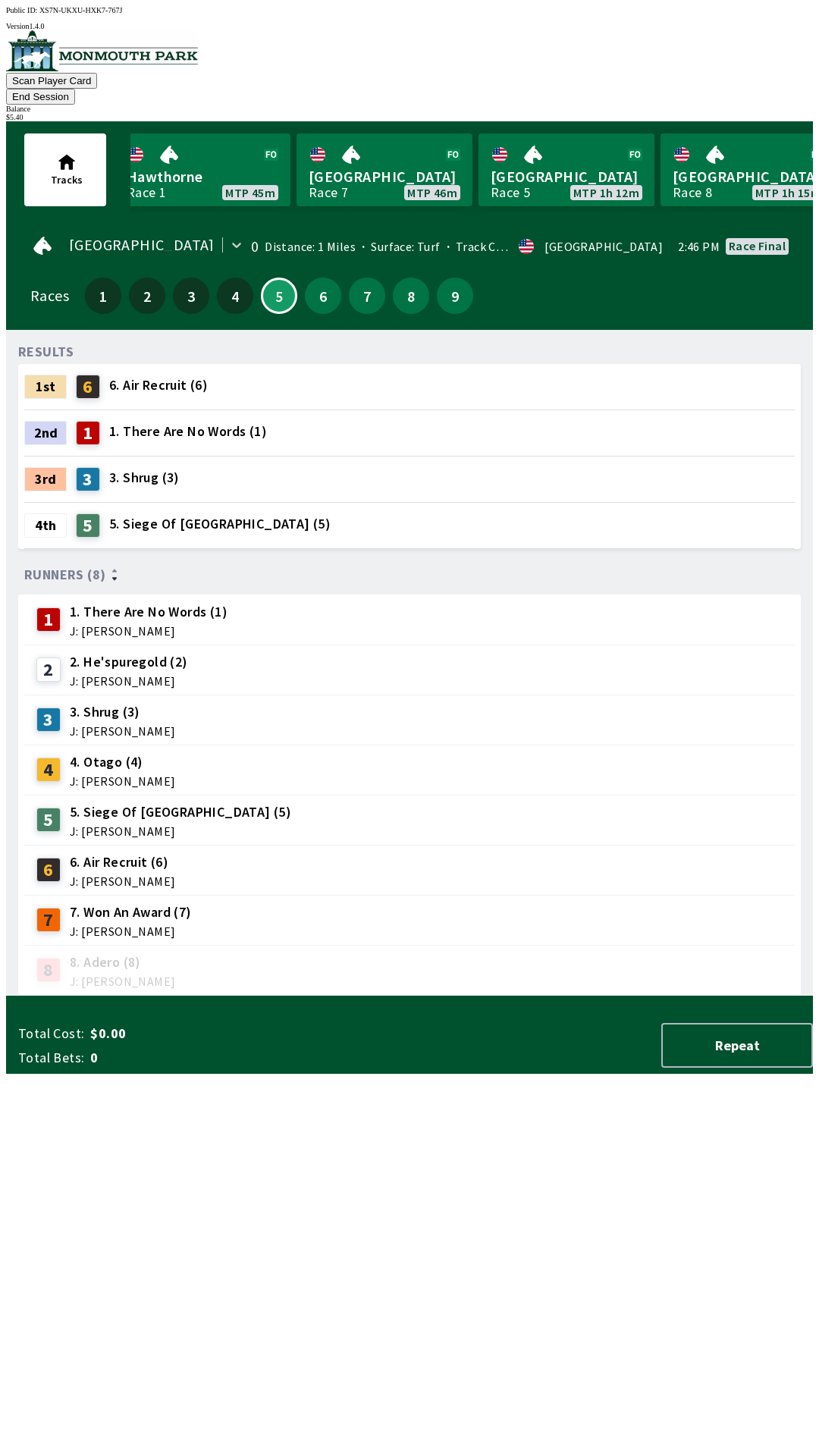
click at [383, 996] on div "RESULTS 1st 6 6. Air Recruit (6) 2nd 1 1. There Are No Words (1) 3rd 3 3. Shrug…" at bounding box center [415, 669] width 794 height 654
click at [374, 996] on div "RESULTS 1st 6 6. Air Recruit (6) 2nd 1 1. There Are No Words (1) 3rd 3 3. Shrug…" at bounding box center [415, 669] width 794 height 654
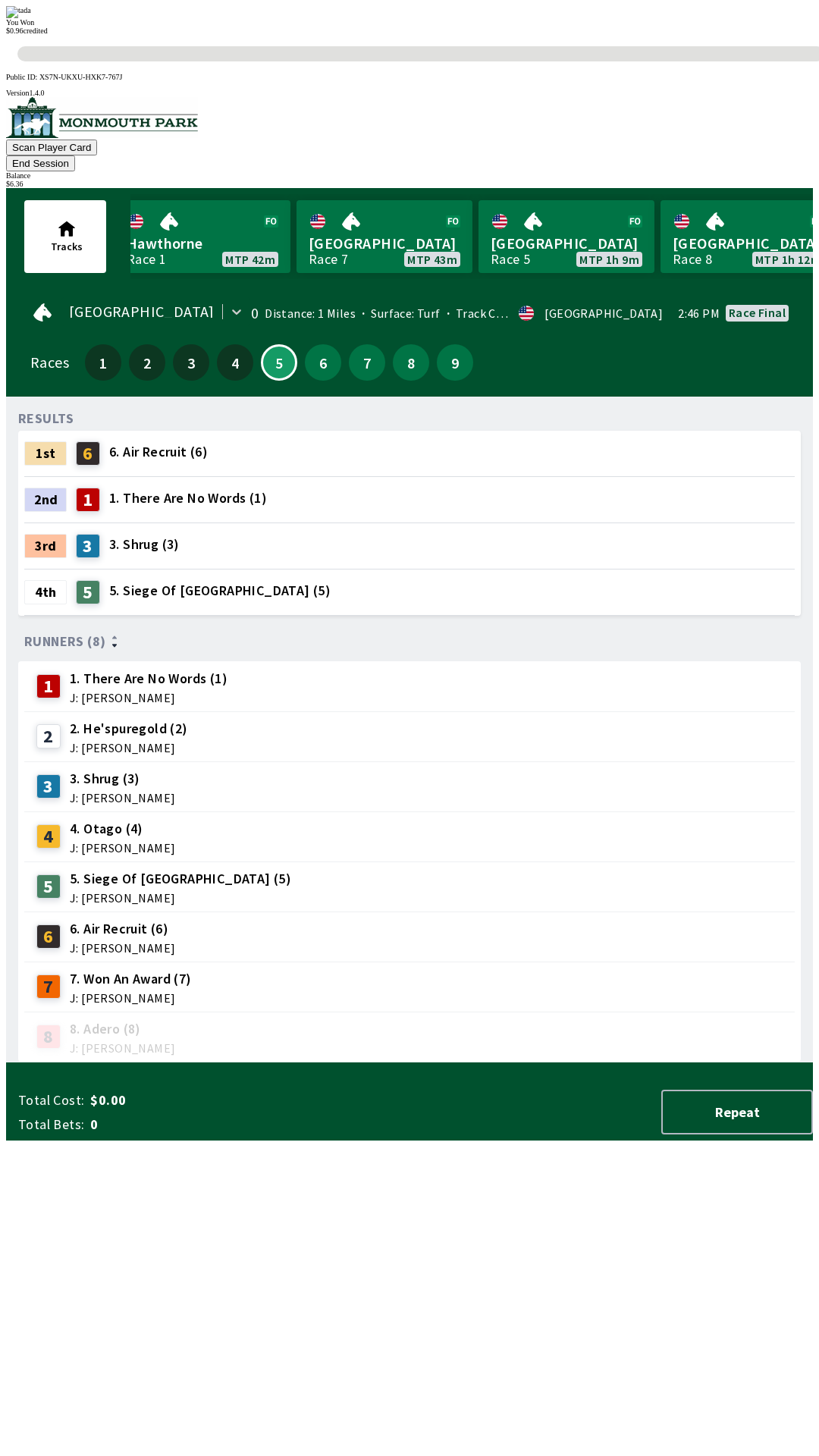
click at [598, 1063] on div "RESULTS 1st 6 6. Air Recruit (6) 2nd 1 1. There Are No Words (1) 3rd 3 3. Shrug…" at bounding box center [415, 736] width 794 height 654
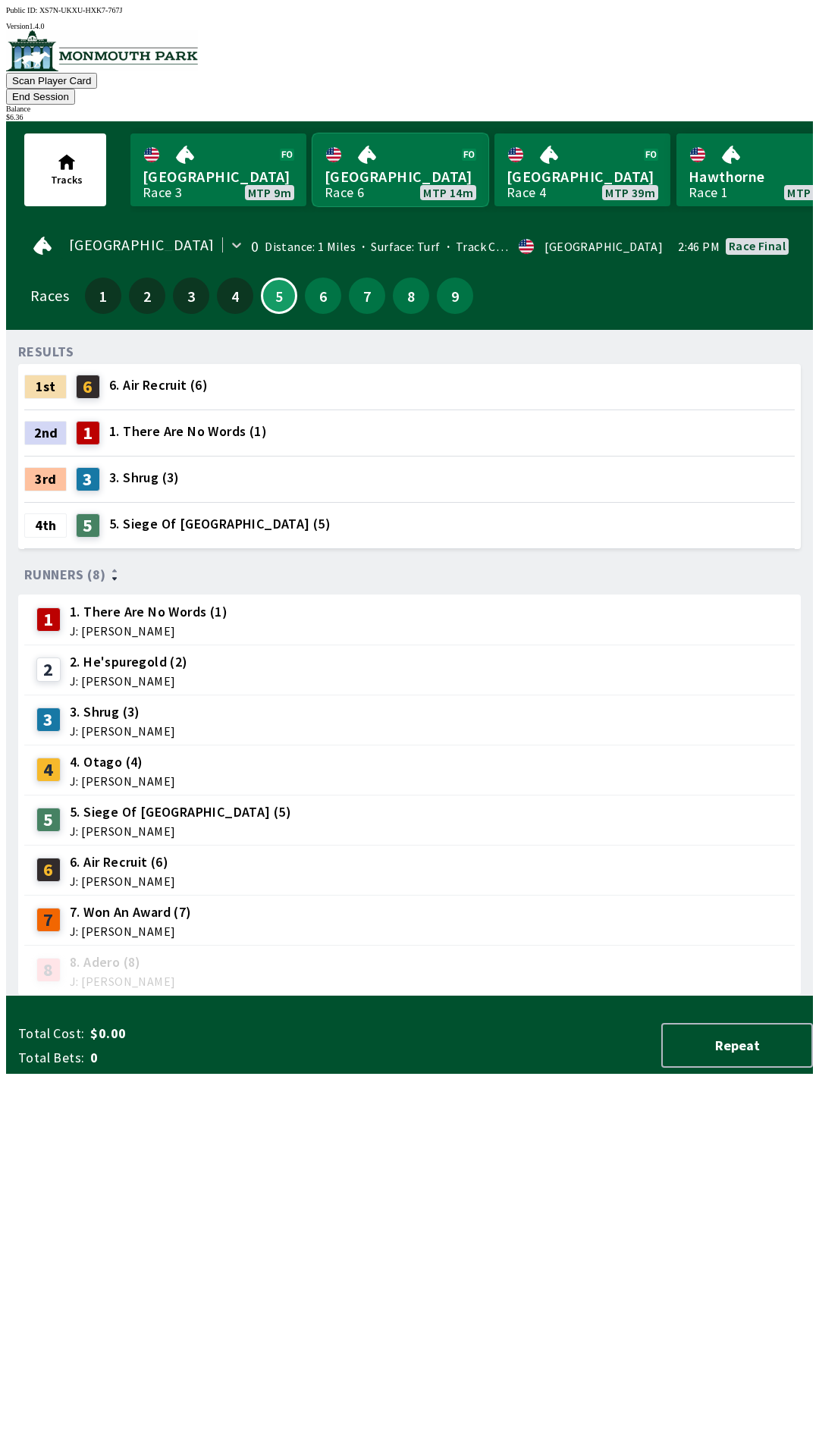
click at [376, 150] on link "[GEOGRAPHIC_DATA] Race 6 MTP 14m" at bounding box center [400, 169] width 176 height 73
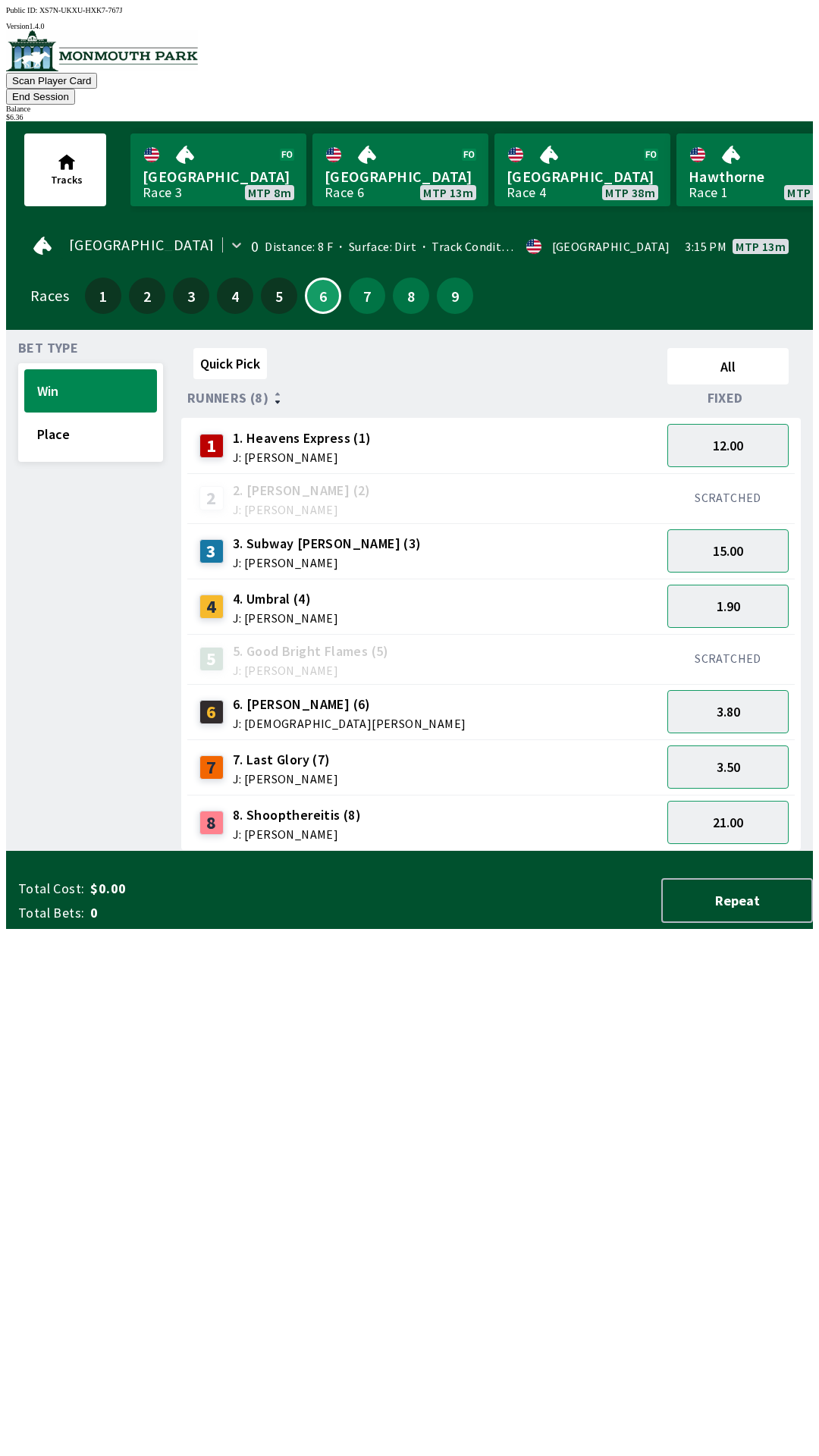
click at [300, 718] on span "J: [DEMOGRAPHIC_DATA][PERSON_NAME]" at bounding box center [350, 724] width 234 height 12
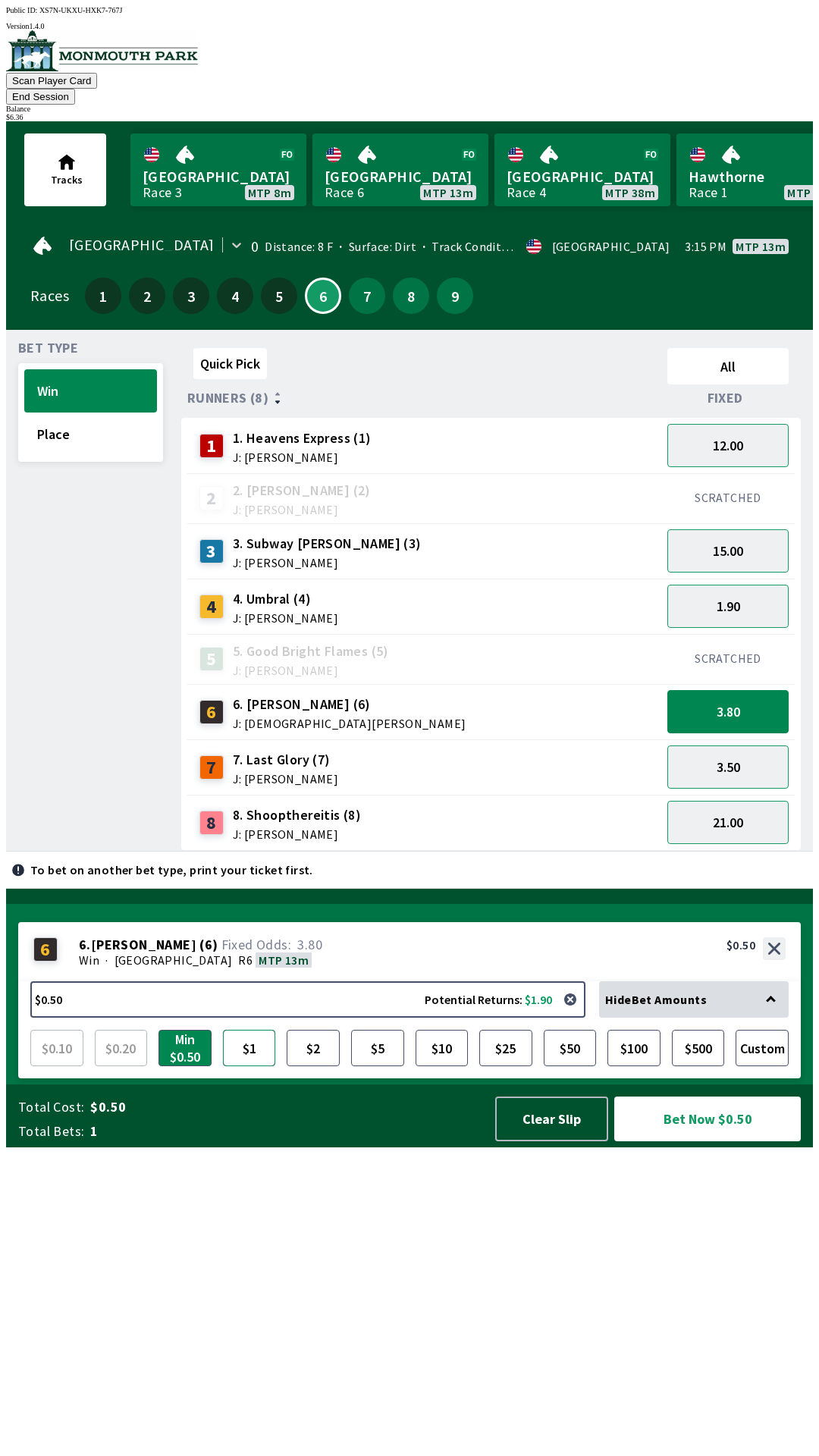
click at [249, 1066] on button "$1" at bounding box center [249, 1048] width 53 height 37
click at [317, 1066] on button "$2" at bounding box center [313, 1048] width 53 height 37
click at [486, 541] on div "3 3. Subway [PERSON_NAME] (3) J: [PERSON_NAME]" at bounding box center [424, 551] width 462 height 38
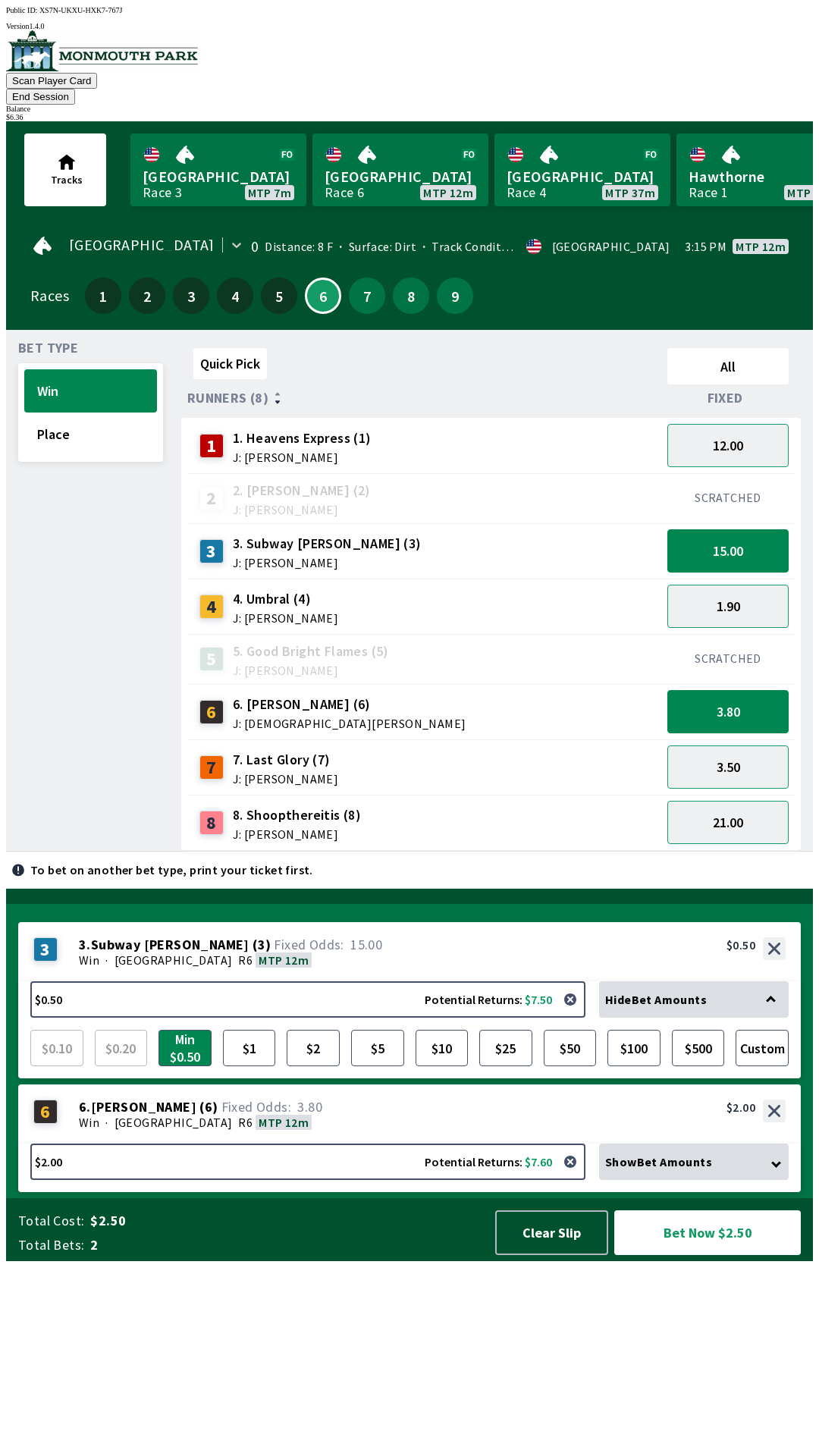
click at [421, 804] on div "8 8. Shoopthereitis (8) J: [PERSON_NAME]" at bounding box center [424, 823] width 462 height 38
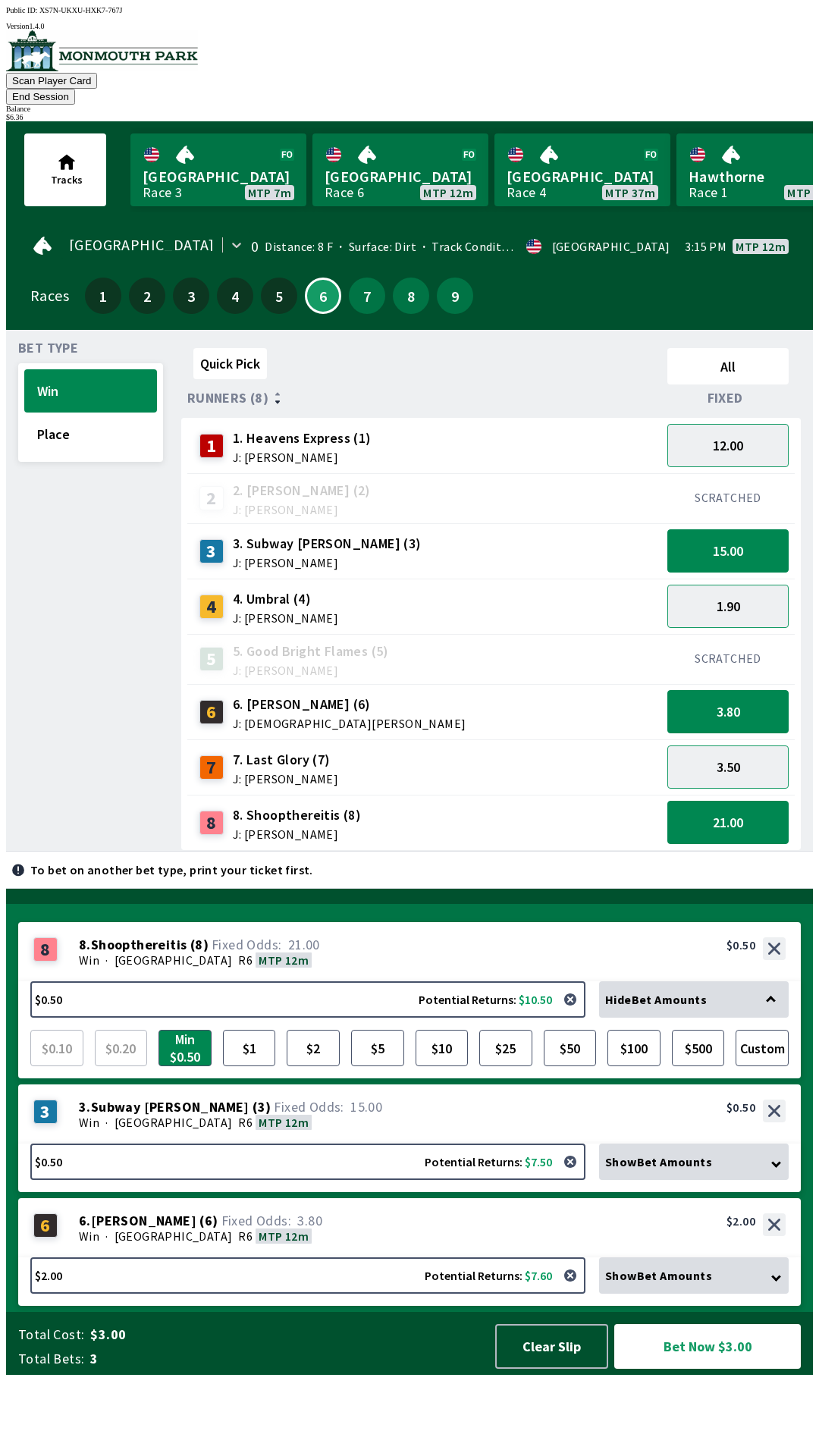
click at [461, 748] on div "7 7. Last Glory (7) J: [PERSON_NAME]" at bounding box center [424, 767] width 462 height 38
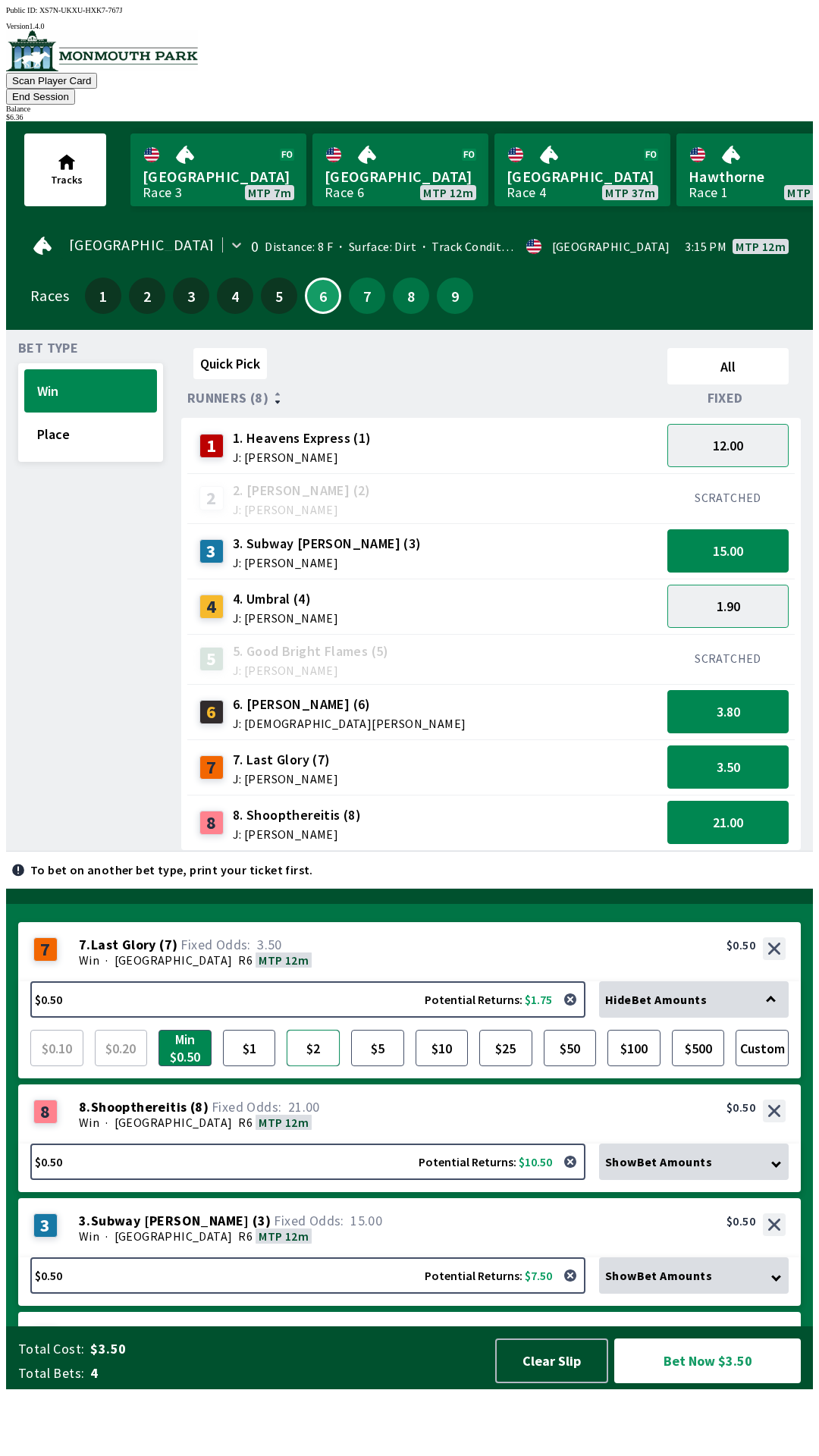
click at [321, 1066] on button "$2" at bounding box center [313, 1048] width 53 height 37
click at [466, 588] on div "4 4. Umbral (4) J: [PERSON_NAME]" at bounding box center [424, 607] width 462 height 38
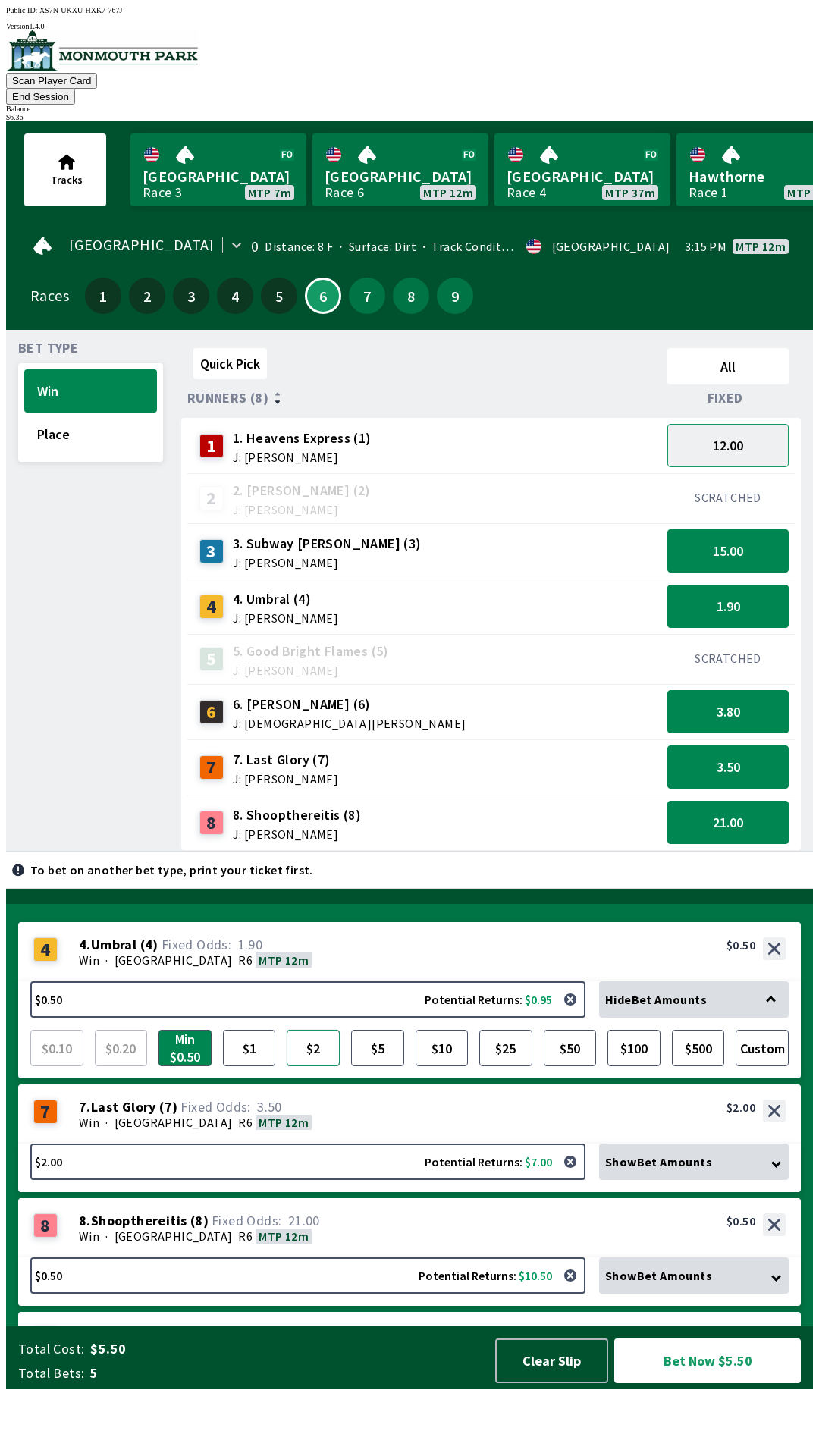
click at [322, 1066] on button "$2" at bounding box center [313, 1048] width 53 height 37
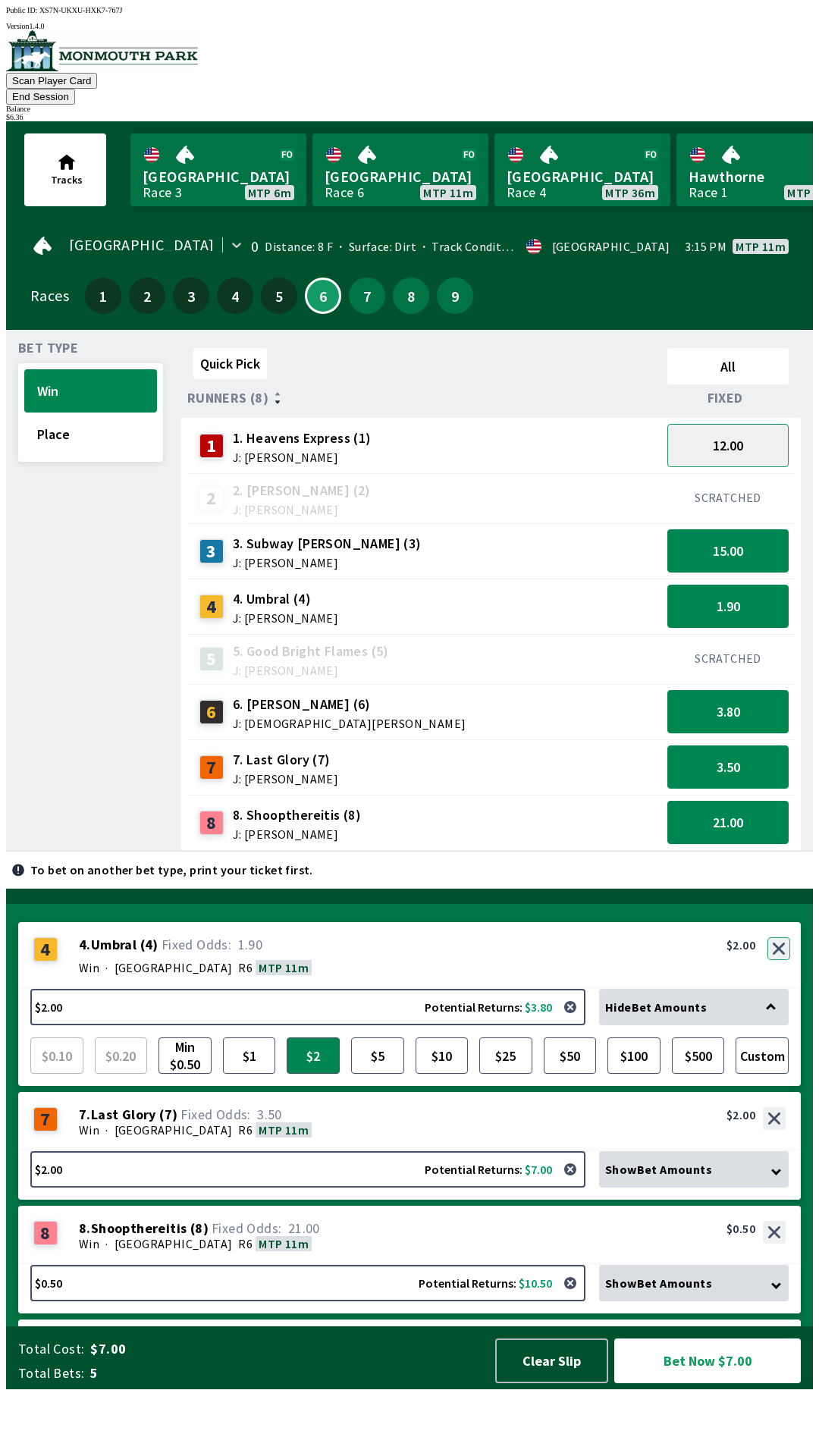
click at [779, 960] on button "button" at bounding box center [778, 948] width 23 height 23
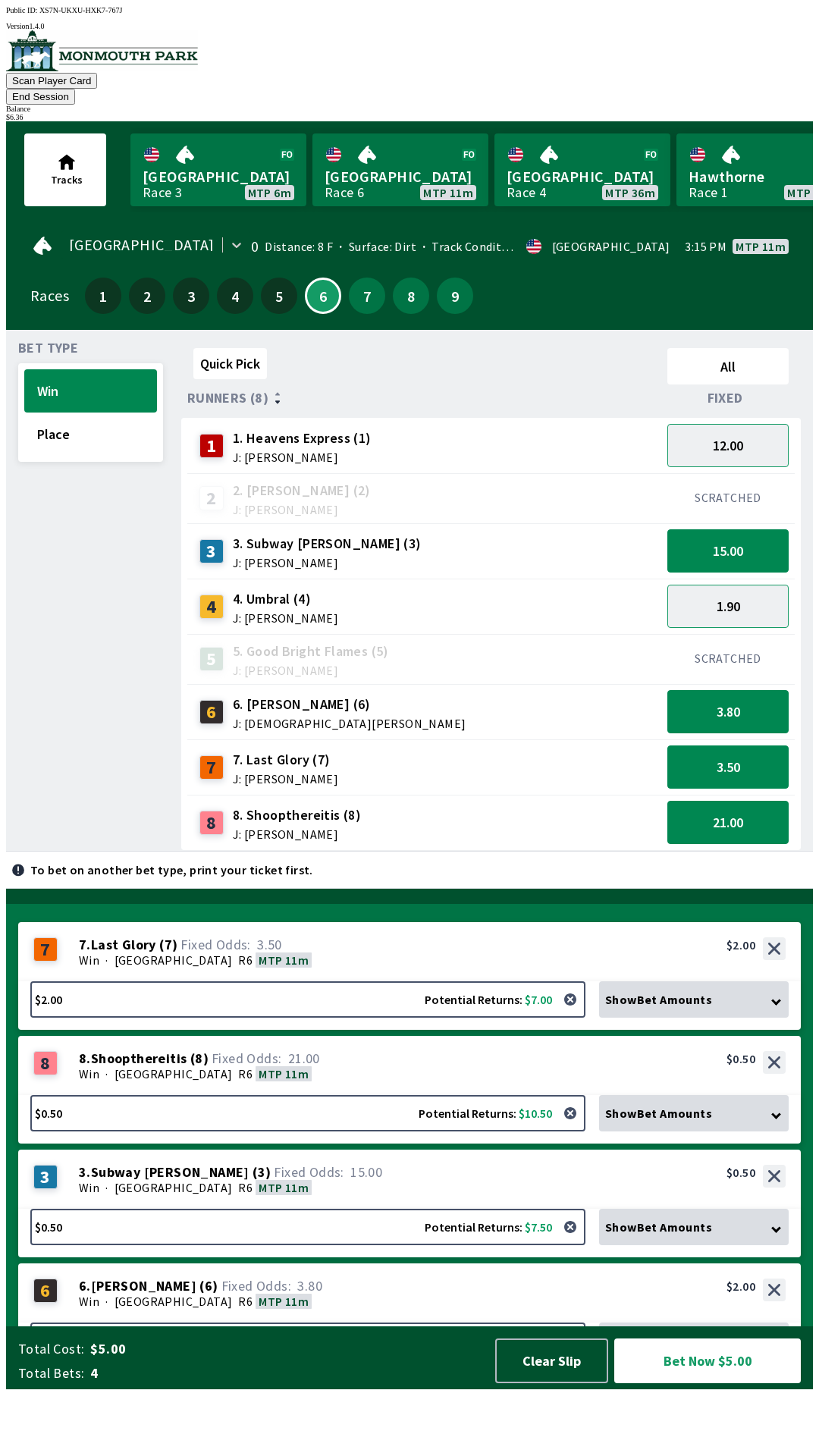
click at [530, 429] on div "1 1. Heavens Express (1) J: [PERSON_NAME]" at bounding box center [424, 446] width 462 height 38
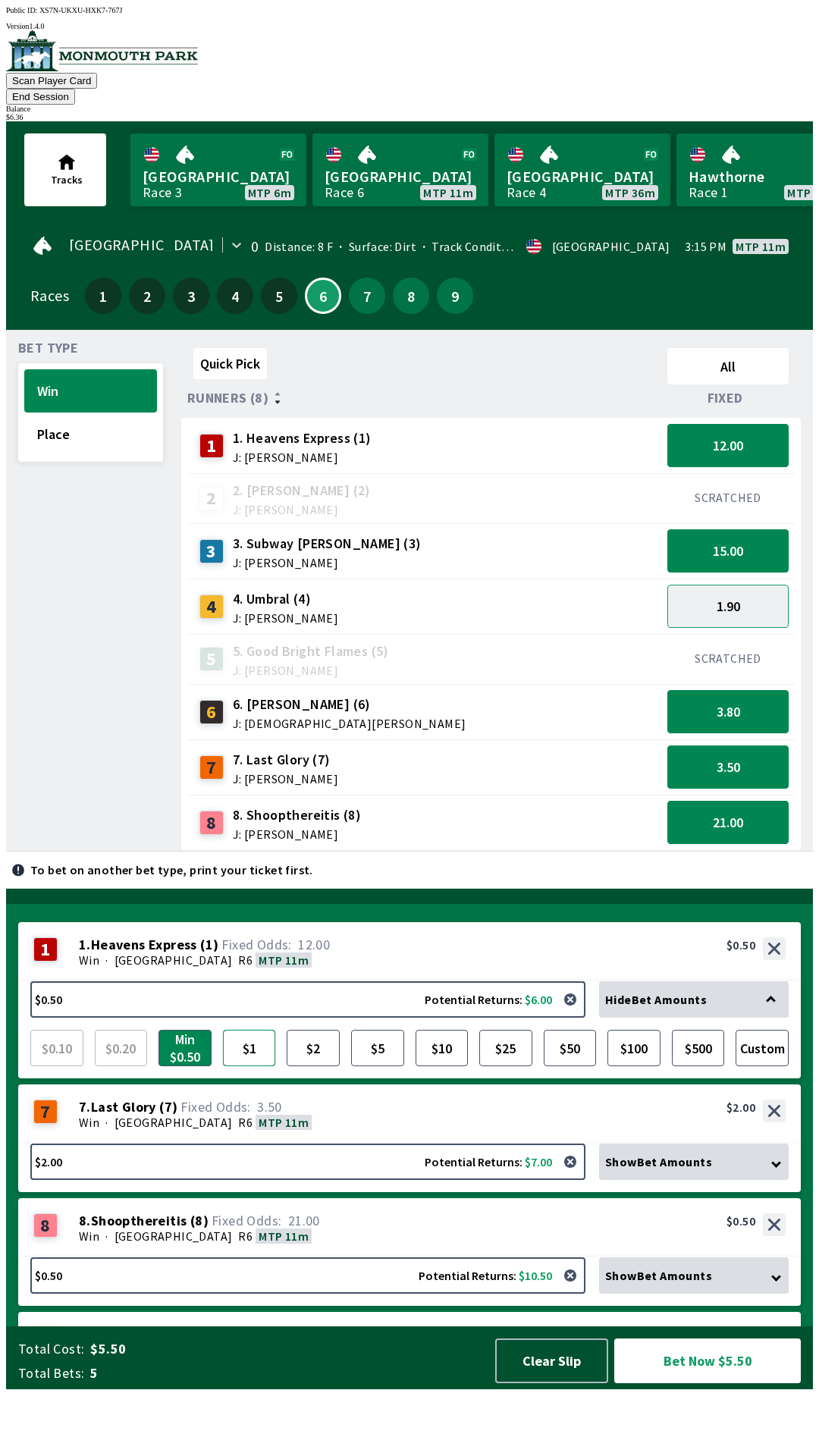
click at [258, 1066] on button "$1" at bounding box center [249, 1048] width 53 height 37
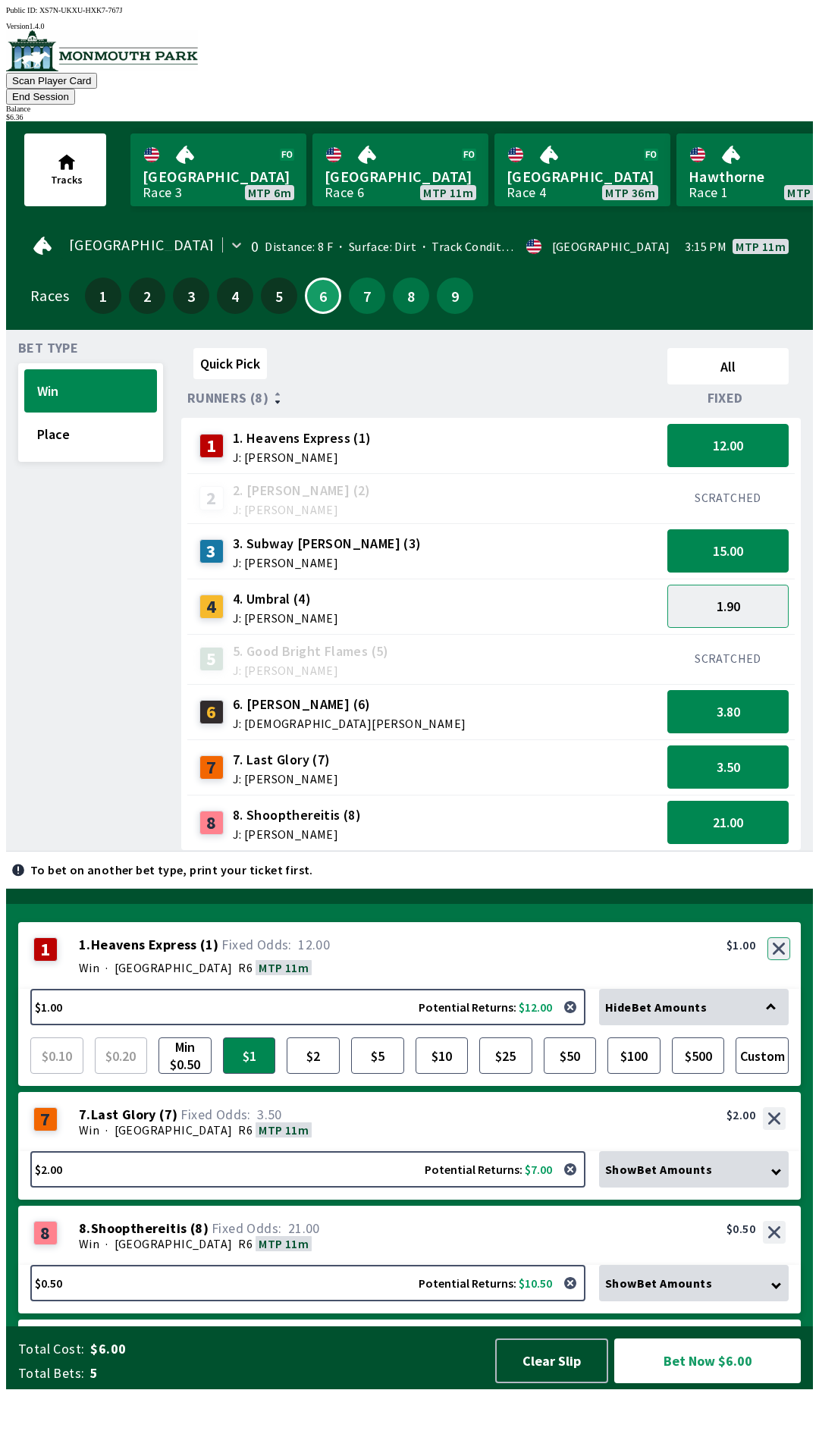
click at [781, 960] on button "button" at bounding box center [778, 948] width 23 height 23
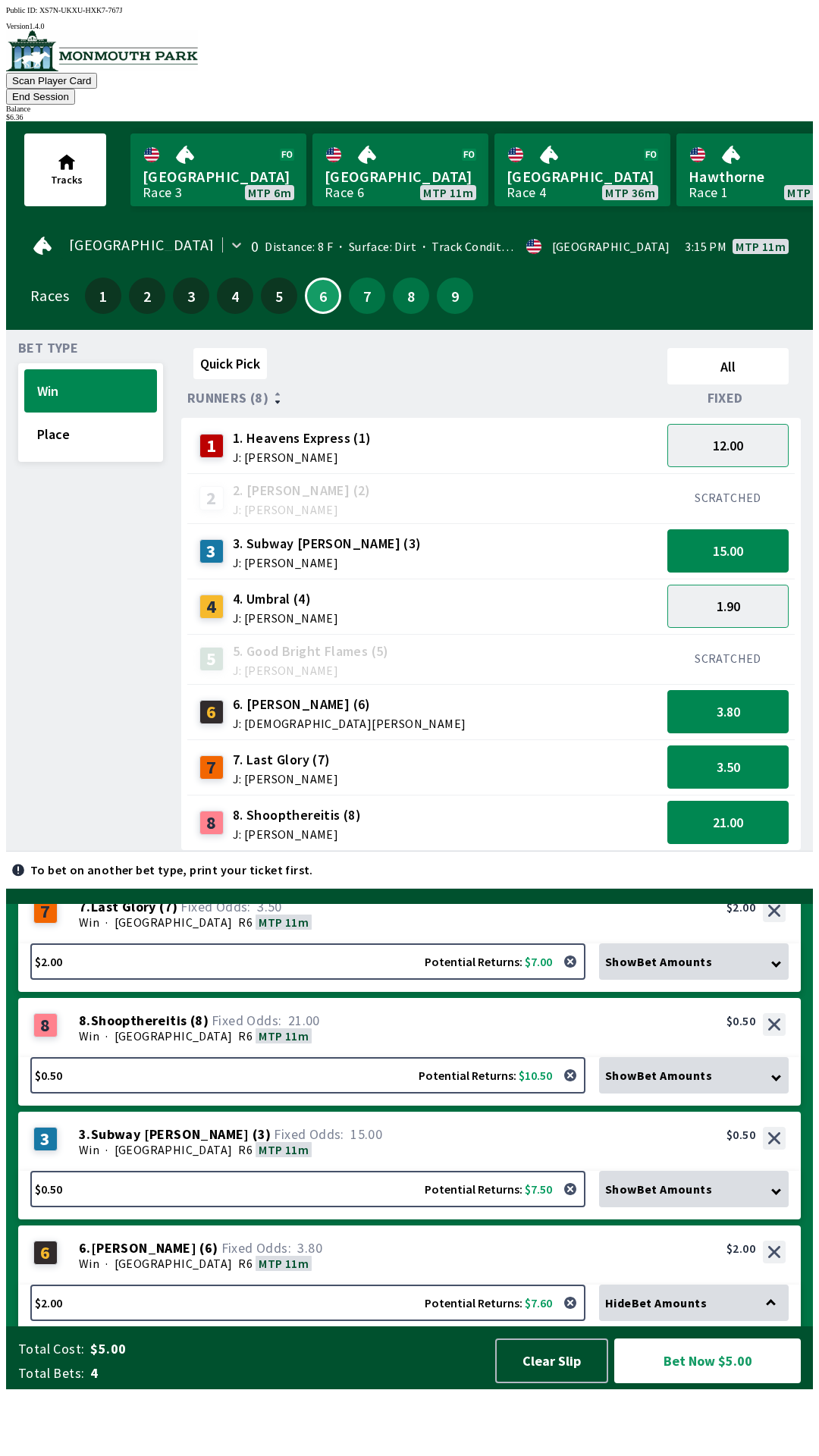
scroll to position [99, 0]
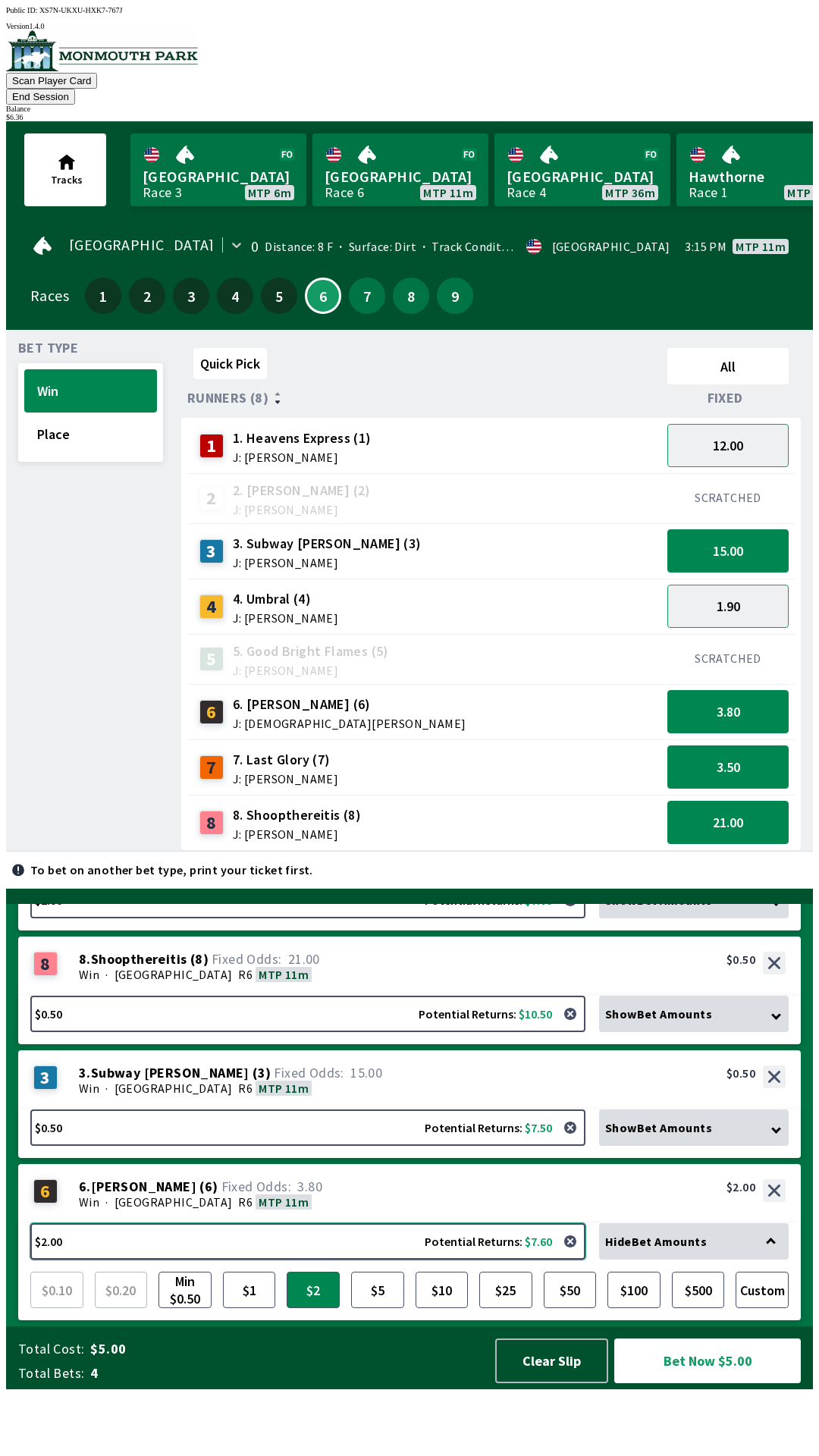
click at [397, 1260] on button "$2.00 Potential Returns: $7.60" at bounding box center [308, 1241] width 555 height 37
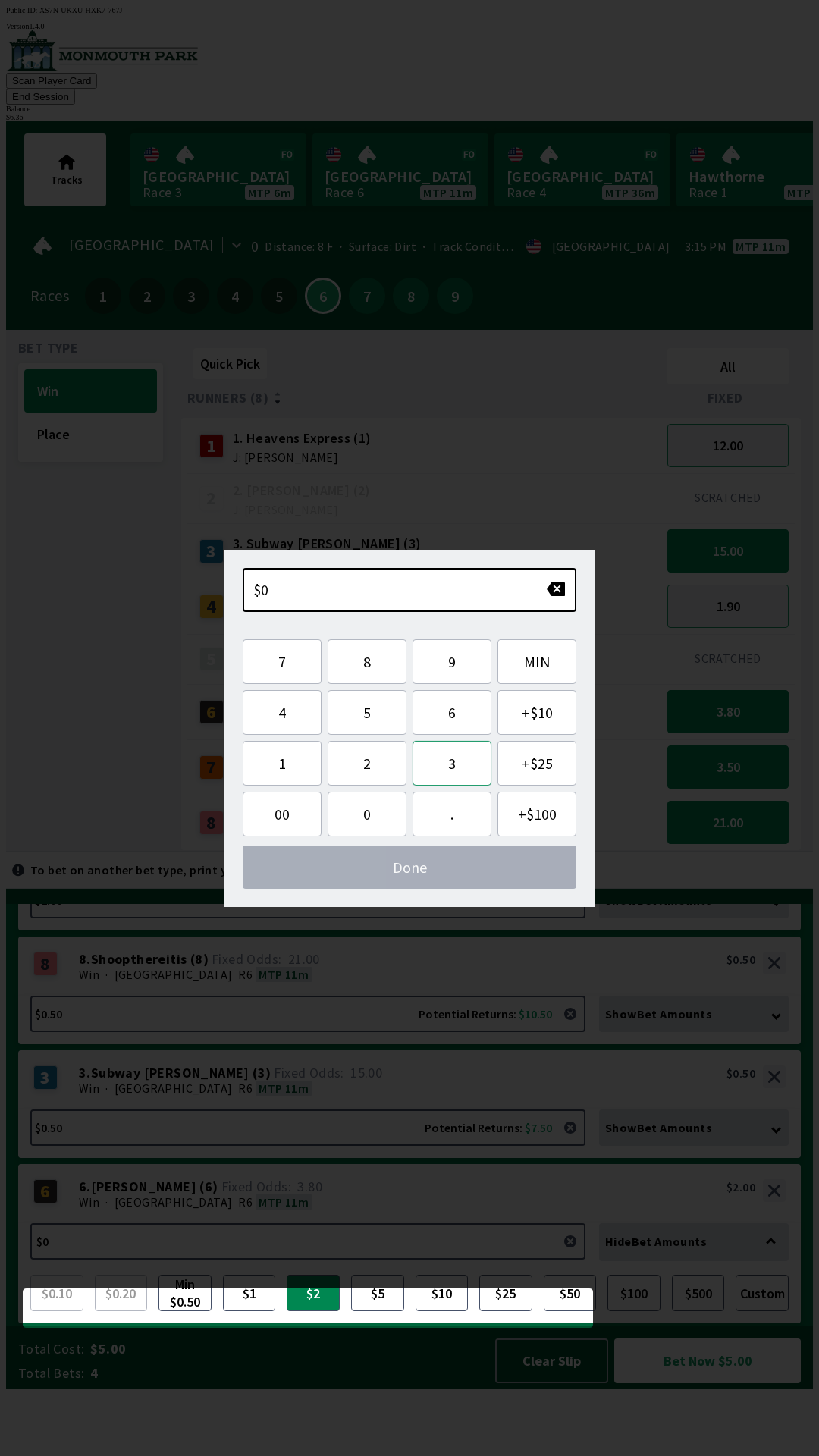
click at [460, 766] on button "3" at bounding box center [451, 763] width 78 height 44
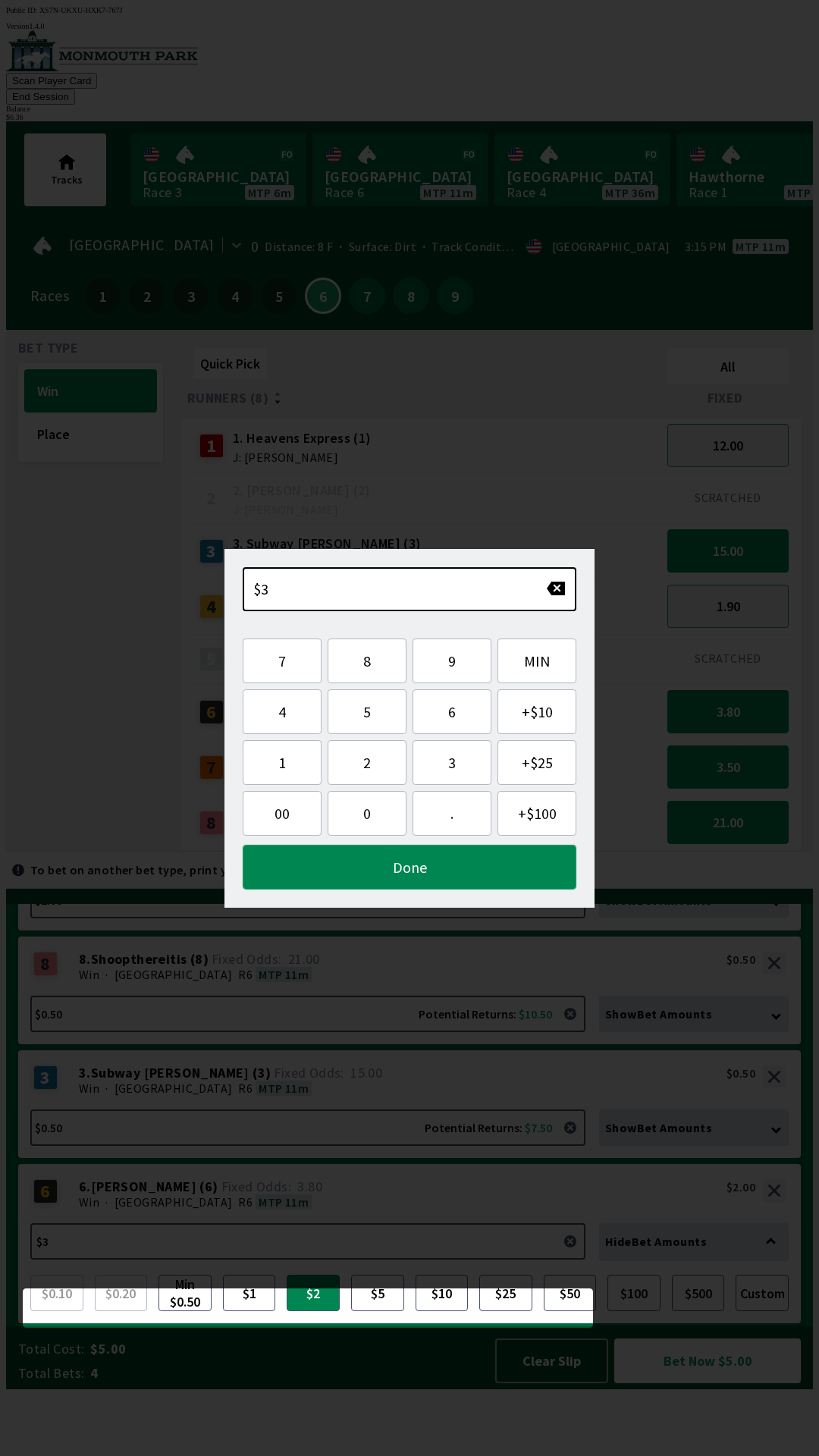
click at [456, 869] on button "Done" at bounding box center [409, 867] width 334 height 44
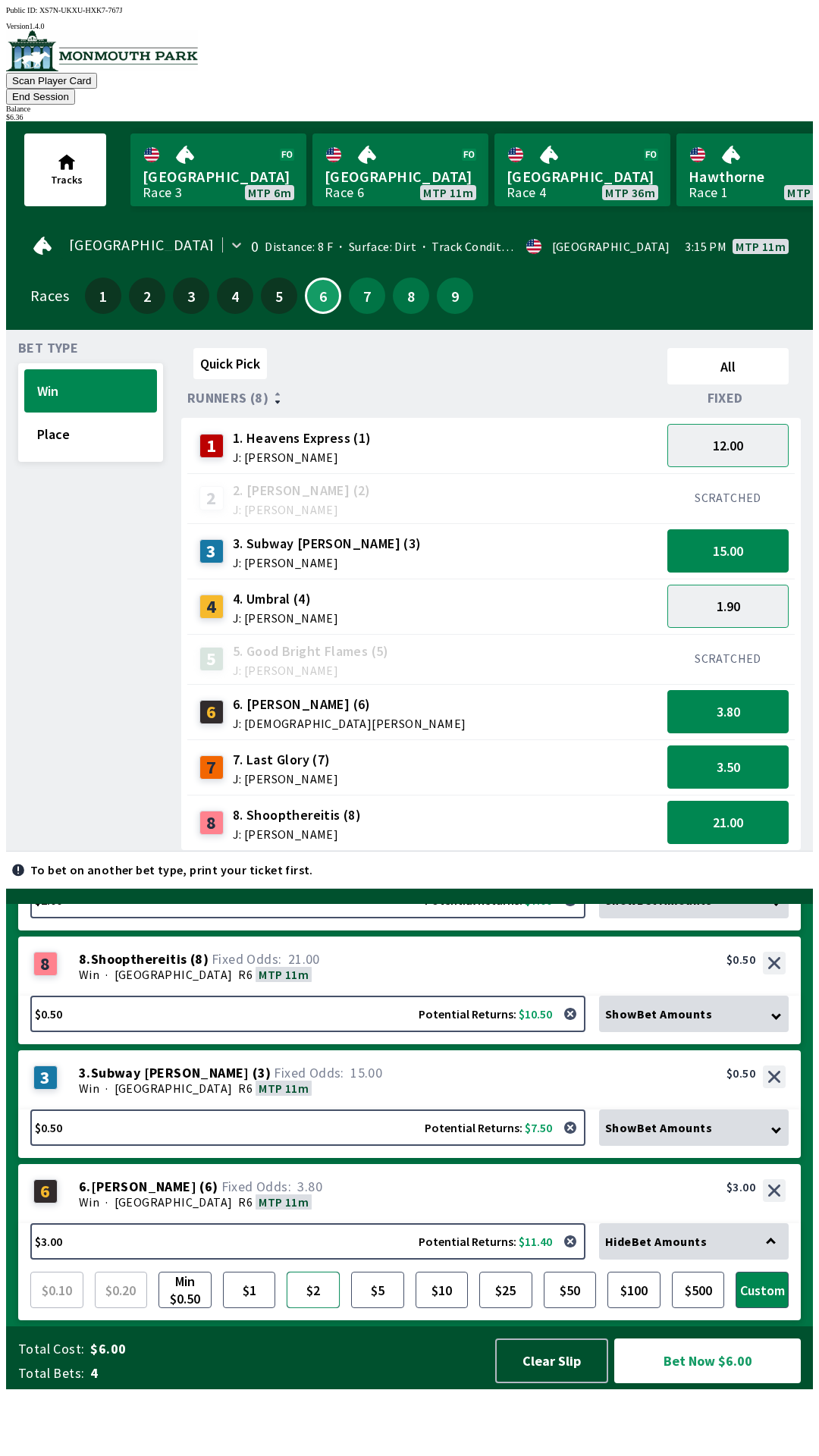
click at [322, 1308] on button "$2" at bounding box center [313, 1290] width 53 height 37
click at [735, 1383] on button "Bet Now $5.00" at bounding box center [707, 1361] width 187 height 44
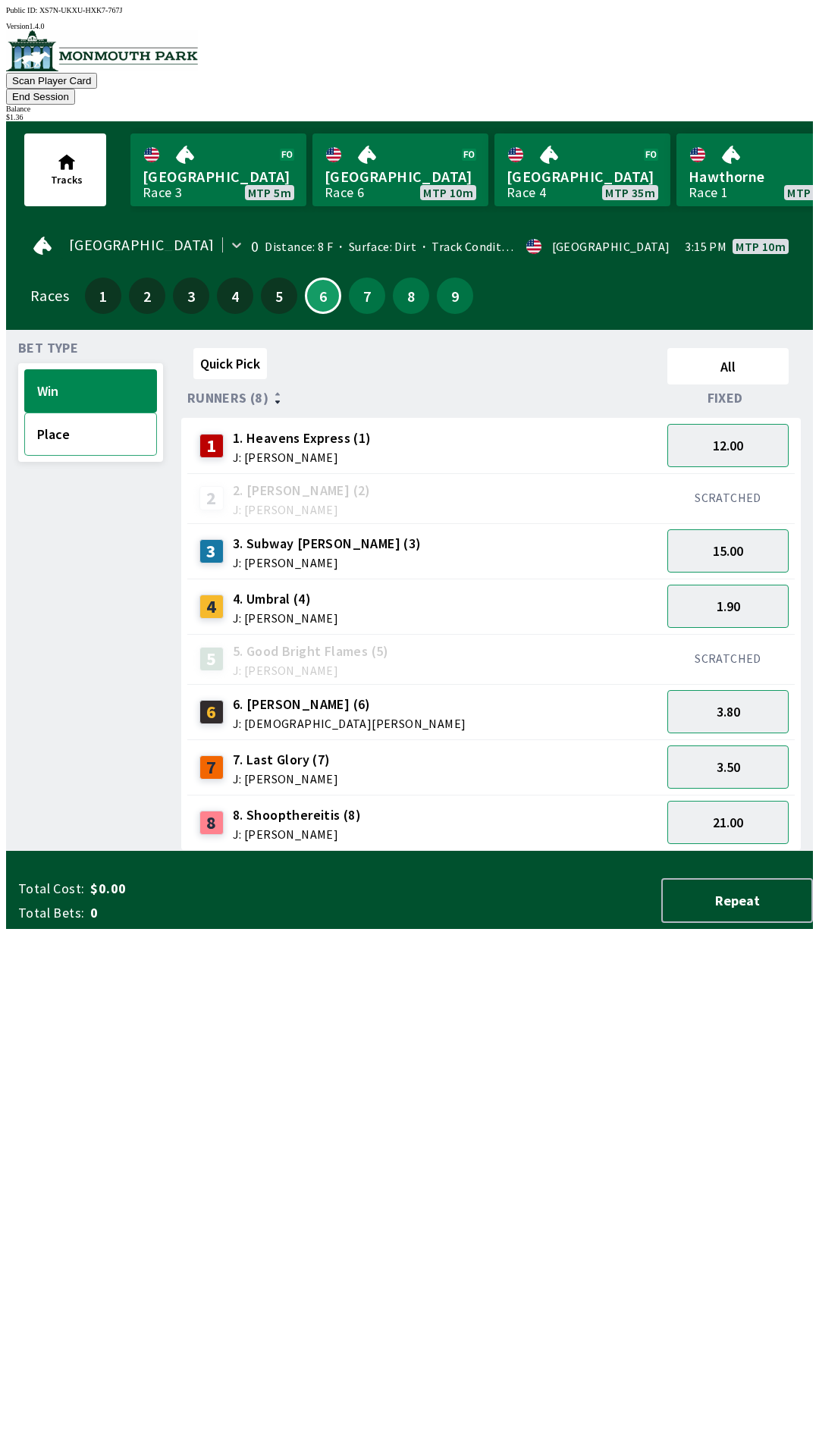
click at [96, 416] on button "Place" at bounding box center [90, 434] width 133 height 44
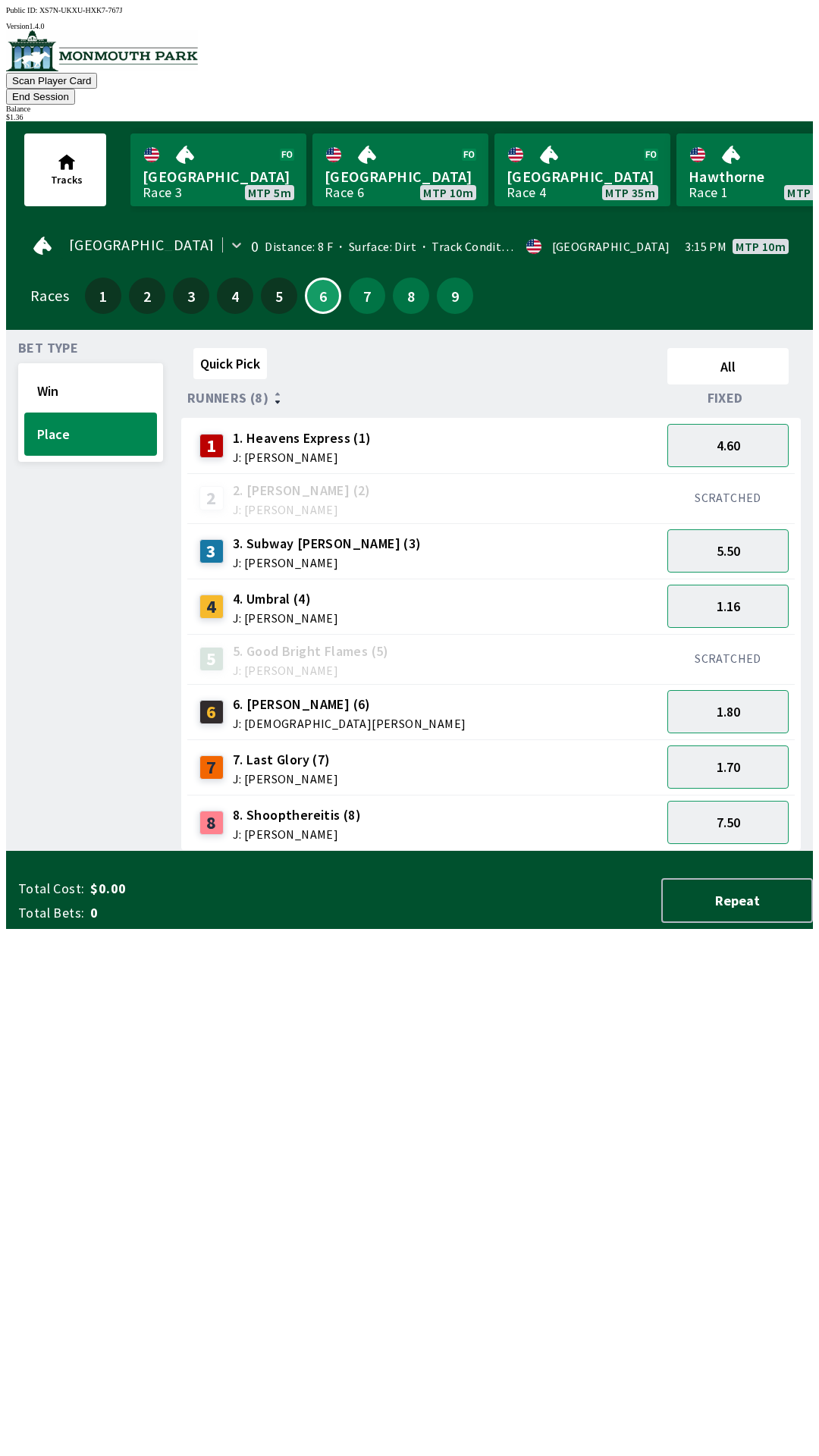
click at [534, 693] on div "6 6. [PERSON_NAME] (6) J: [DEMOGRAPHIC_DATA][PERSON_NAME]" at bounding box center [424, 712] width 462 height 38
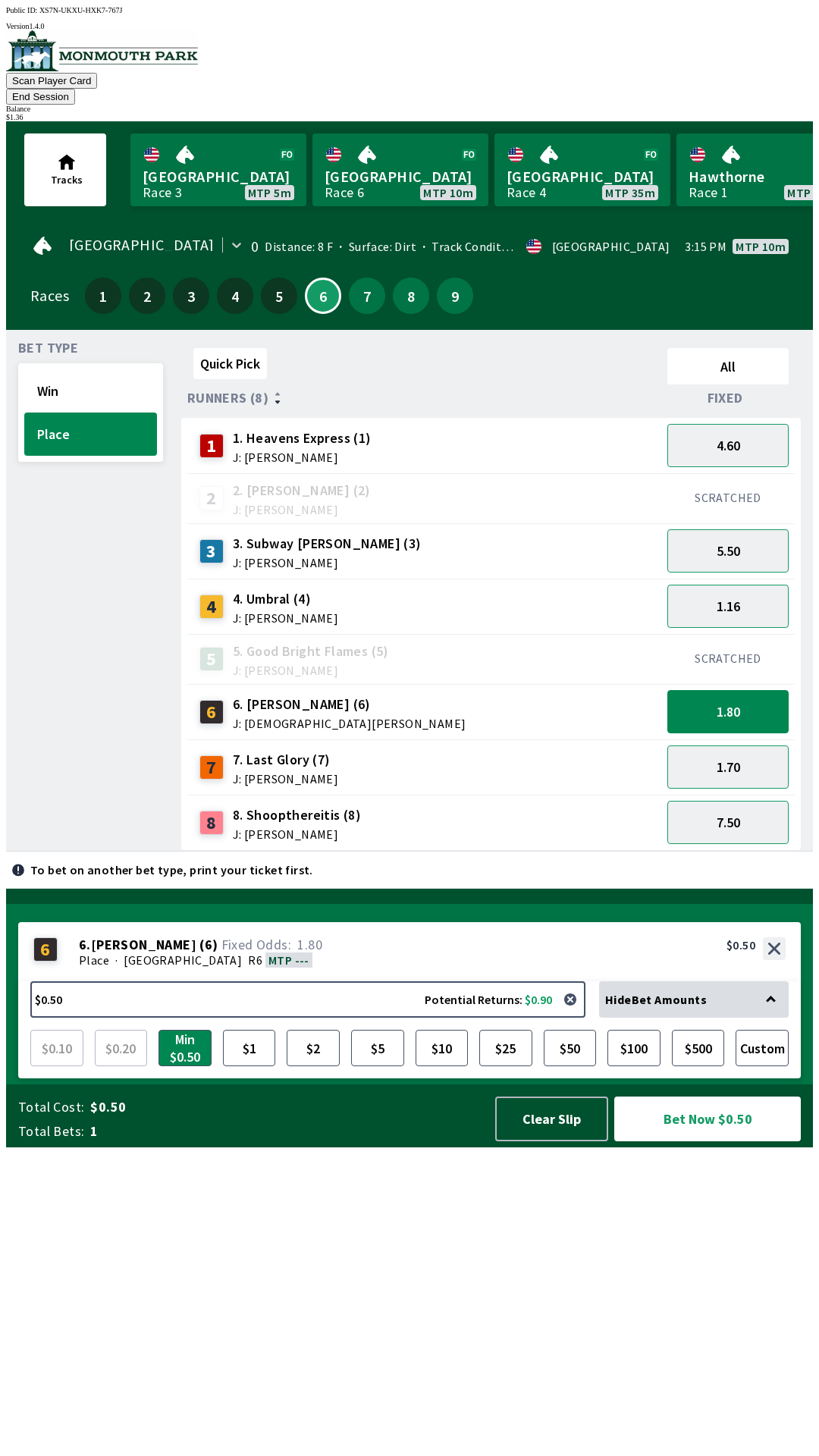
scroll to position [0, 0]
click at [299, 556] on span "J: [PERSON_NAME]" at bounding box center [327, 562] width 189 height 12
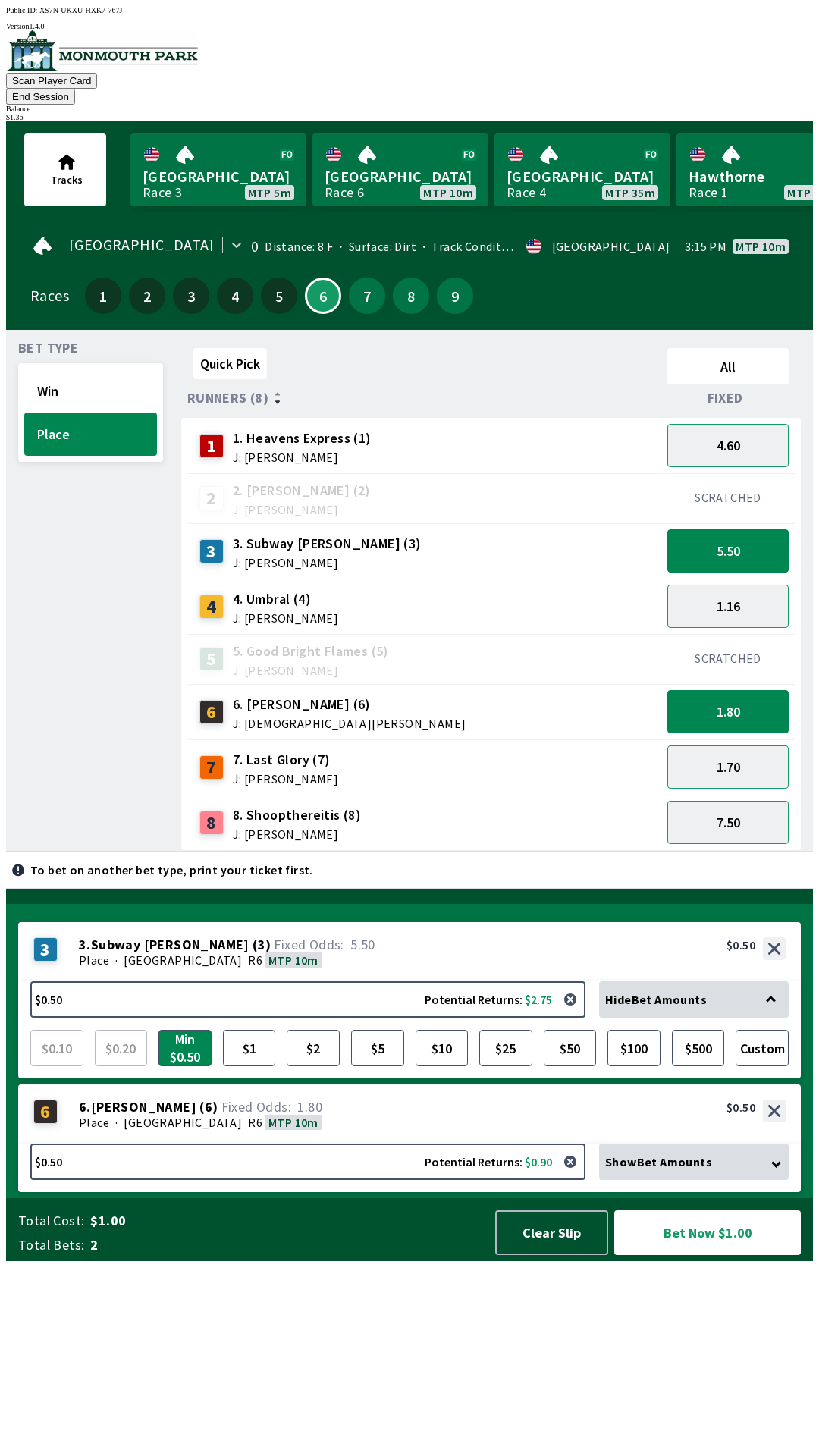
click at [495, 427] on div "1 1. Heavens Express (1) J: [PERSON_NAME]" at bounding box center [424, 446] width 462 height 38
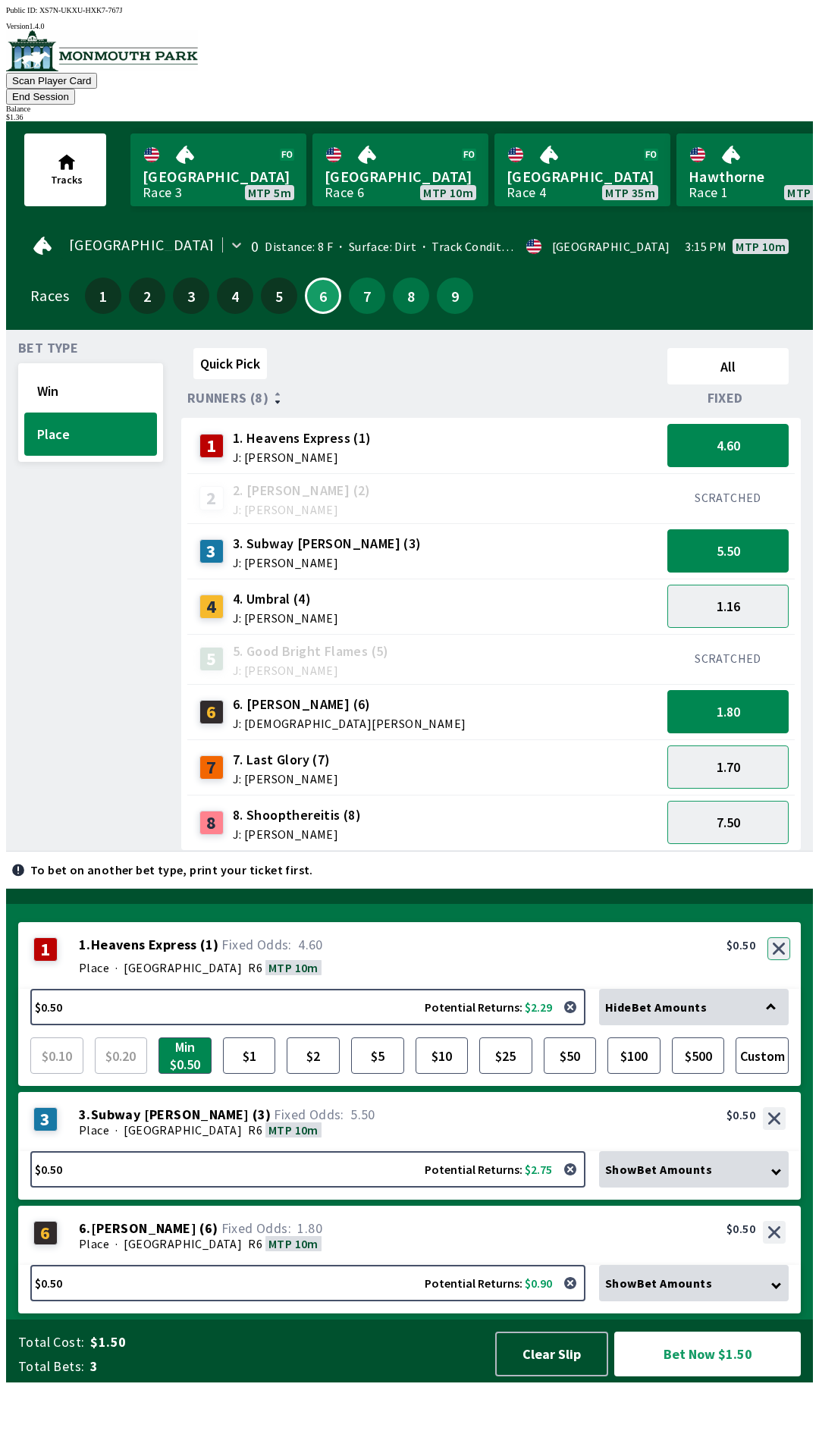
click at [781, 960] on button "button" at bounding box center [778, 948] width 23 height 23
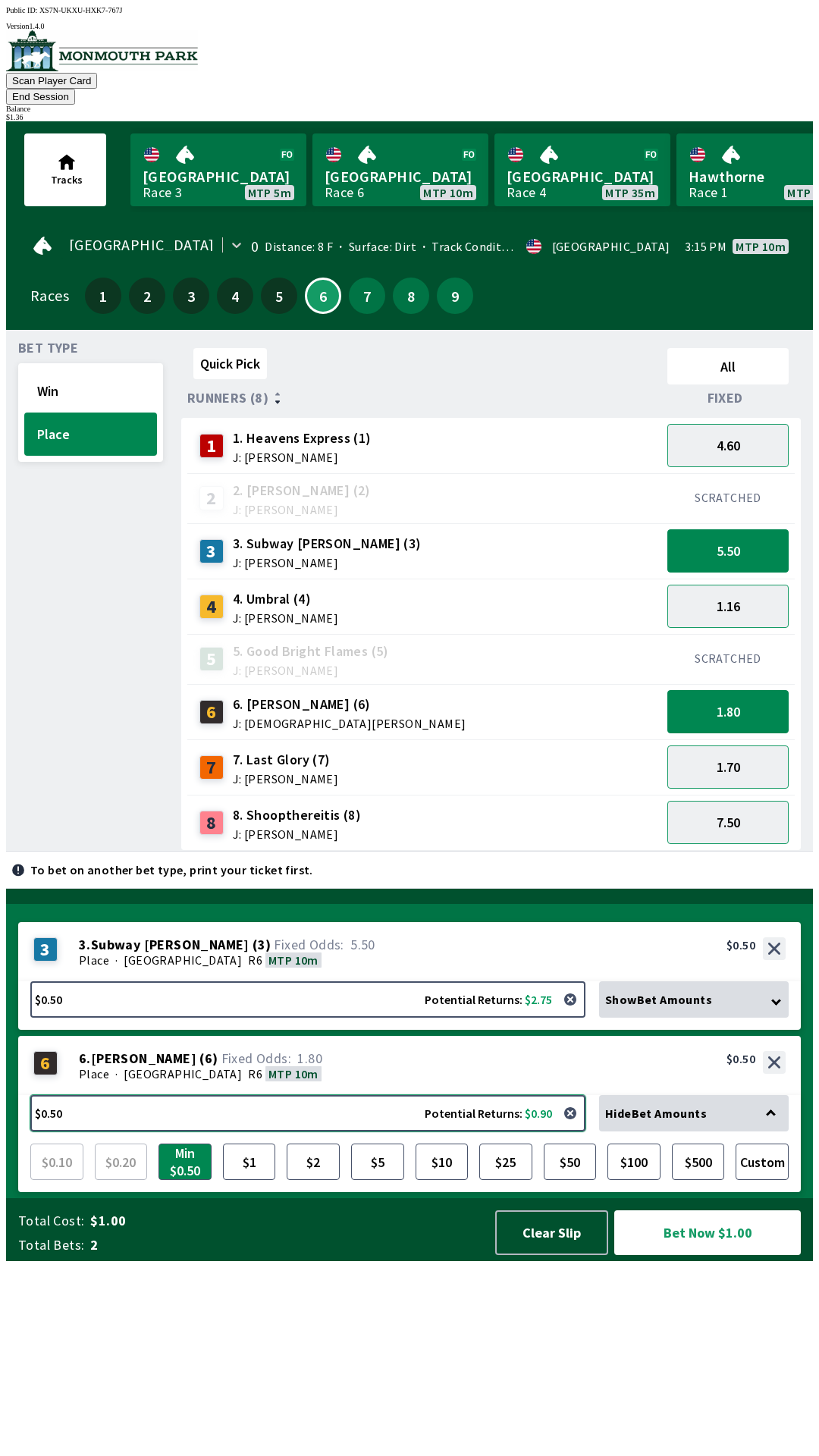
click at [249, 1132] on button "$0.50 Potential Returns: $0.90" at bounding box center [308, 1113] width 555 height 37
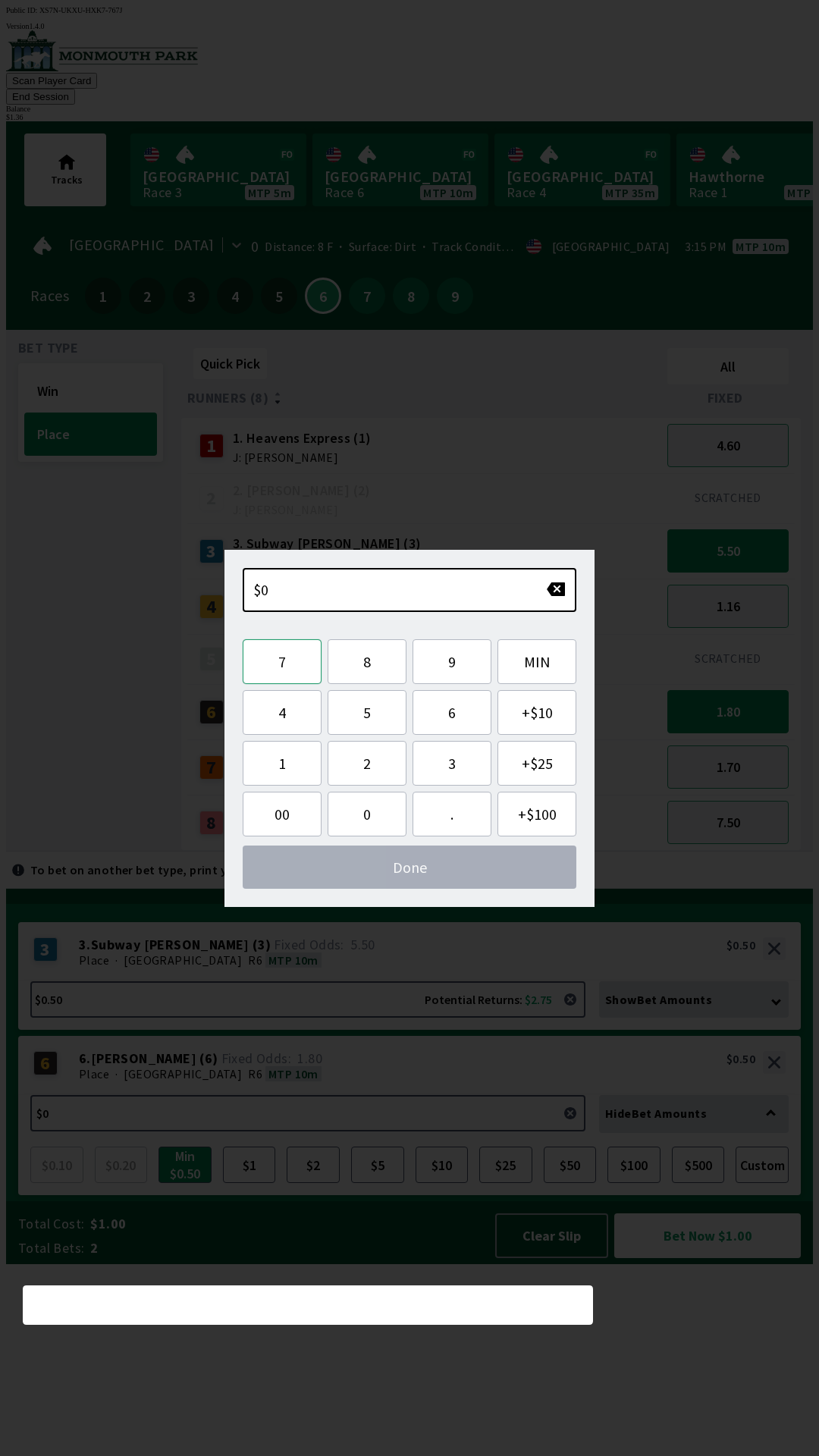
click at [282, 658] on button "7" at bounding box center [282, 661] width 78 height 44
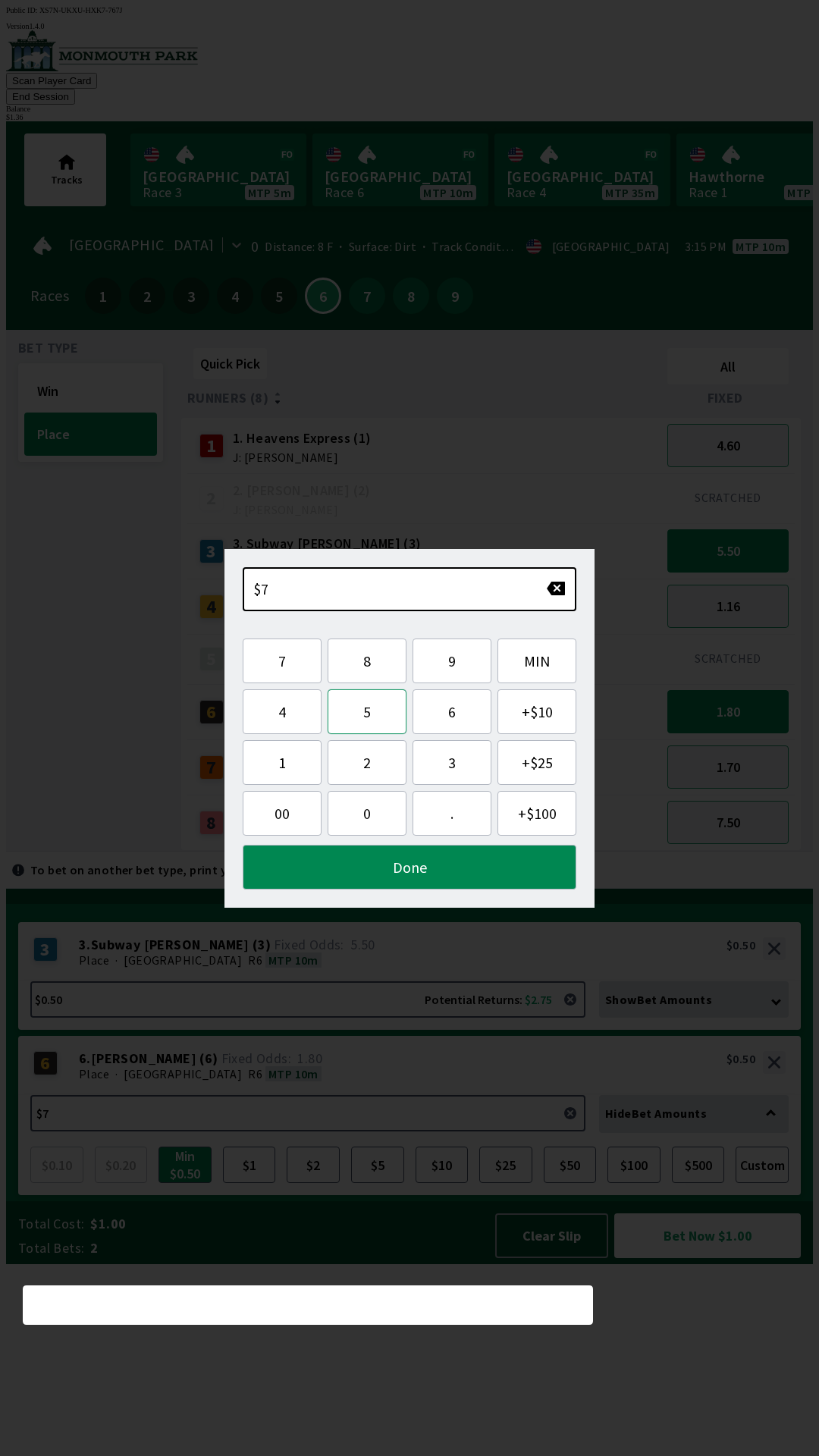
click at [370, 714] on button "5" at bounding box center [367, 712] width 78 height 44
click at [478, 864] on button "Done" at bounding box center [409, 867] width 334 height 44
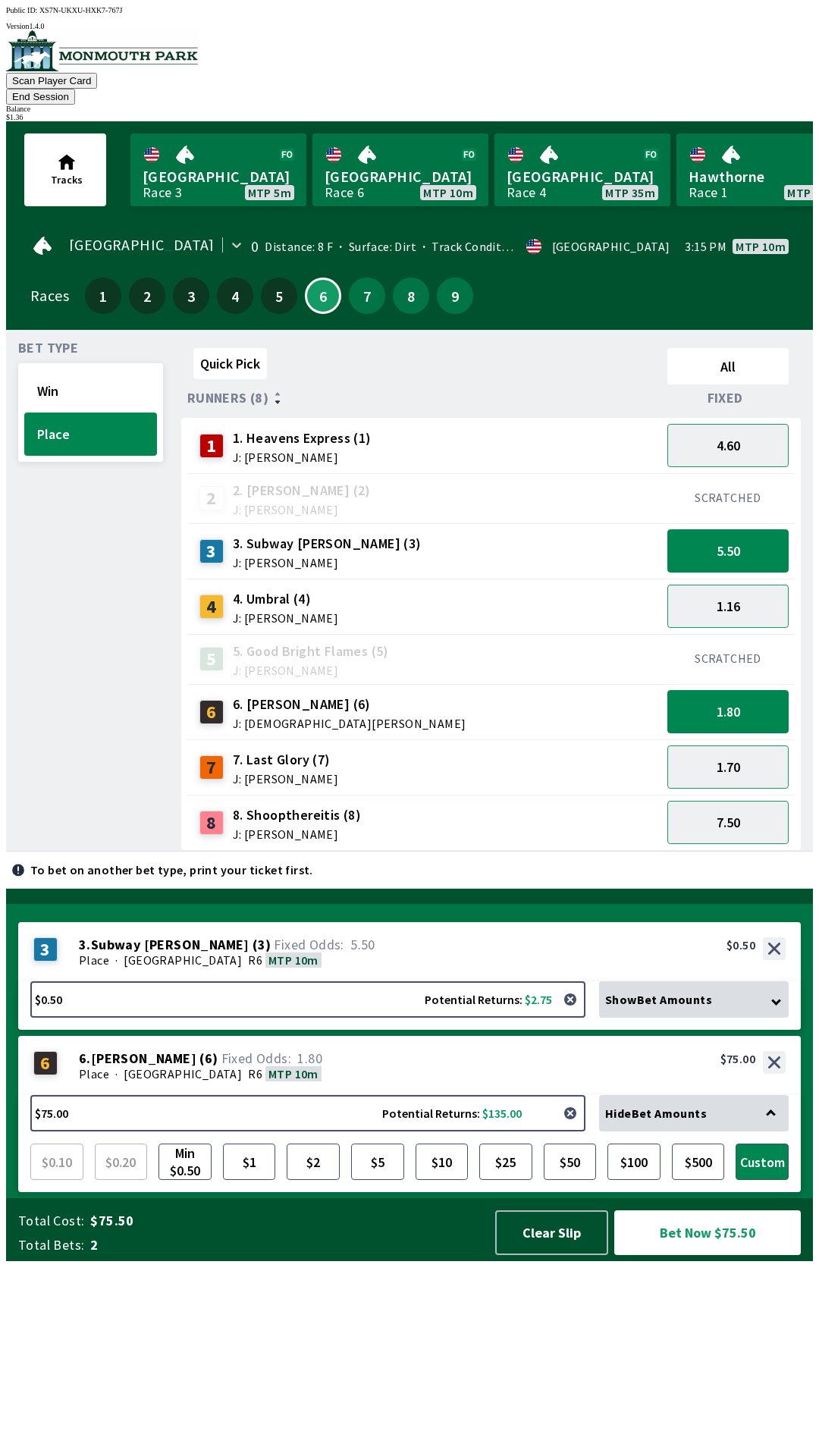
click at [576, 1128] on button "button" at bounding box center [571, 1114] width 31 height 31
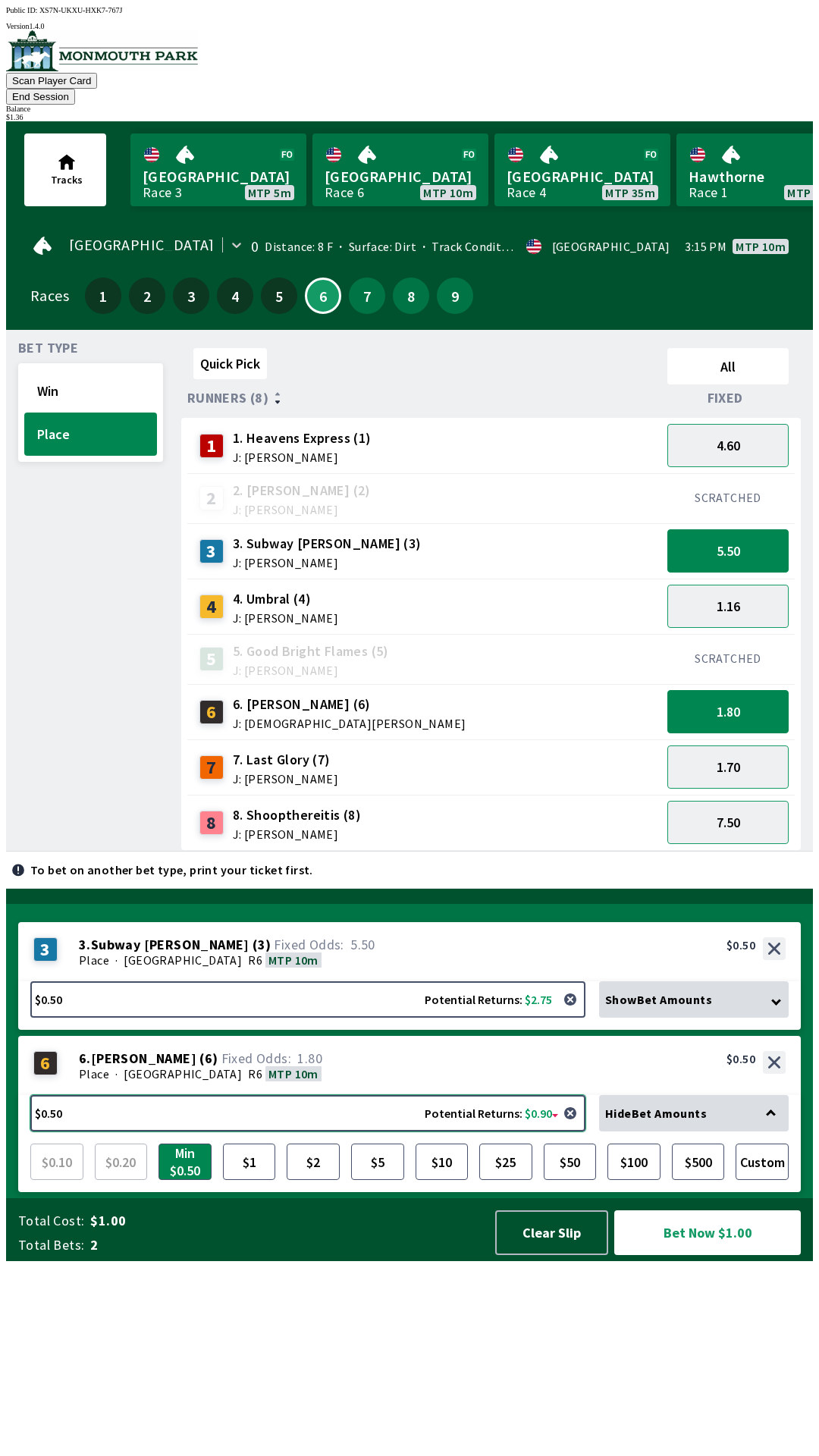
click at [361, 1132] on button "$0.50 Potential Returns: $0.90" at bounding box center [308, 1113] width 555 height 37
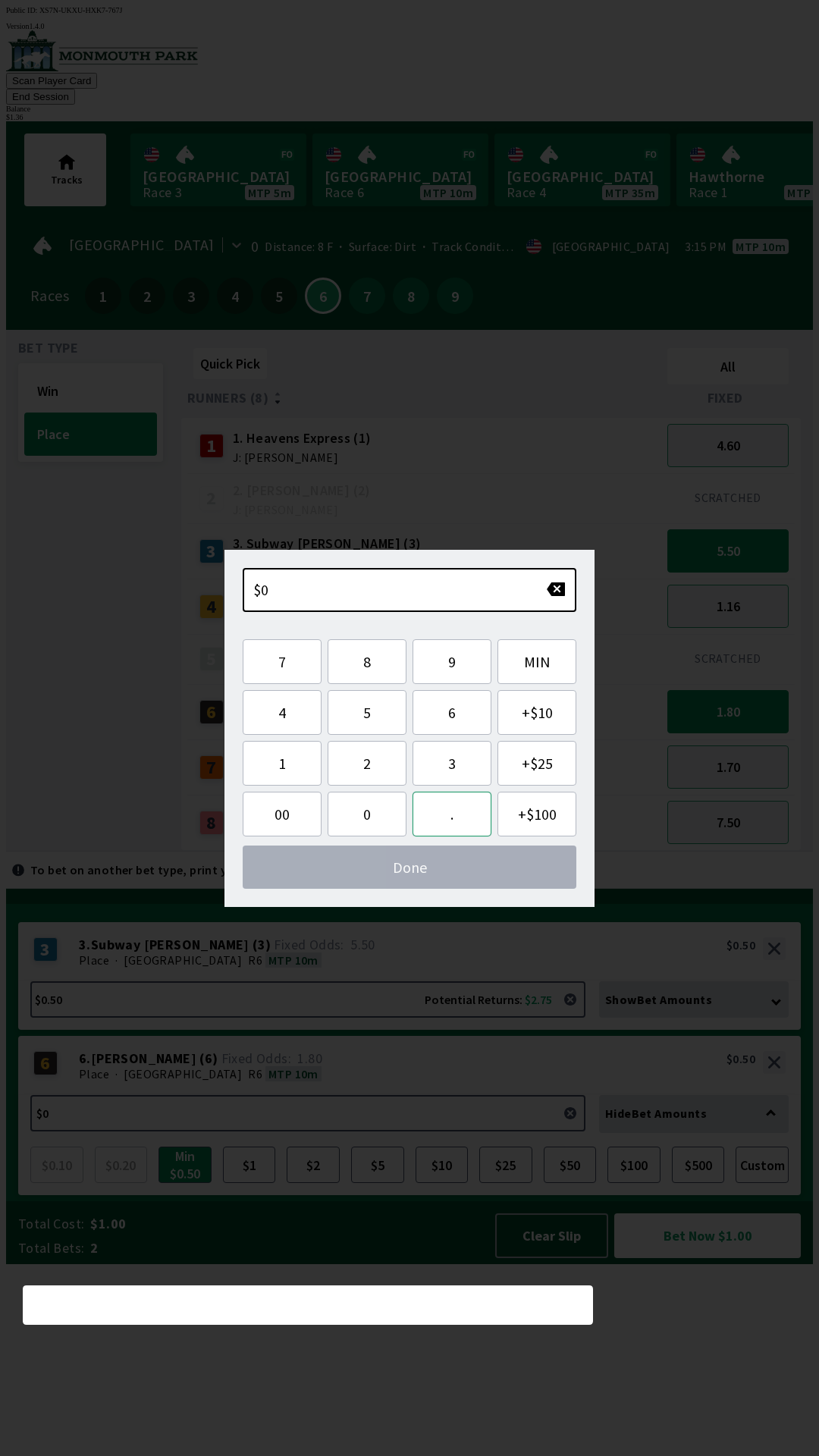
click at [458, 824] on button "." at bounding box center [451, 814] width 78 height 44
click at [298, 664] on button "7" at bounding box center [282, 661] width 78 height 44
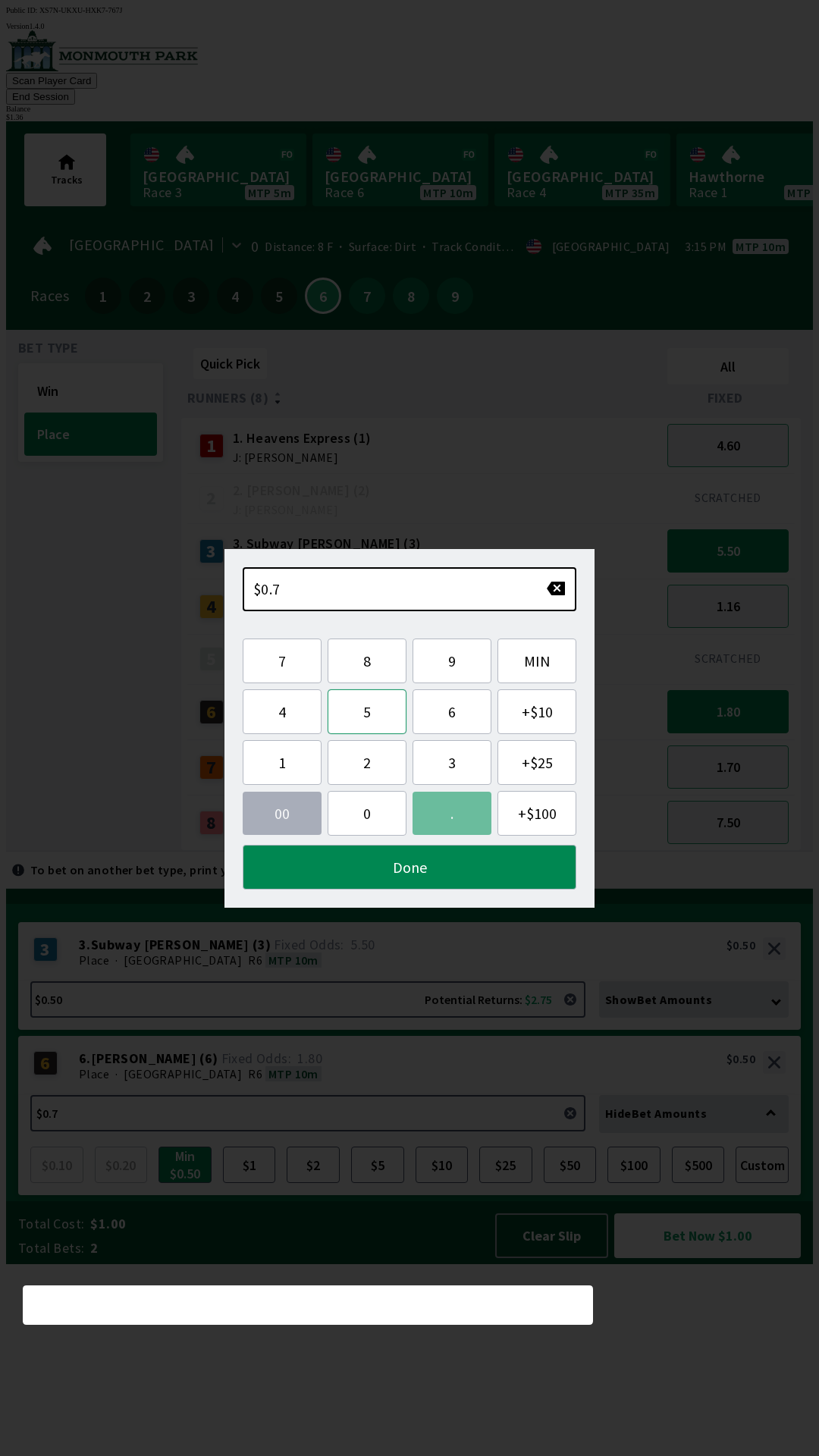
click at [372, 715] on button "5" at bounding box center [367, 712] width 78 height 44
click at [415, 866] on button "Done" at bounding box center [409, 867] width 334 height 44
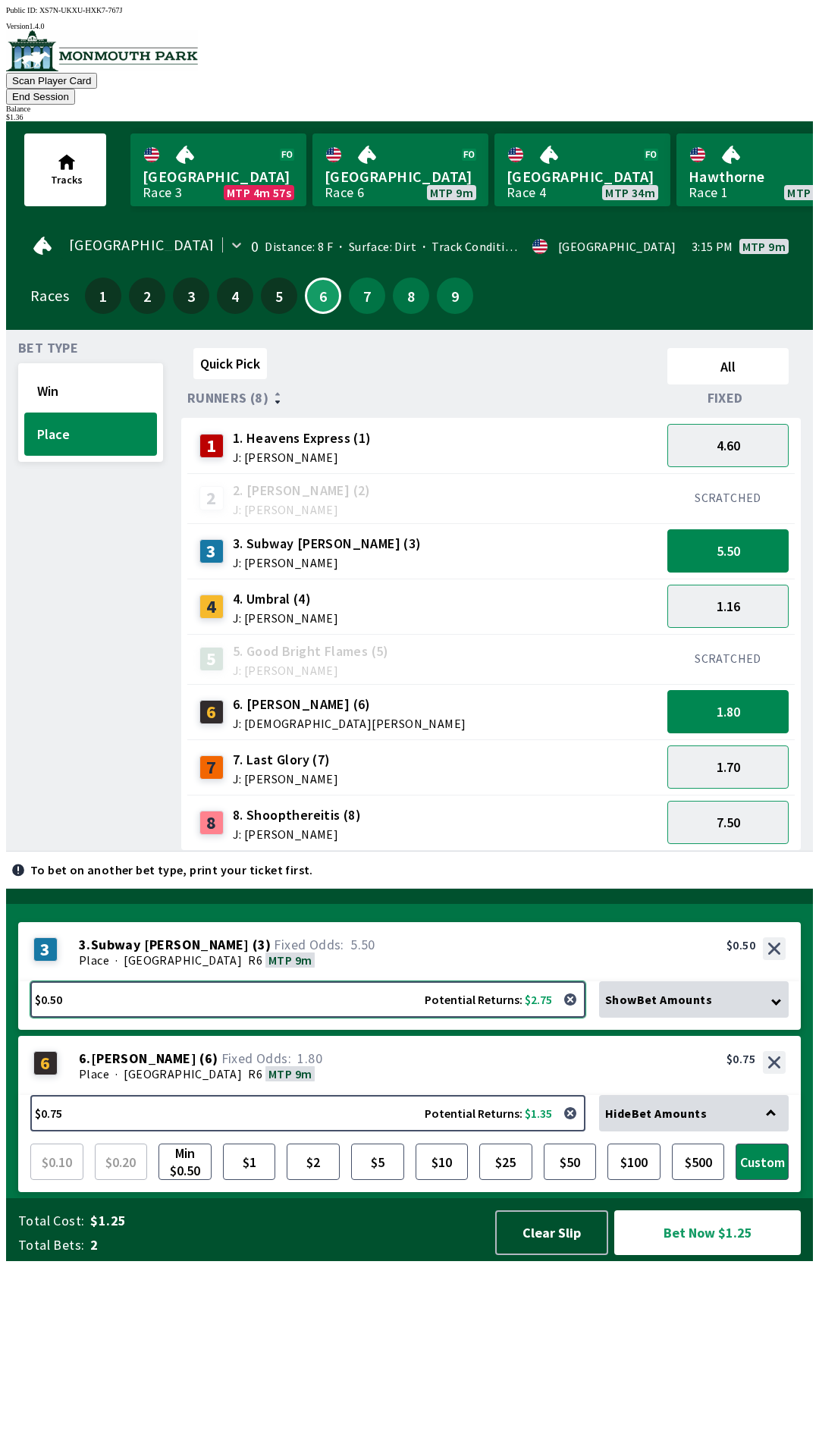
click at [277, 1018] on button "$0.50 Potential Returns: $2.75" at bounding box center [308, 999] width 555 height 37
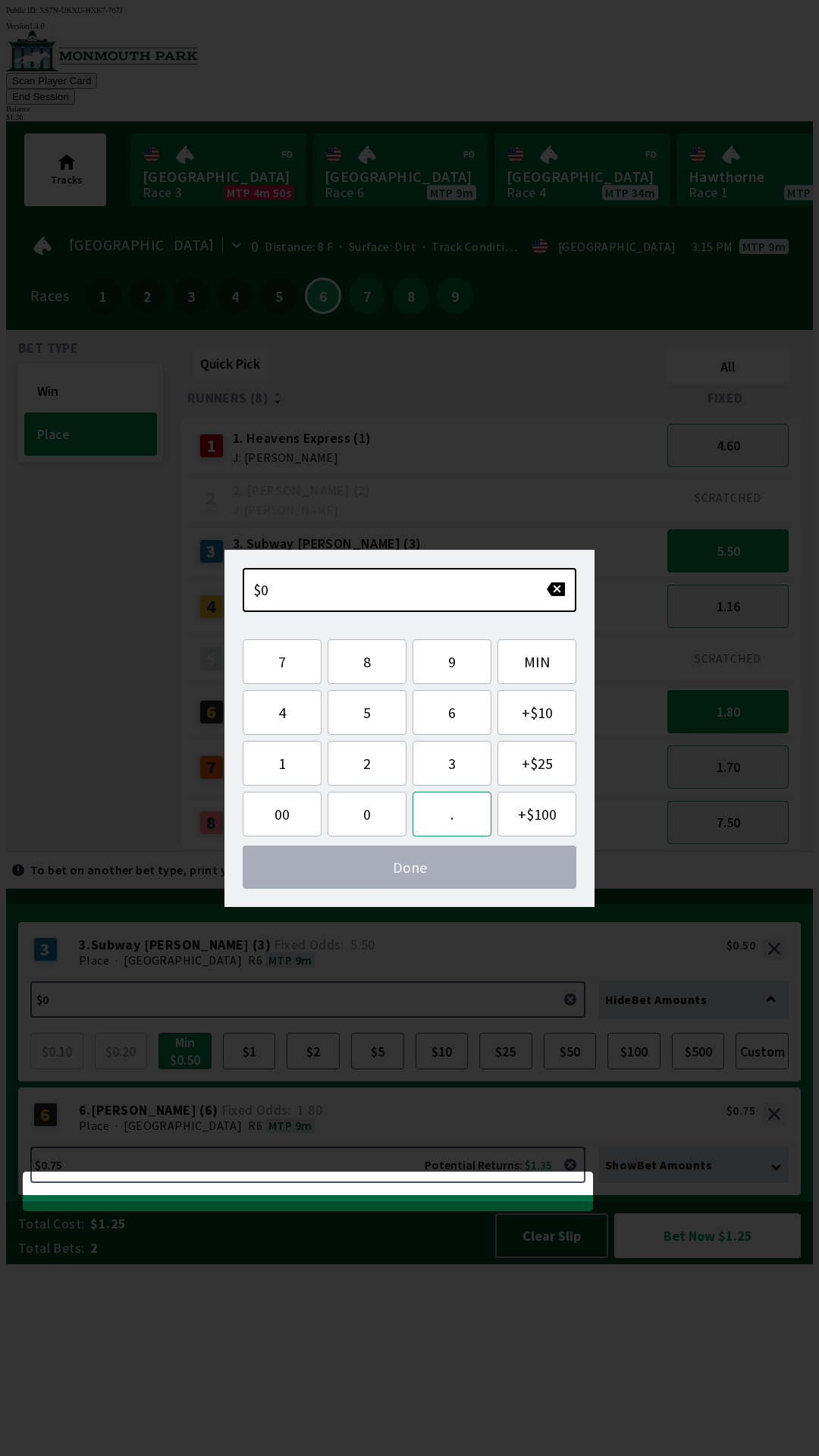
click at [460, 818] on button "." at bounding box center [451, 814] width 78 height 44
click at [455, 705] on button "6" at bounding box center [451, 713] width 78 height 44
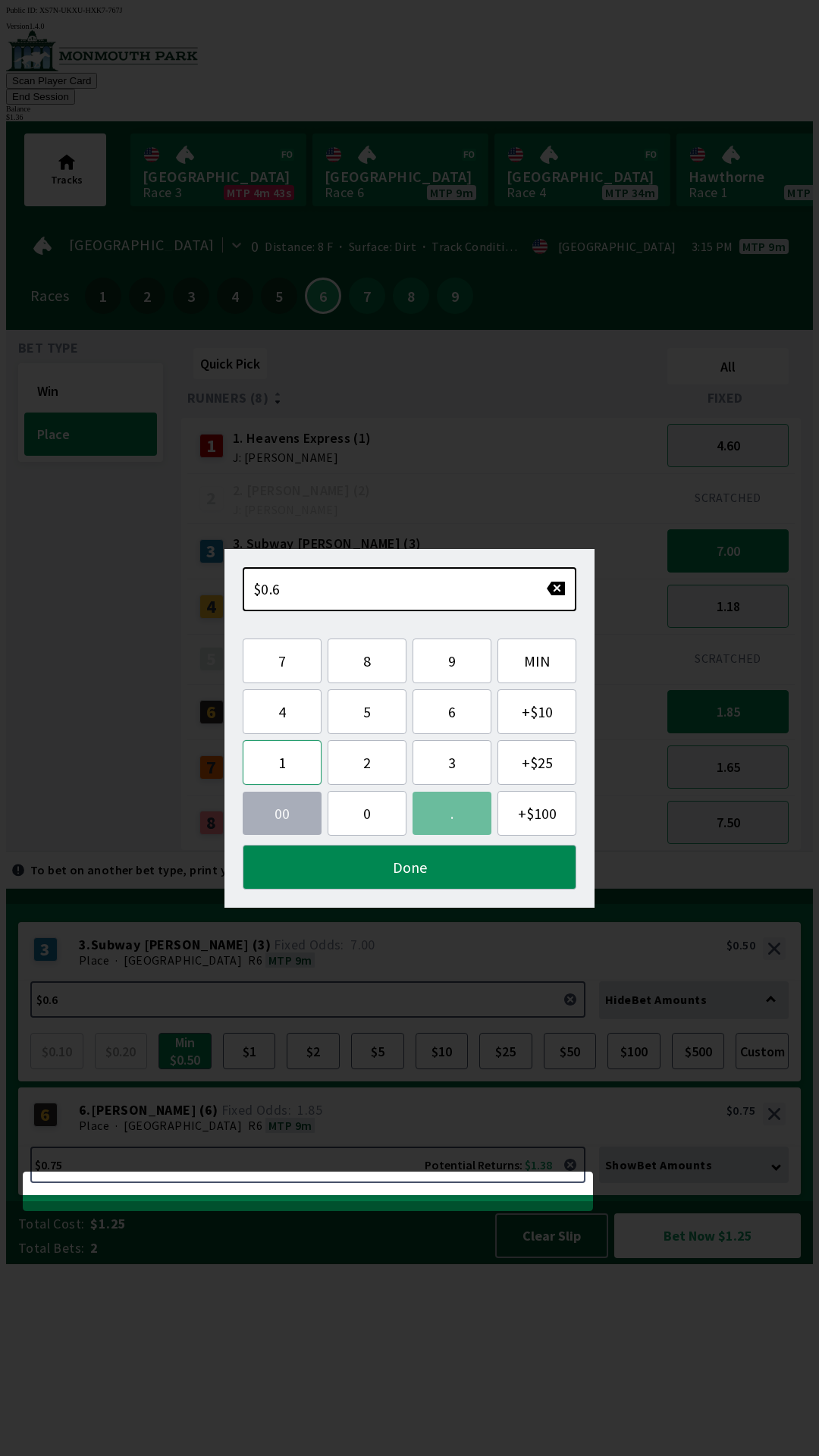
click at [283, 767] on button "1" at bounding box center [282, 762] width 78 height 44
click at [444, 868] on button "Done" at bounding box center [409, 867] width 334 height 44
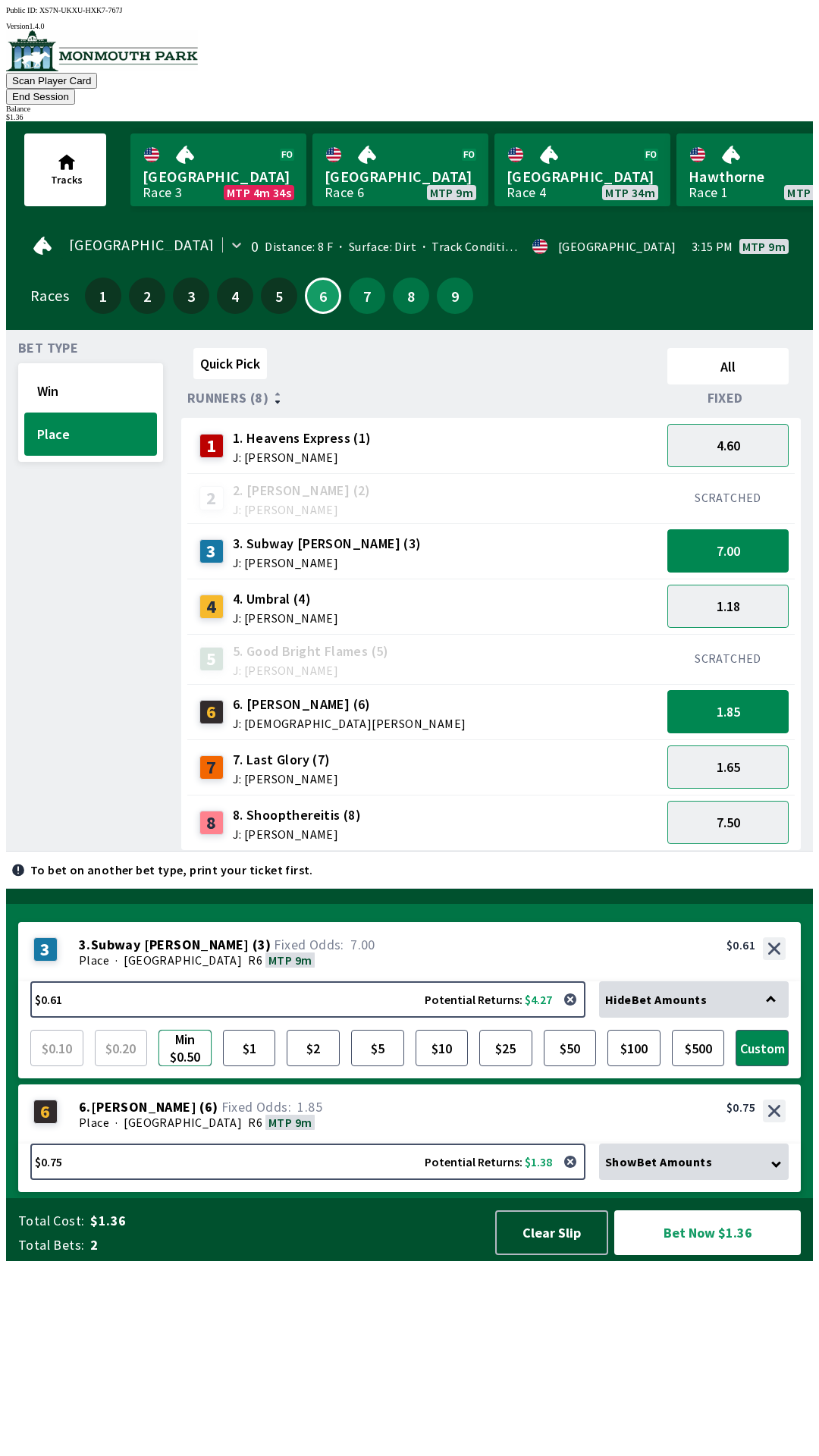
click at [198, 1066] on button "Min $0.50" at bounding box center [185, 1048] width 53 height 37
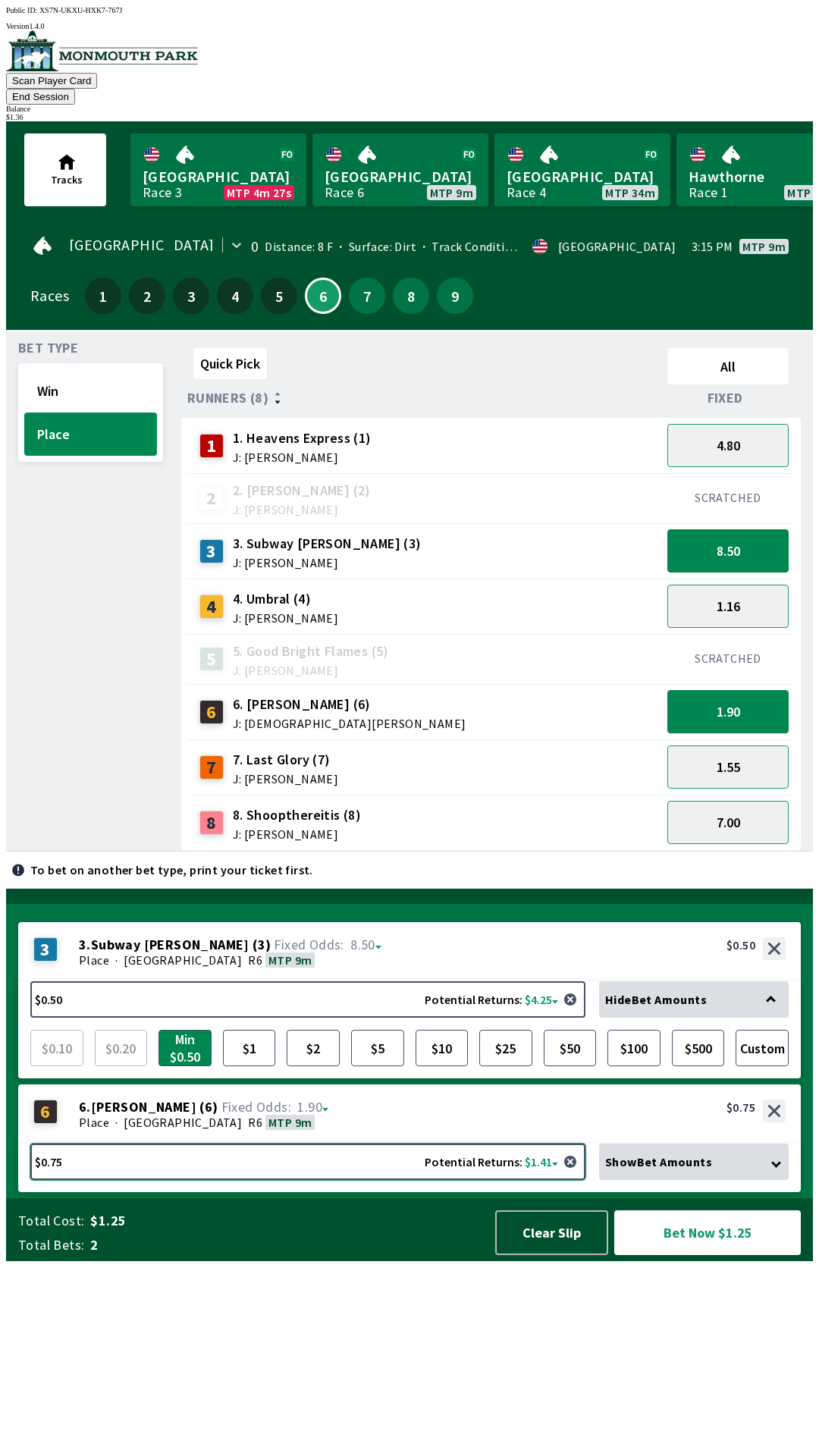
click at [249, 1180] on button "$0.75 Potential Returns: $1.41" at bounding box center [308, 1162] width 555 height 37
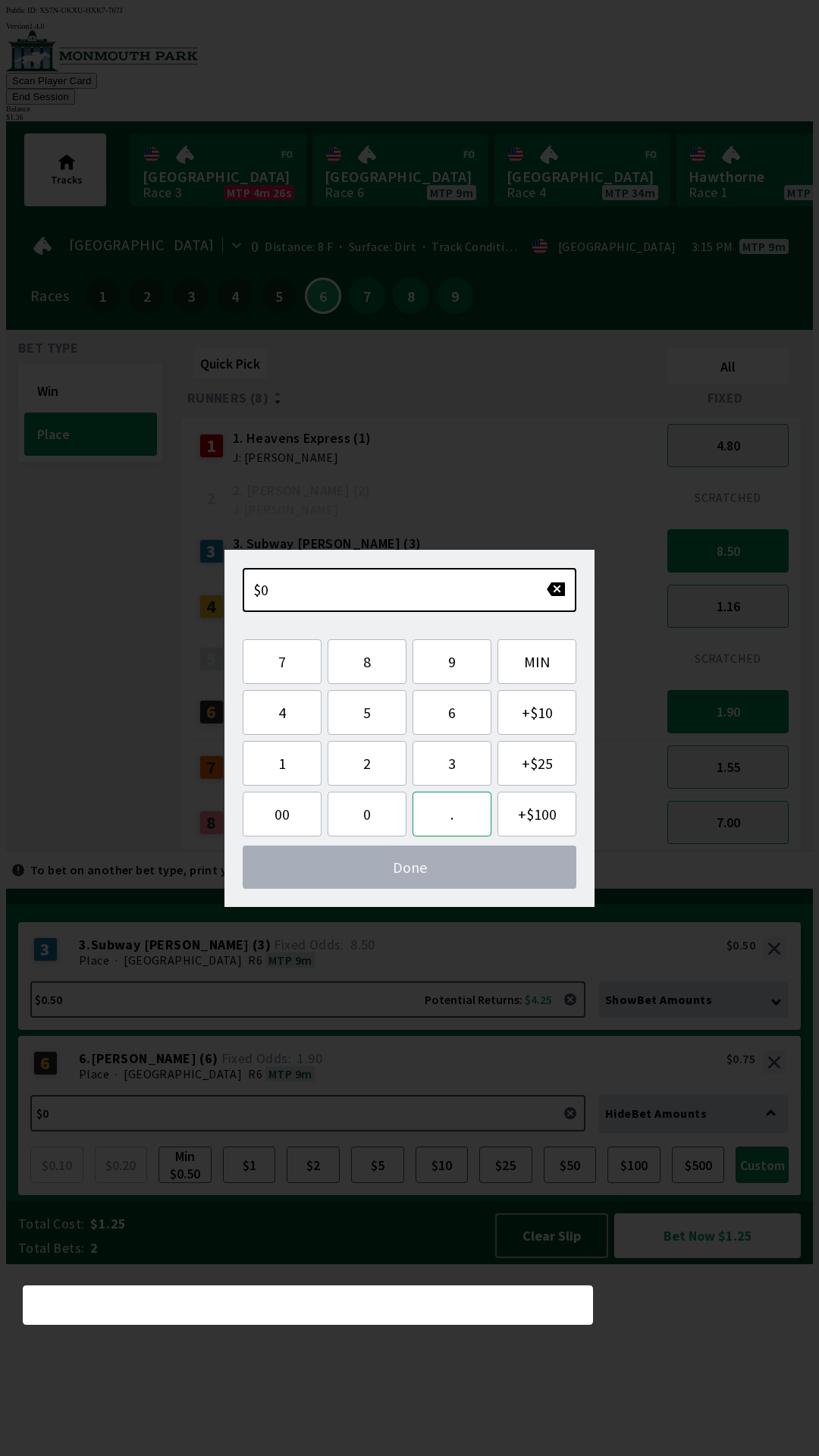
click at [463, 814] on button "." at bounding box center [451, 814] width 78 height 44
click at [373, 661] on button "8" at bounding box center [367, 661] width 78 height 44
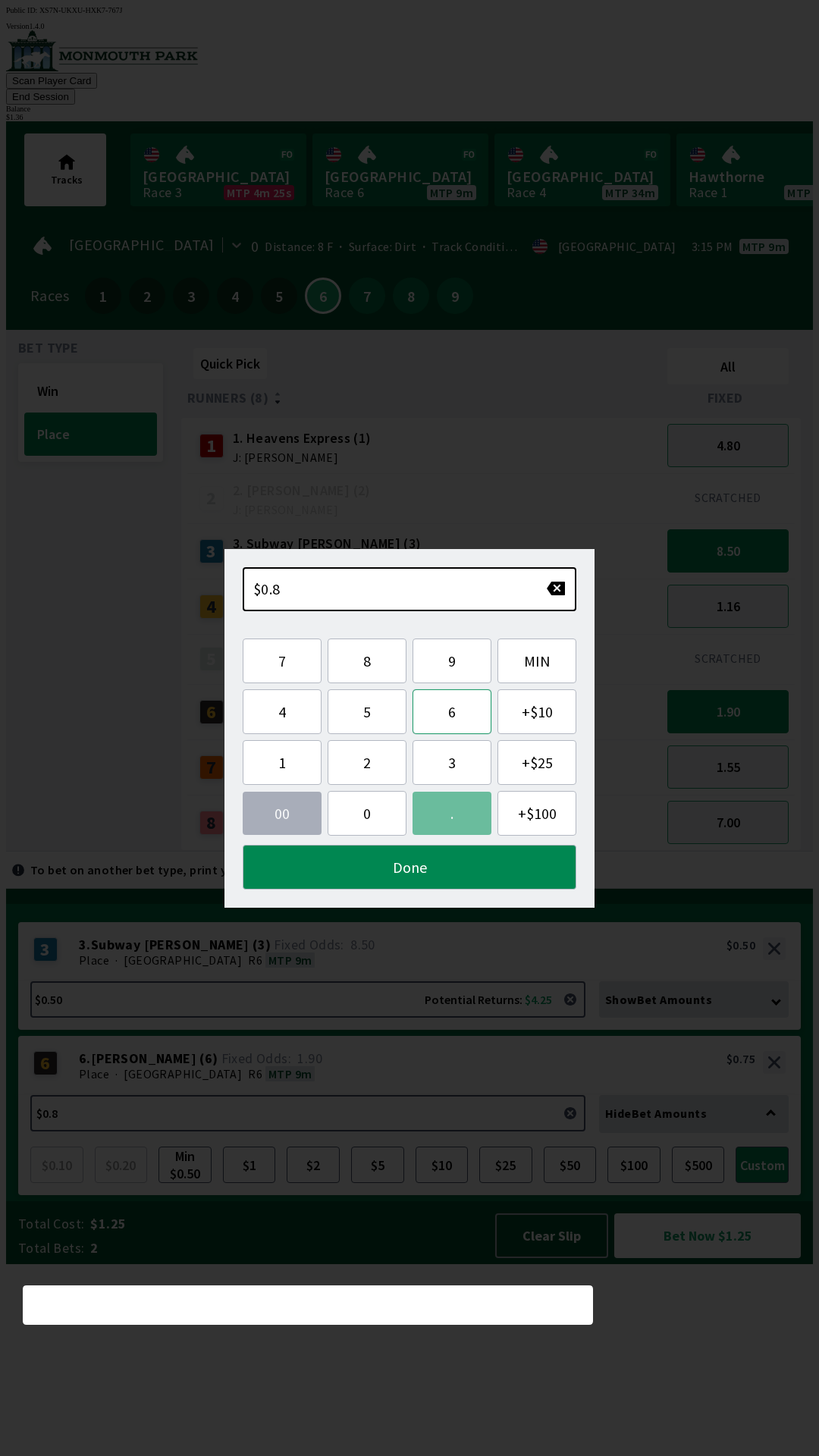
click at [470, 723] on button "6" at bounding box center [451, 712] width 78 height 44
click at [465, 871] on button "Done" at bounding box center [409, 867] width 334 height 44
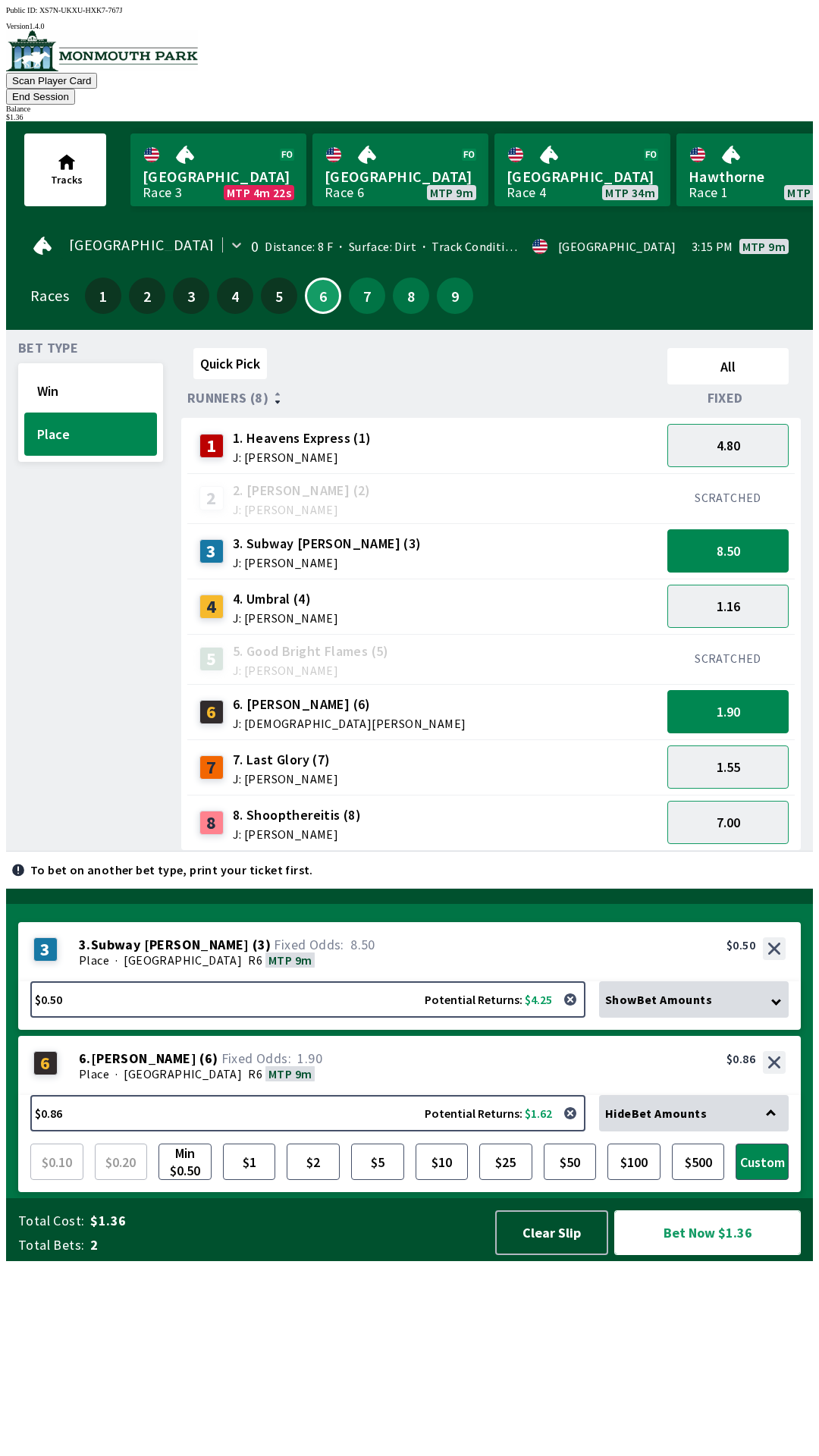
click at [716, 1255] on button "Bet Now $1.36" at bounding box center [707, 1232] width 187 height 44
